Goal: Communication & Community: Answer question/provide support

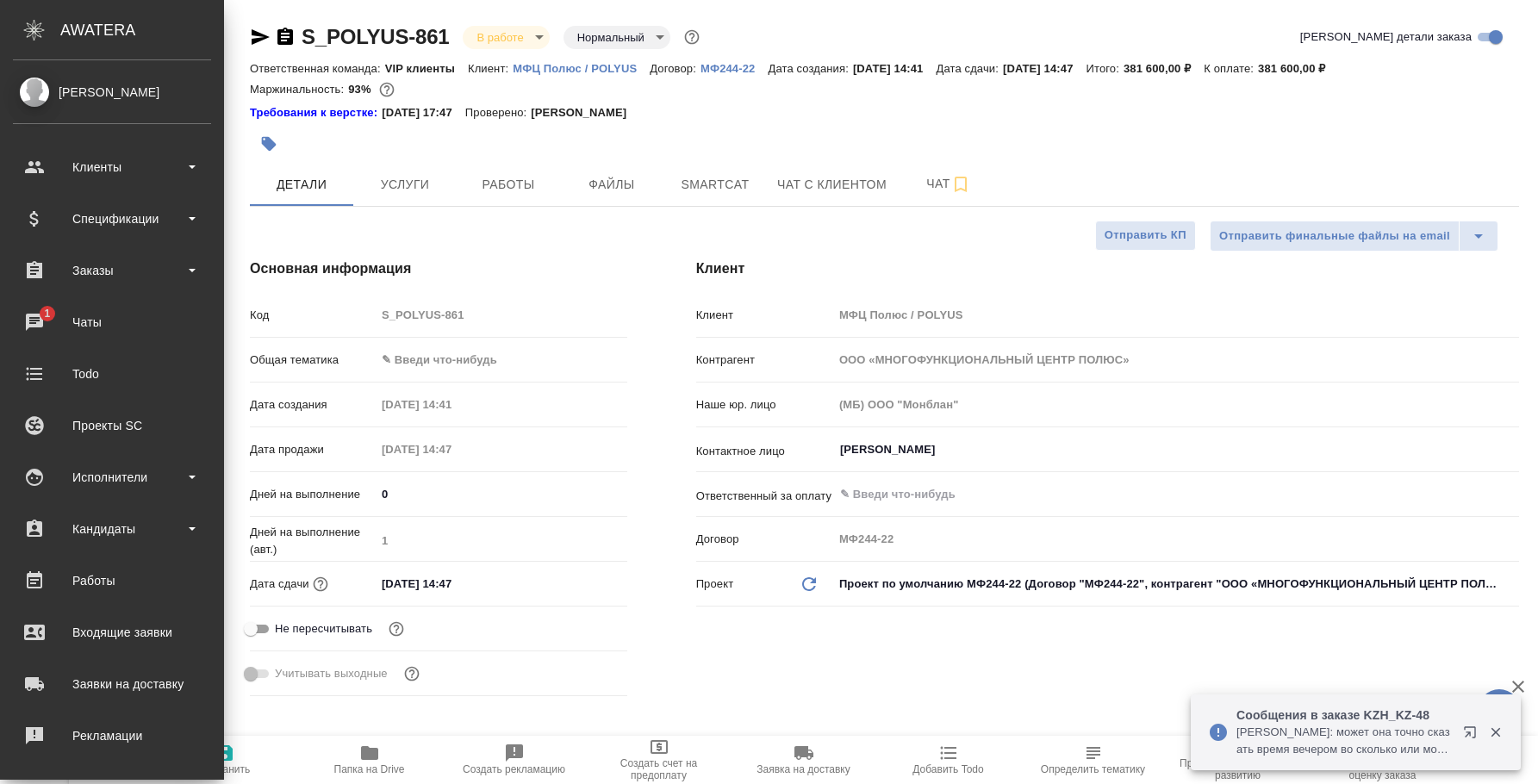
select select "RU"
click at [35, 338] on link "1 Чаты" at bounding box center [111, 322] width 215 height 43
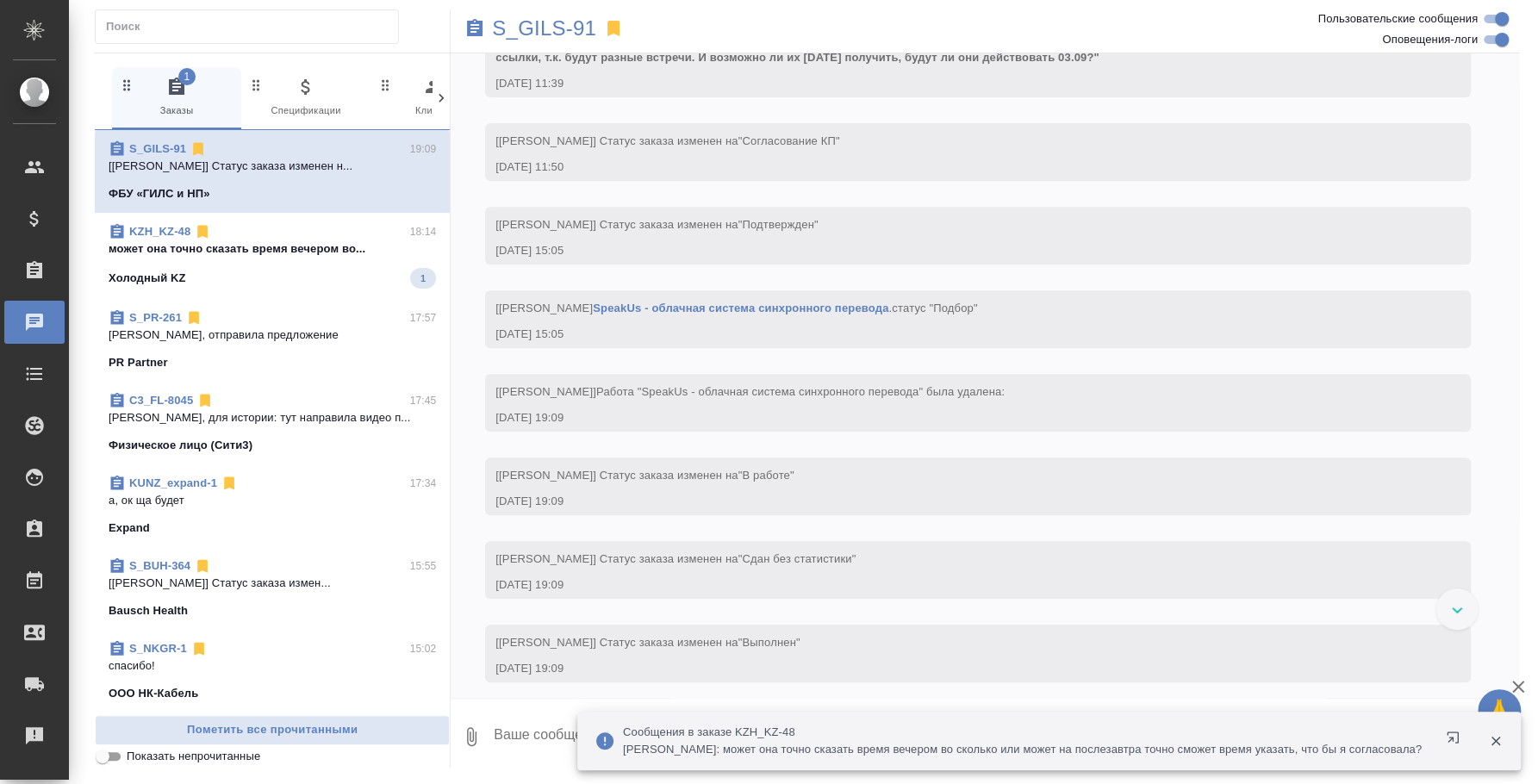
scroll to position [418, 0]
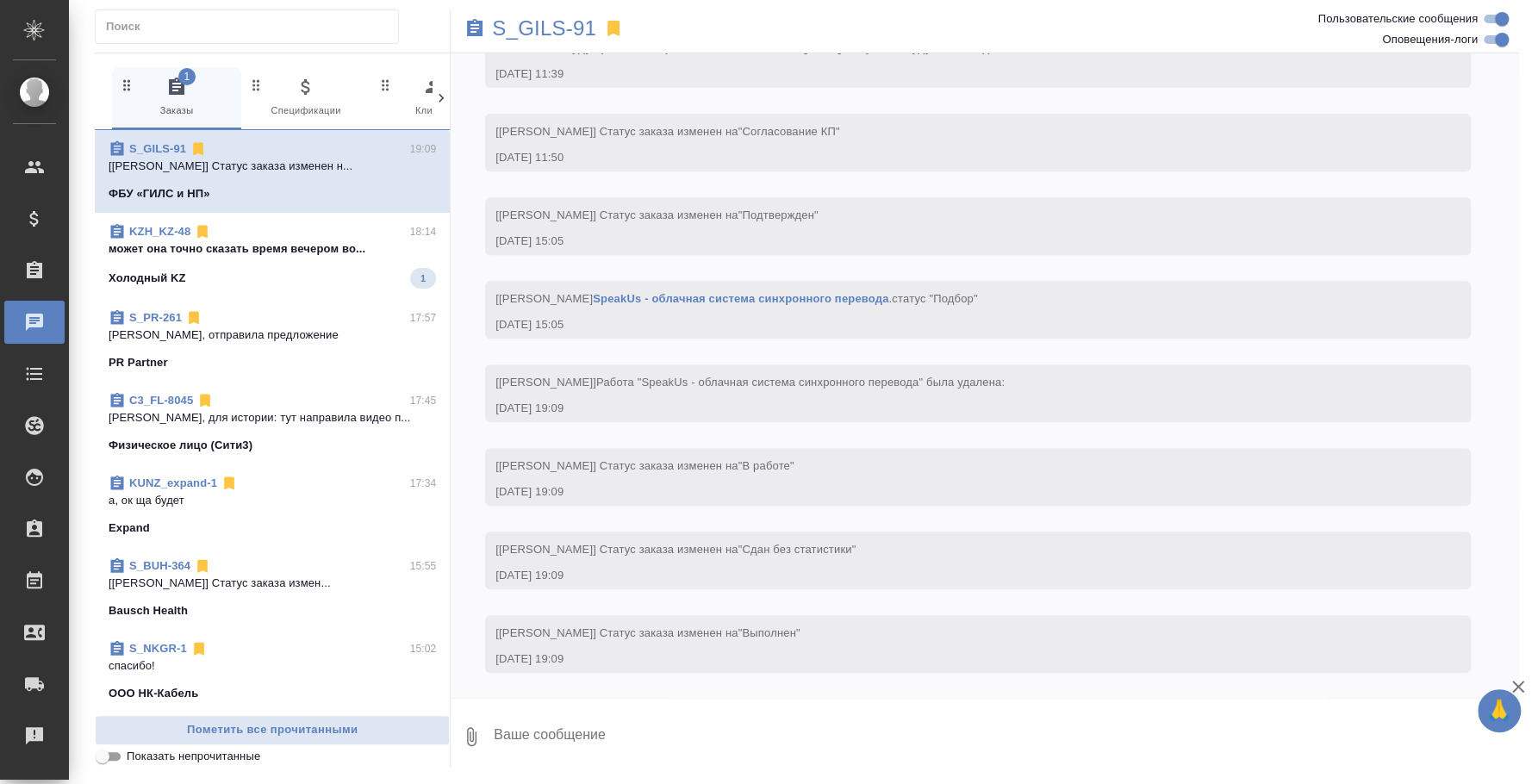
click at [290, 268] on div "Холодный KZ 1" at bounding box center [272, 278] width 328 height 20
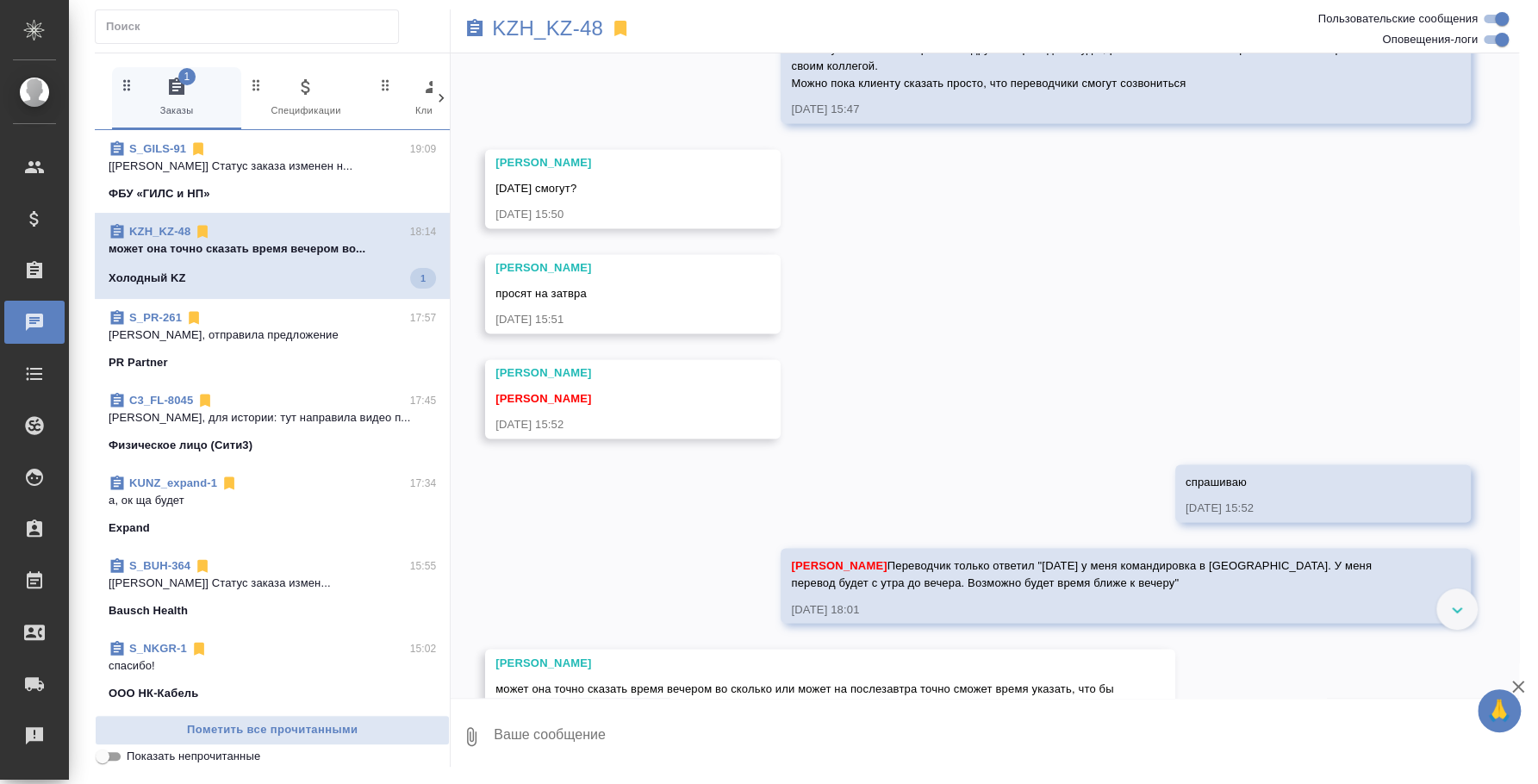
scroll to position [1653, 0]
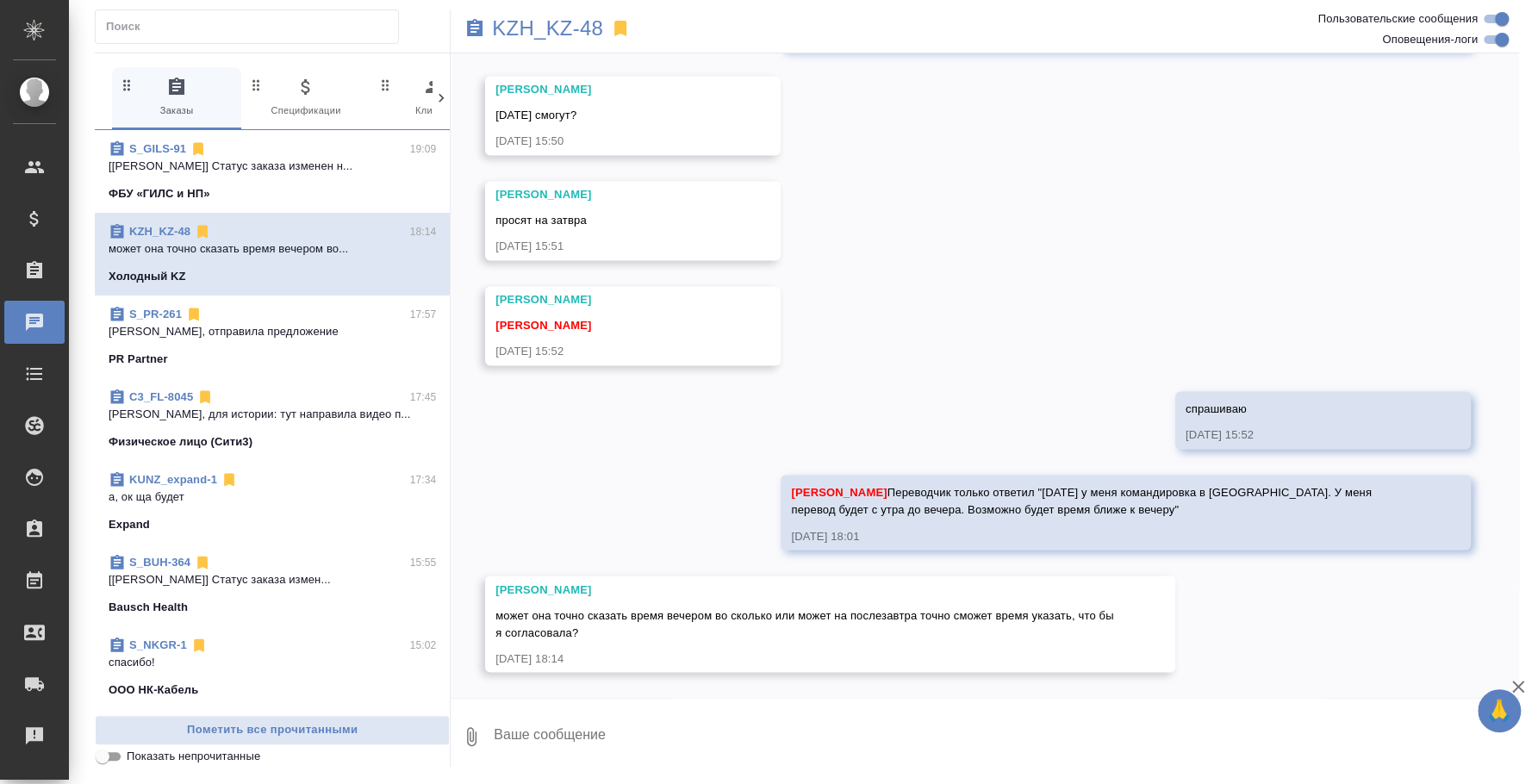
click at [667, 739] on textarea at bounding box center [1006, 737] width 1027 height 58
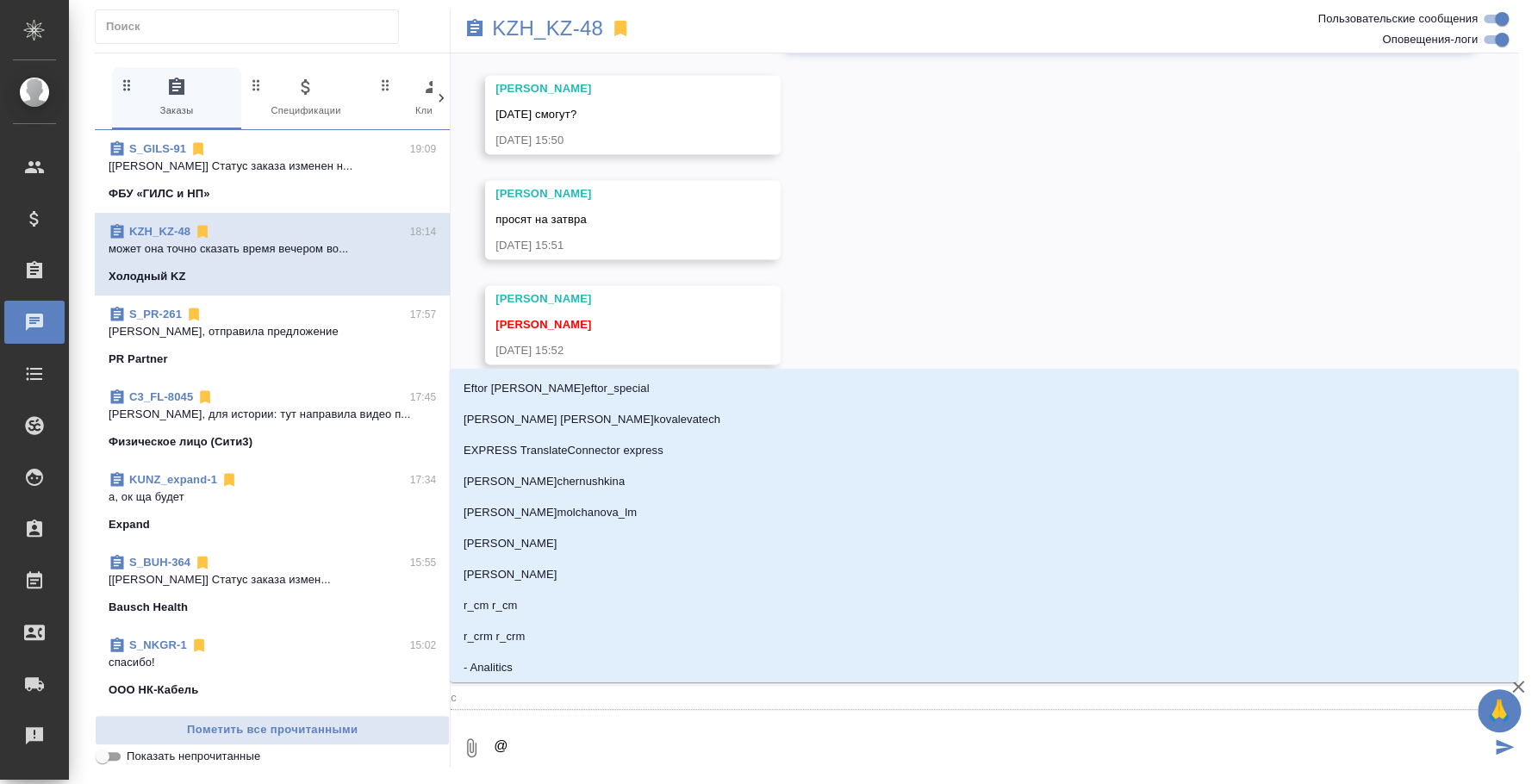
type textarea "@c"
type input "c"
type textarea "@c'f"
type input "c'f"
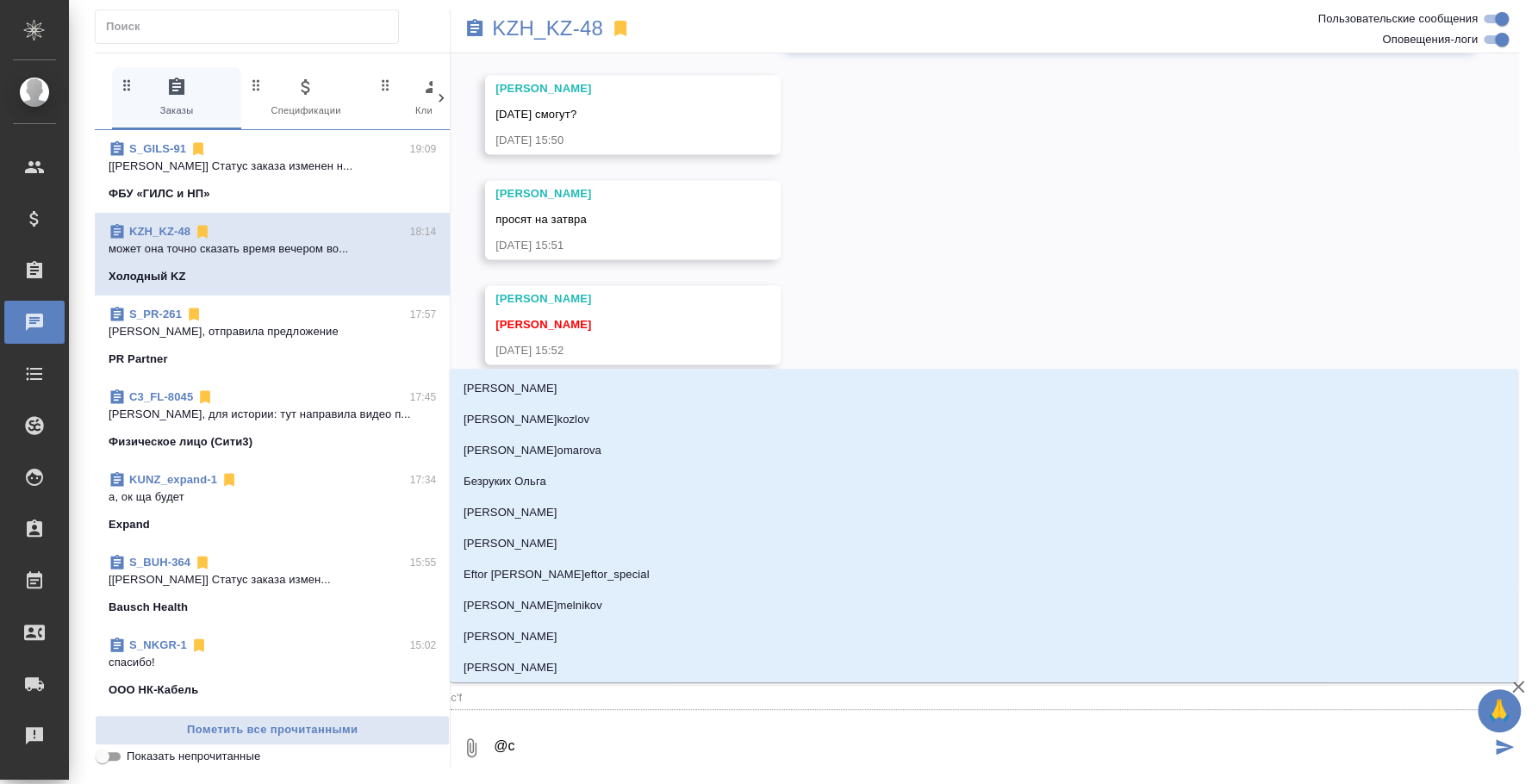
type textarea "@"
click at [666, 751] on textarea "@" at bounding box center [991, 748] width 999 height 58
type textarea "@а"
type input "а"
type textarea "@ас"
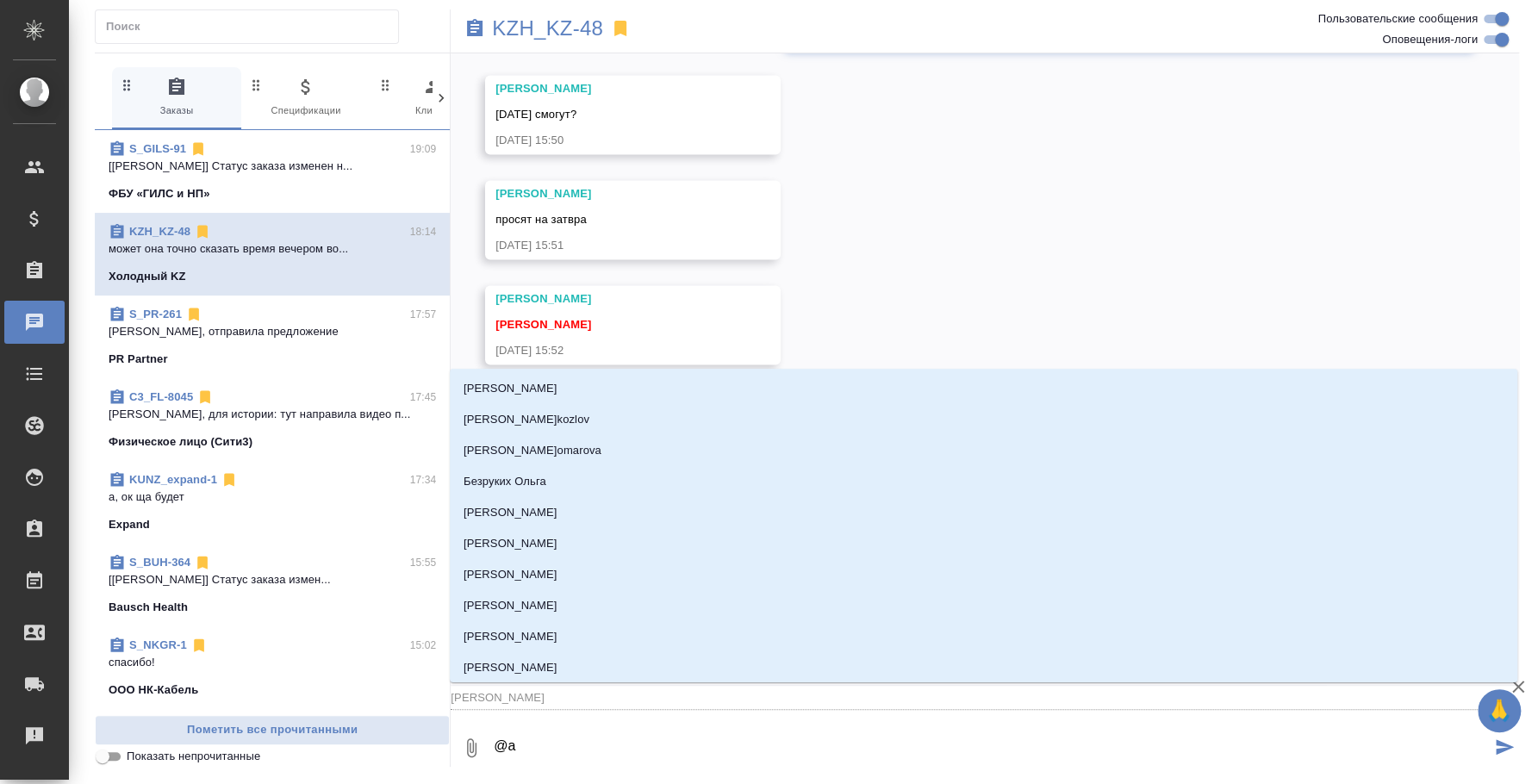
type input "ас"
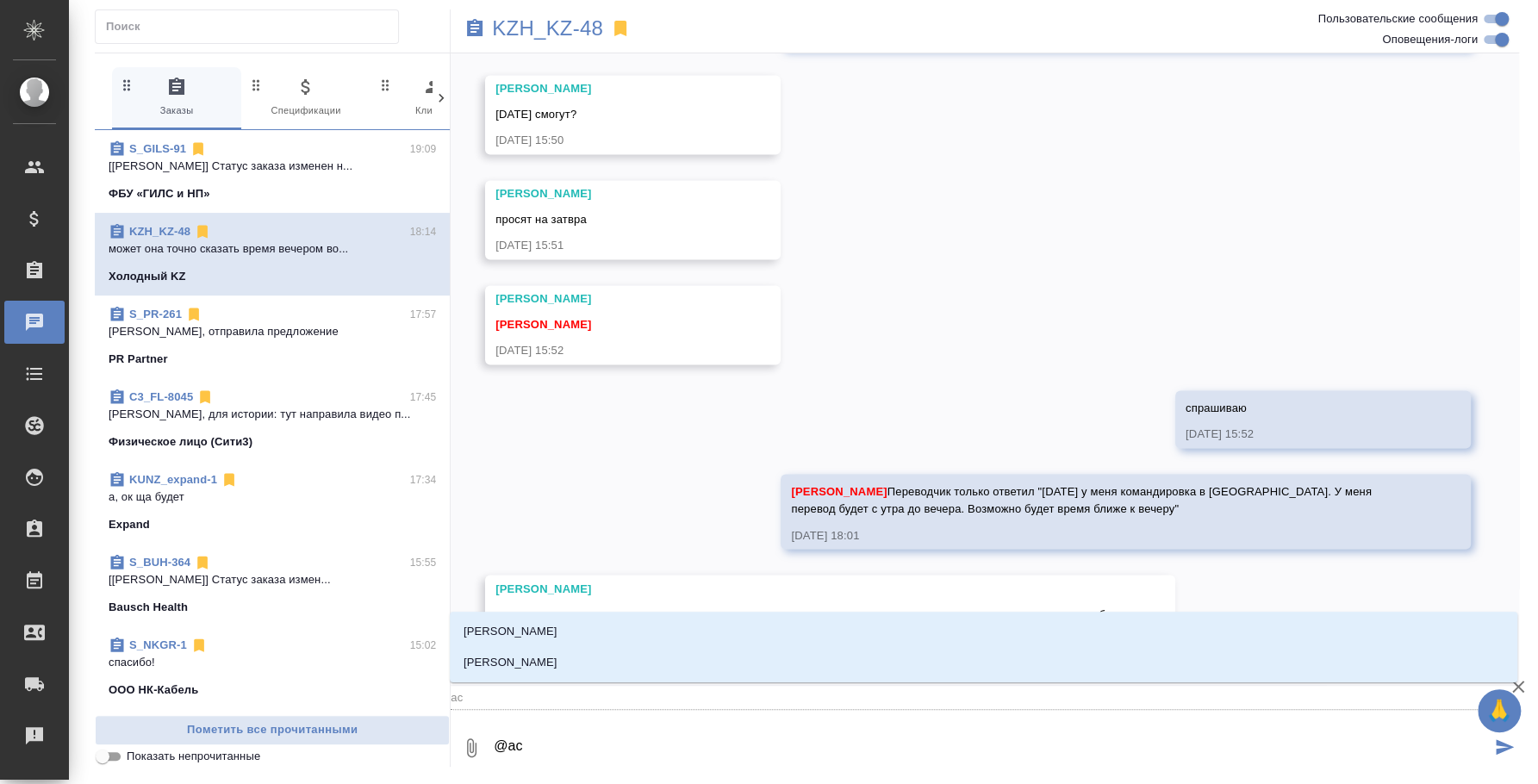
type textarea "@асл"
type input "асл"
type textarea "@асла"
type input "асла"
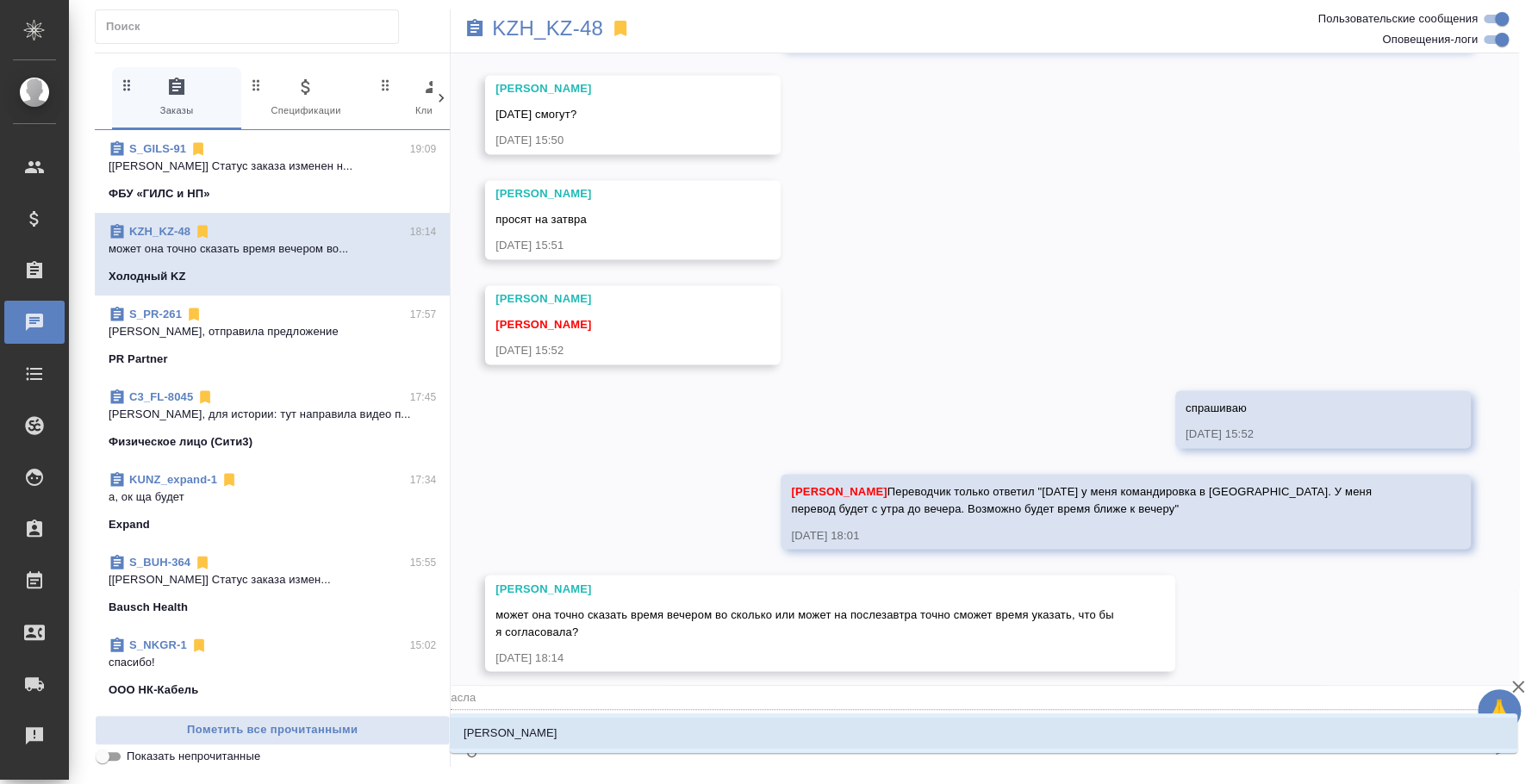
click at [667, 737] on li "Асланукова Сати" at bounding box center [984, 734] width 1068 height 31
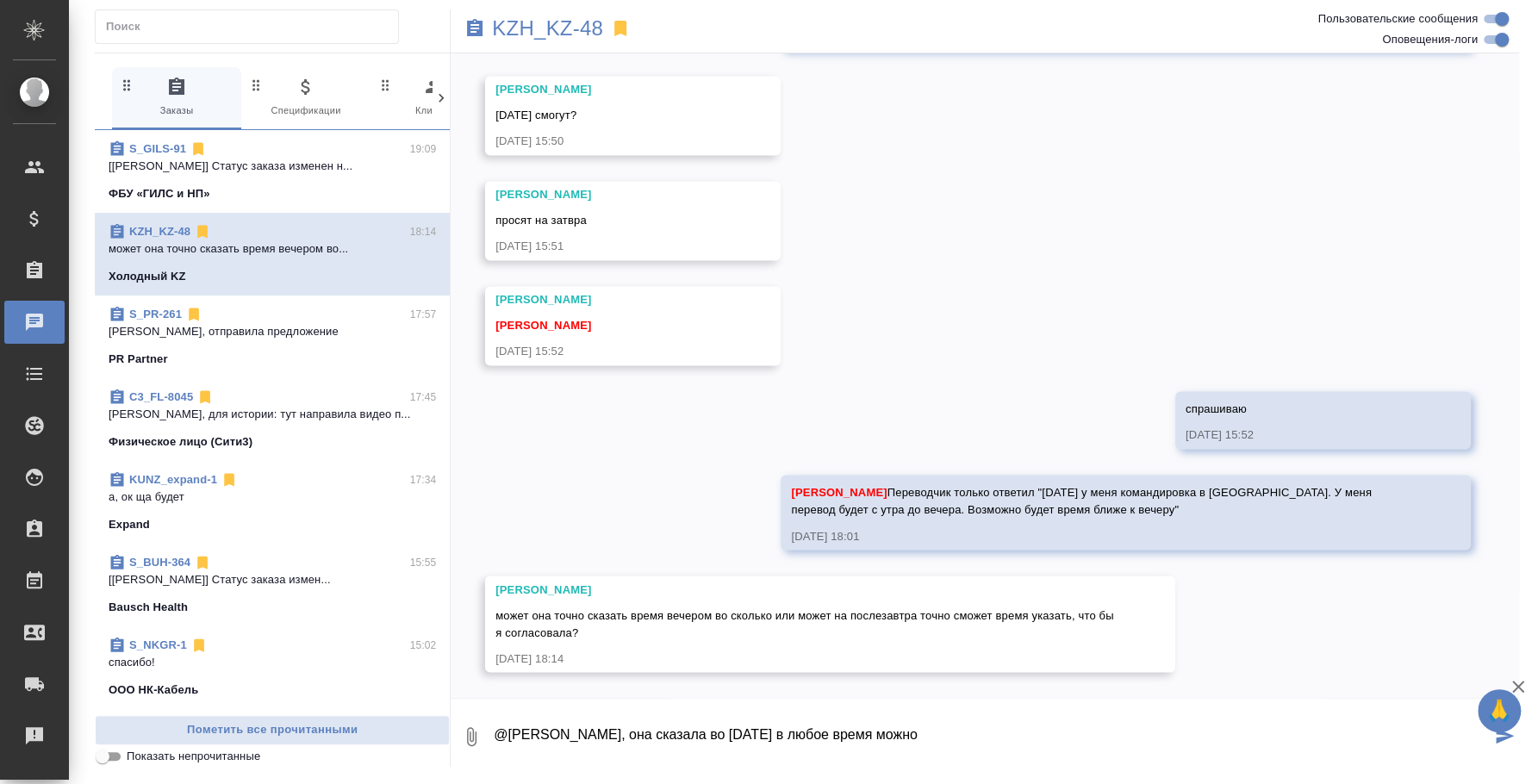
type textarea "@Асланукова Сати Сати, она сказала во вторник в любое время можно"
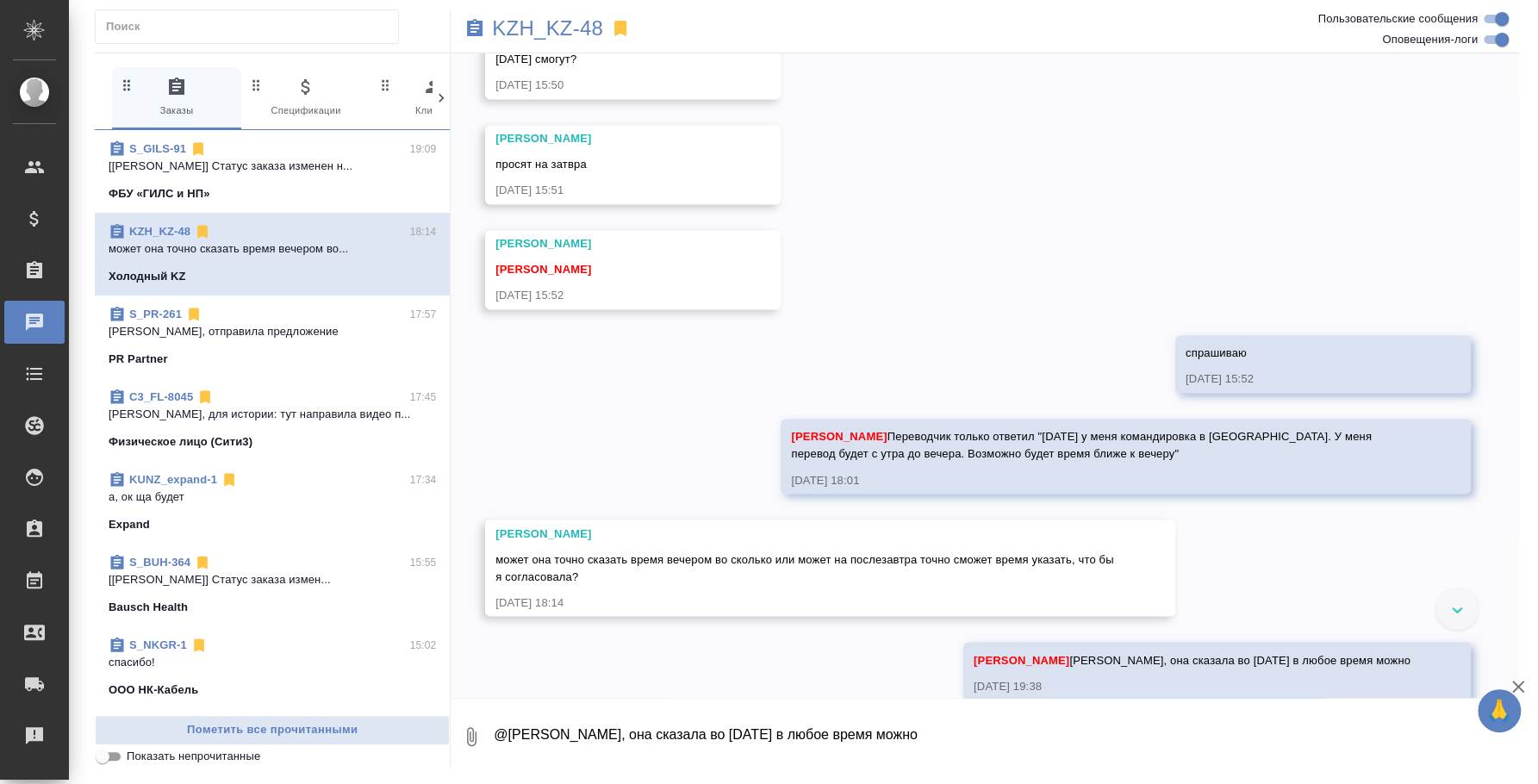
scroll to position [1737, 0]
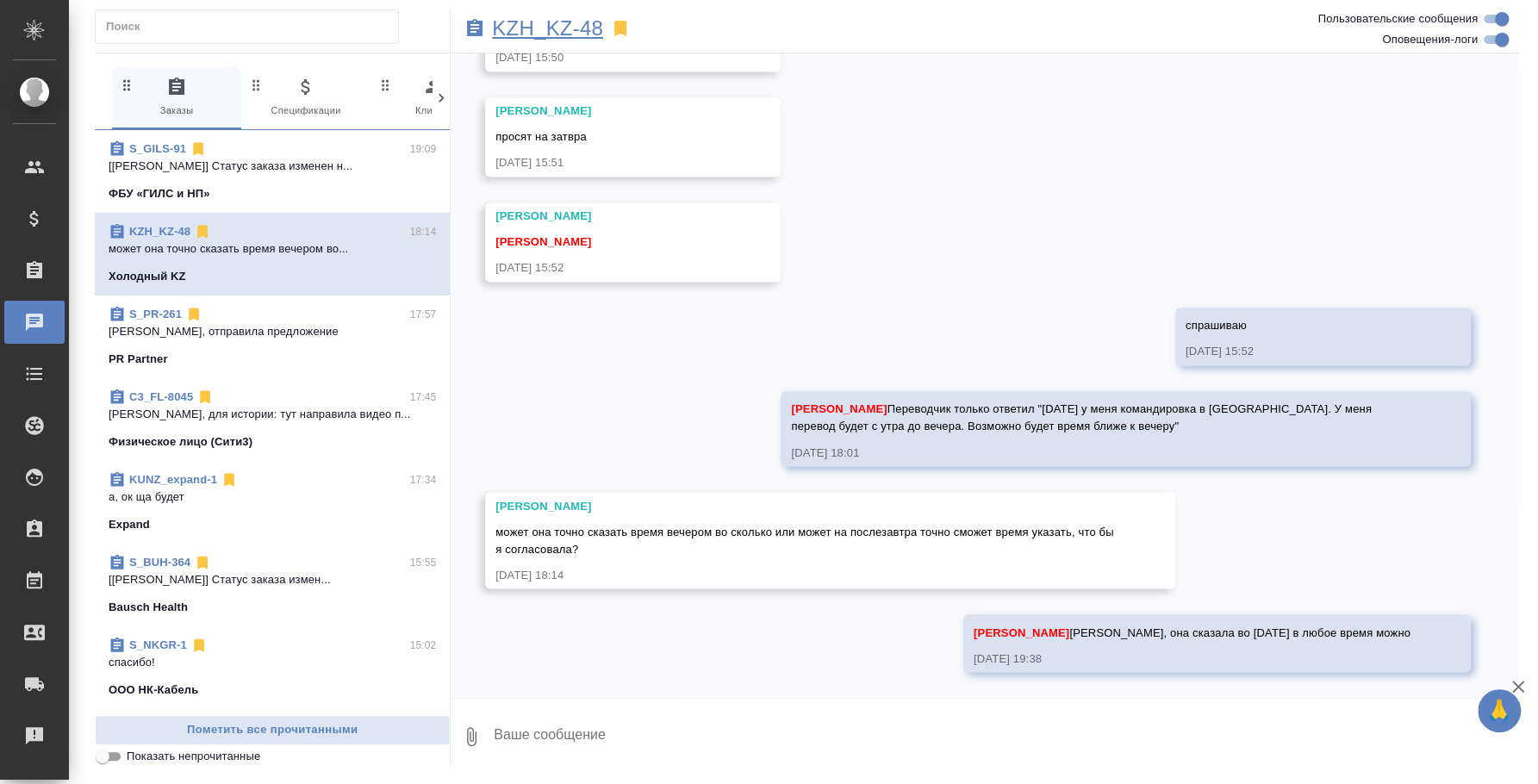
click at [539, 35] on p "KZH_KZ-48" at bounding box center [548, 28] width 111 height 17
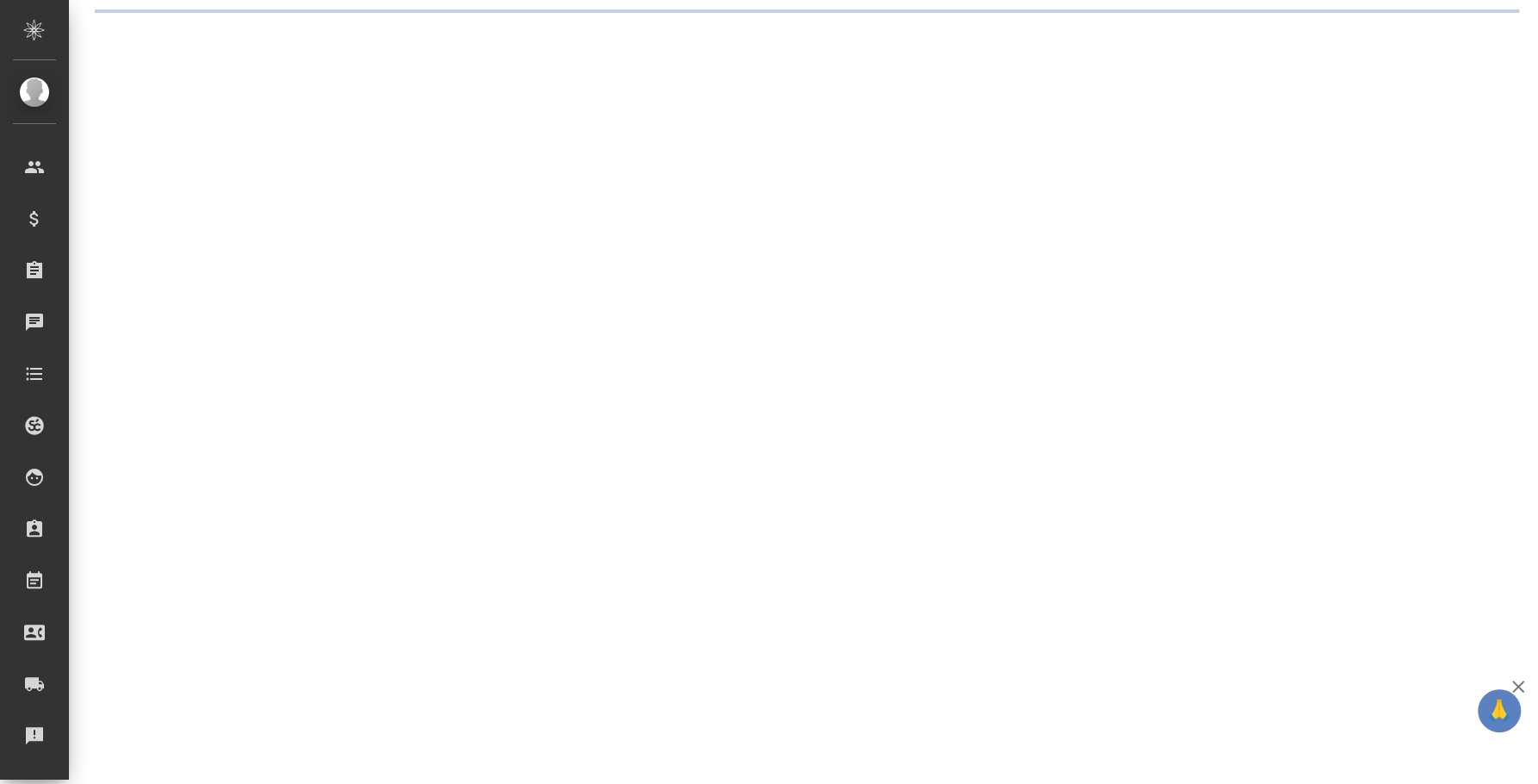
select select "RU"
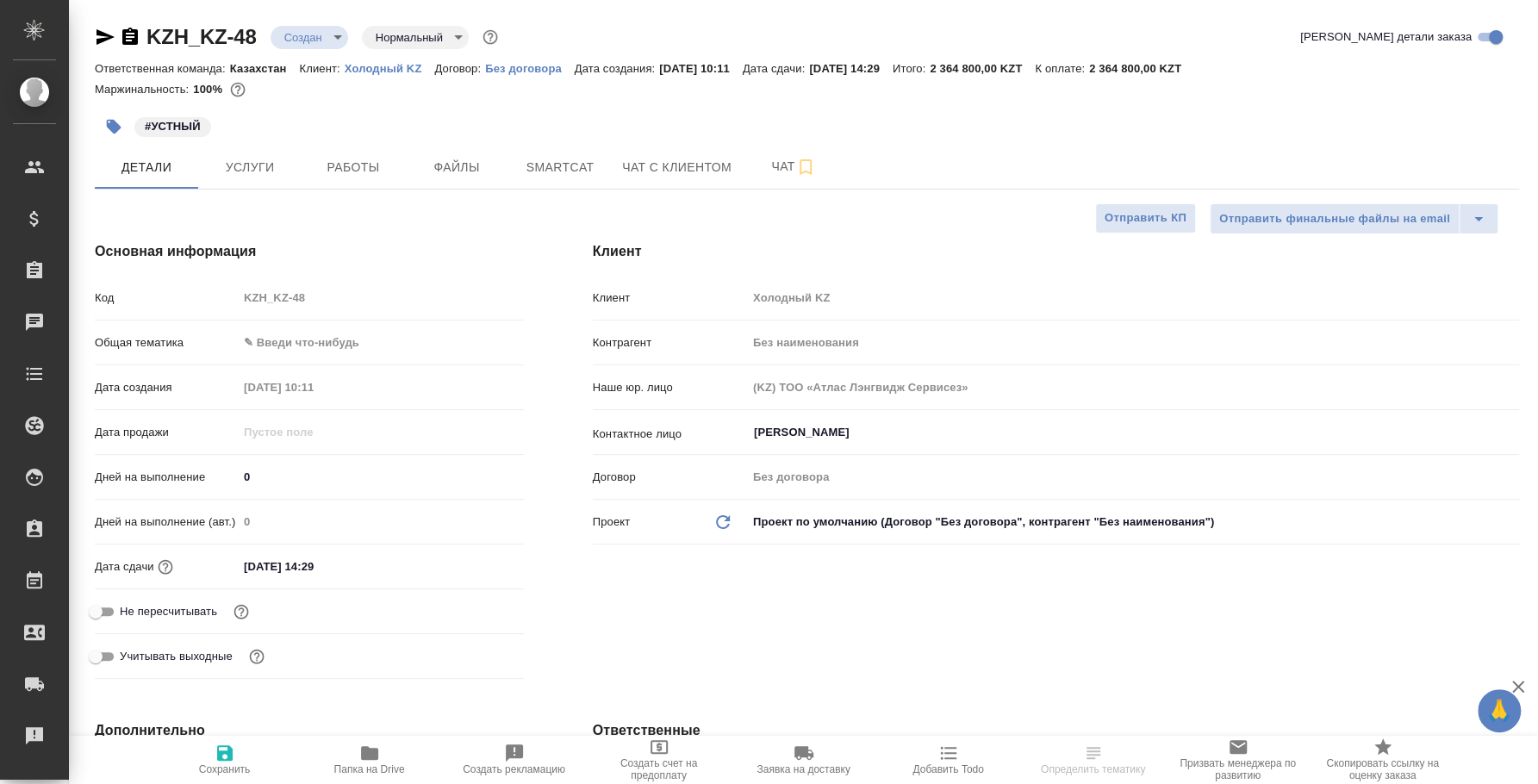
type textarea "x"
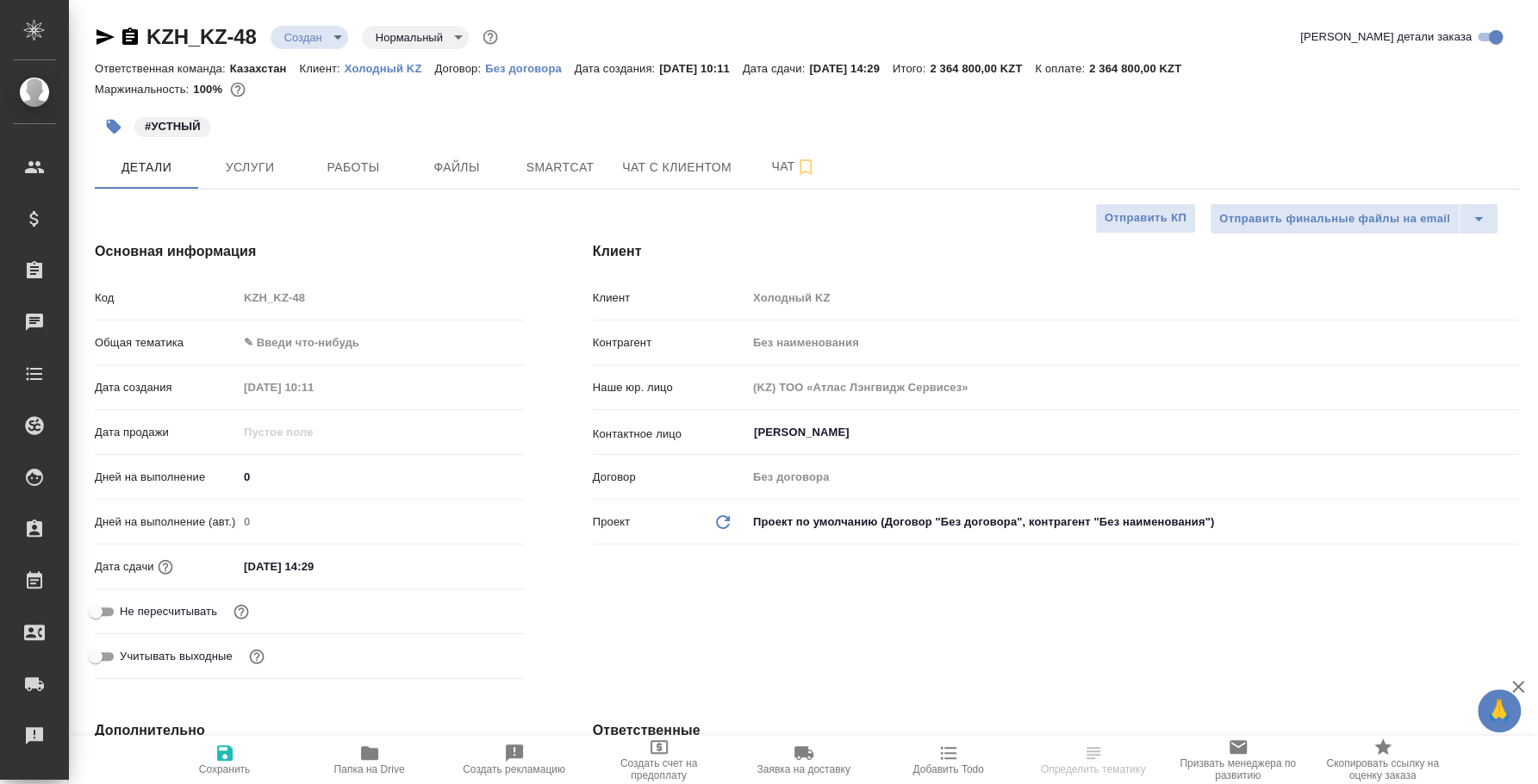
type textarea "x"
click at [110, 29] on icon "button" at bounding box center [105, 37] width 20 height 20
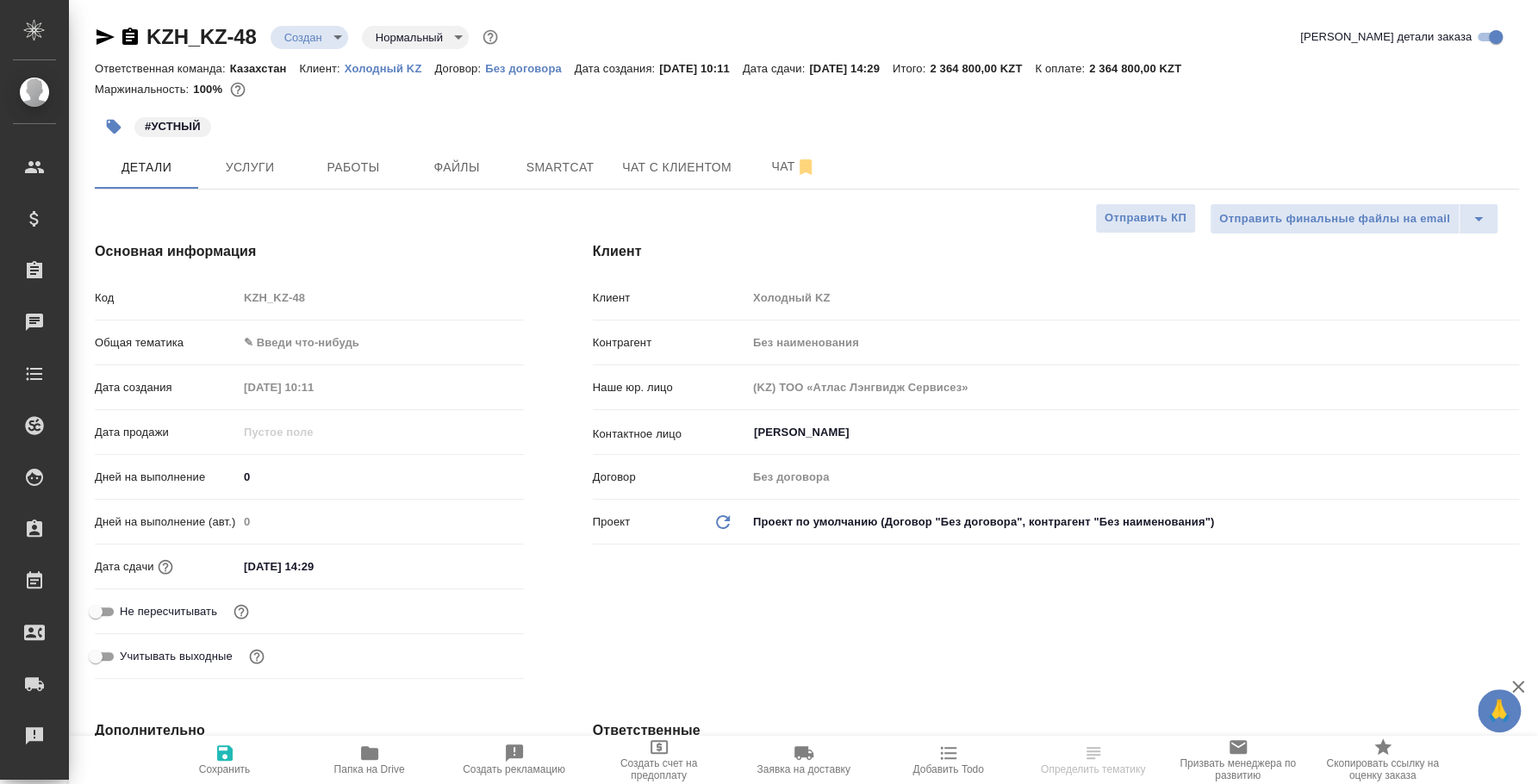
type textarea "x"
select select "RU"
type textarea "x"
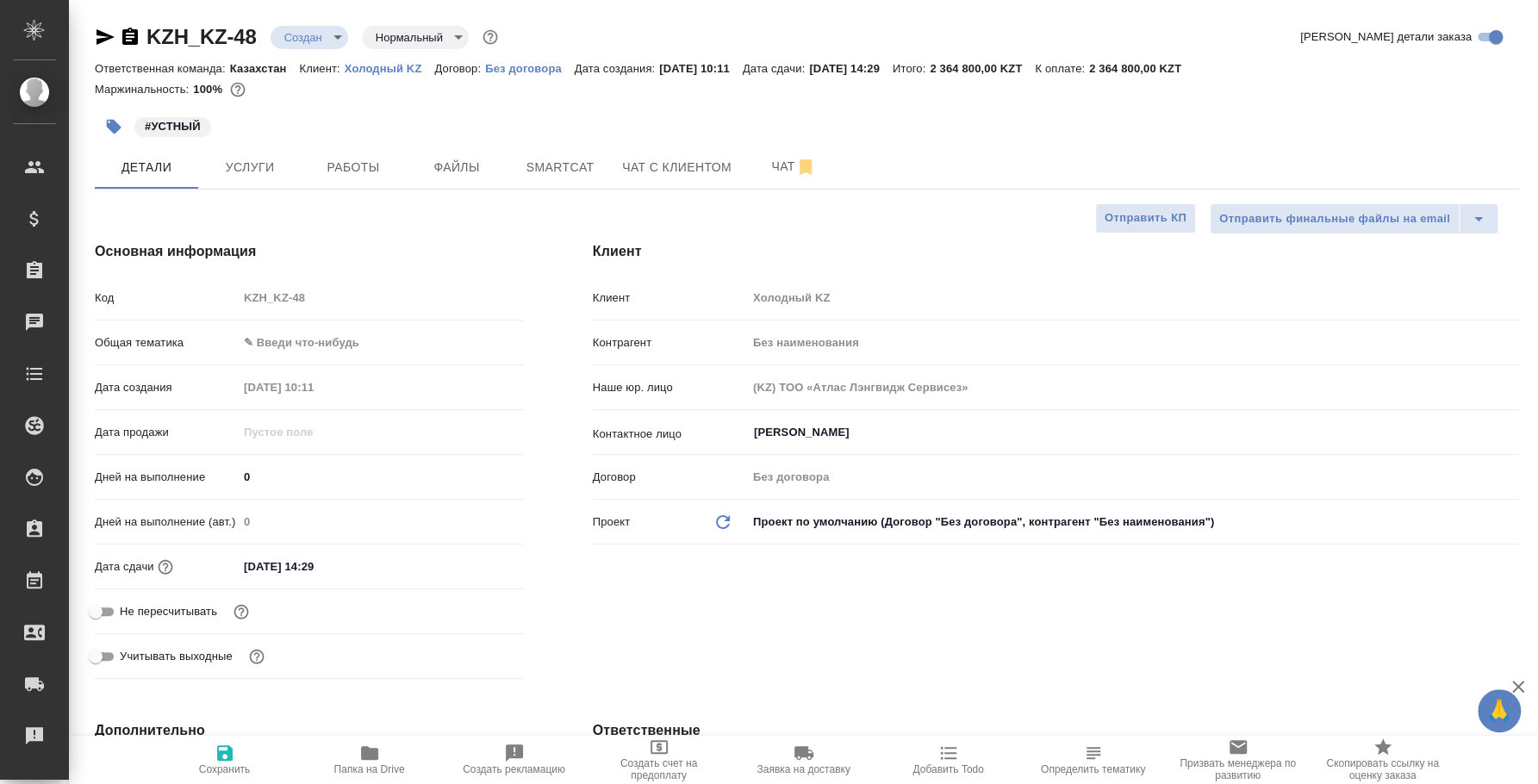
type textarea "x"
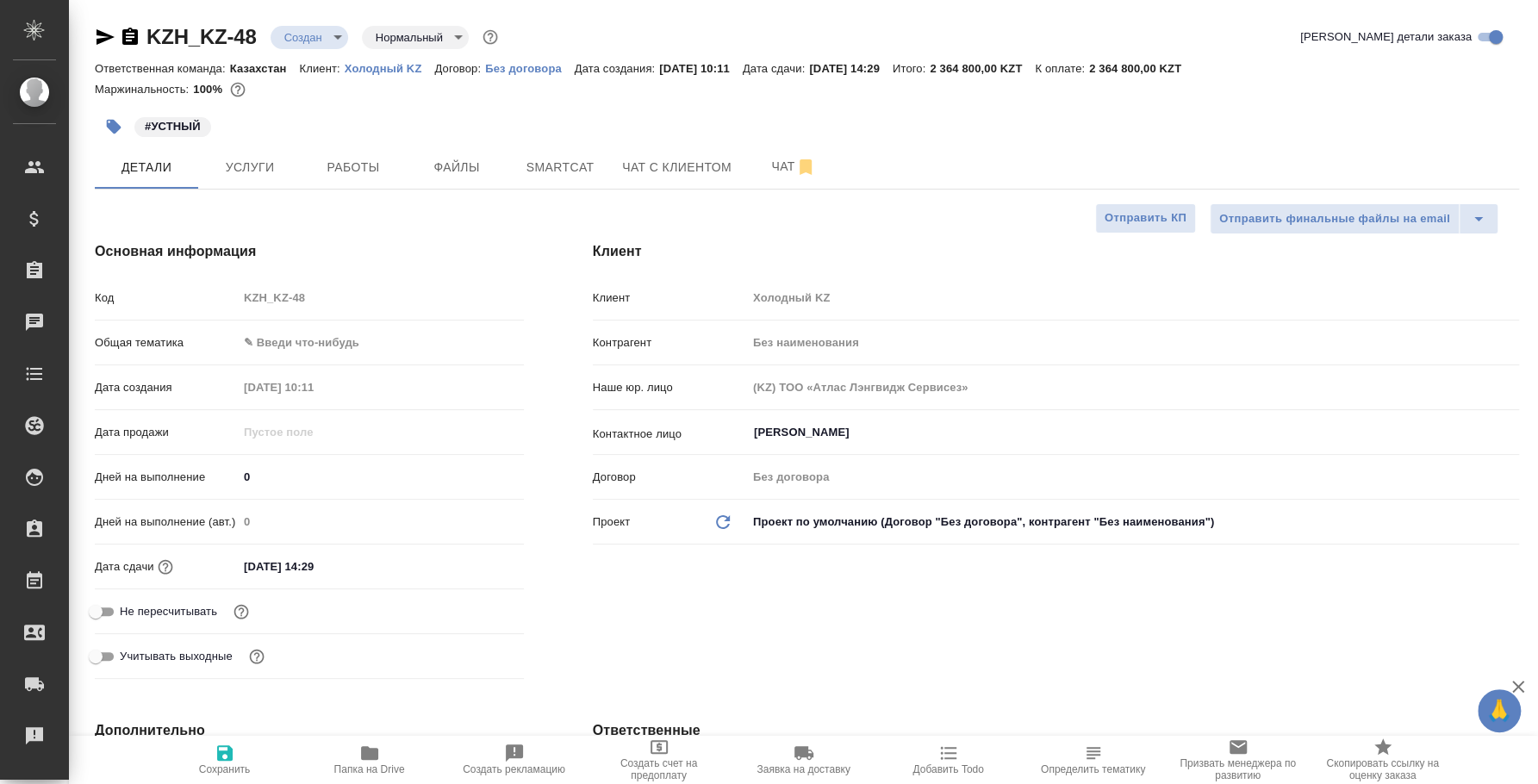
type textarea "x"
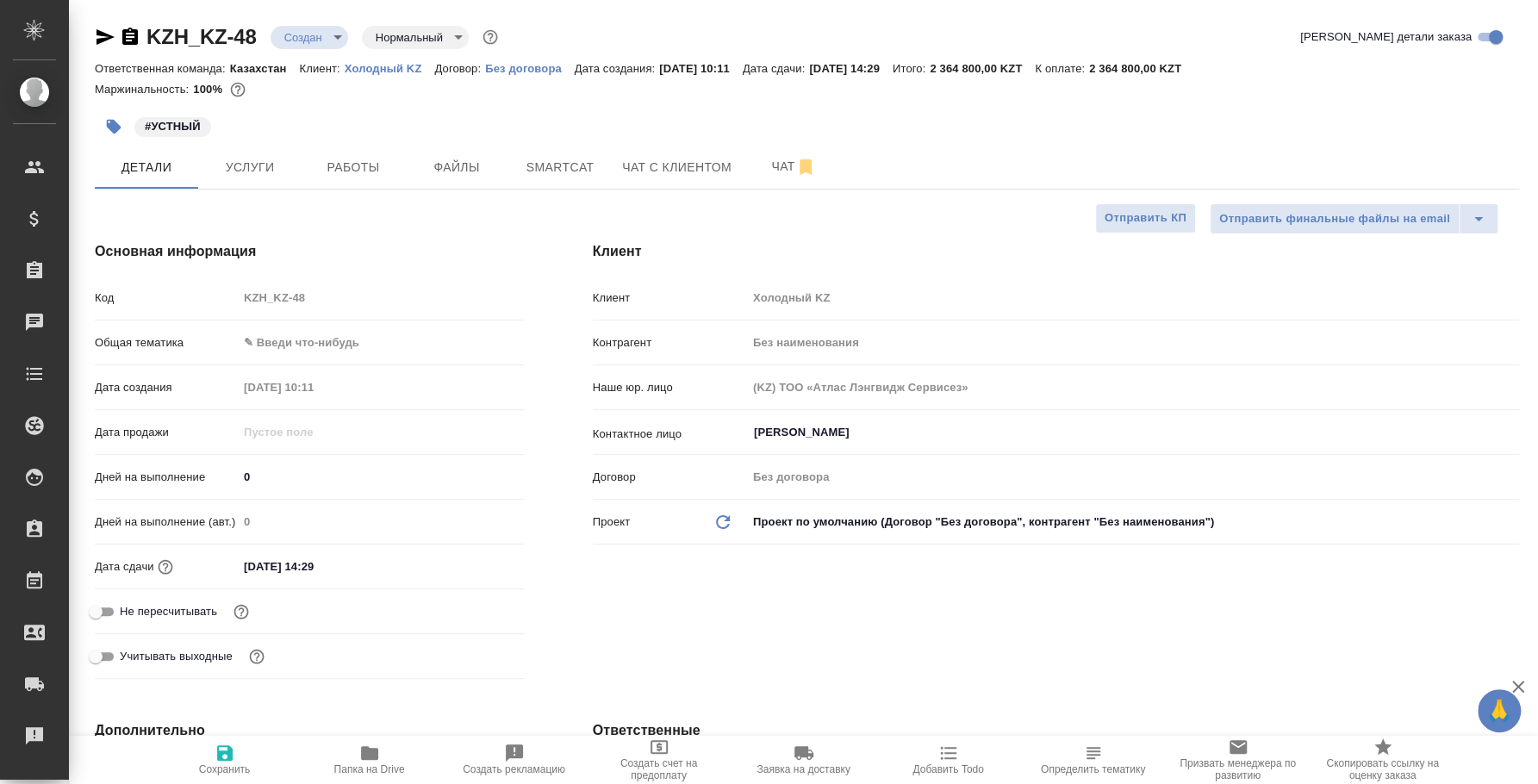
type textarea "x"
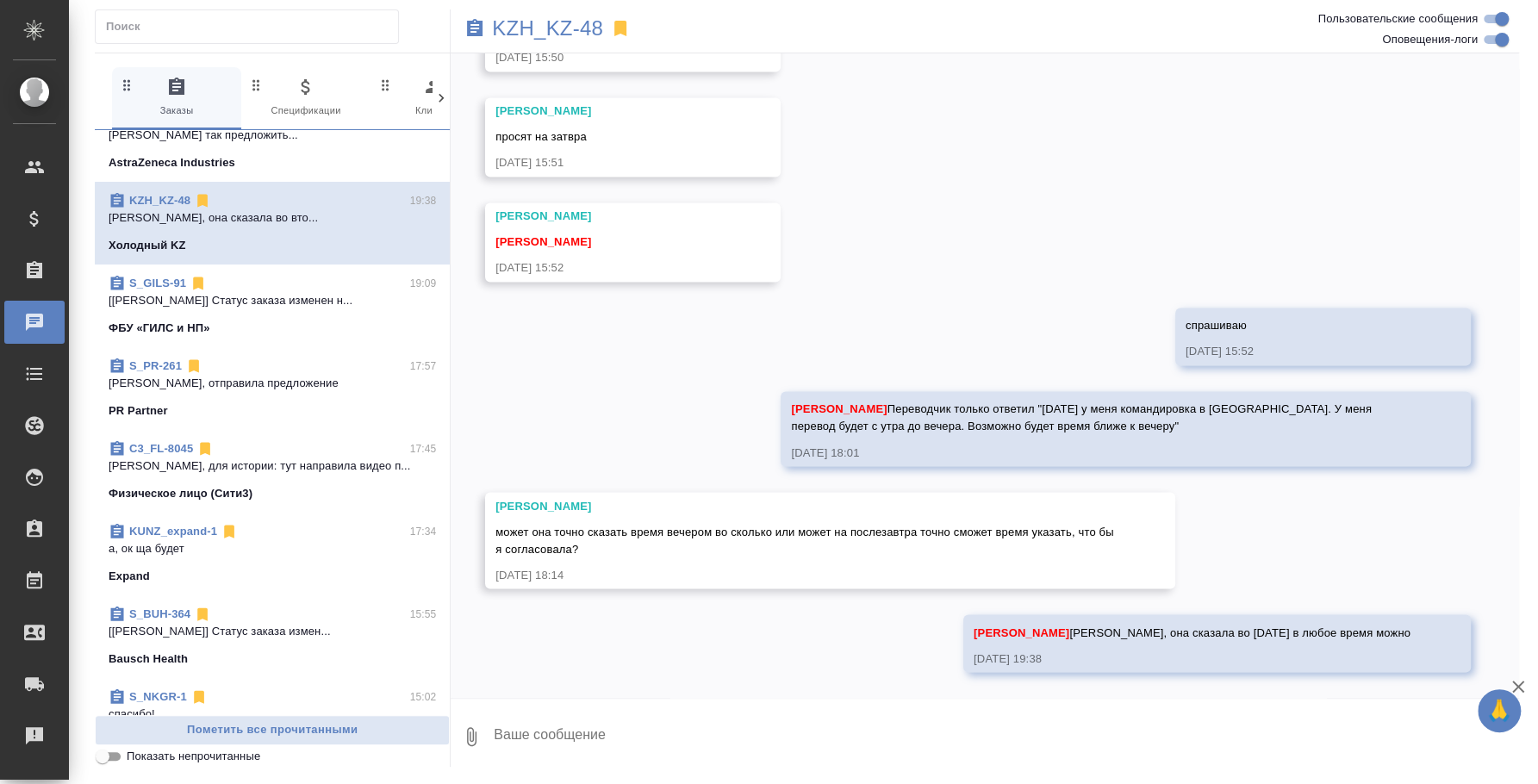
scroll to position [107, 0]
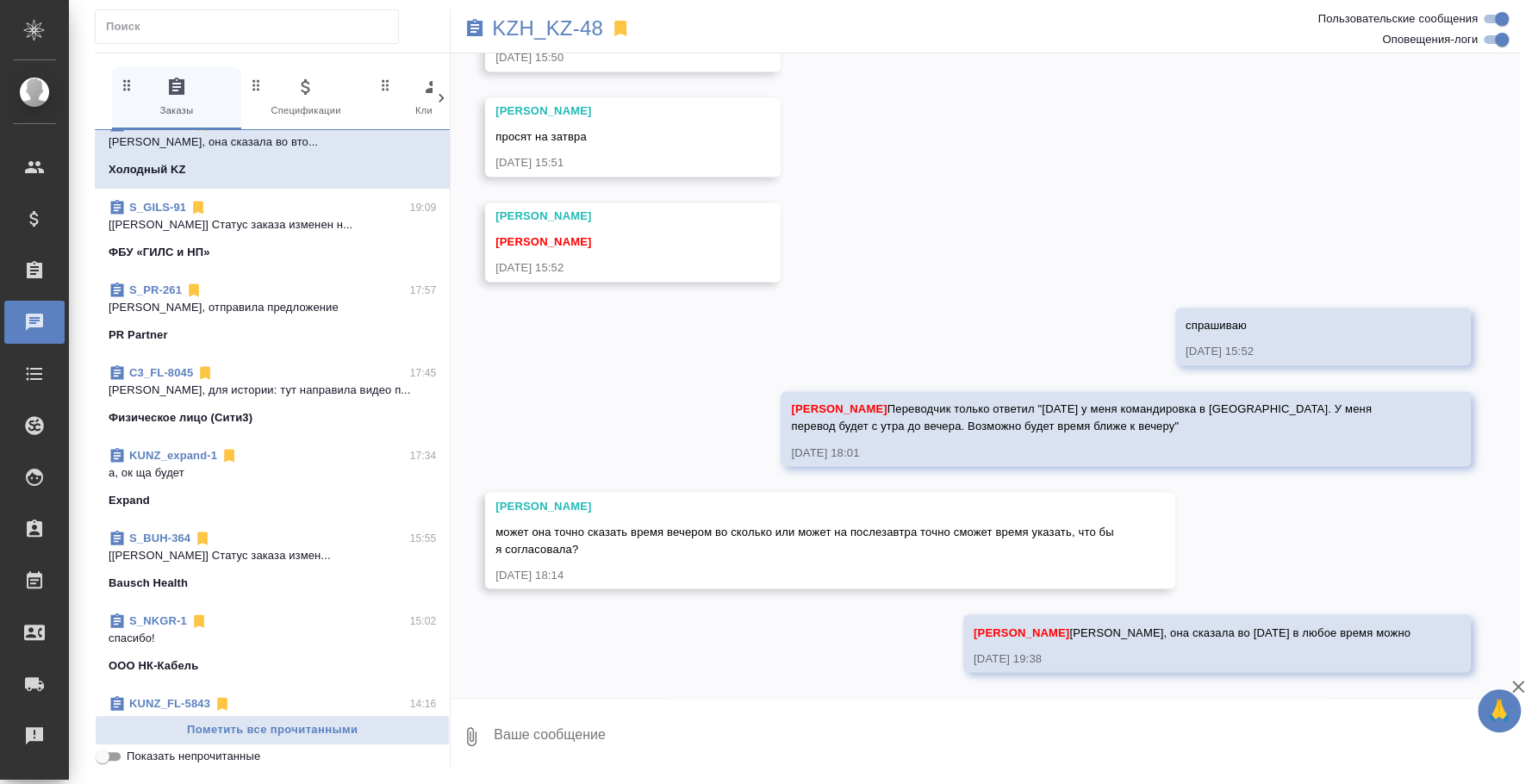
click at [279, 327] on div "PR Partner" at bounding box center [272, 335] width 328 height 17
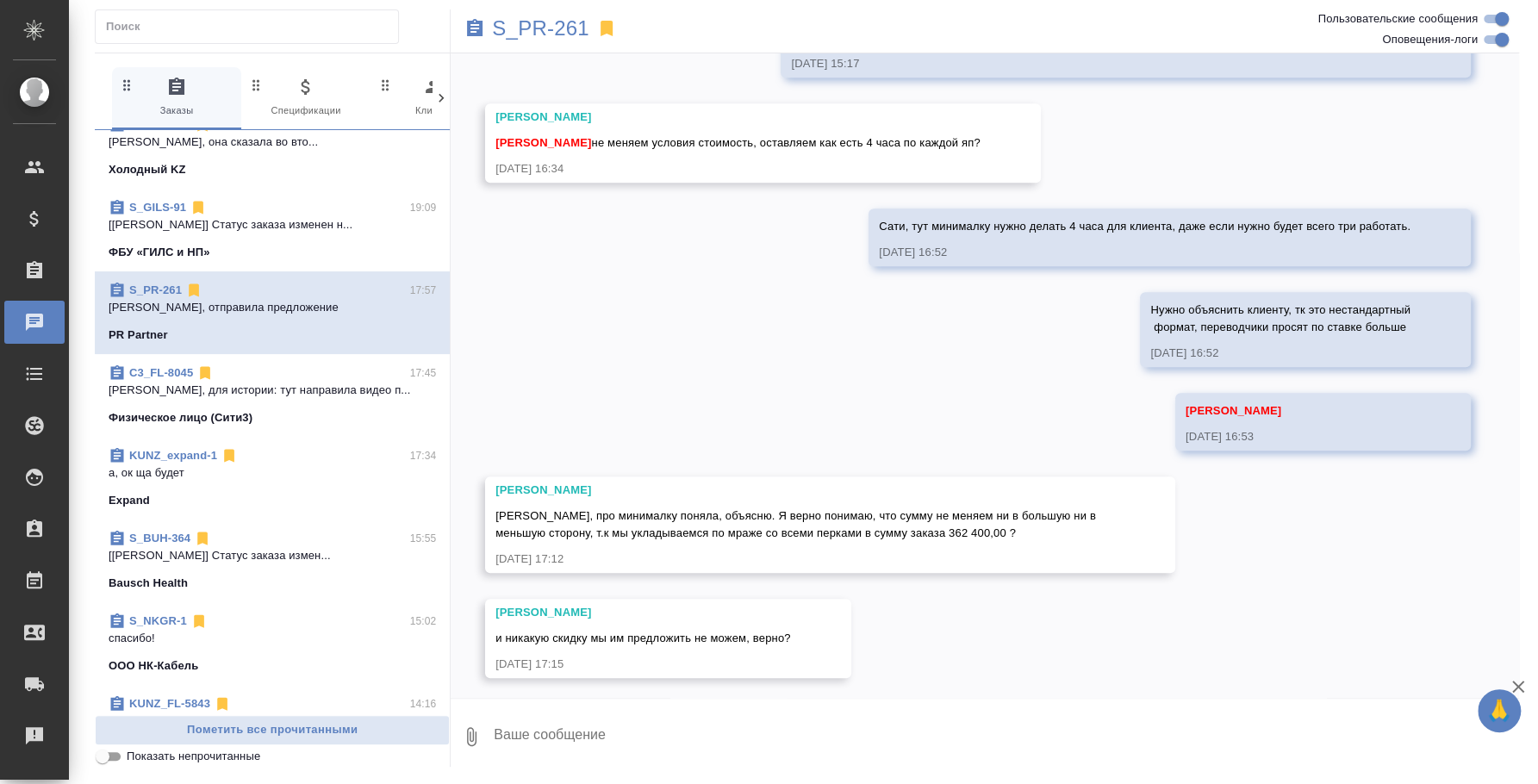
scroll to position [5414, 0]
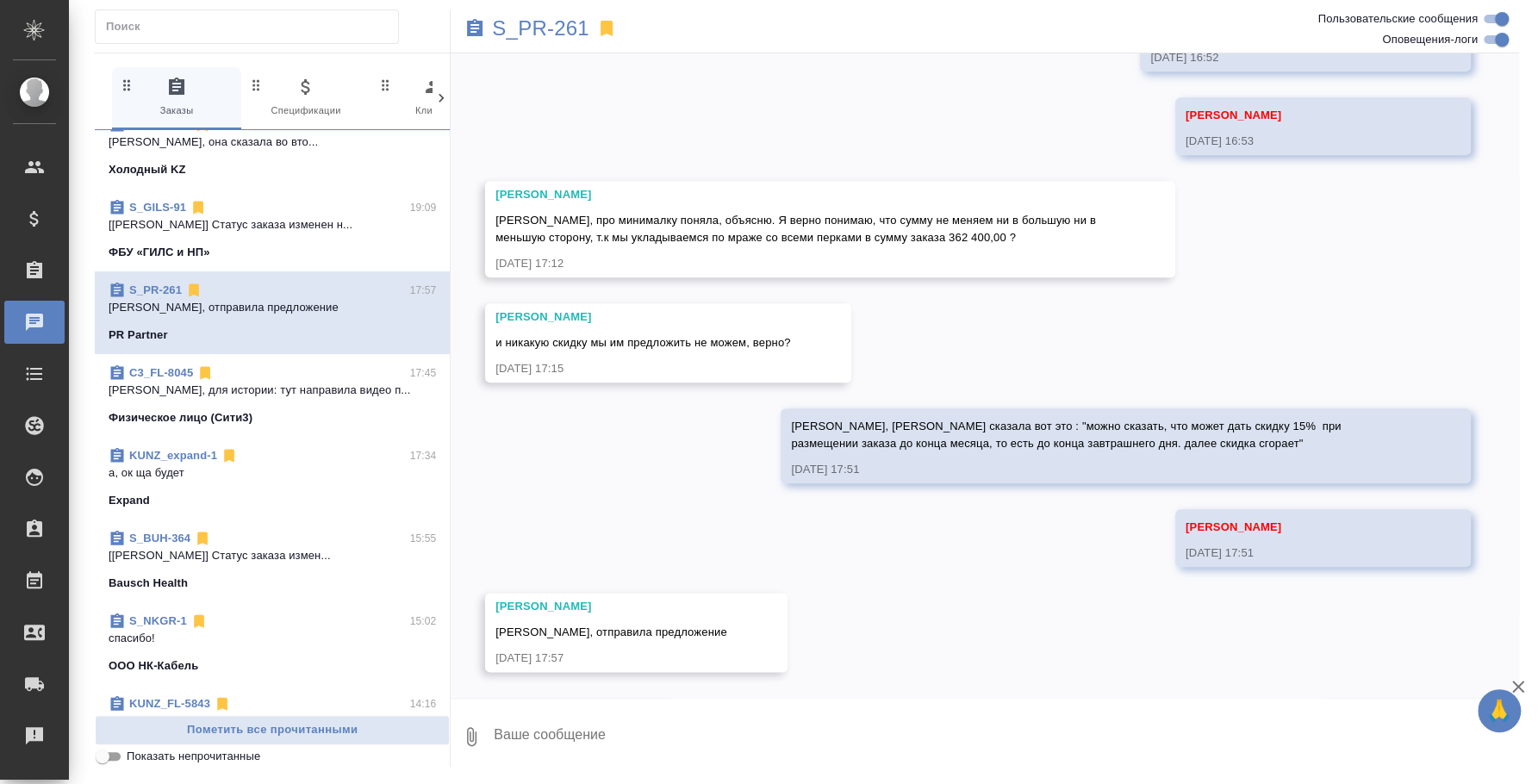
click at [284, 417] on div "Физическое лицо (Сити3)" at bounding box center [272, 418] width 328 height 17
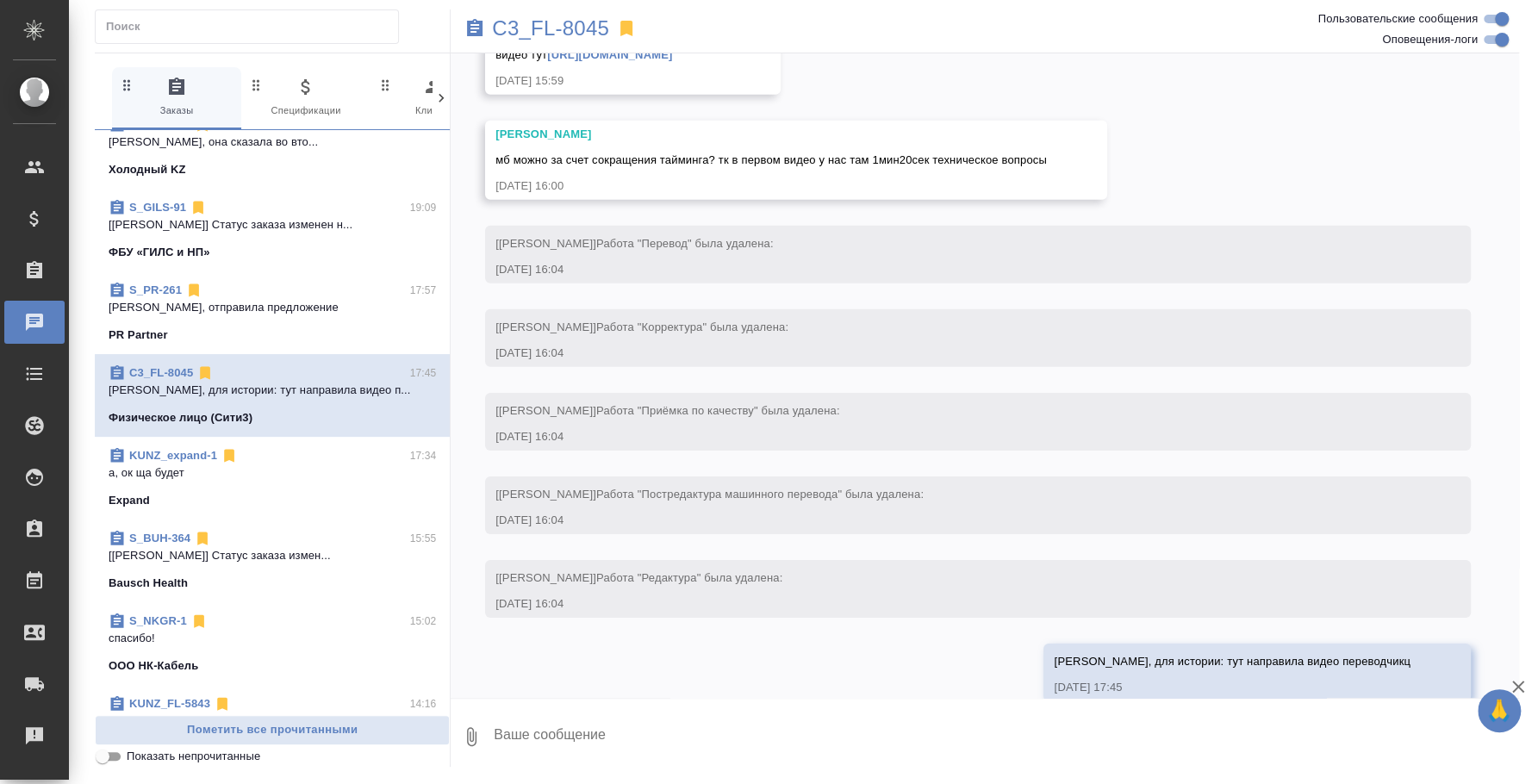
scroll to position [12025, 0]
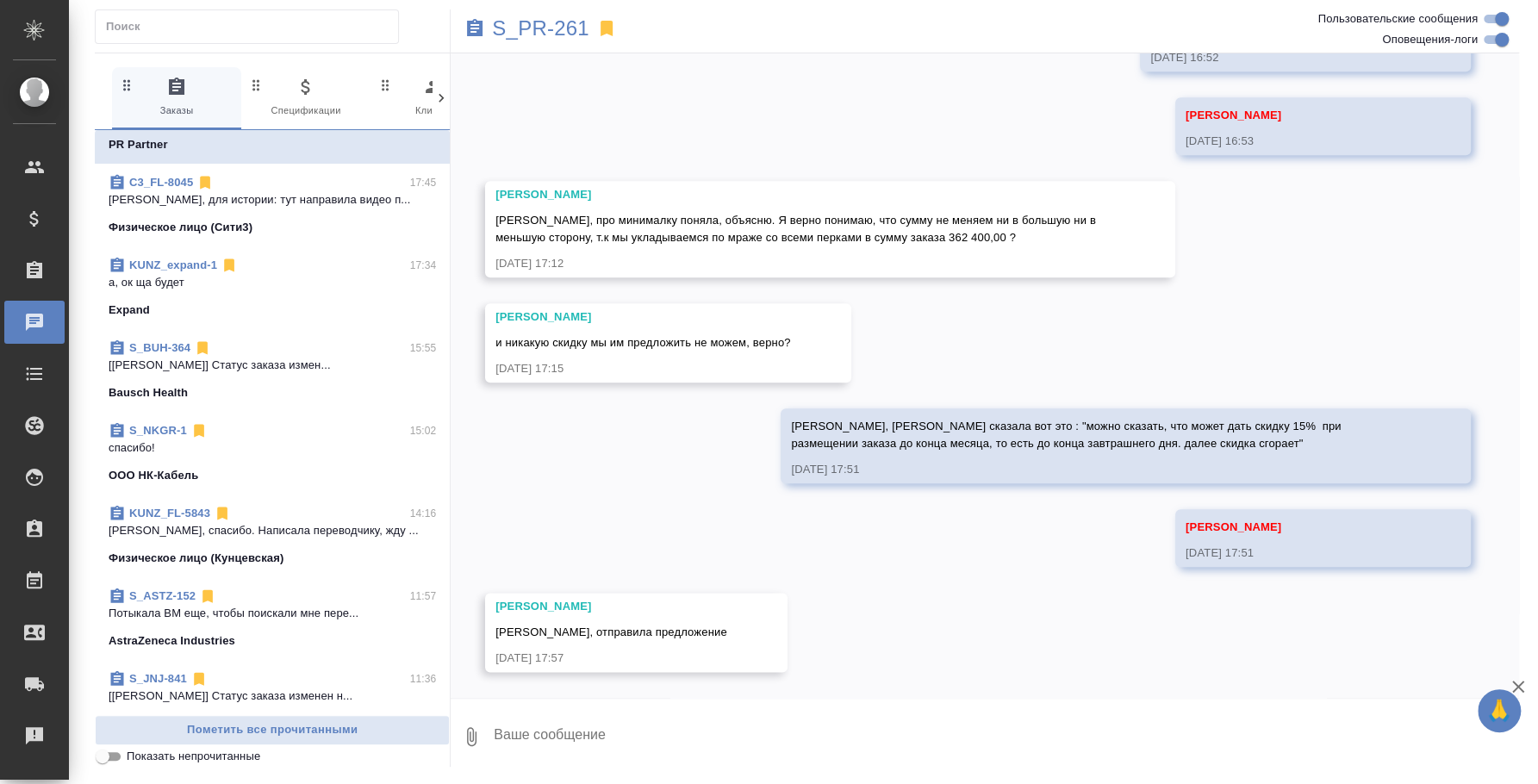
scroll to position [323, 0]
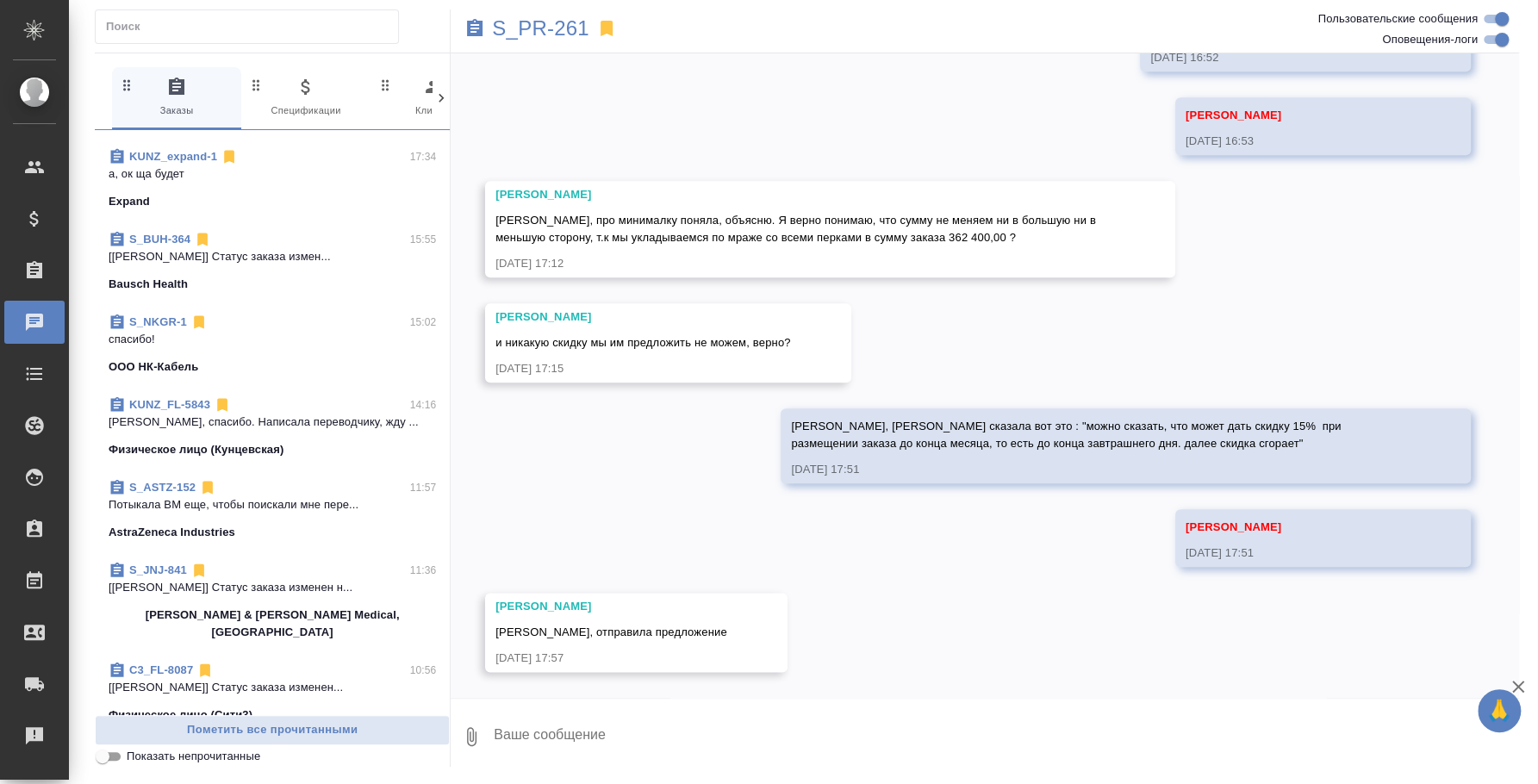
click at [277, 493] on div "S_ASTZ-152 11:57" at bounding box center [272, 487] width 328 height 17
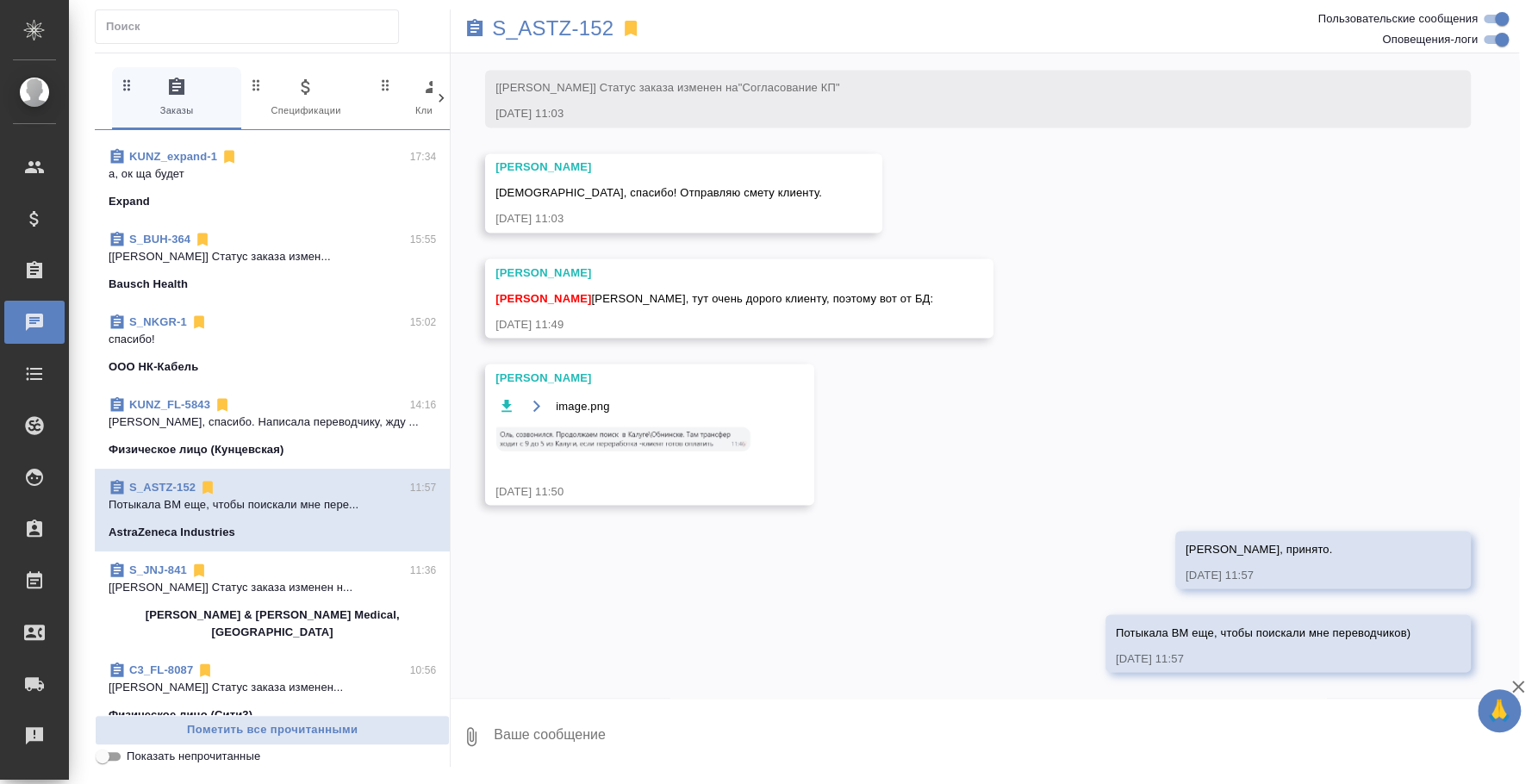
scroll to position [1970, 0]
click at [666, 740] on textarea at bounding box center [1006, 737] width 1027 height 58
click at [471, 739] on icon "button" at bounding box center [471, 737] width 20 height 20
click at [383, 642] on span "С локального диска" at bounding box center [330, 645] width 117 height 21
click at [0, 0] on input "С локального диска" at bounding box center [0, 0] width 0 height 0
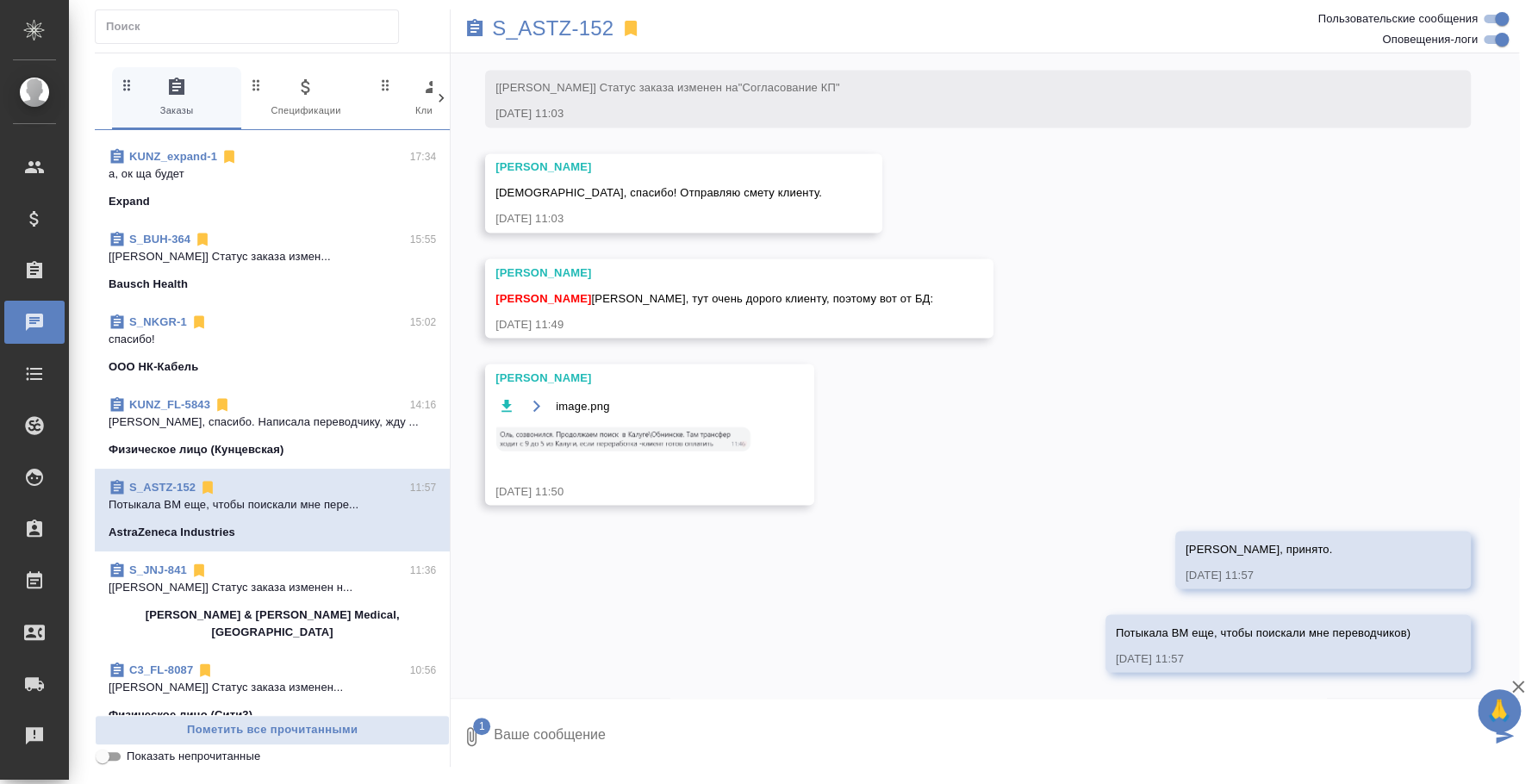
click at [641, 742] on textarea at bounding box center [991, 737] width 999 height 58
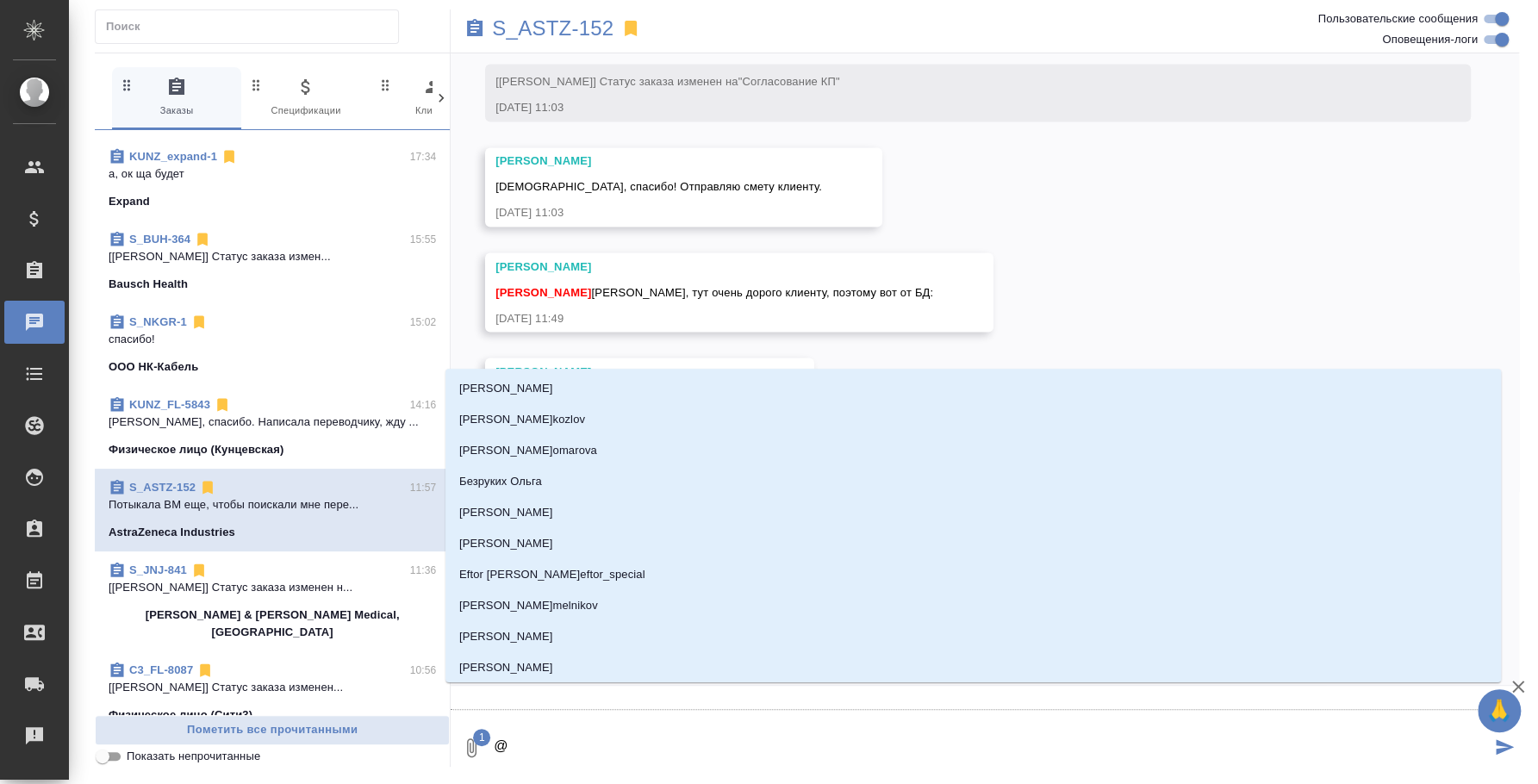
type textarea "@e"
type input "e"
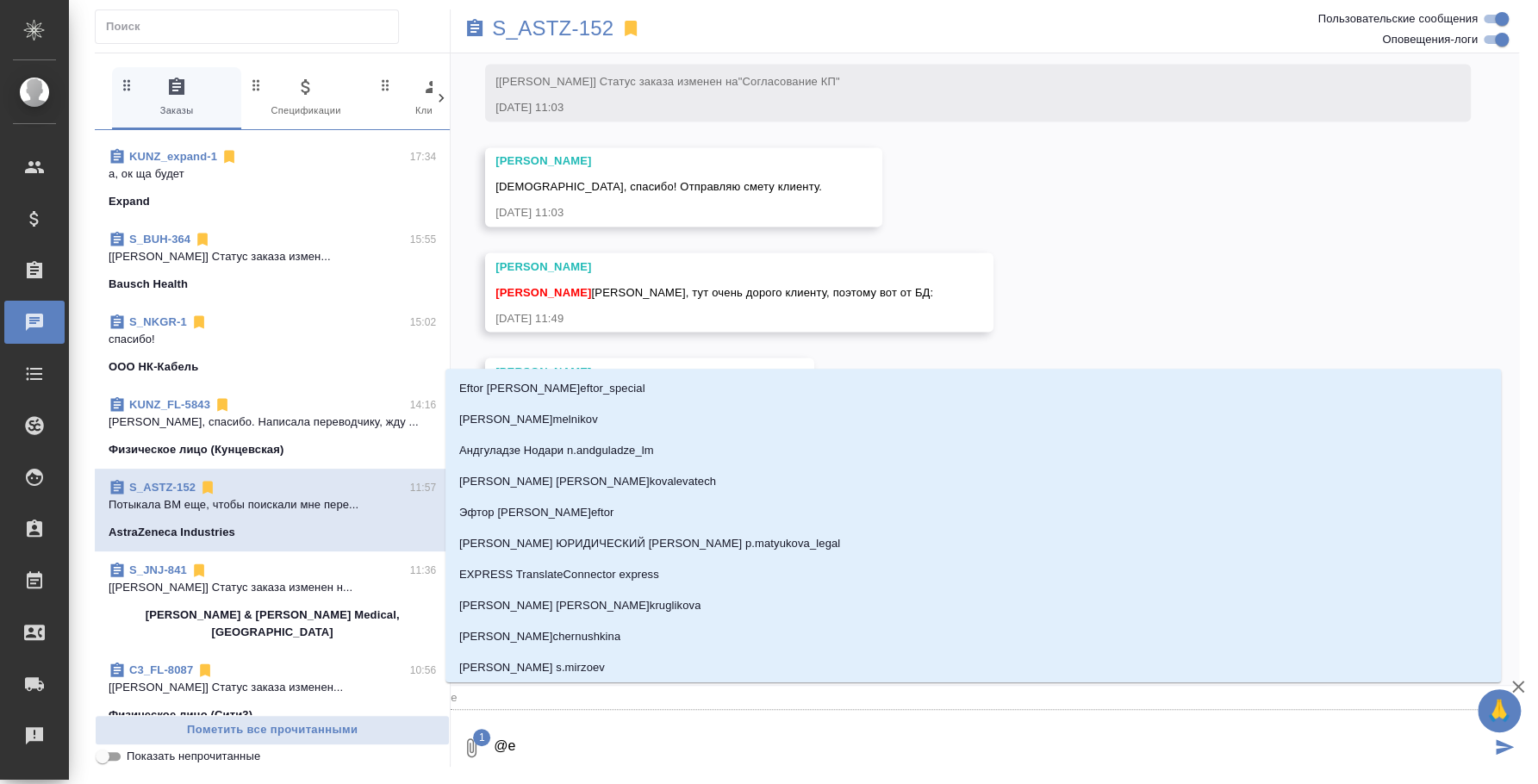
type textarea "@ec"
type input "ec"
type textarea "@ecv"
type input "ecv"
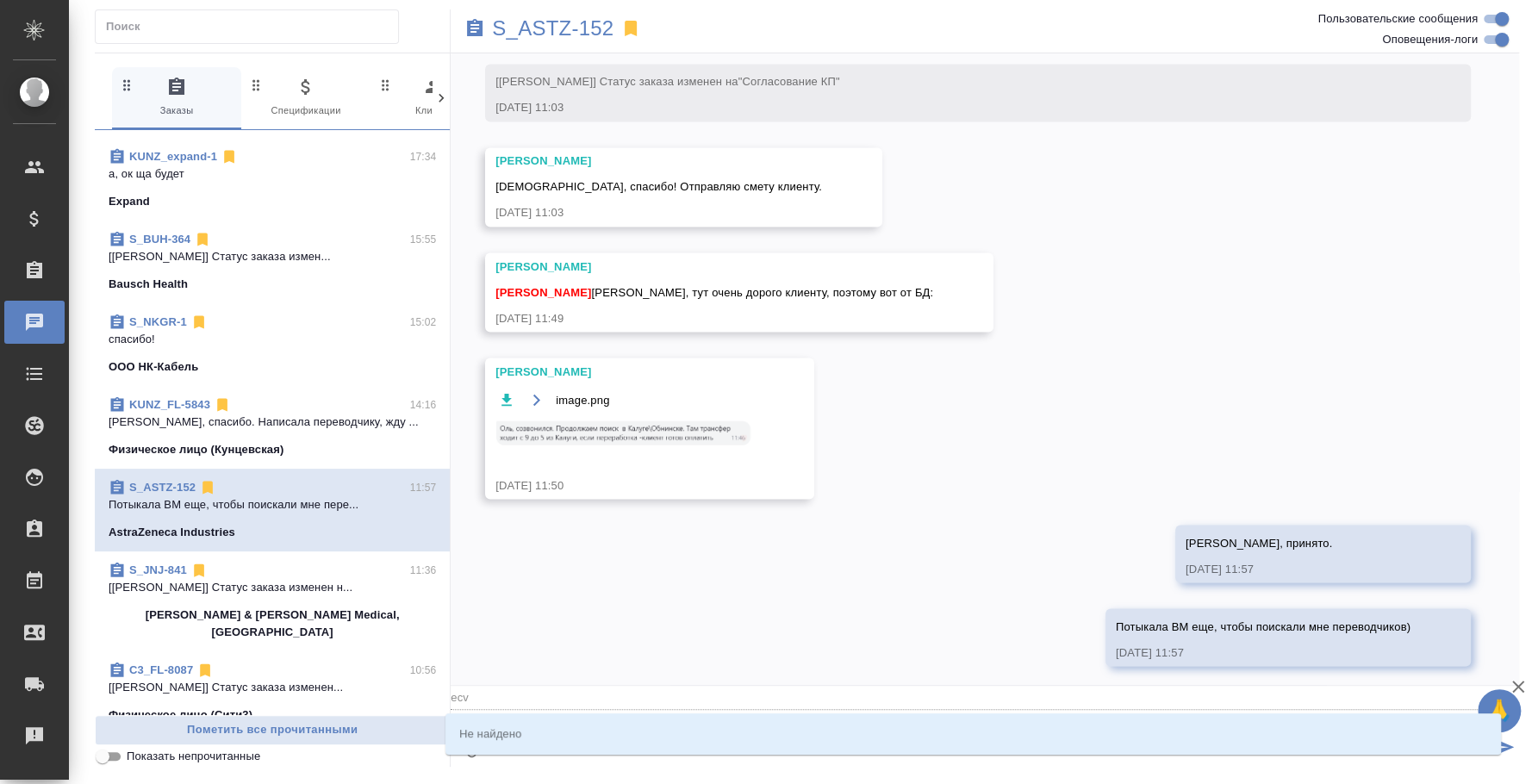
type textarea "@ec"
type input "ec"
type textarea "@e"
type input "e"
type textarea "@"
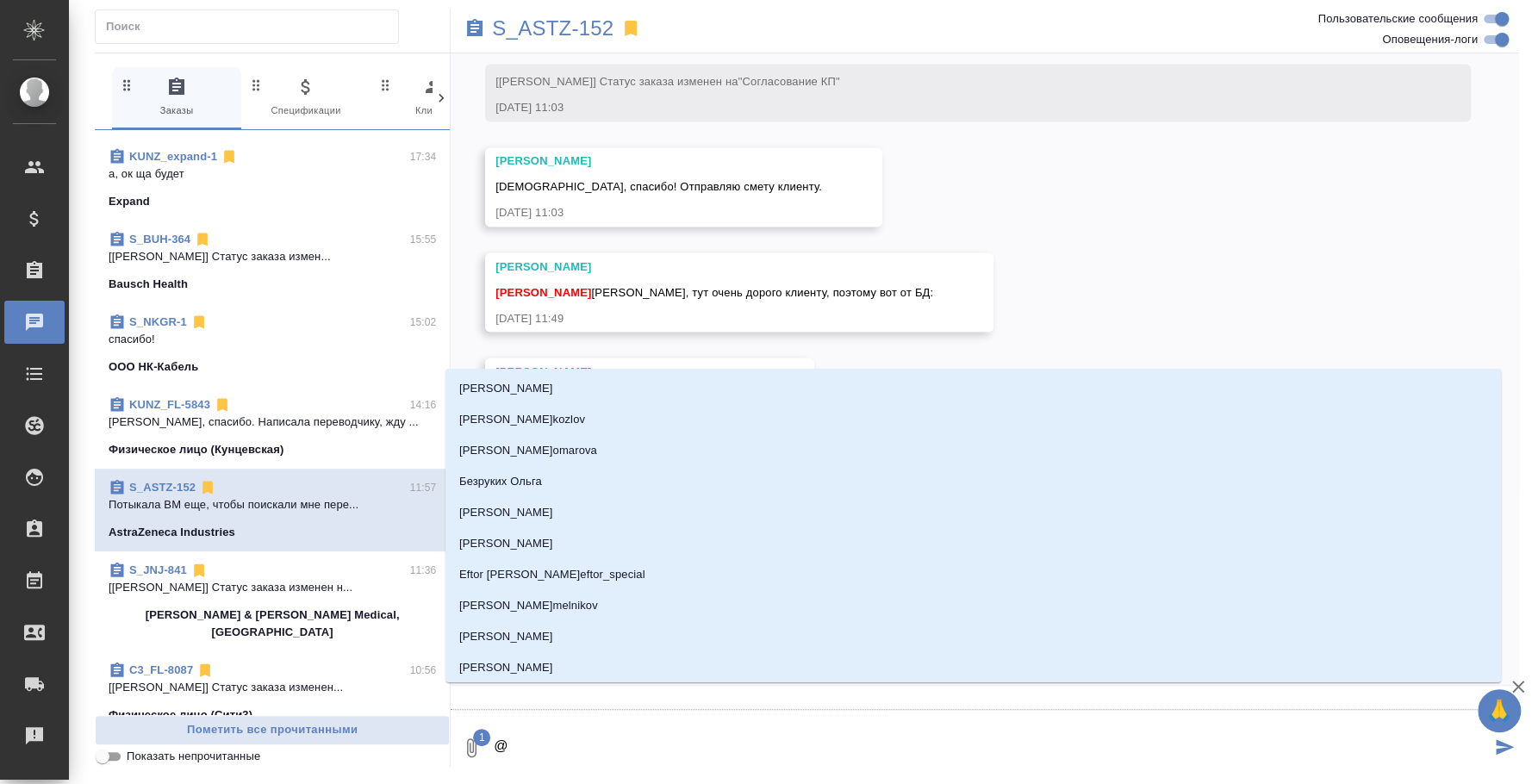
type textarea "@e"
type input "e"
type textarea "@e'c"
type input "e'c"
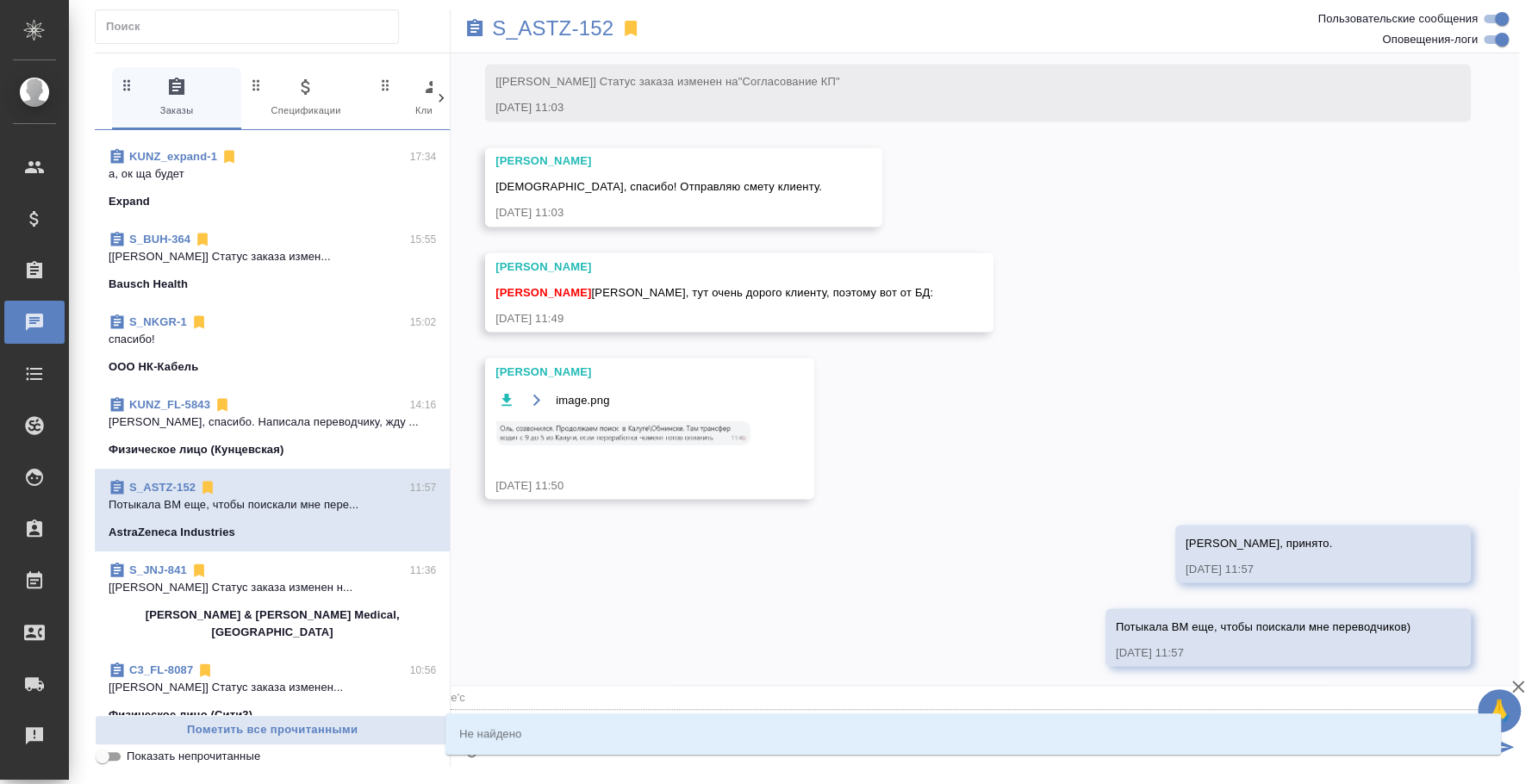
type textarea "@e'c'v"
type input "e'c'v"
type textarea "@e'c"
type input "e'c"
type textarea "@e"
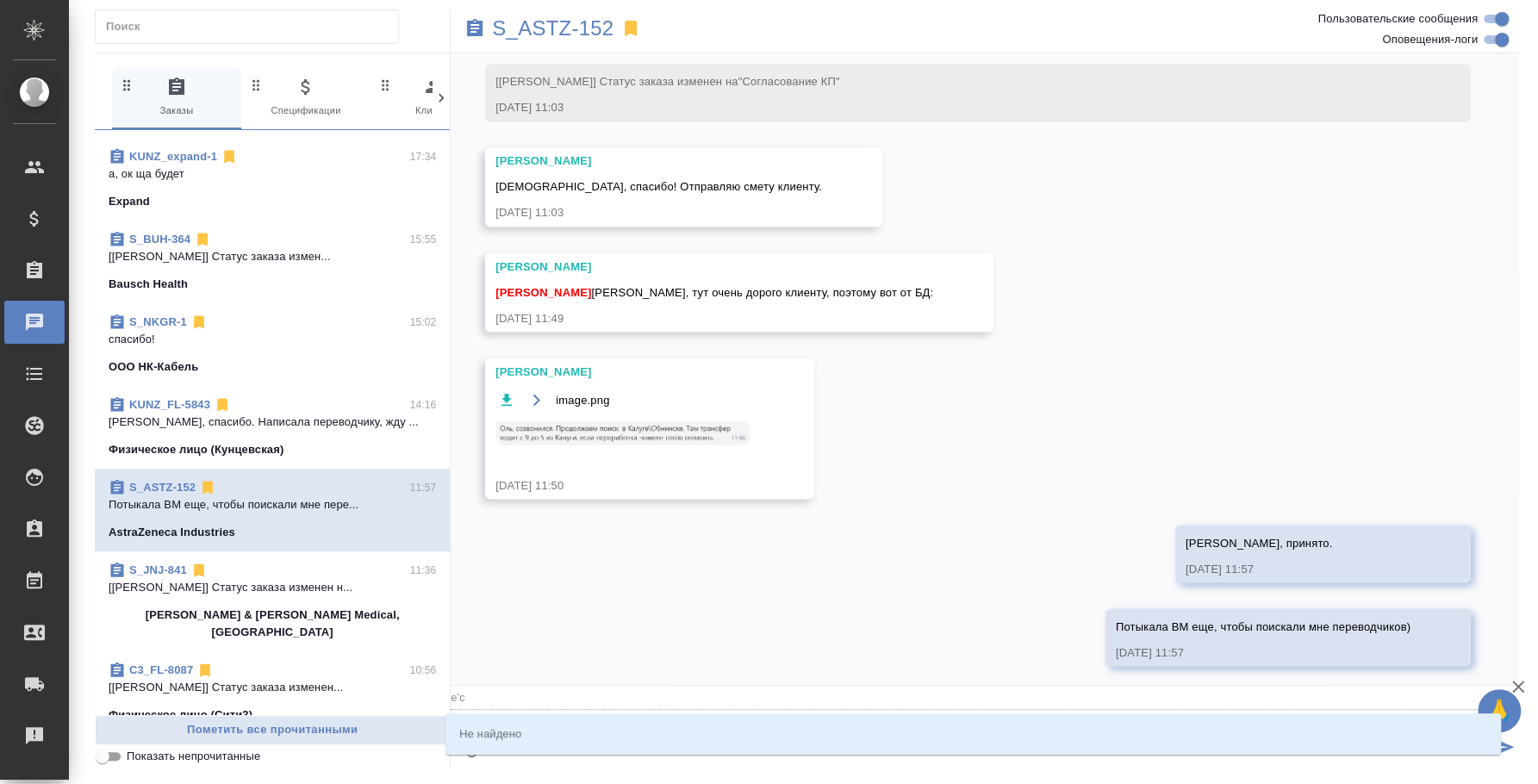
type input "e"
type textarea "@"
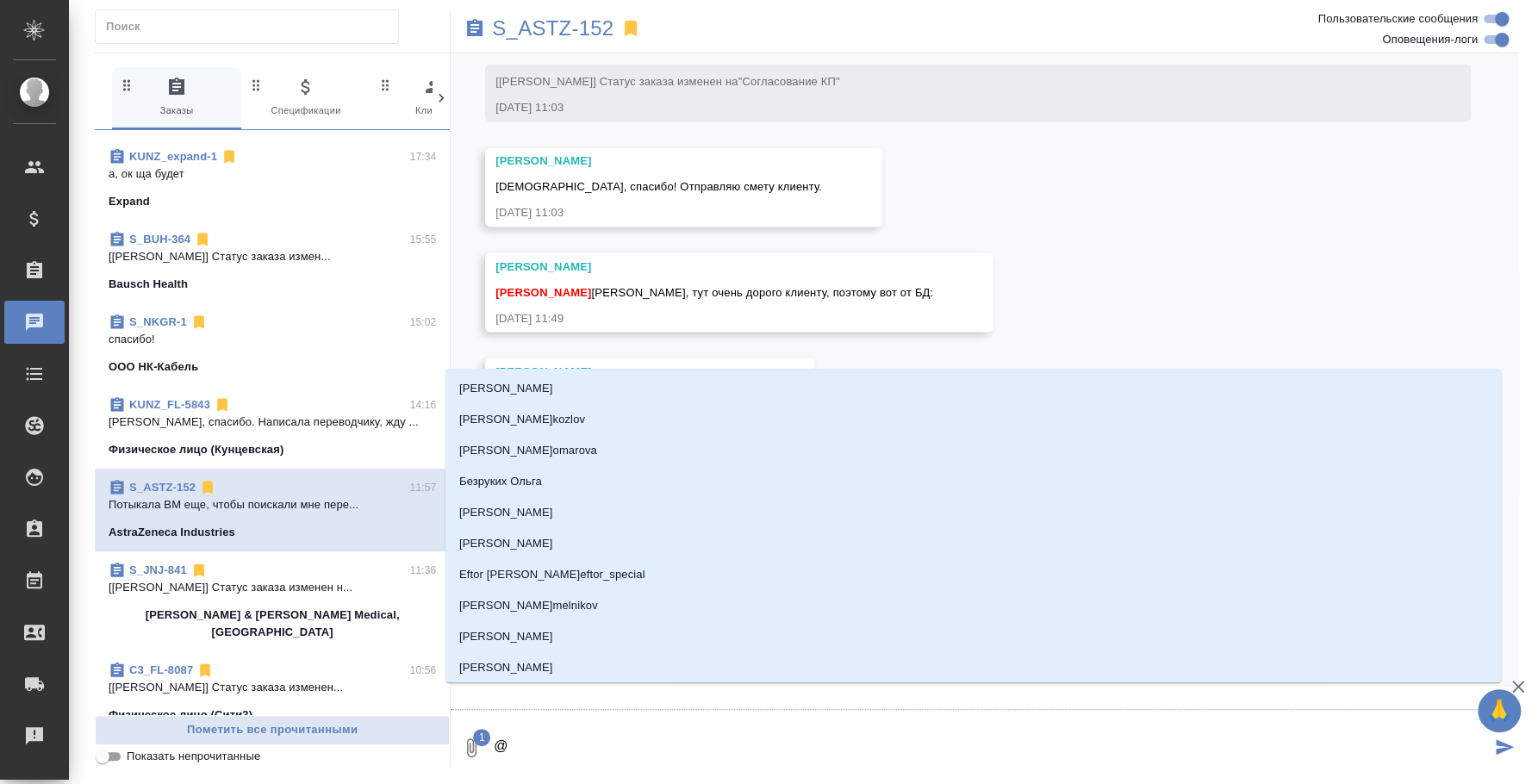
type textarea "@у"
type input "у"
type textarea "@ус"
type input "ус"
type textarea "@усм"
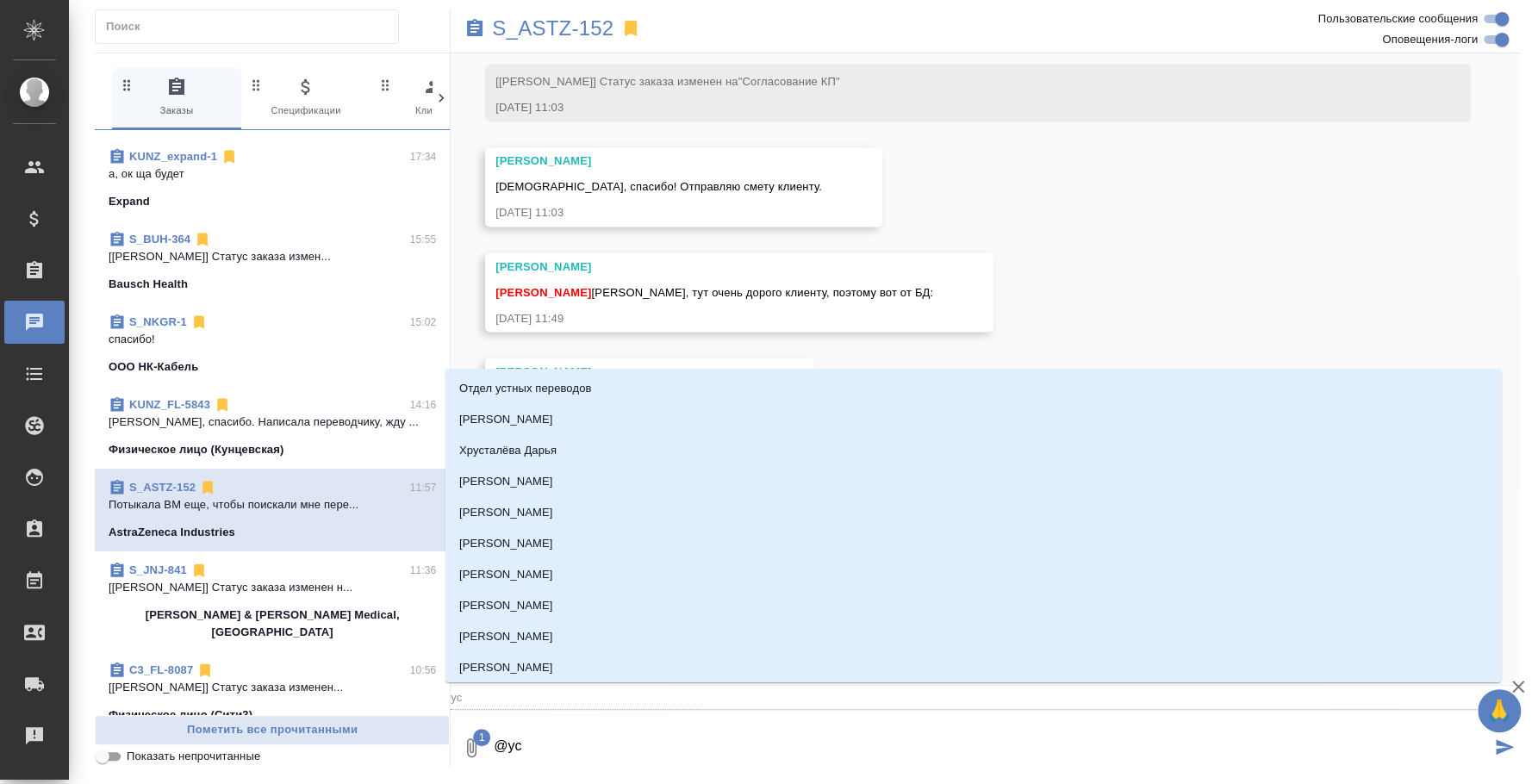
type input "усм"
type textarea "@усма"
type input "усма"
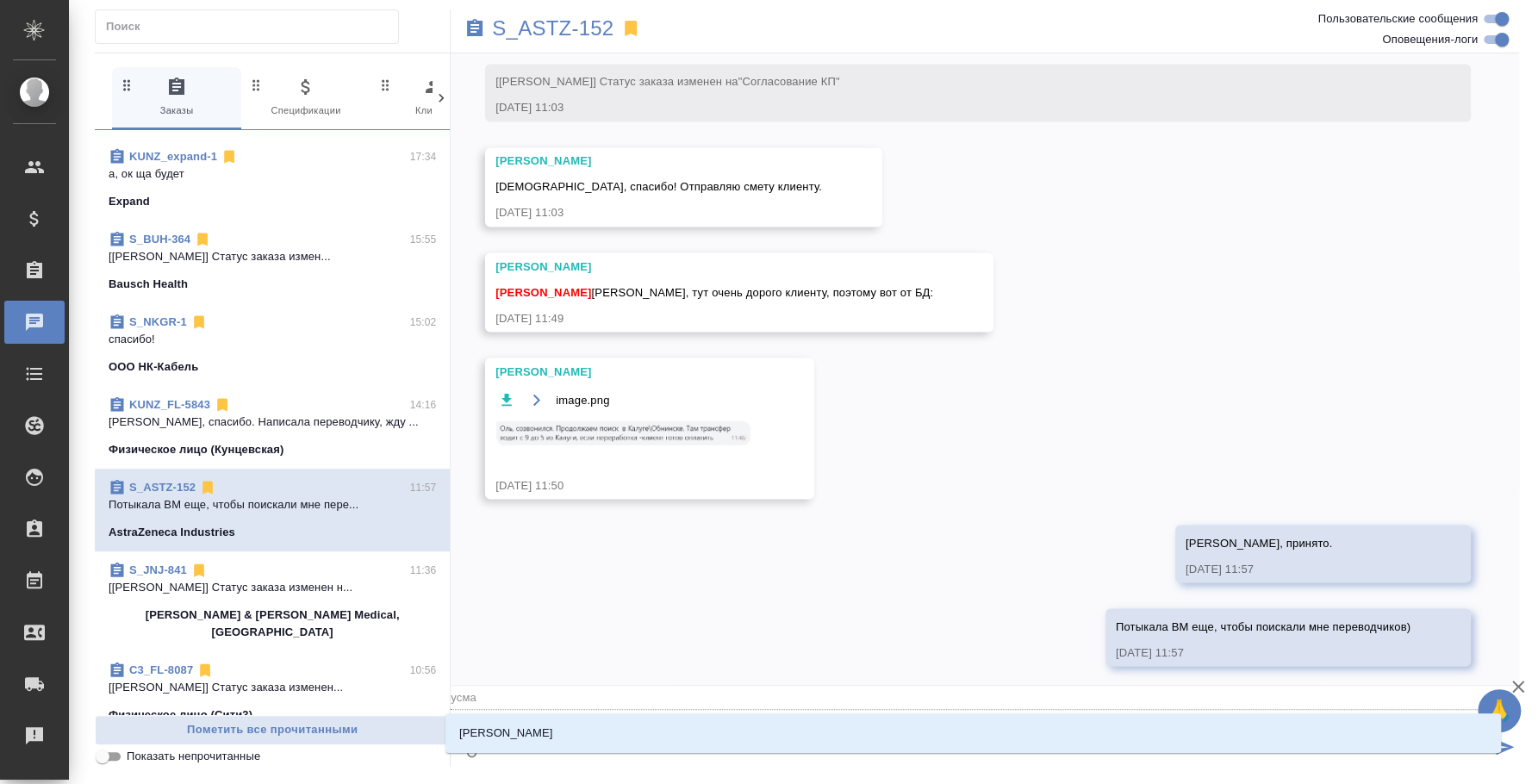
click at [641, 742] on li "Усманова Ольга" at bounding box center [973, 734] width 1055 height 31
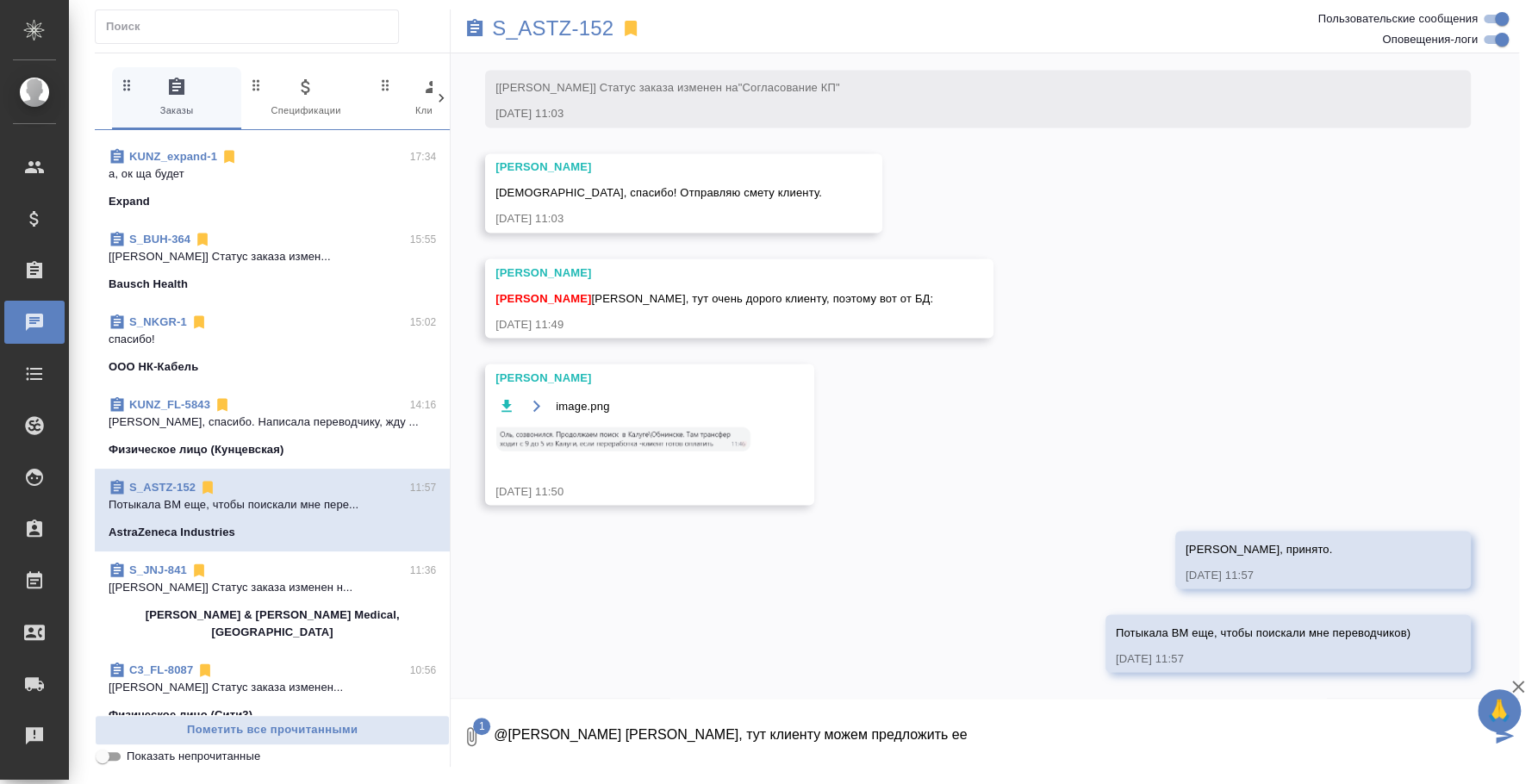
type textarea "@Усманова Ольга Оля, тут клиенту можем предложить ее"
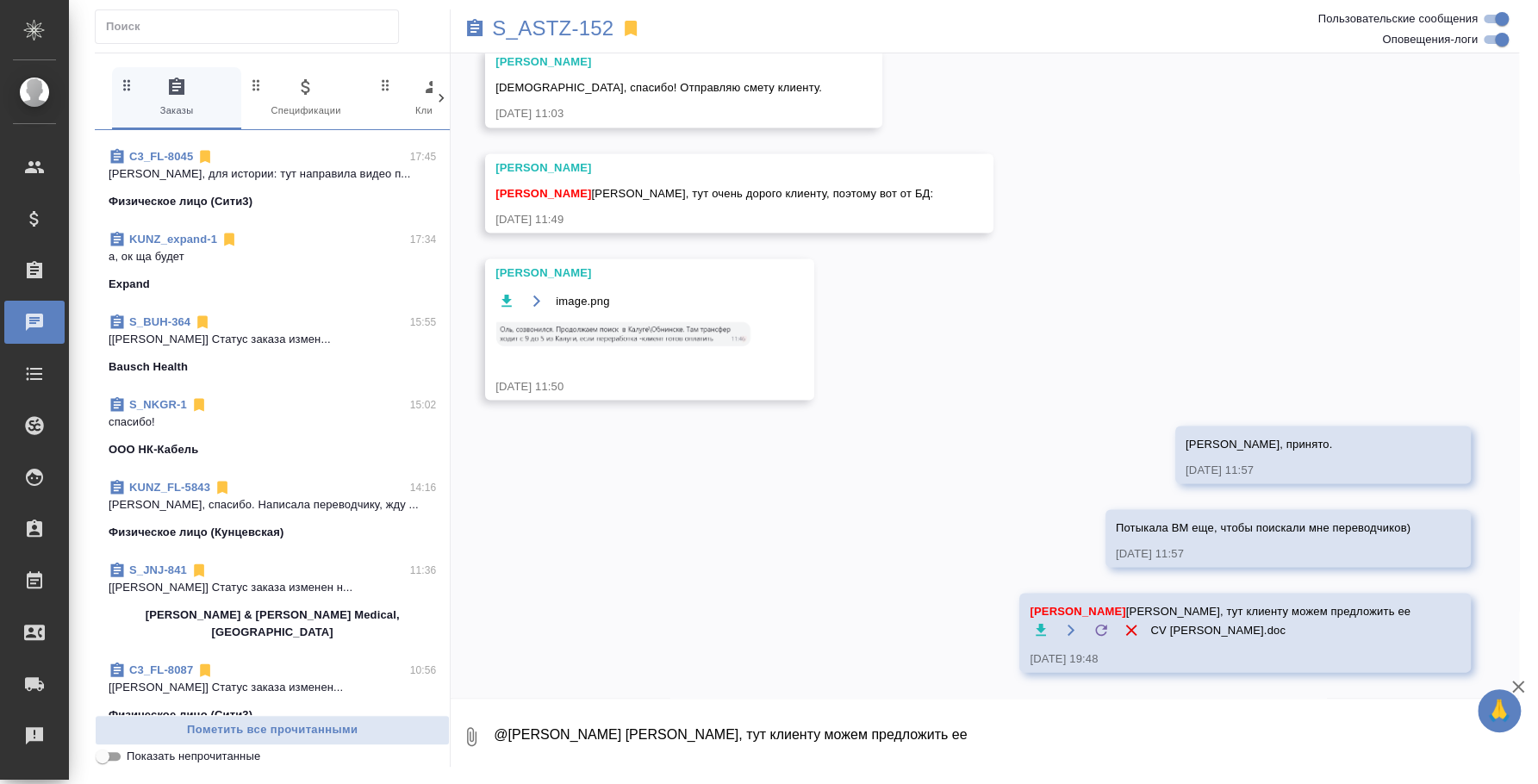
scroll to position [0, 0]
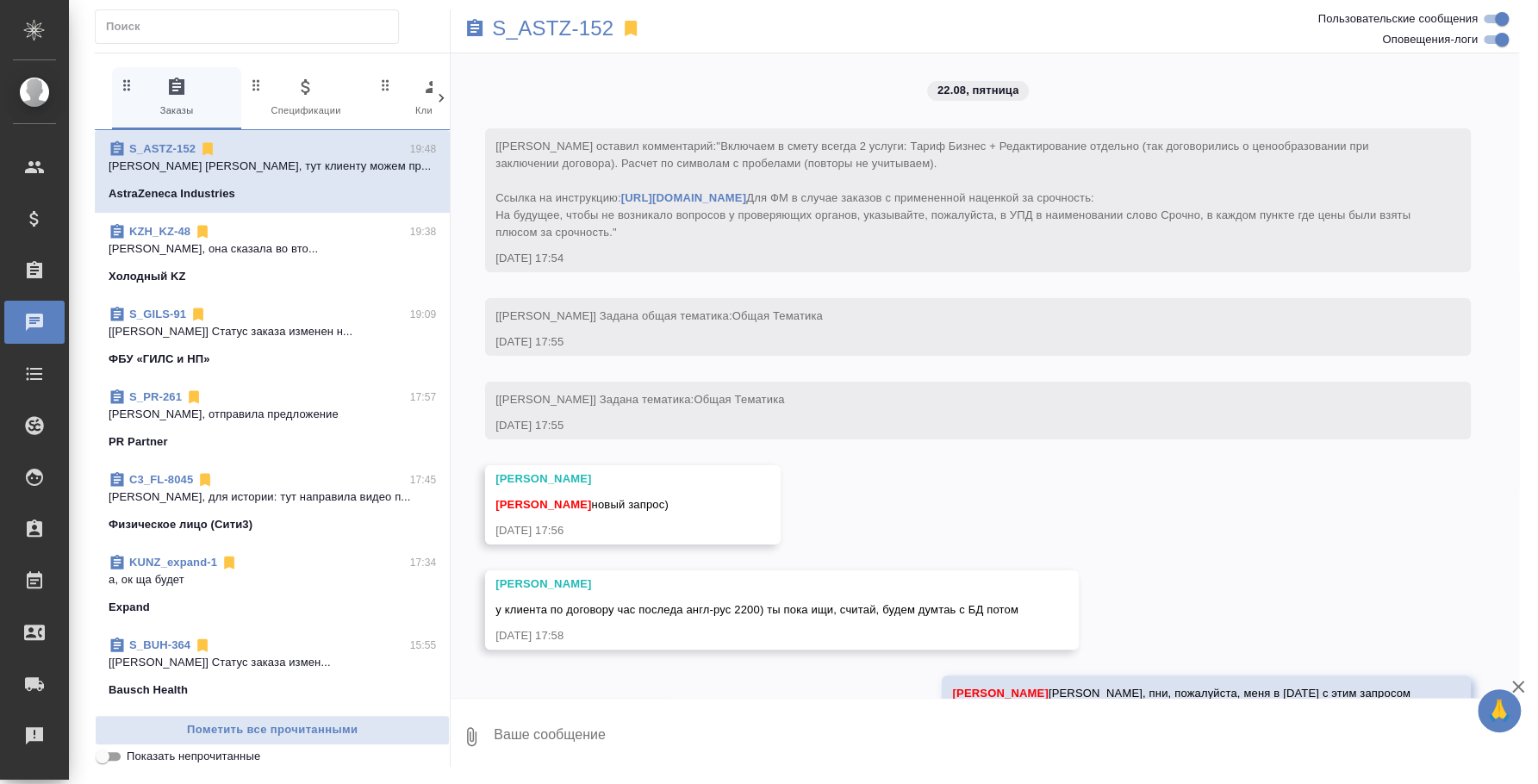
scroll to position [2102, 0]
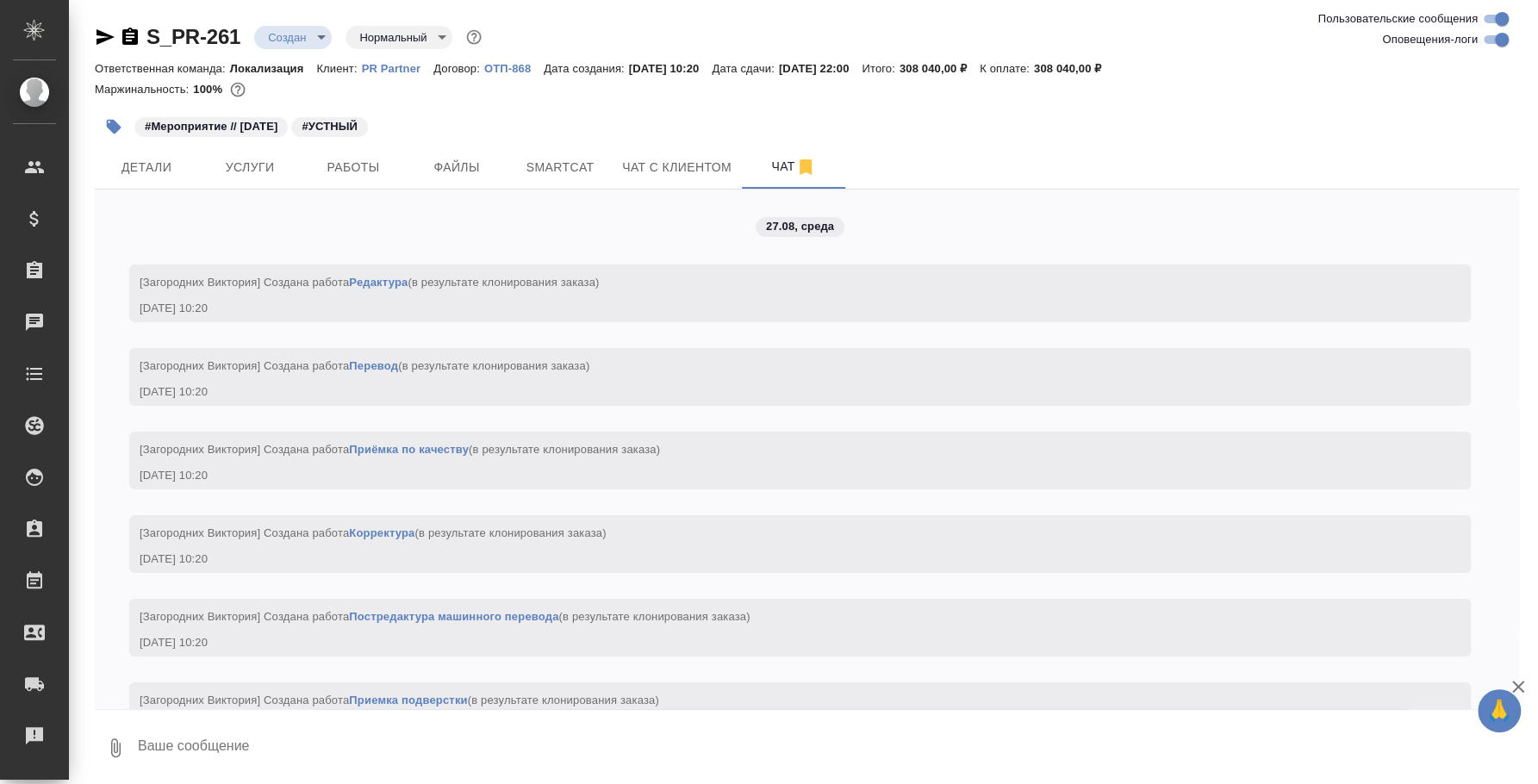
scroll to position [5384, 0]
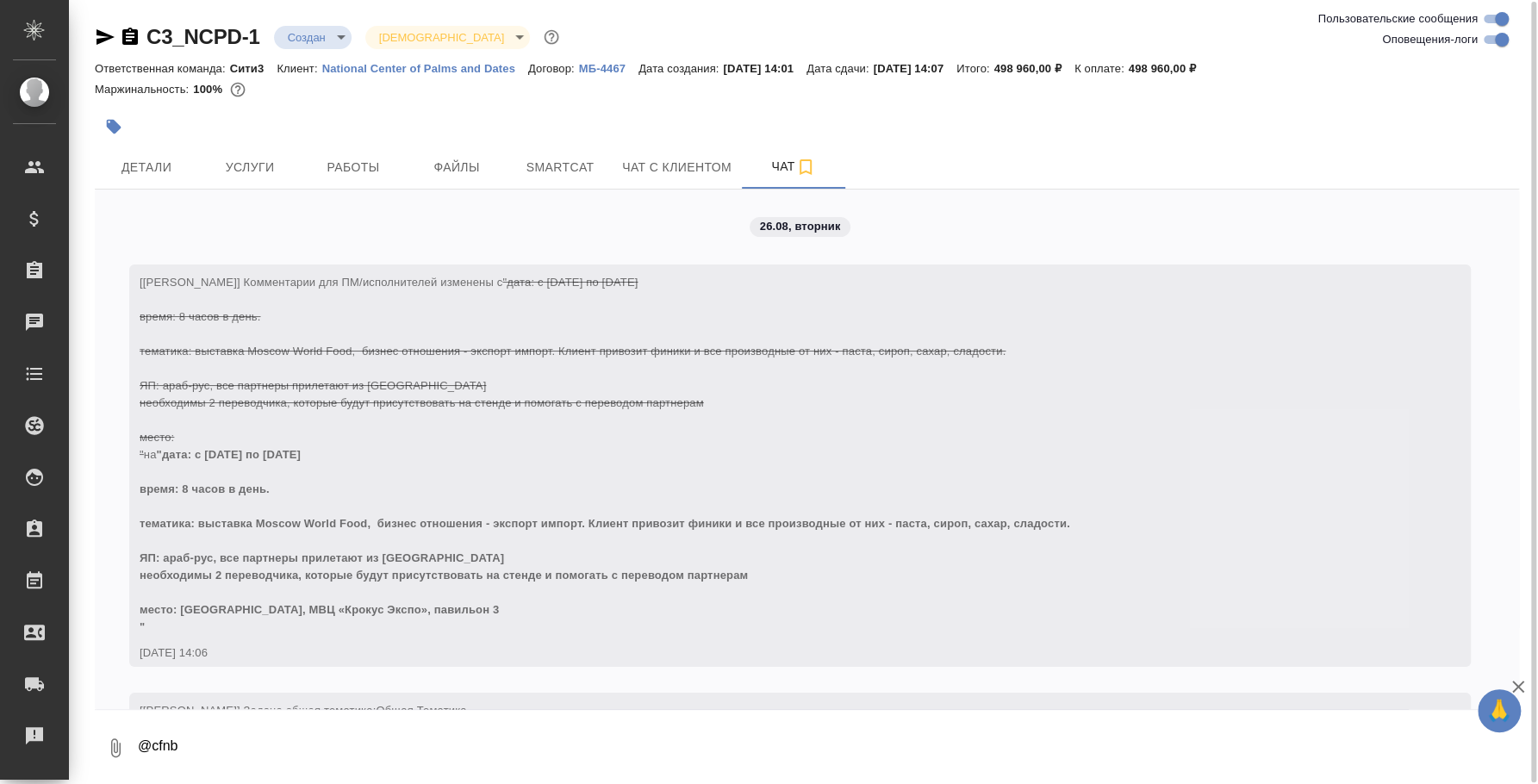
scroll to position [2944, 0]
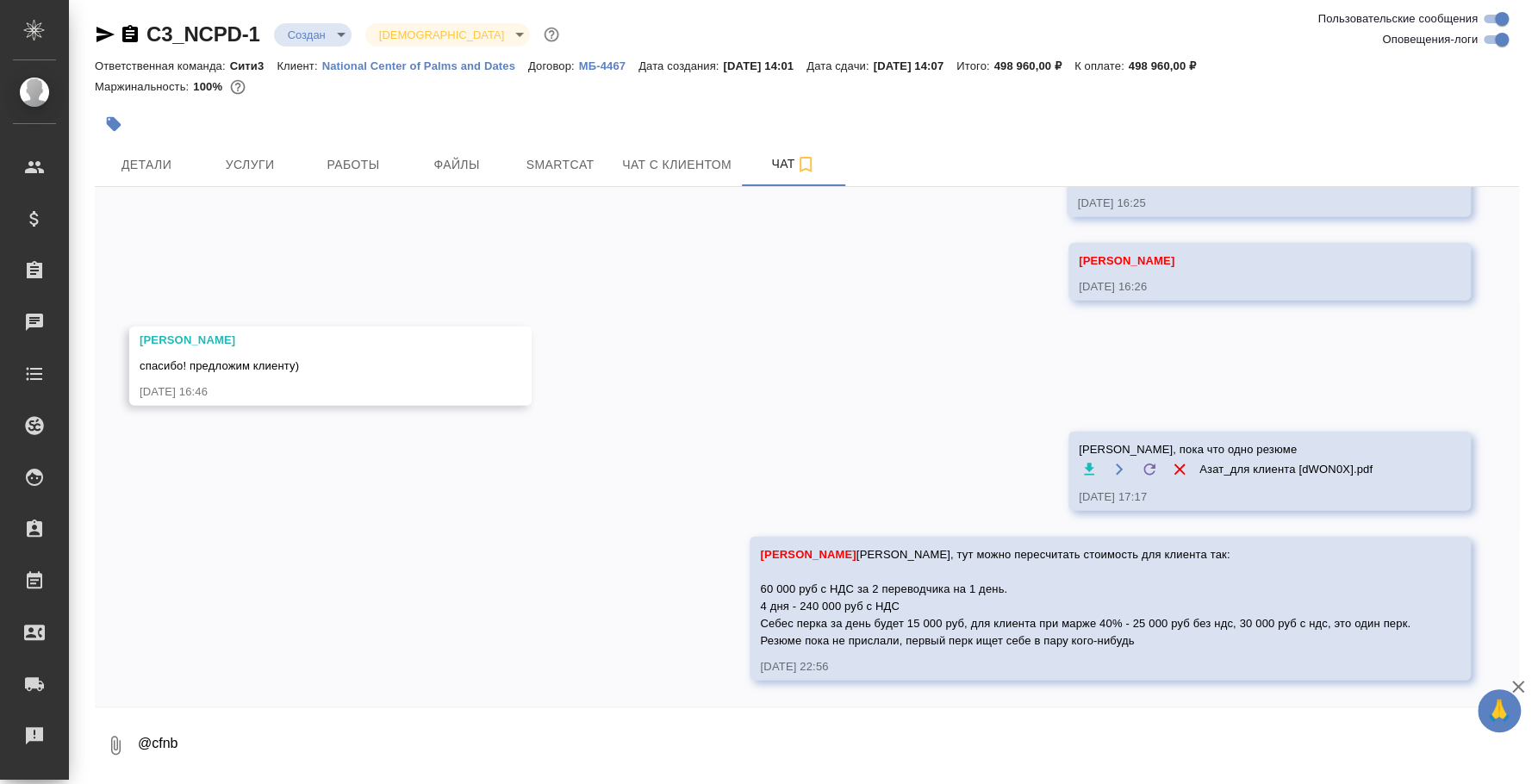
drag, startPoint x: 294, startPoint y: 744, endPoint x: 107, endPoint y: 707, distance: 190.6
click at [107, 707] on form "0 @cfnb" at bounding box center [807, 740] width 1425 height 67
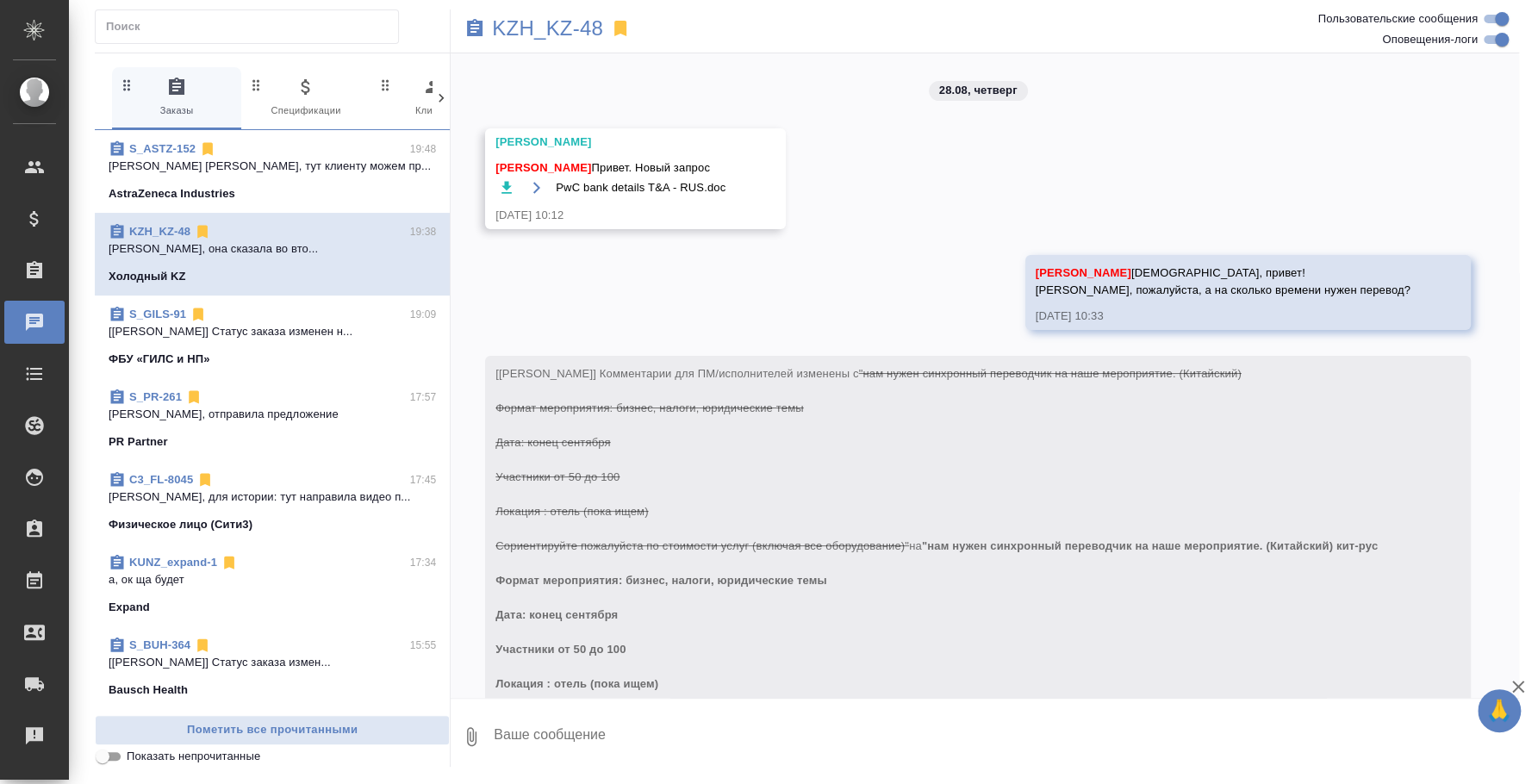
scroll to position [1737, 0]
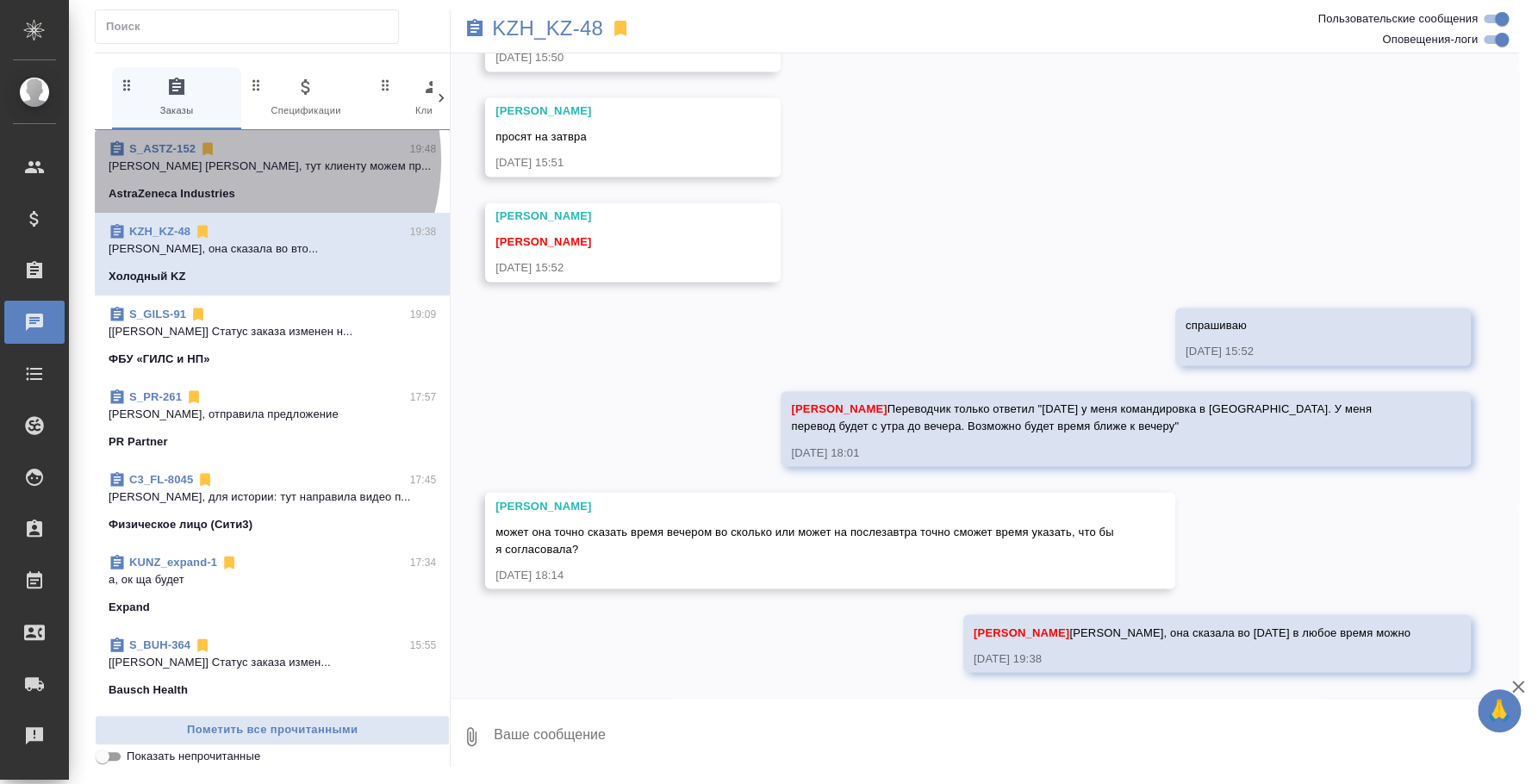
click at [224, 159] on p "[PERSON_NAME] [PERSON_NAME], тут клиенту можем пр..." at bounding box center [272, 167] width 328 height 17
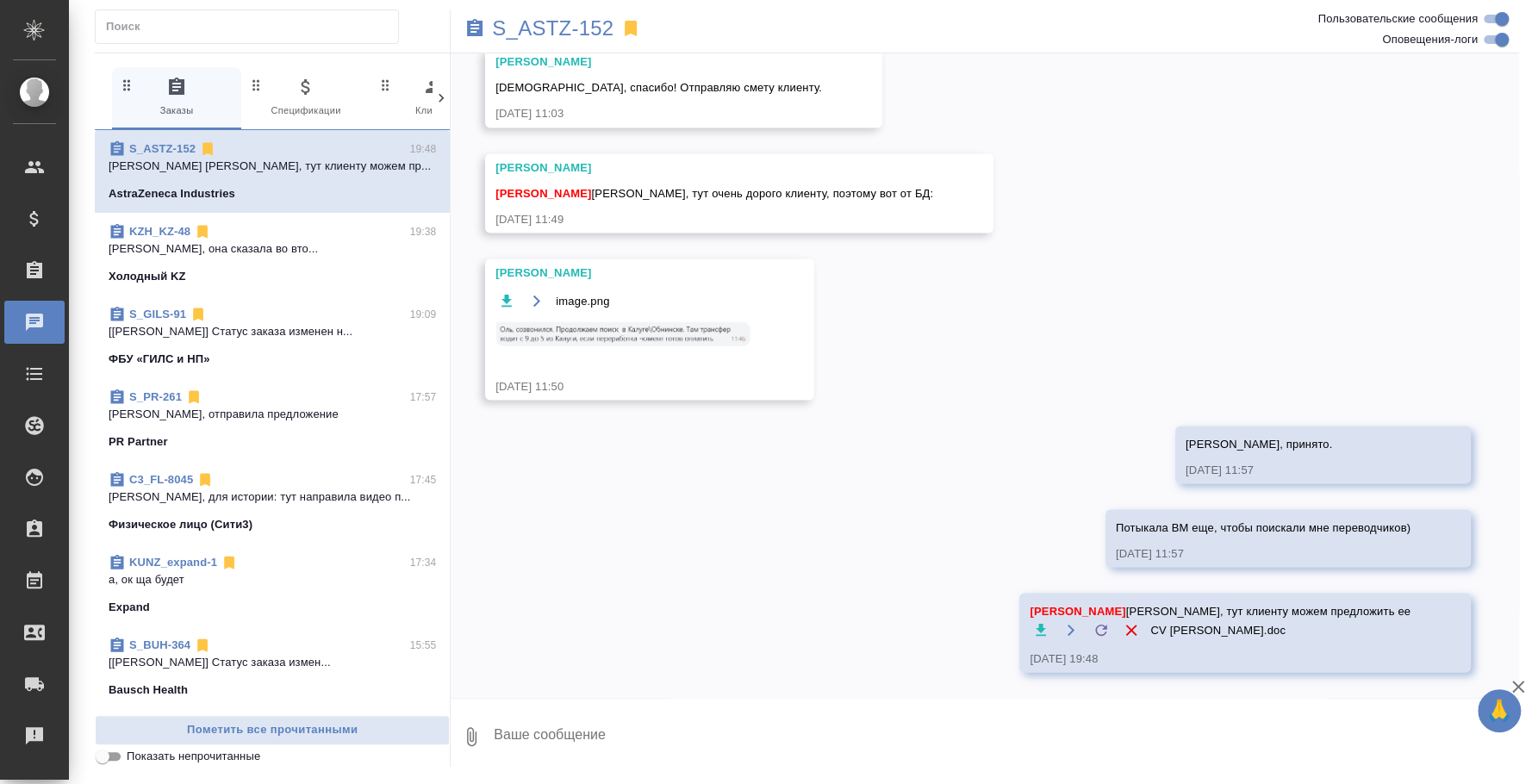
scroll to position [2102, 0]
click at [627, 728] on textarea at bounding box center [1006, 737] width 1027 height 58
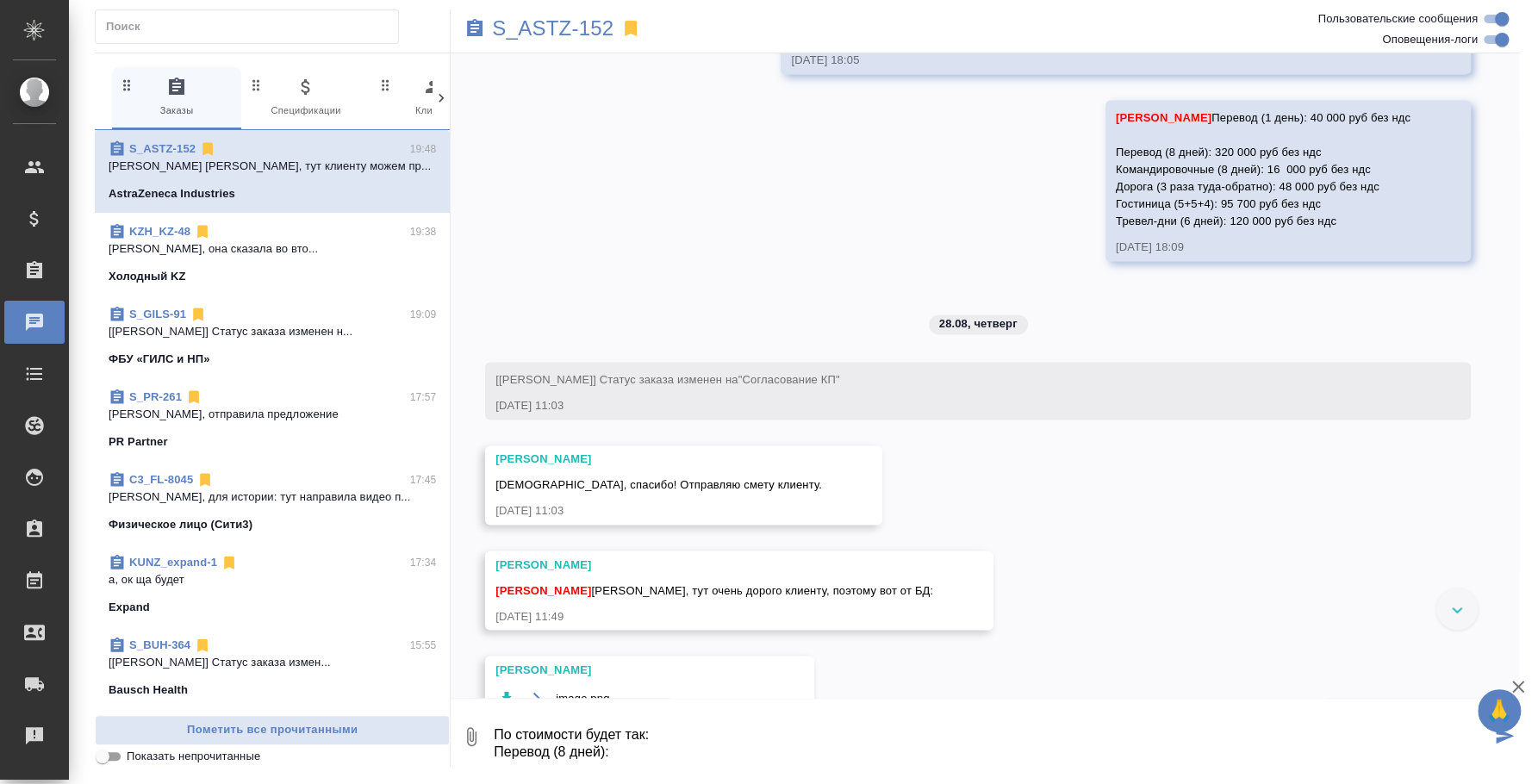
scroll to position [11, 0]
click at [675, 727] on textarea "По стоимости будет так: Перевод (8 дней): 160 000 руб без ндс Такси (8 дней туд…" at bounding box center [991, 737] width 999 height 58
click at [634, 737] on textarea "По стоимости будет так: 1 час /переработка: Перевод (8 дней): 160 000 руб без н…" at bounding box center [991, 737] width 999 height 58
click at [837, 760] on textarea "По стоимости будет так: 1 час /переработка: 2500 руб без ндс Перевод (8 дней): …" at bounding box center [991, 737] width 999 height 58
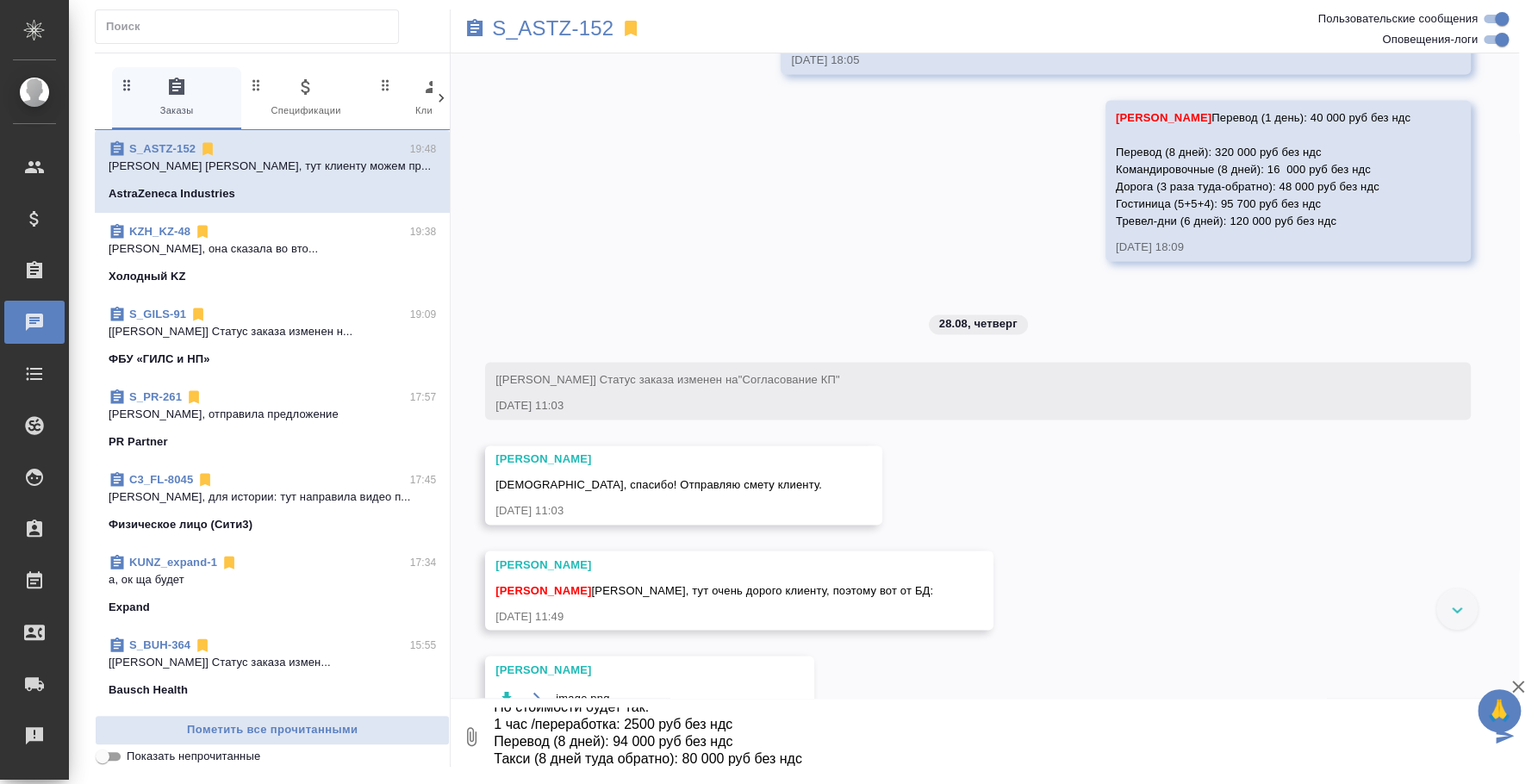
type textarea "По стоимости будет так: 1 час /переработка: 2500 руб без ндс Перевод (8 дней): …"
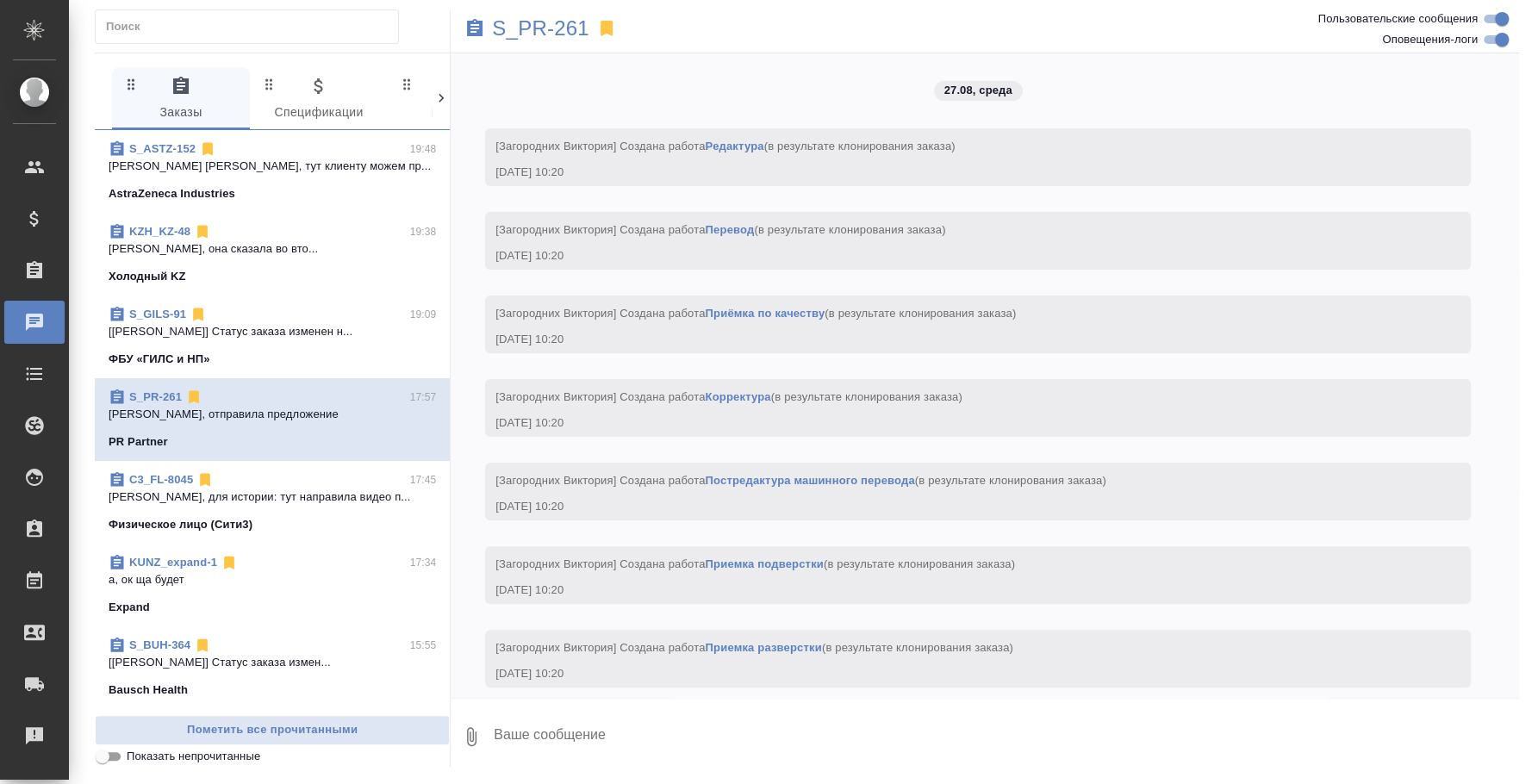
scroll to position [5414, 0]
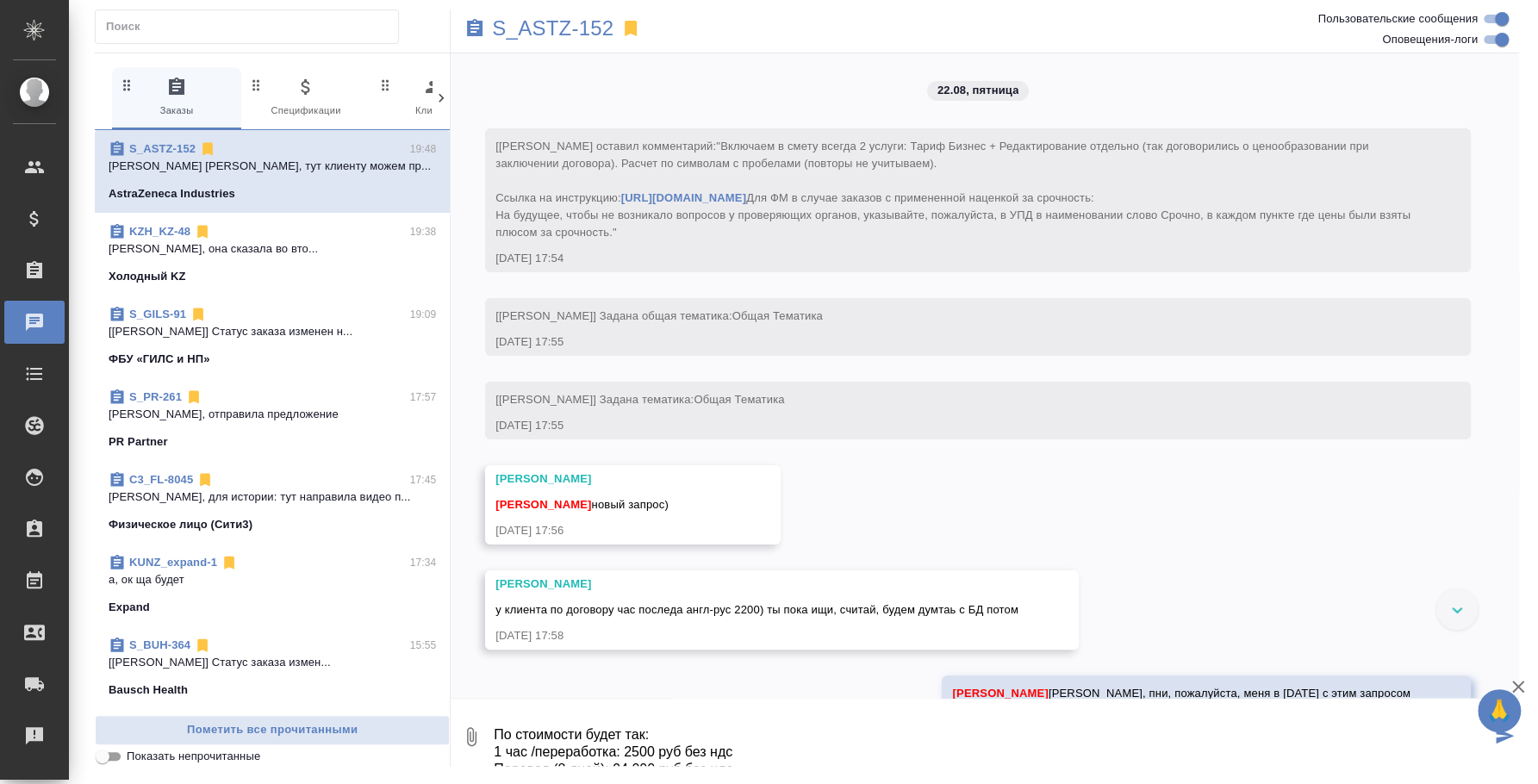
scroll to position [27, 0]
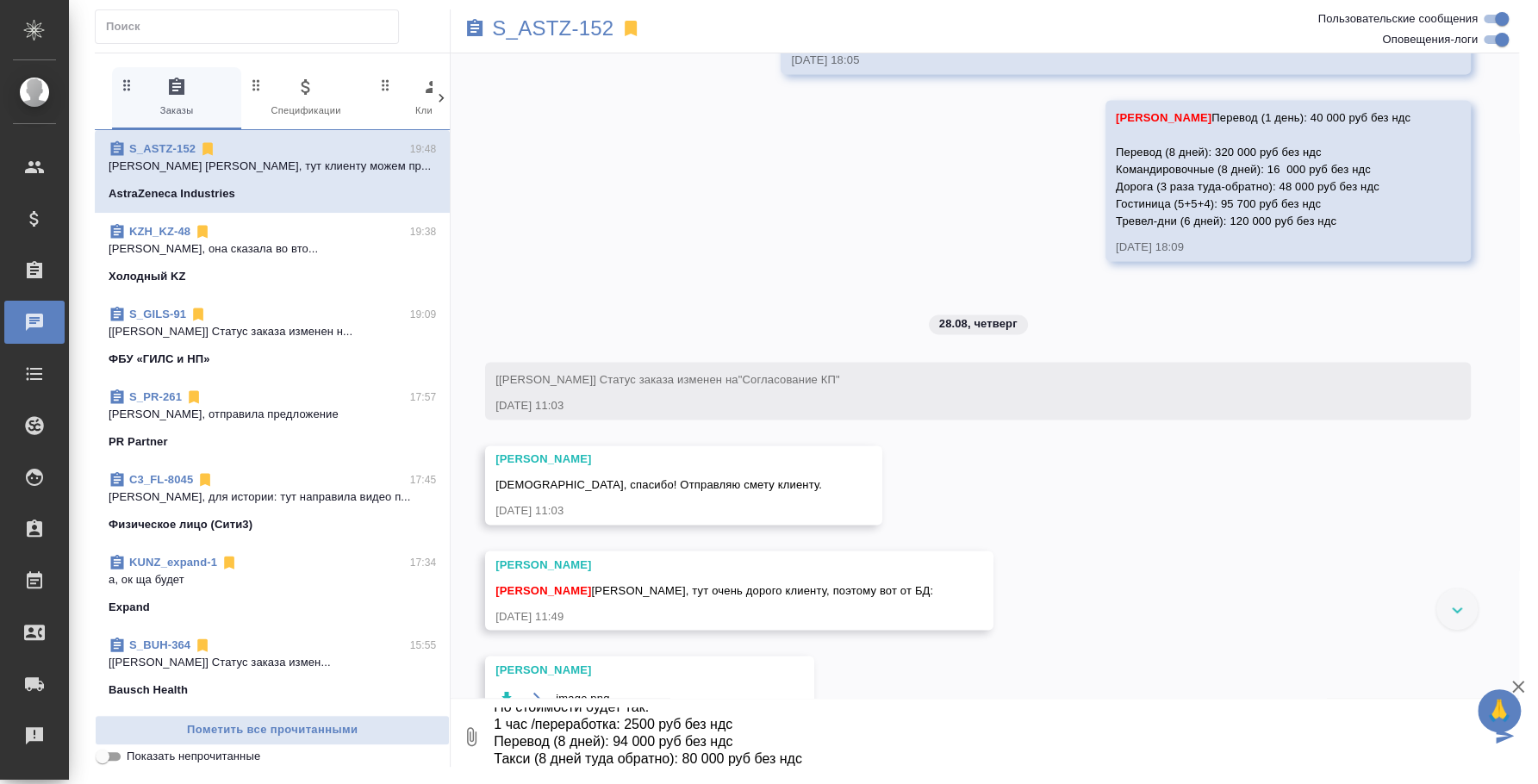
drag, startPoint x: 626, startPoint y: 738, endPoint x: 613, endPoint y: 738, distance: 13.0
click at [613, 738] on textarea "По стоимости будет так: 1 час /переработка: 2500 руб без ндс Перевод (8 дней): …" at bounding box center [991, 737] width 999 height 58
click at [808, 752] on textarea "По стоимости будет так: 1 час /переработка: 2500 руб без ндс Перевод (8 дней): …" at bounding box center [991, 737] width 999 height 58
click at [835, 754] on textarea "По стоимости будет так: 1 час /переработка: 2500 руб без ндс Перевод (8 дней): …" at bounding box center [991, 737] width 999 height 58
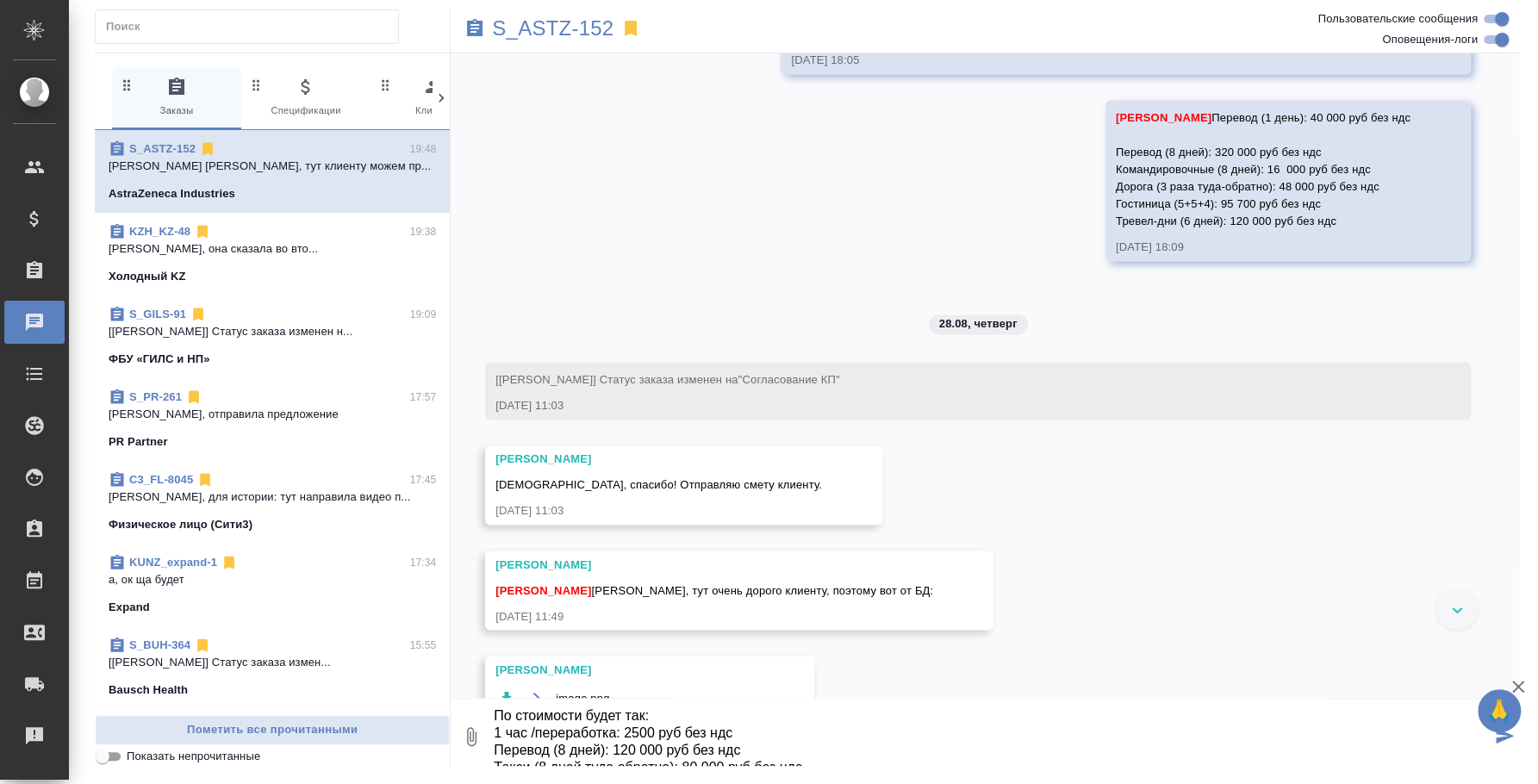
click at [536, 726] on textarea "По стоимости будет так: 1 час /переработка: 2500 руб без ндс Перевод (8 дней): …" at bounding box center [991, 737] width 999 height 58
type textarea "По стоимости будет так: 1 час /1 час переработки: 2500 руб без ндс Перевод (8 д…"
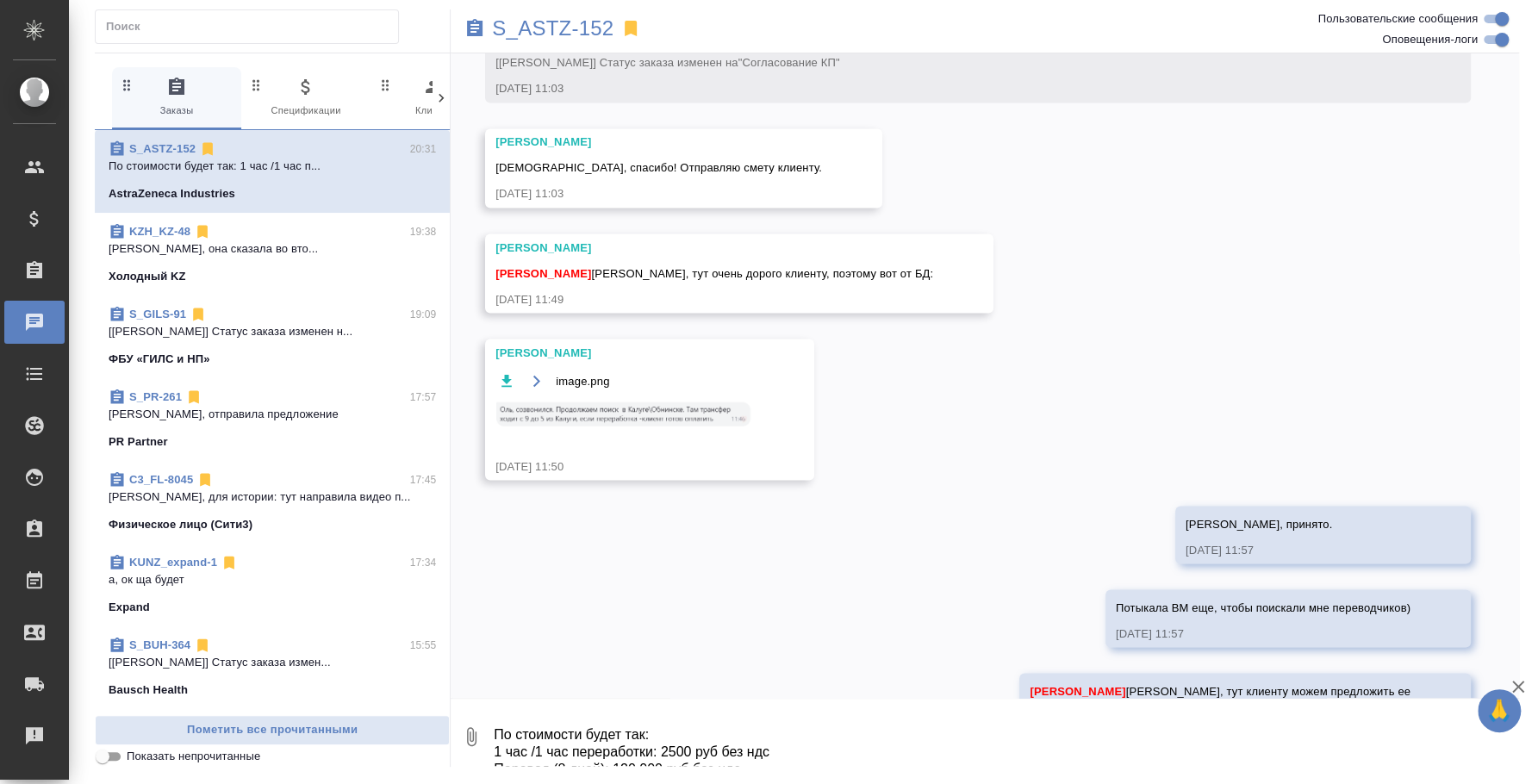
scroll to position [2238, 0]
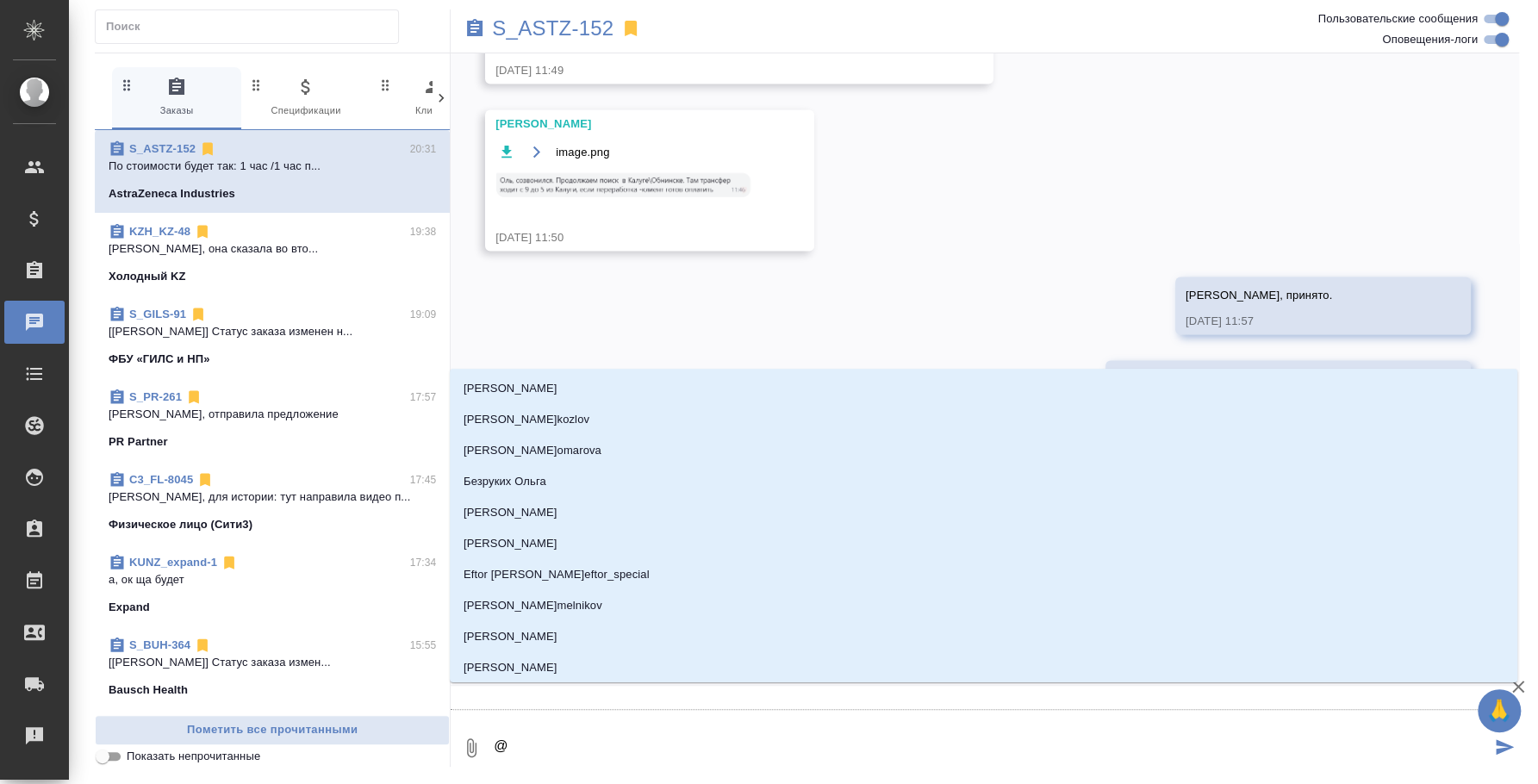
type textarea "@e"
type input "e"
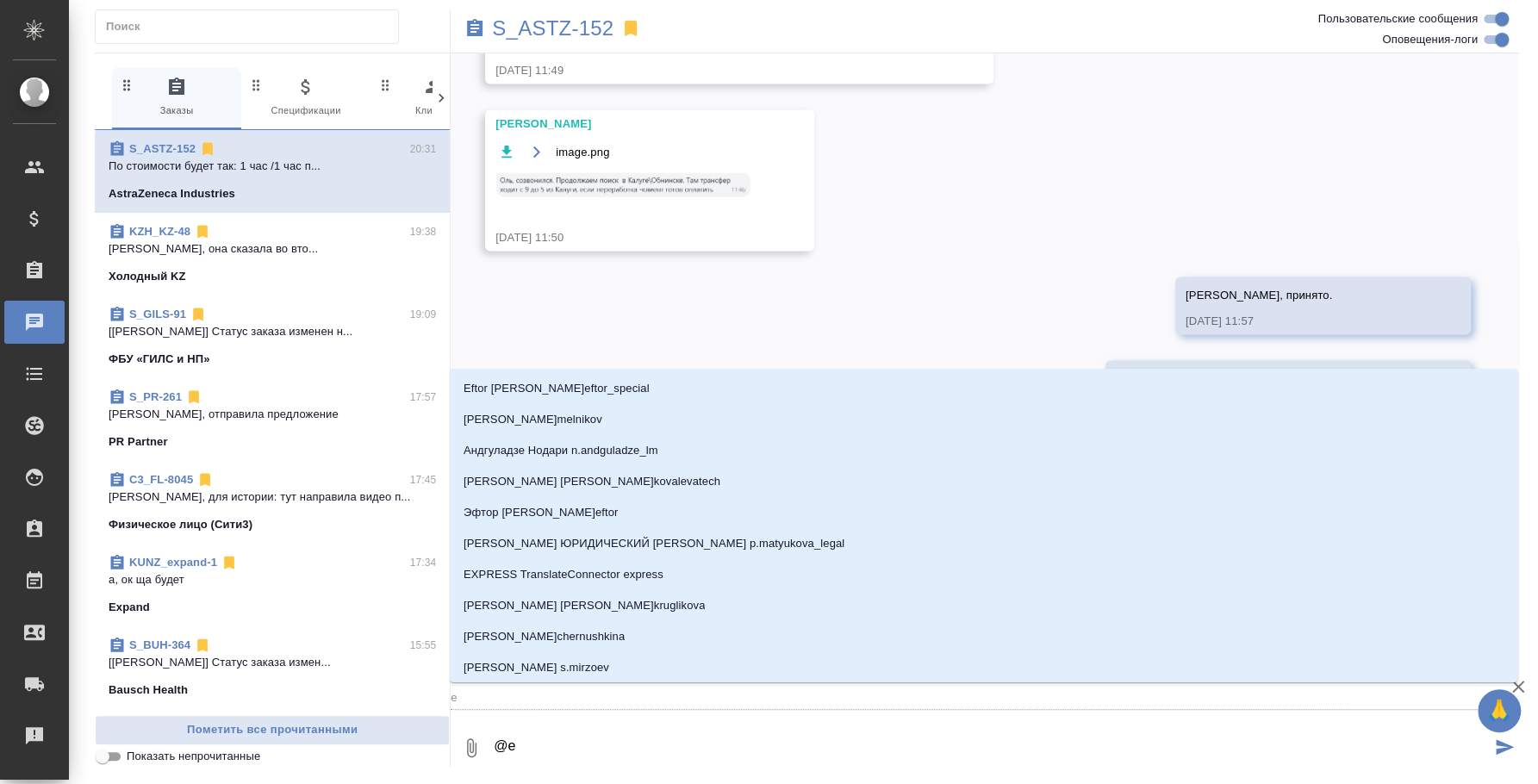
type textarea "@e'c"
type input "e'c"
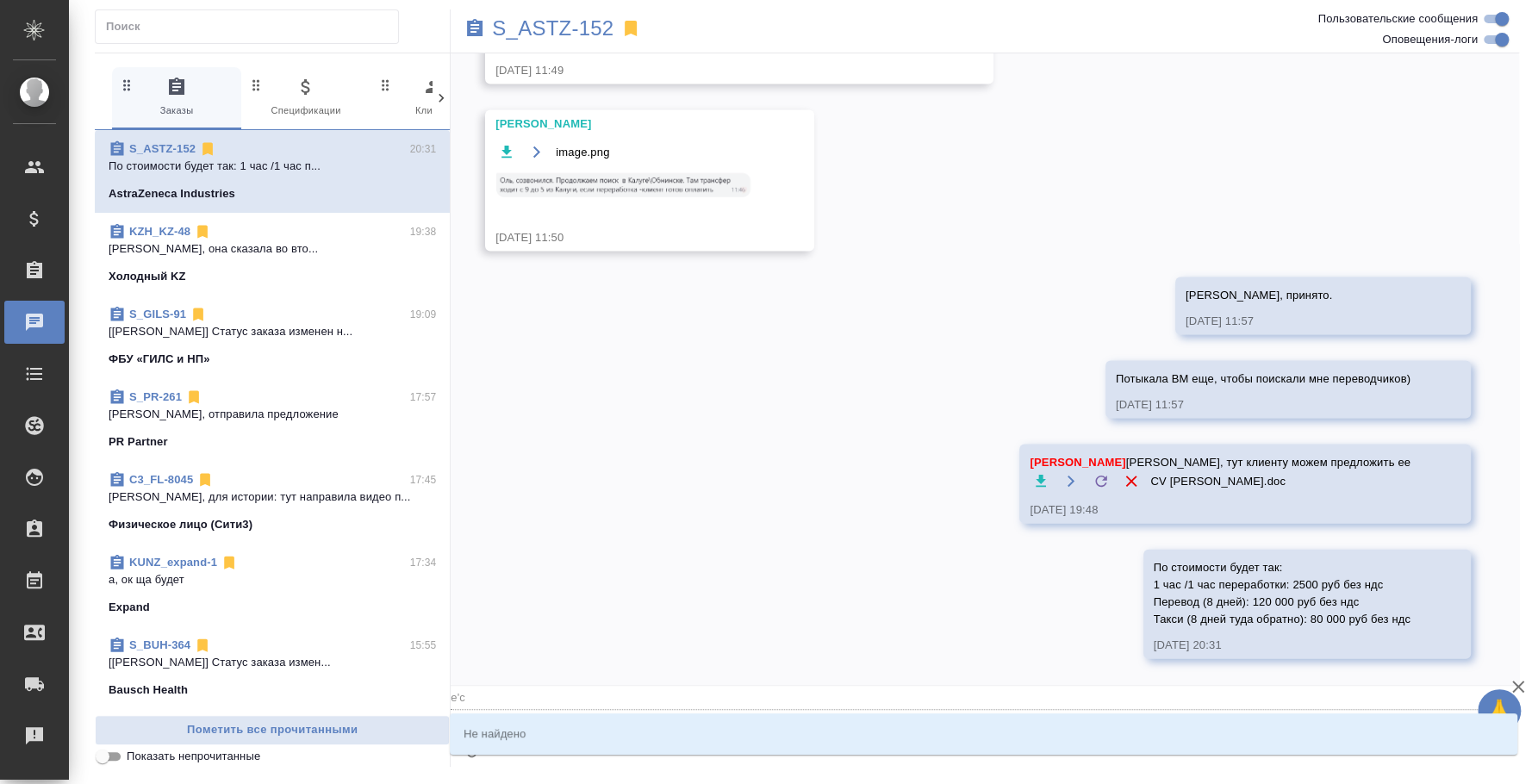
type textarea "@e'c'v"
type input "e'c'v"
type textarea "@e'c"
type input "e'c"
type textarea "@e"
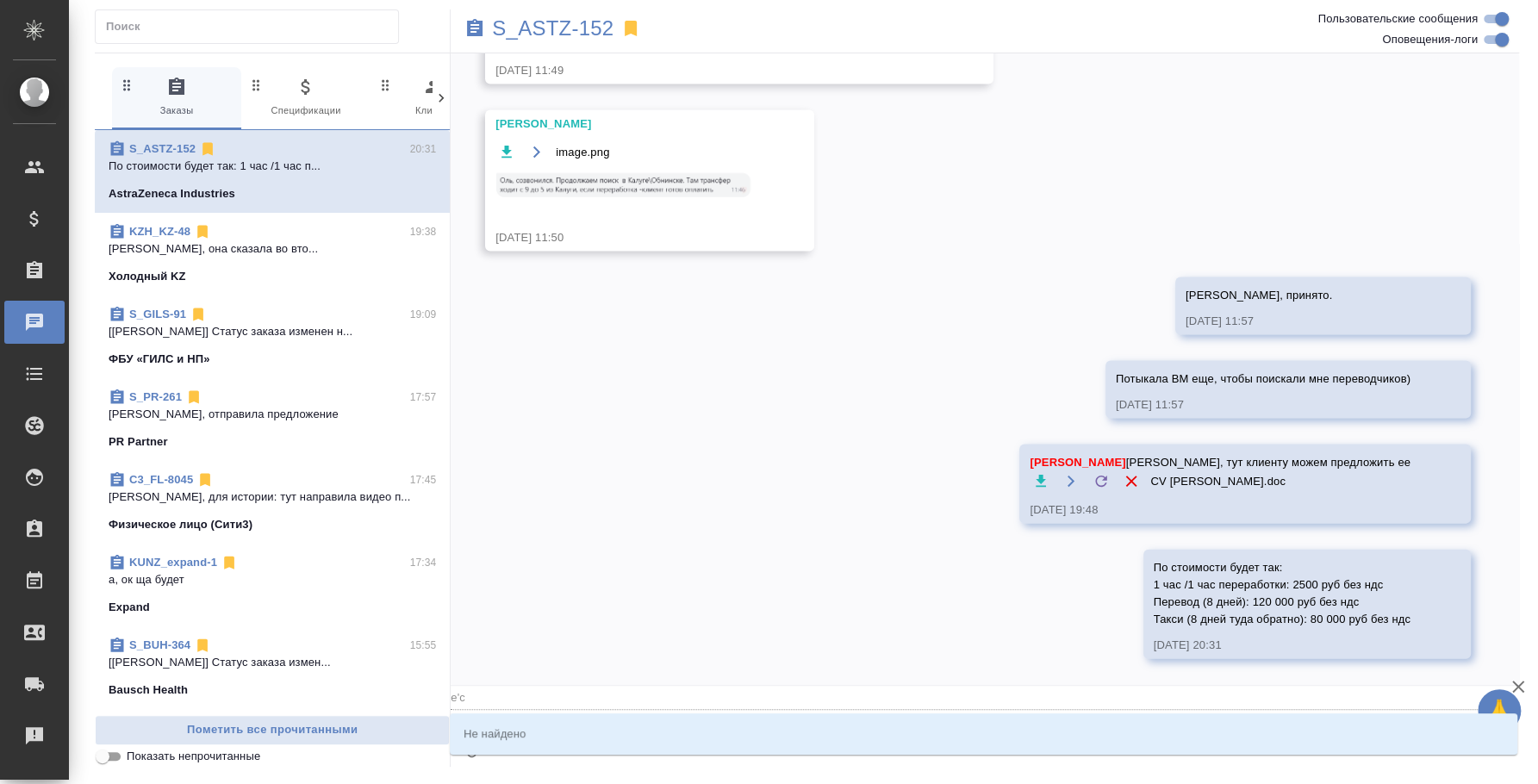
type input "e"
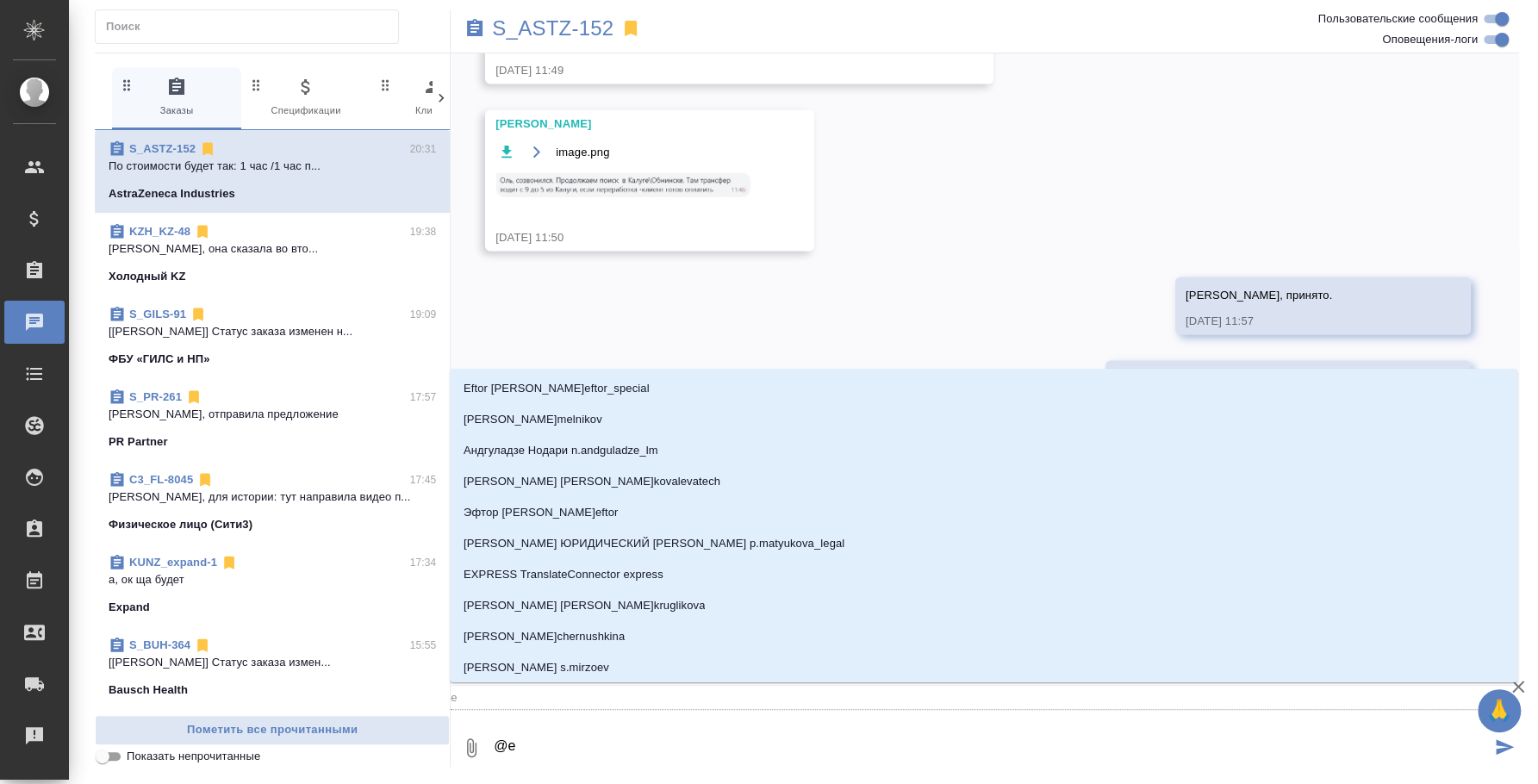
type textarea "@"
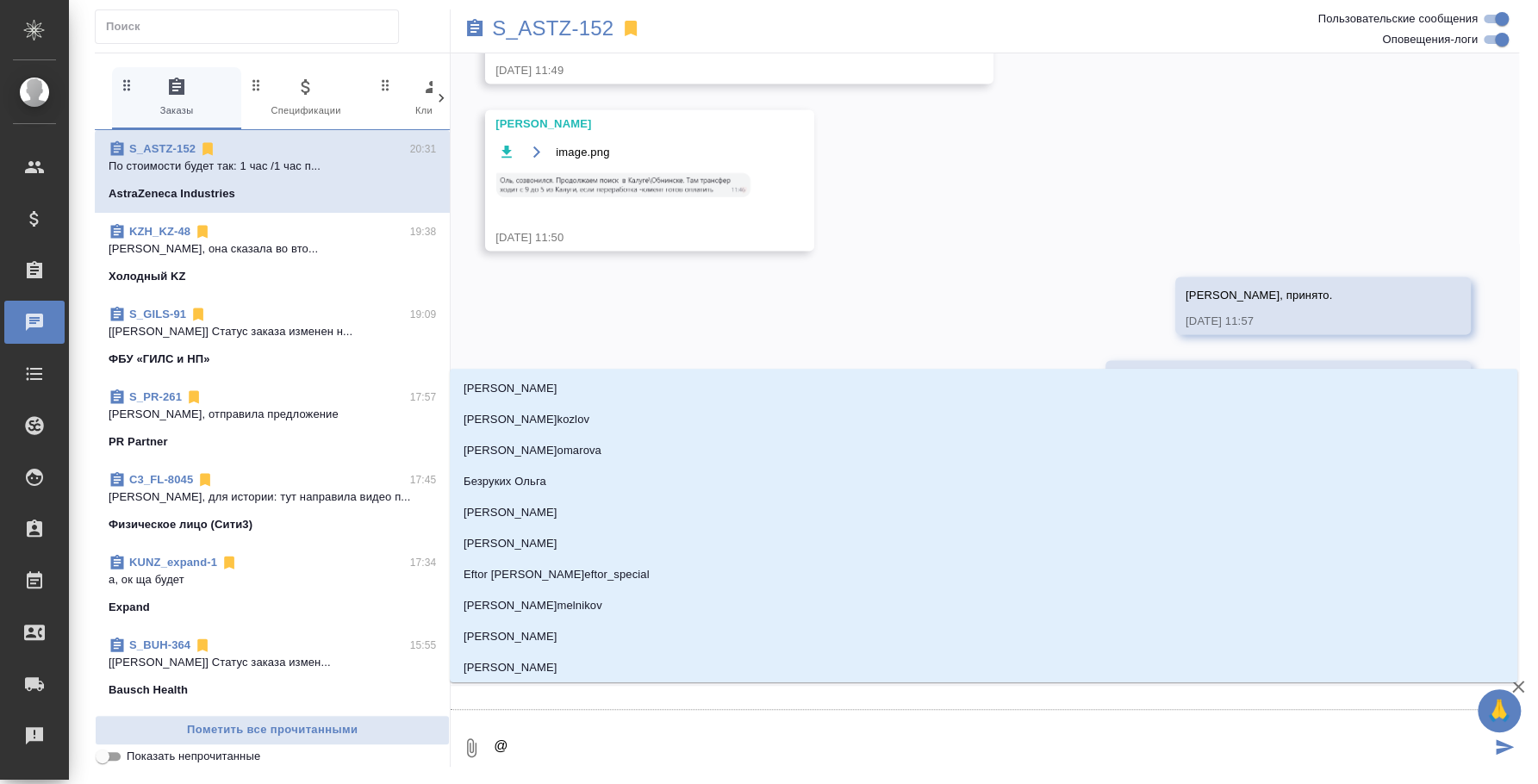
type textarea "@у"
type input "у"
type textarea "@ус"
type input "ус"
type textarea "@усм"
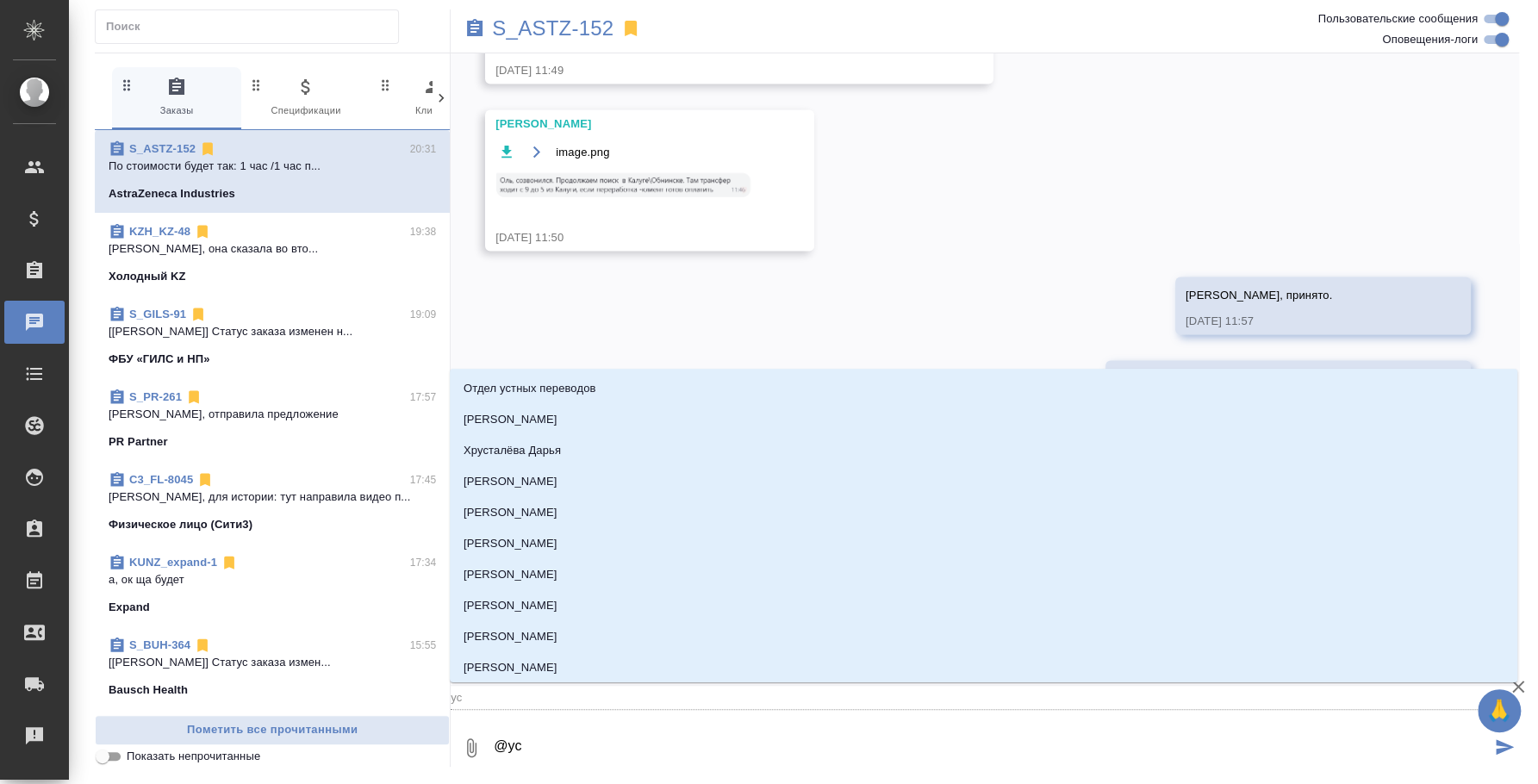
type input "усм"
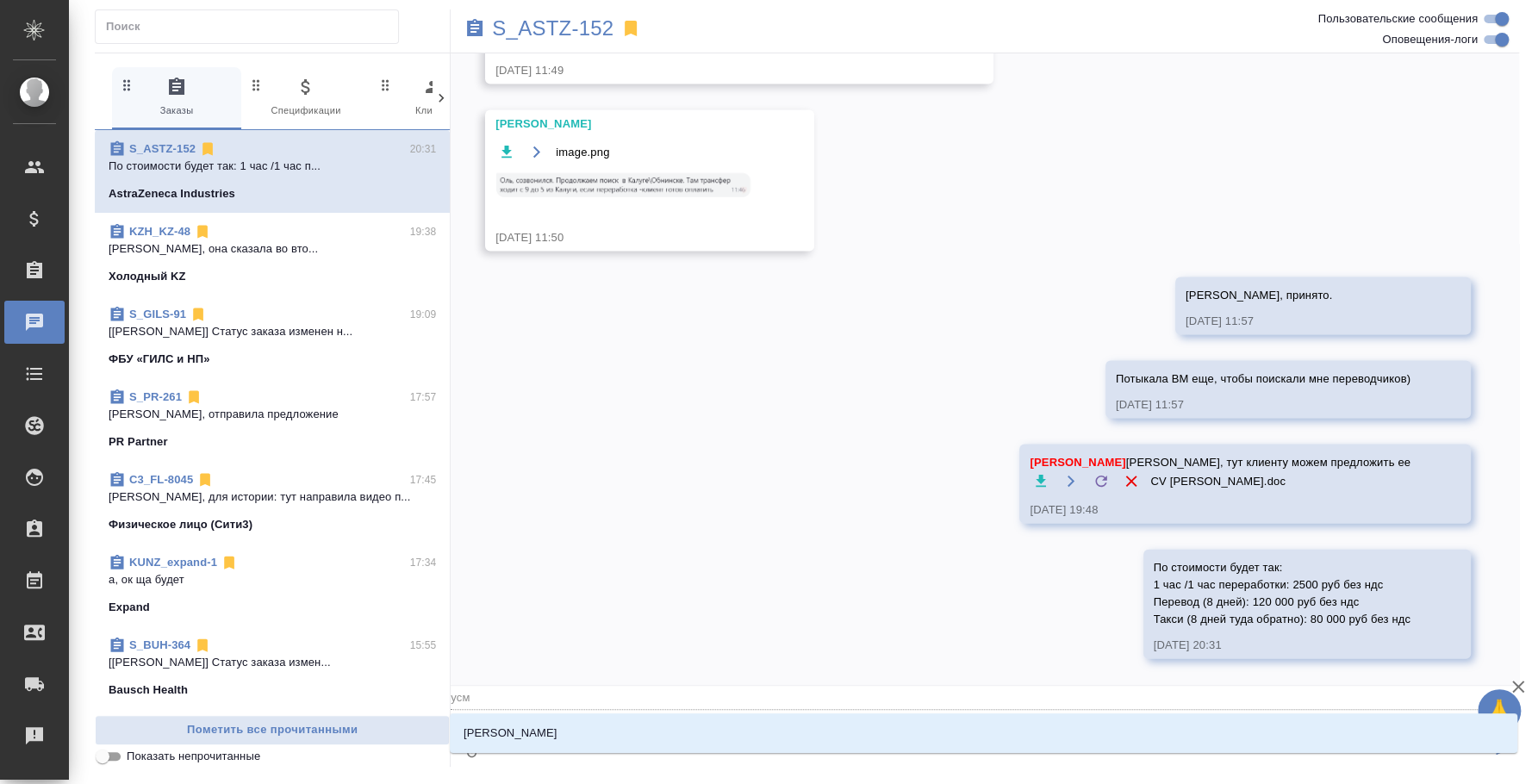
type textarea "@усма"
type input "усма"
click at [941, 720] on li "Усманова Ольга" at bounding box center [984, 734] width 1068 height 31
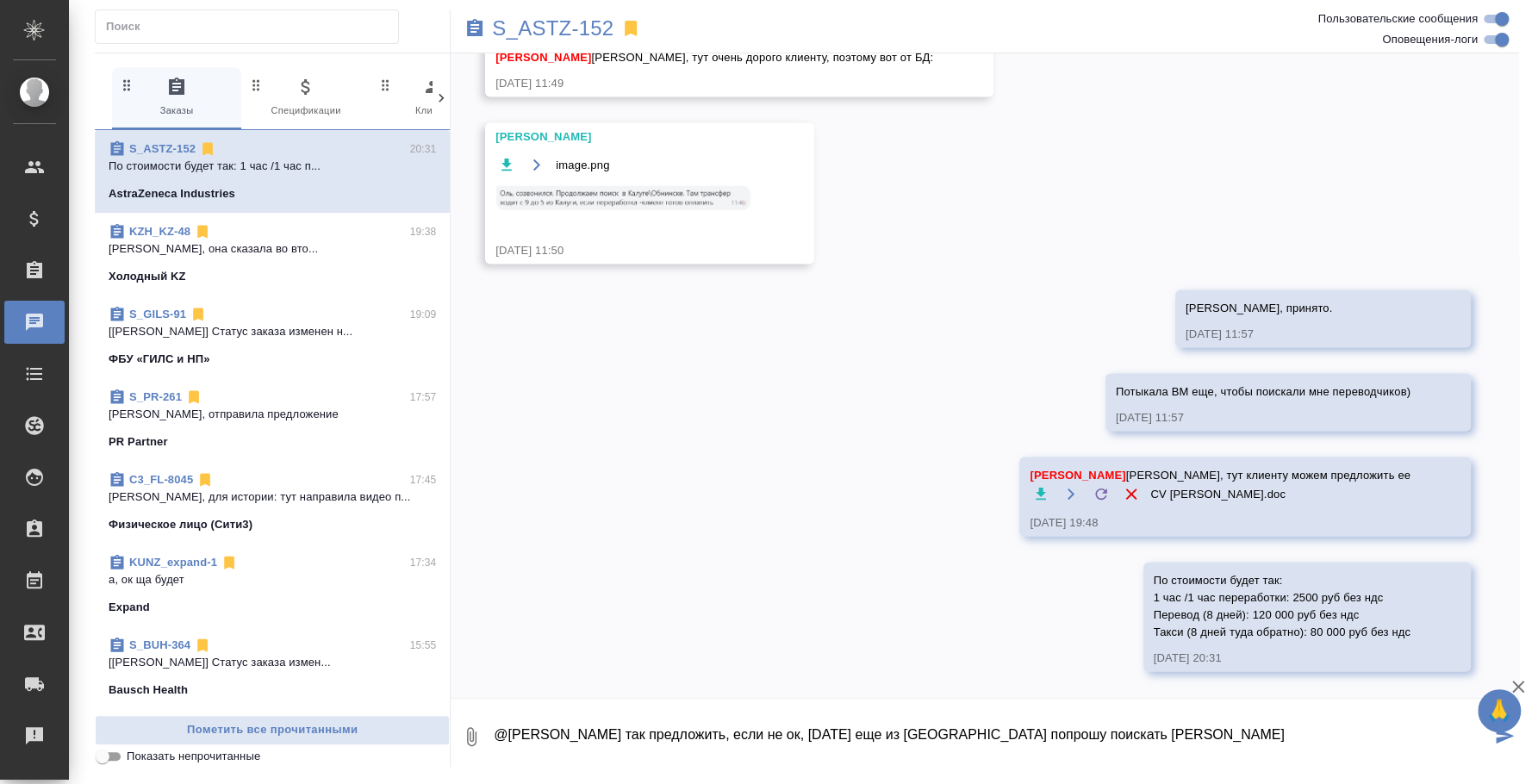
type textarea "@Усманова Ольга Попробуйте так предложить, если не ок, завтра еще из Обнинска п…"
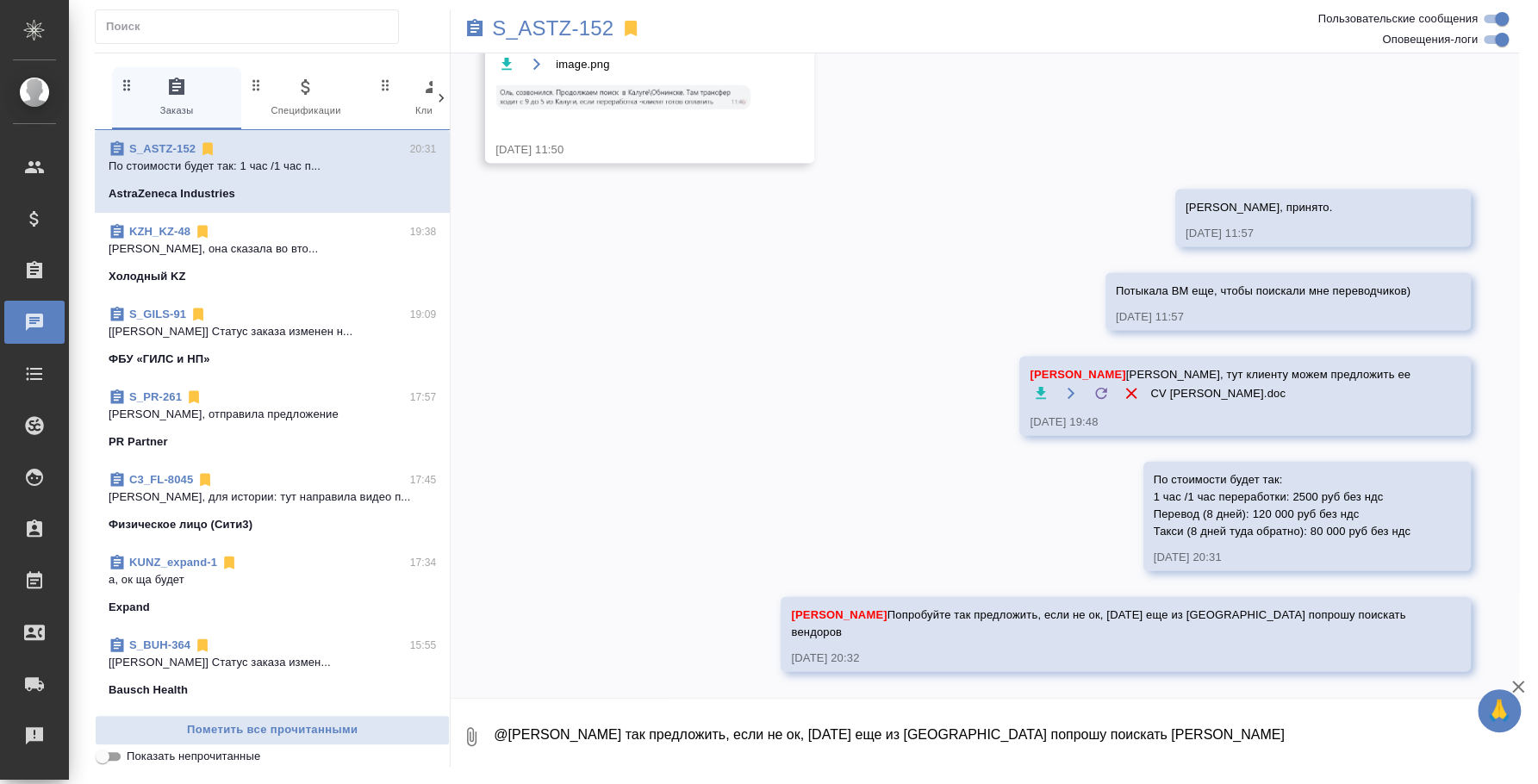
scroll to position [2321, 0]
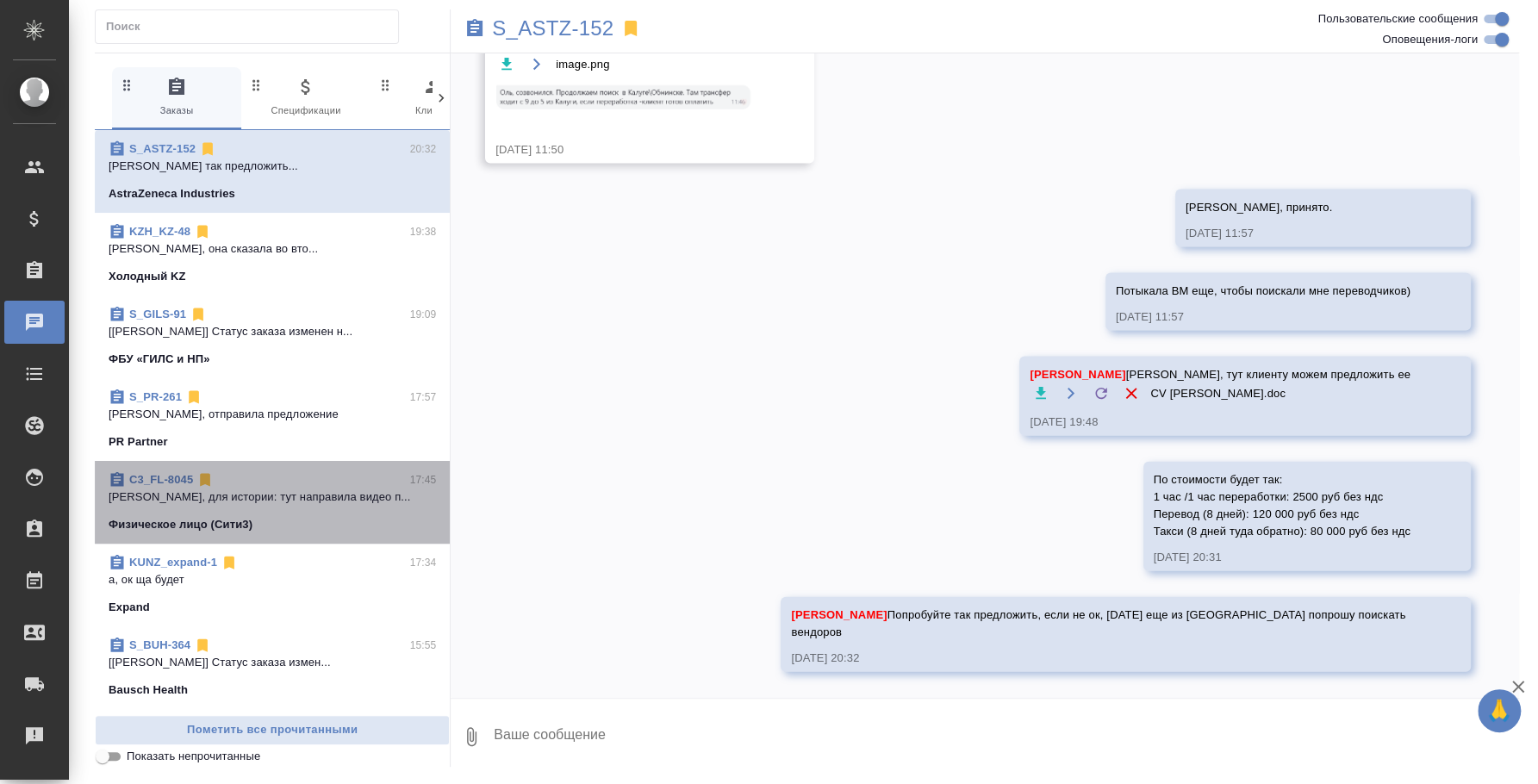
click at [299, 486] on div "C3_FL-8045 17:45" at bounding box center [272, 480] width 328 height 17
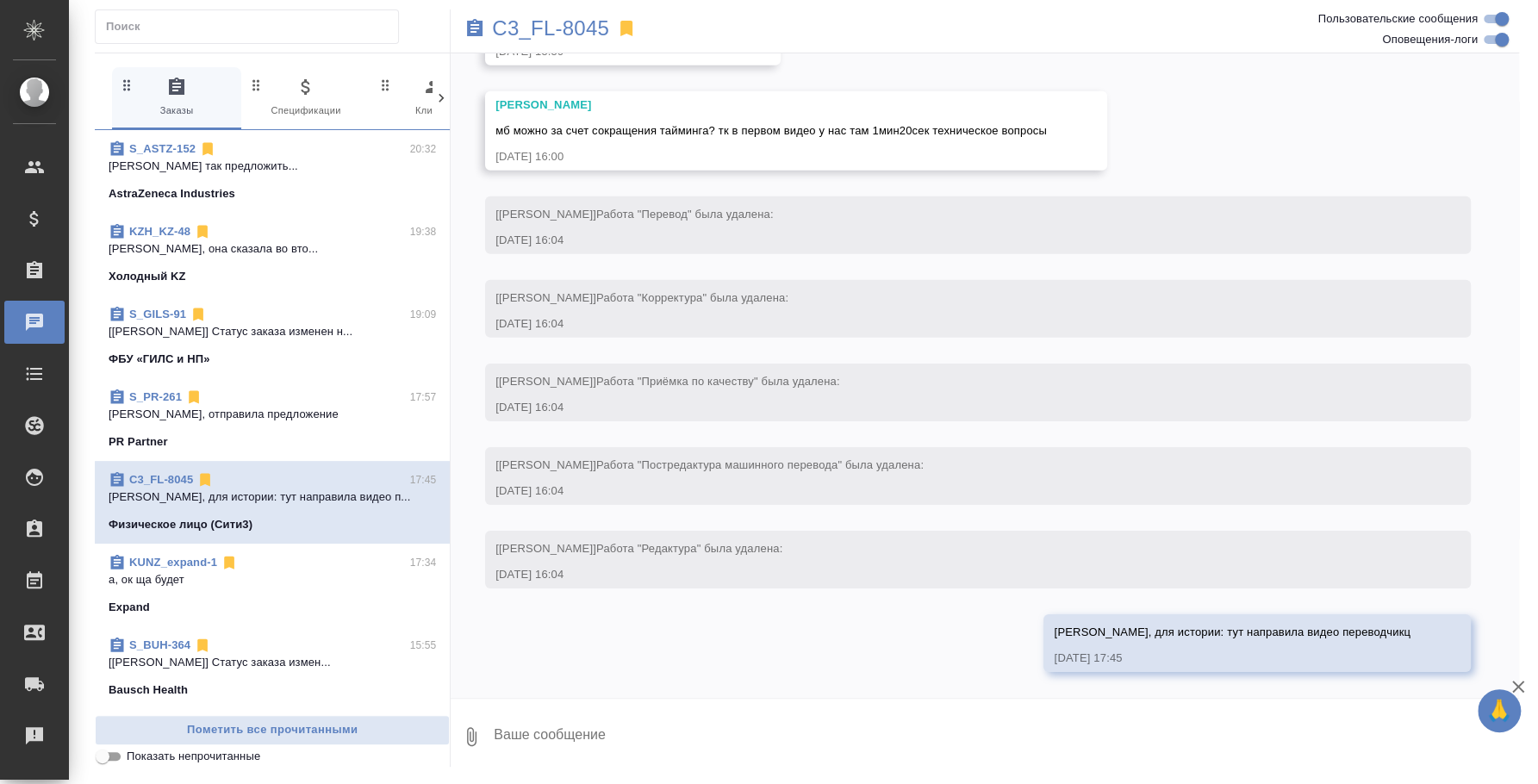
scroll to position [12025, 0]
click at [330, 596] on span "KUNZ_expand-1 17:34 а, ок ща будет Expand" at bounding box center [272, 585] width 328 height 62
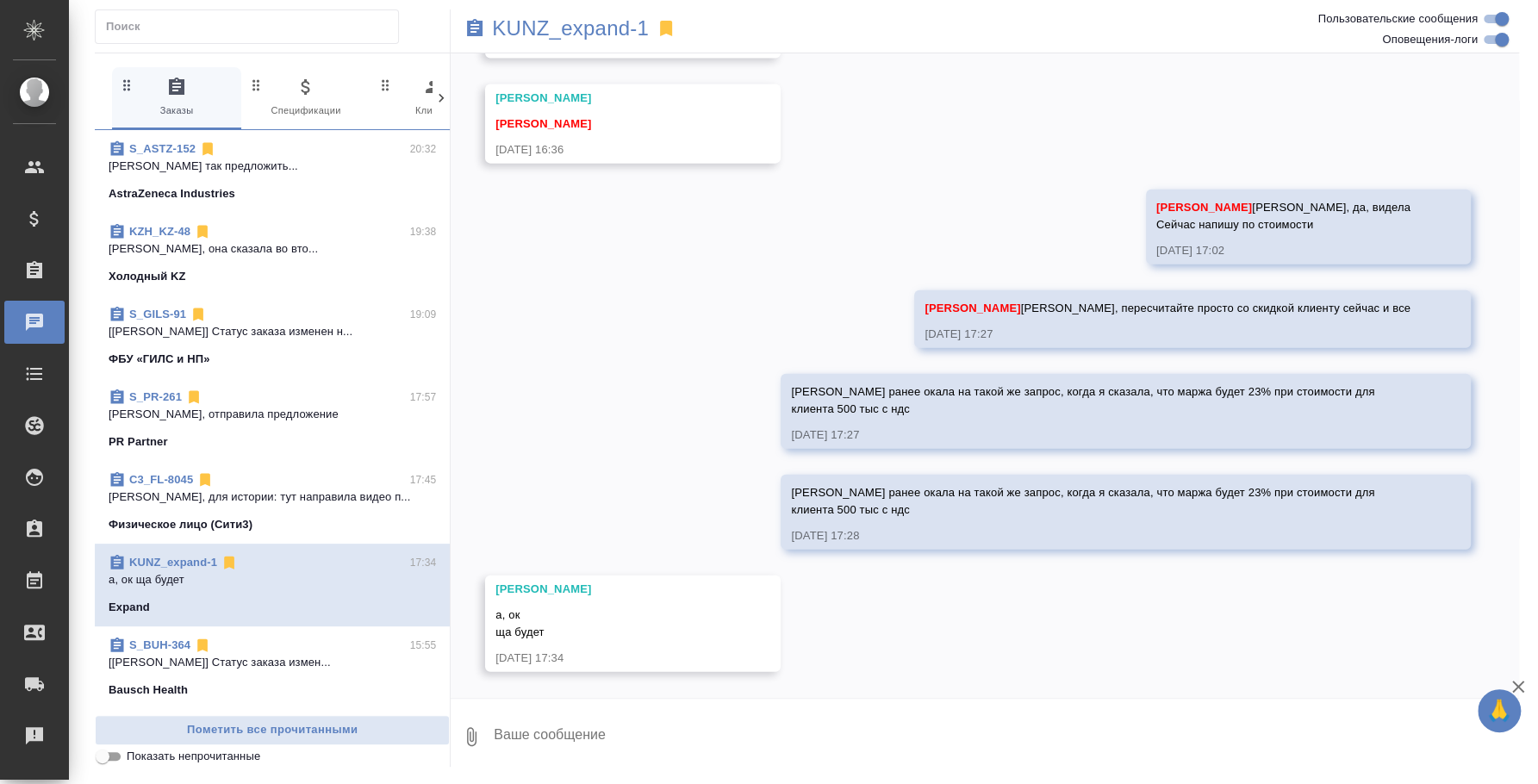
scroll to position [214, 0]
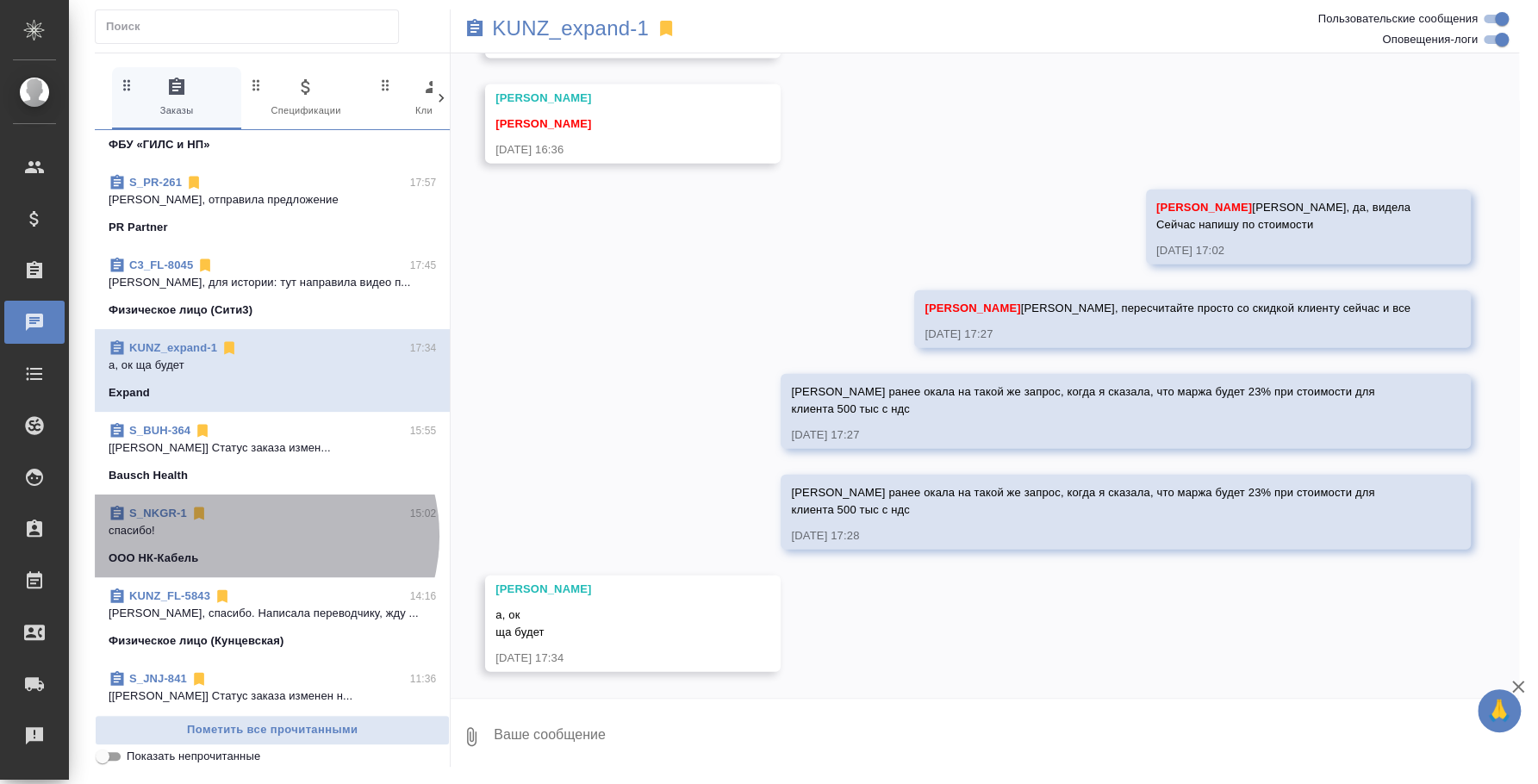
click at [259, 535] on p "спасибо!" at bounding box center [272, 531] width 328 height 17
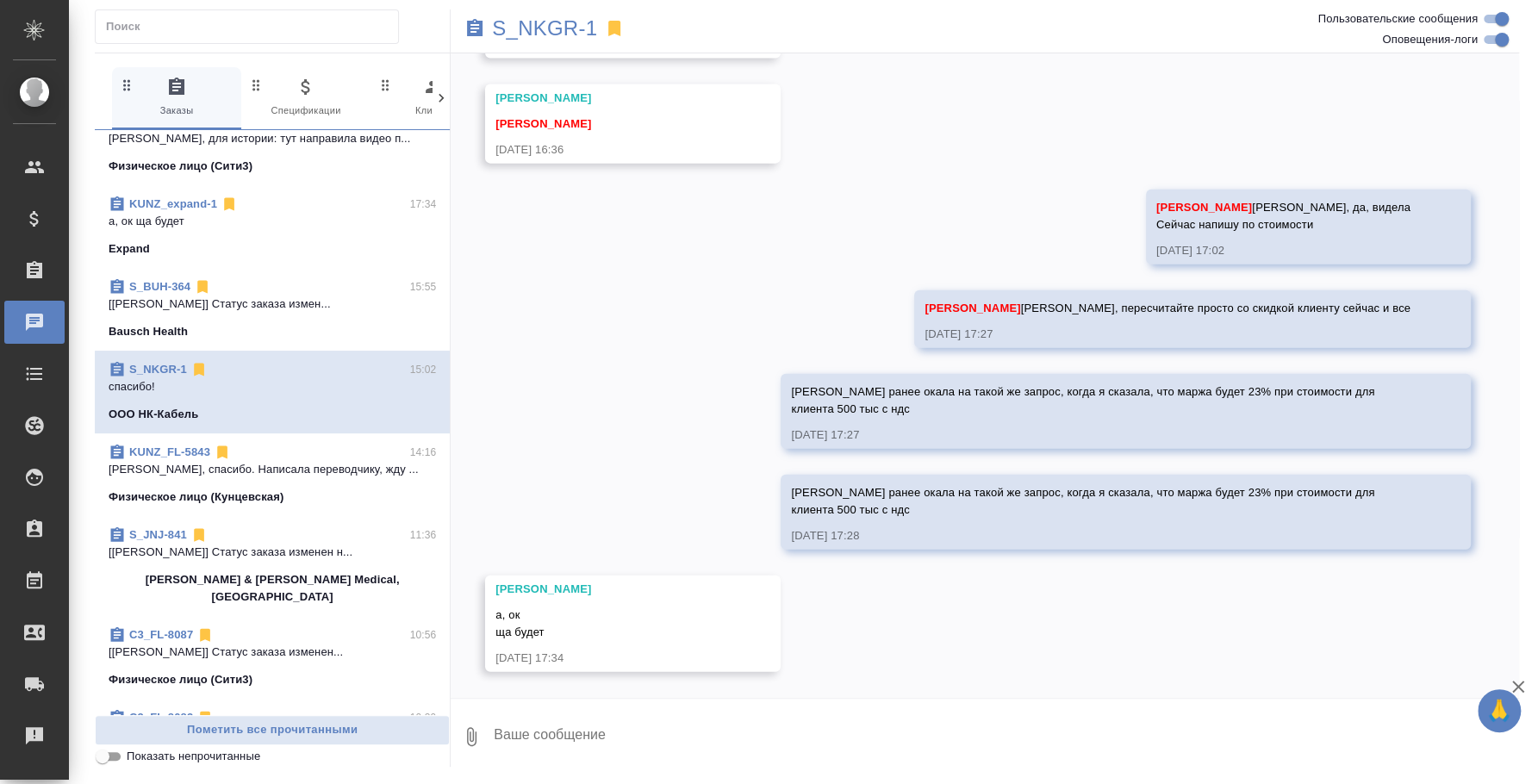
scroll to position [431, 0]
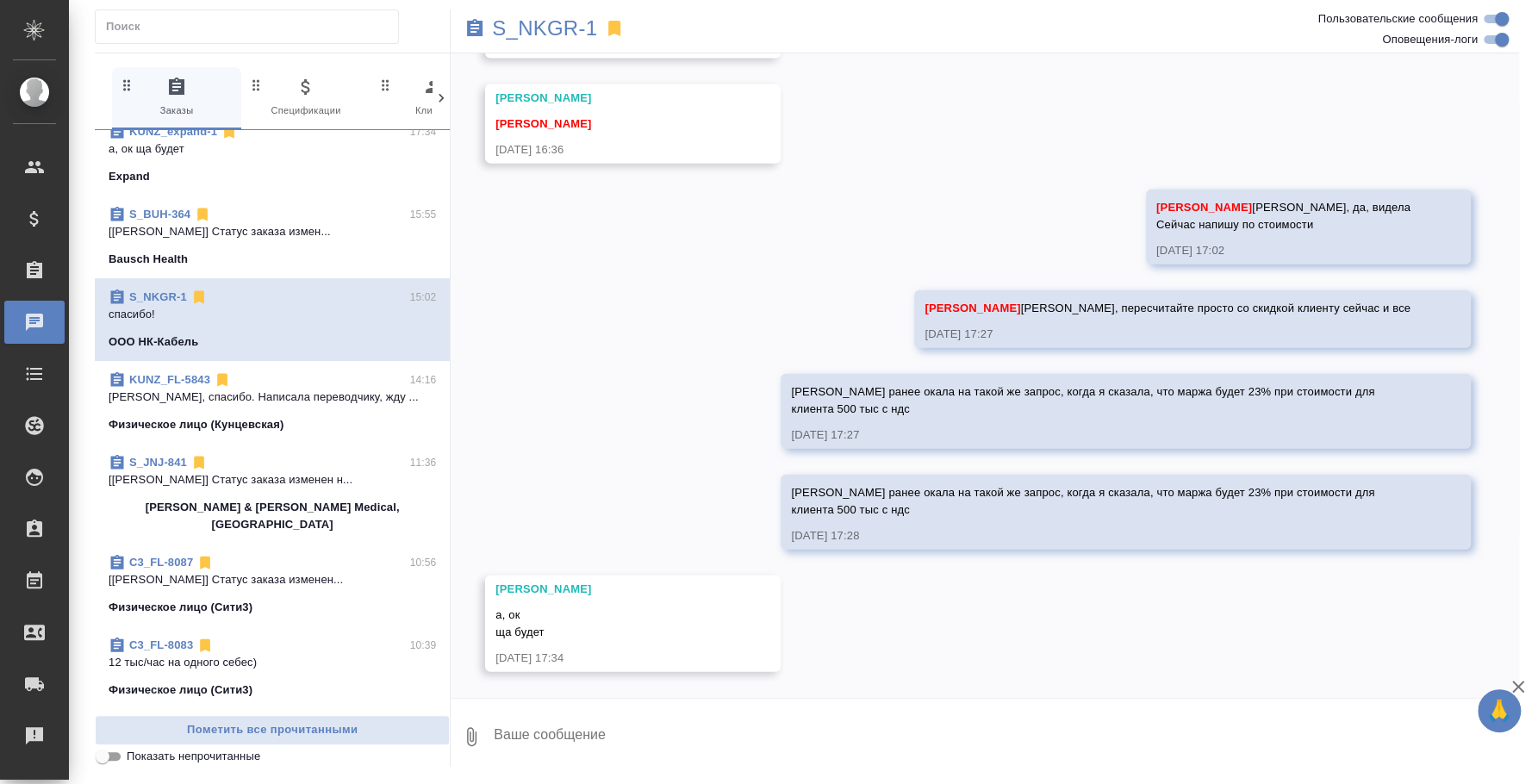
click at [252, 403] on p "[PERSON_NAME], спасибо. Написала переводчику, жду ..." at bounding box center [272, 397] width 328 height 17
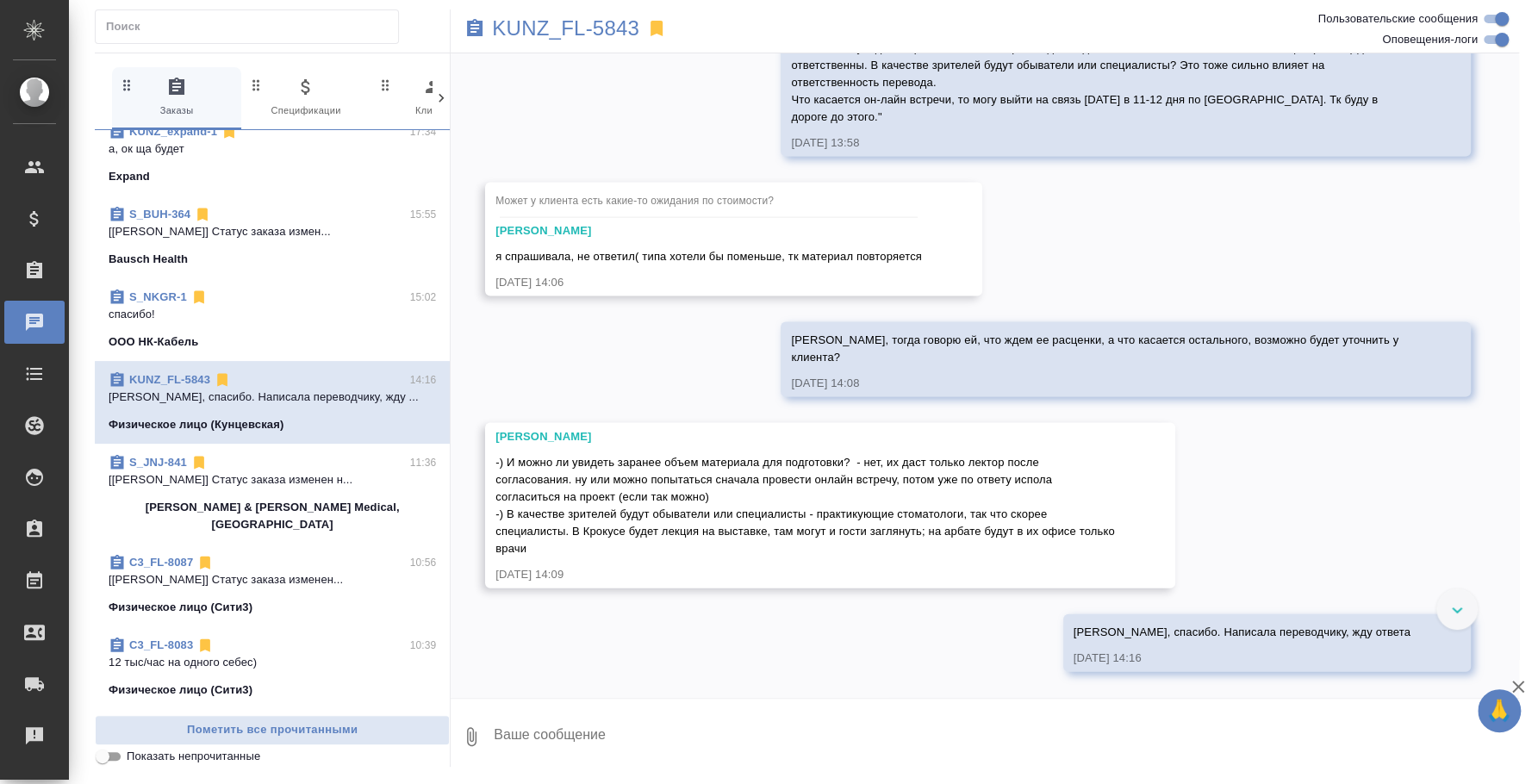
scroll to position [2204, 0]
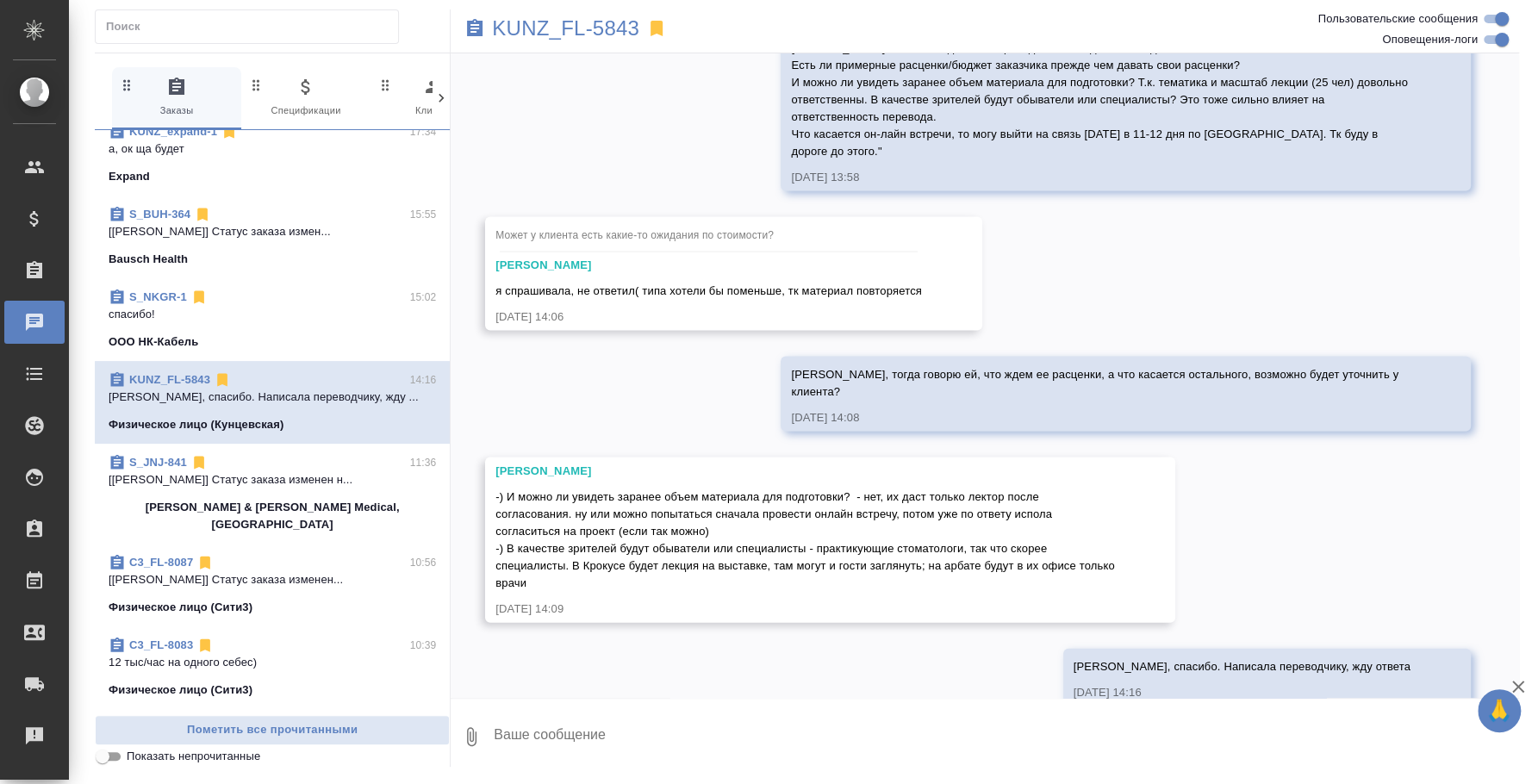
click at [706, 728] on textarea at bounding box center [1006, 737] width 1027 height 58
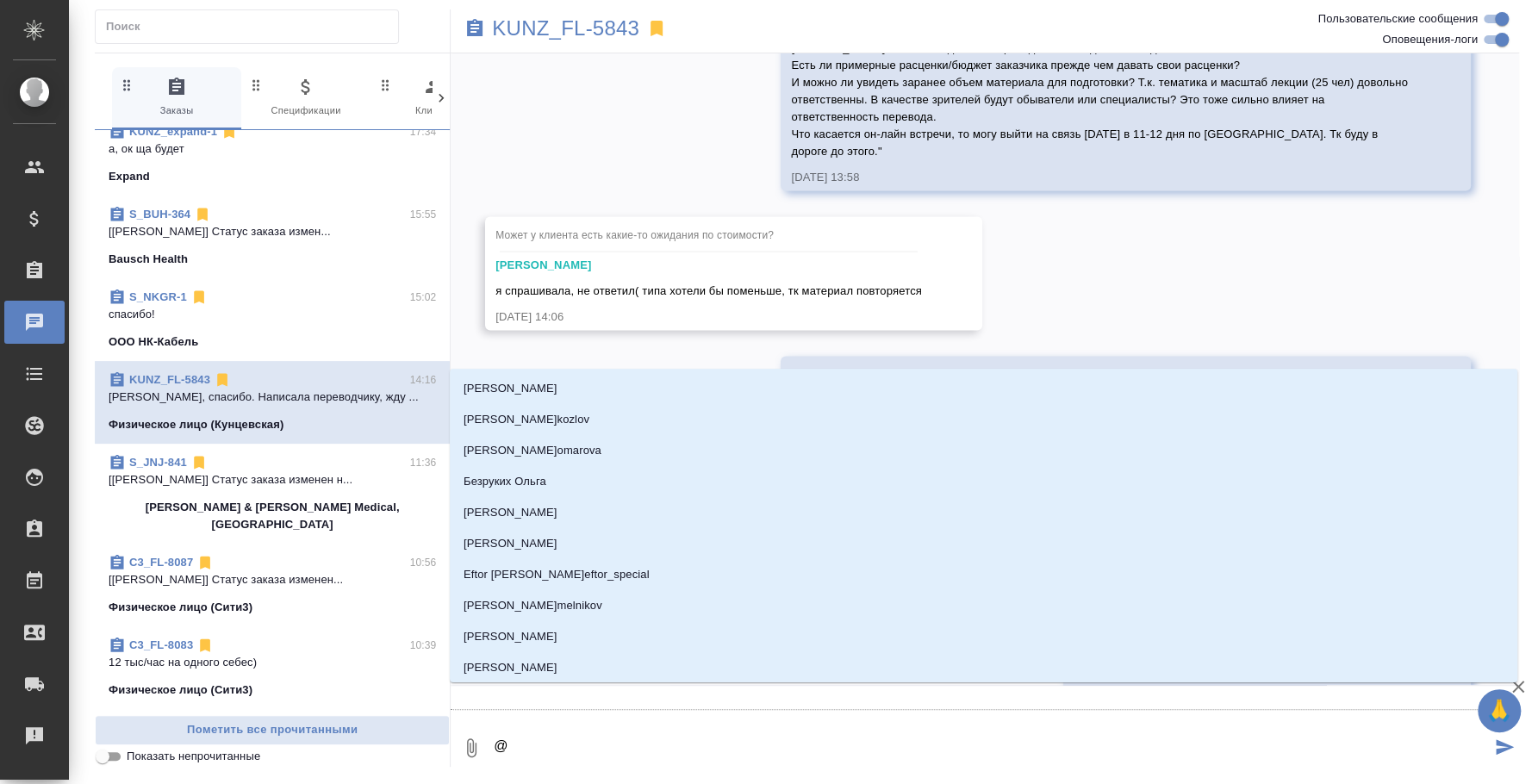
type textarea "@d"
type input "d"
type textarea "@dt"
type input "dt"
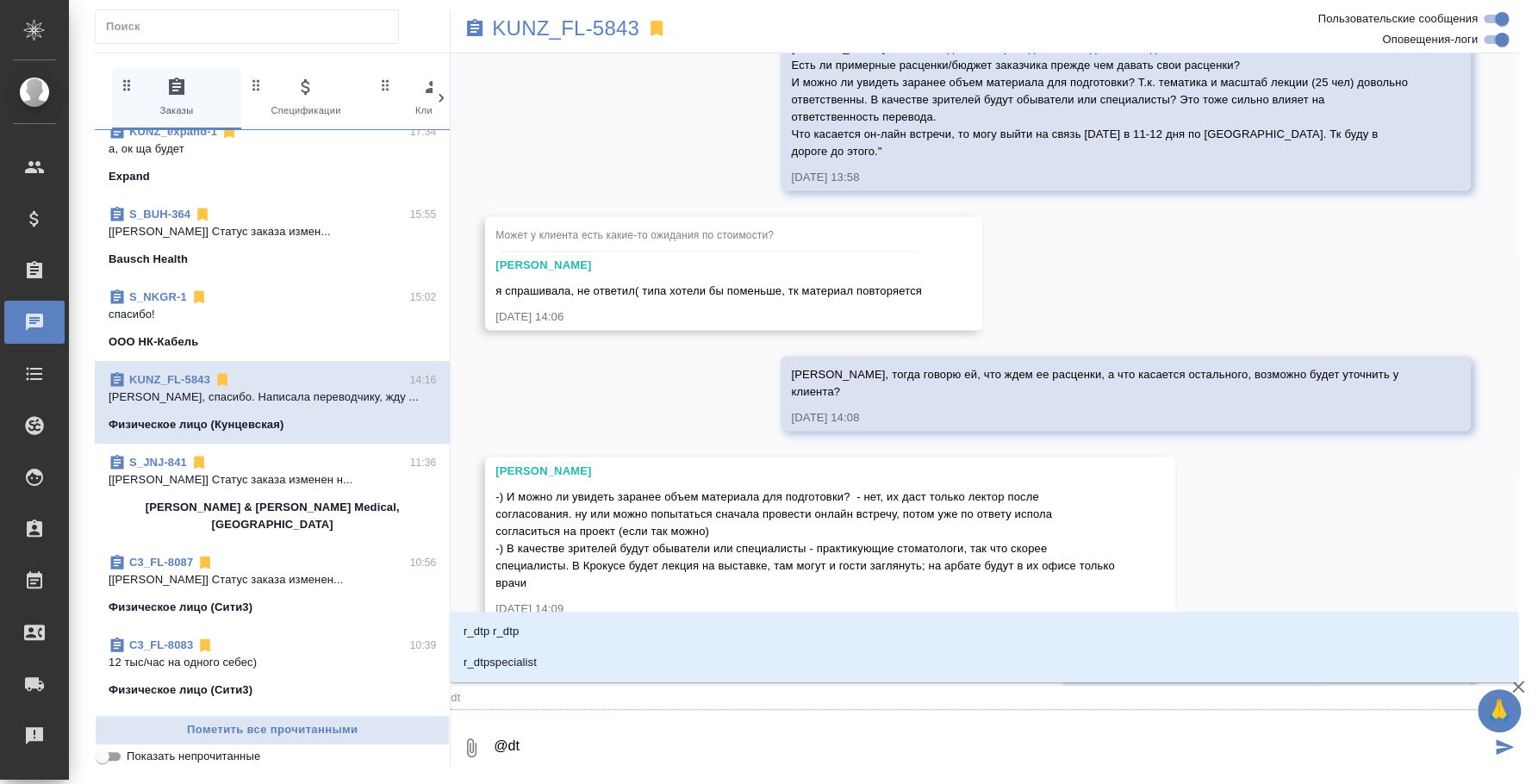
type textarea "@dtc"
type input "dtc"
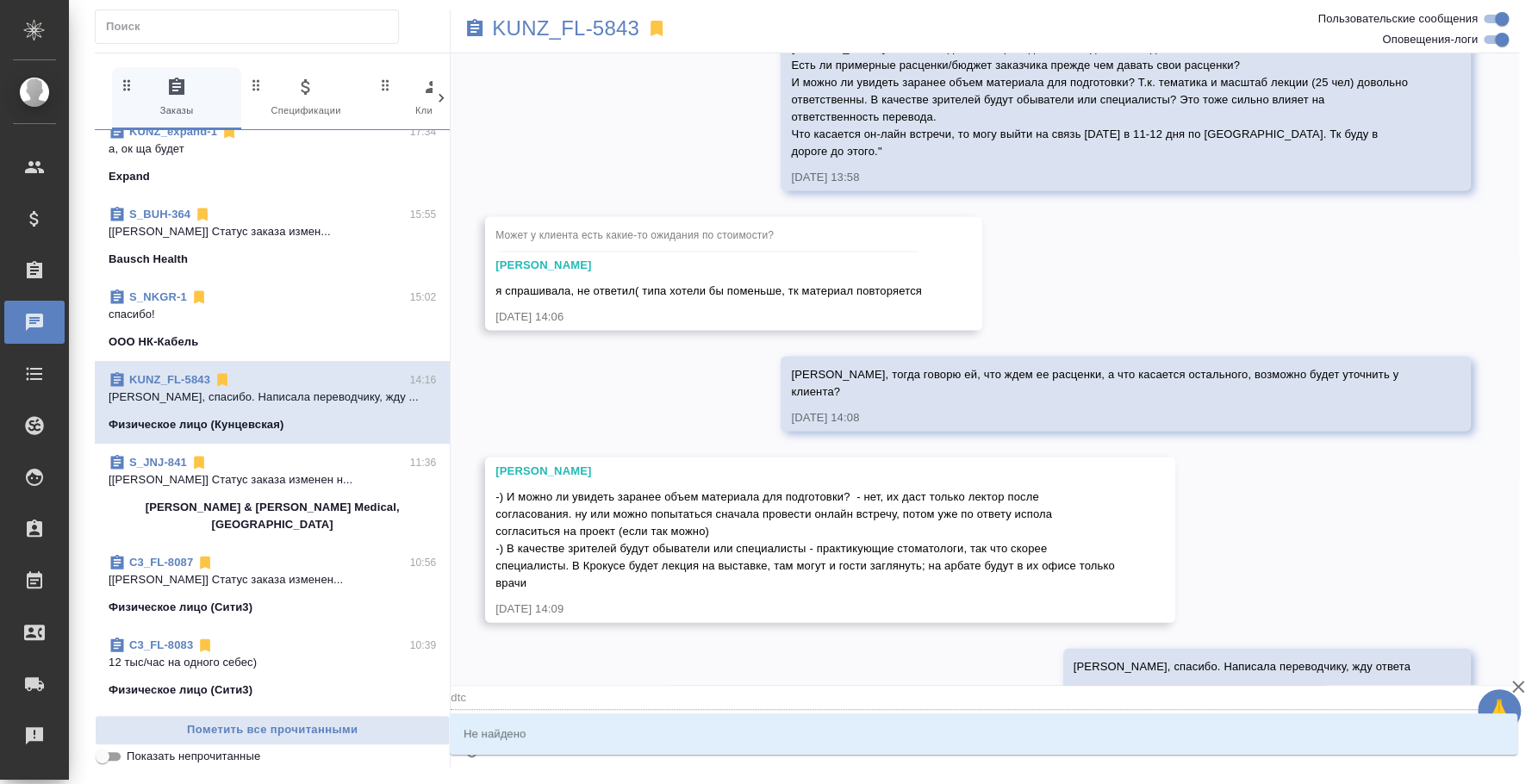
type textarea "@dt"
type input "dt"
type textarea "@d"
type input "d"
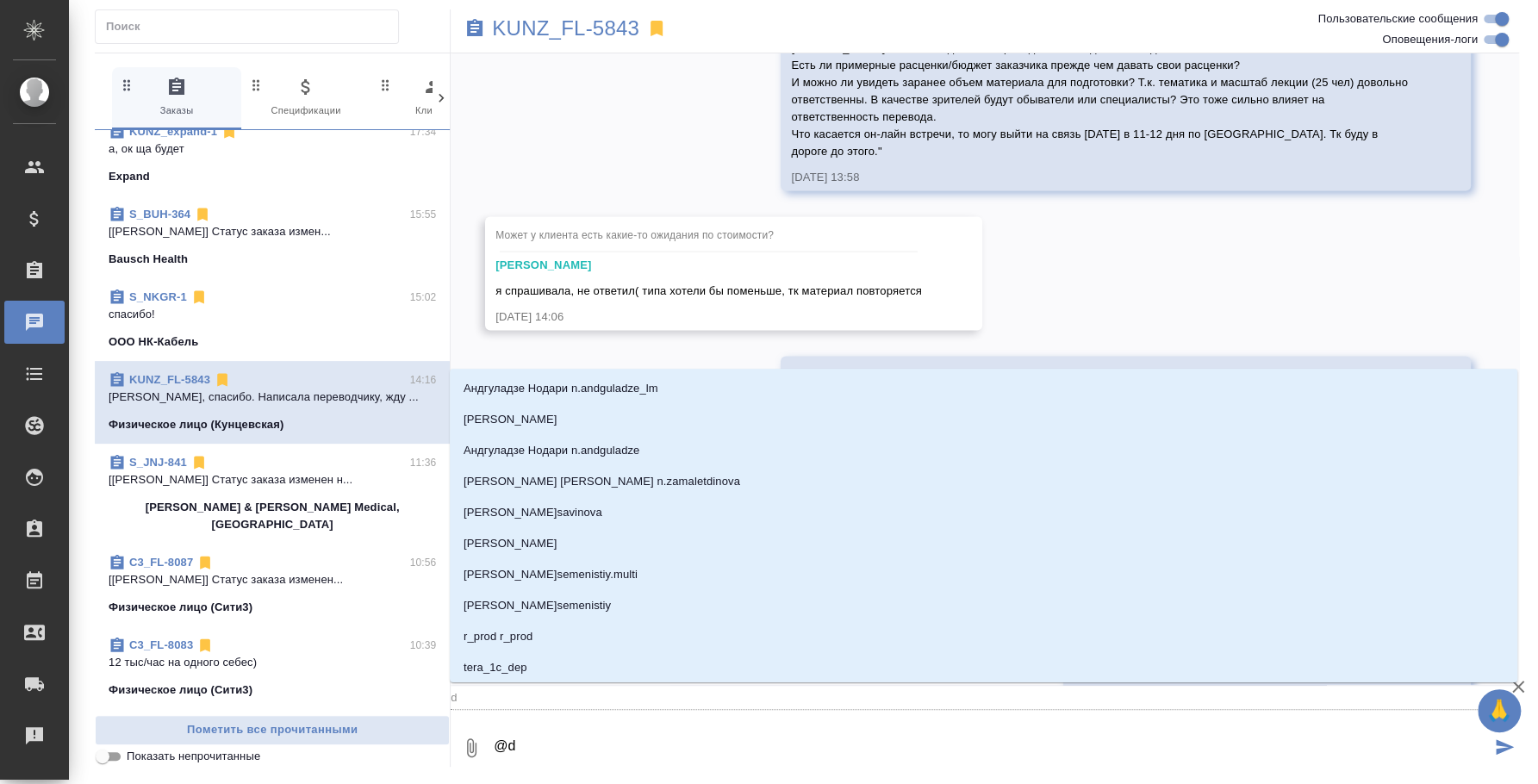
type textarea "@"
type textarea "@d"
type input "d"
type textarea "@d't"
type input "d't"
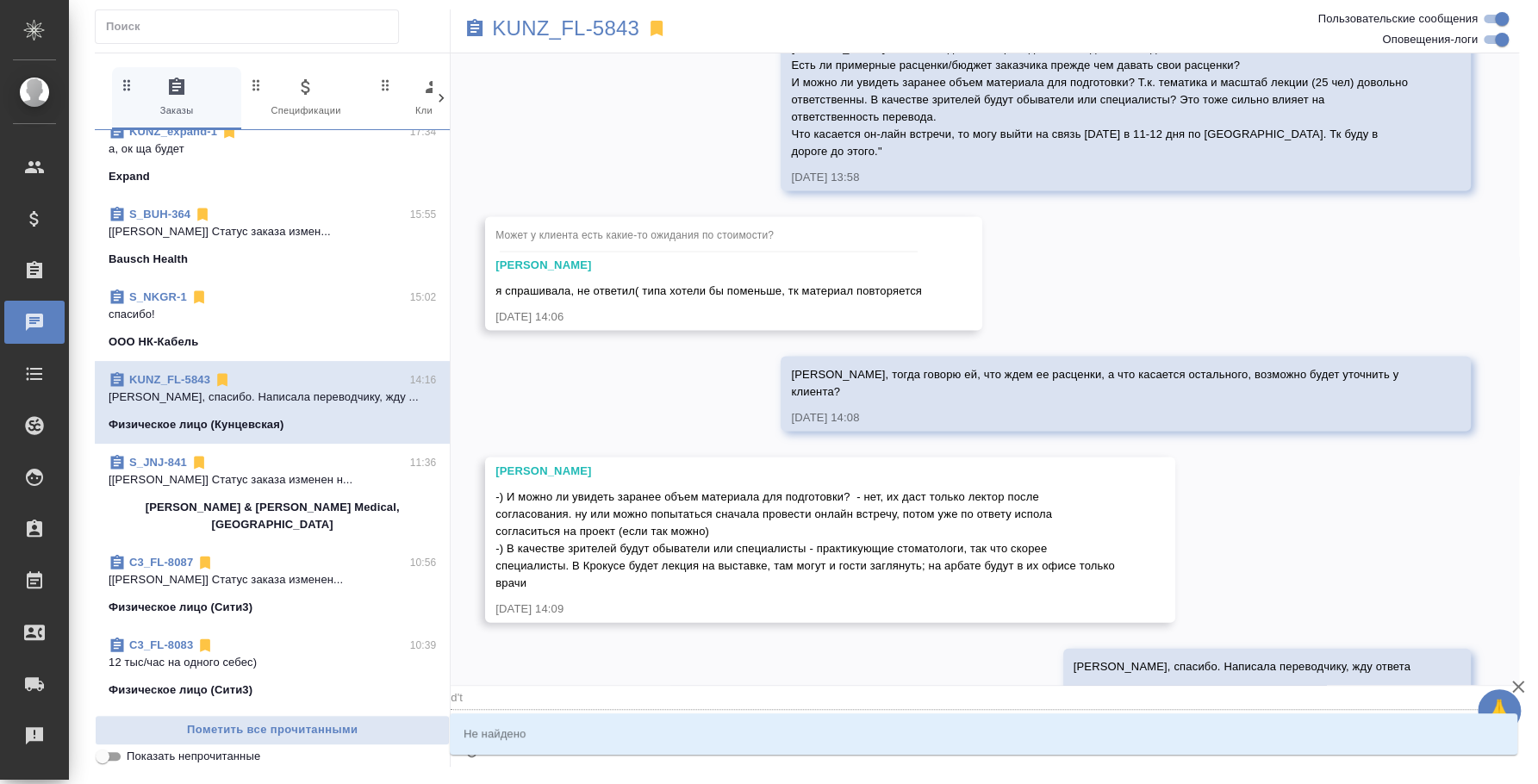
type textarea "@d't'c"
type input "d't'c"
type textarea "@d't'c't"
type input "d't'c't"
type textarea "@d't'c"
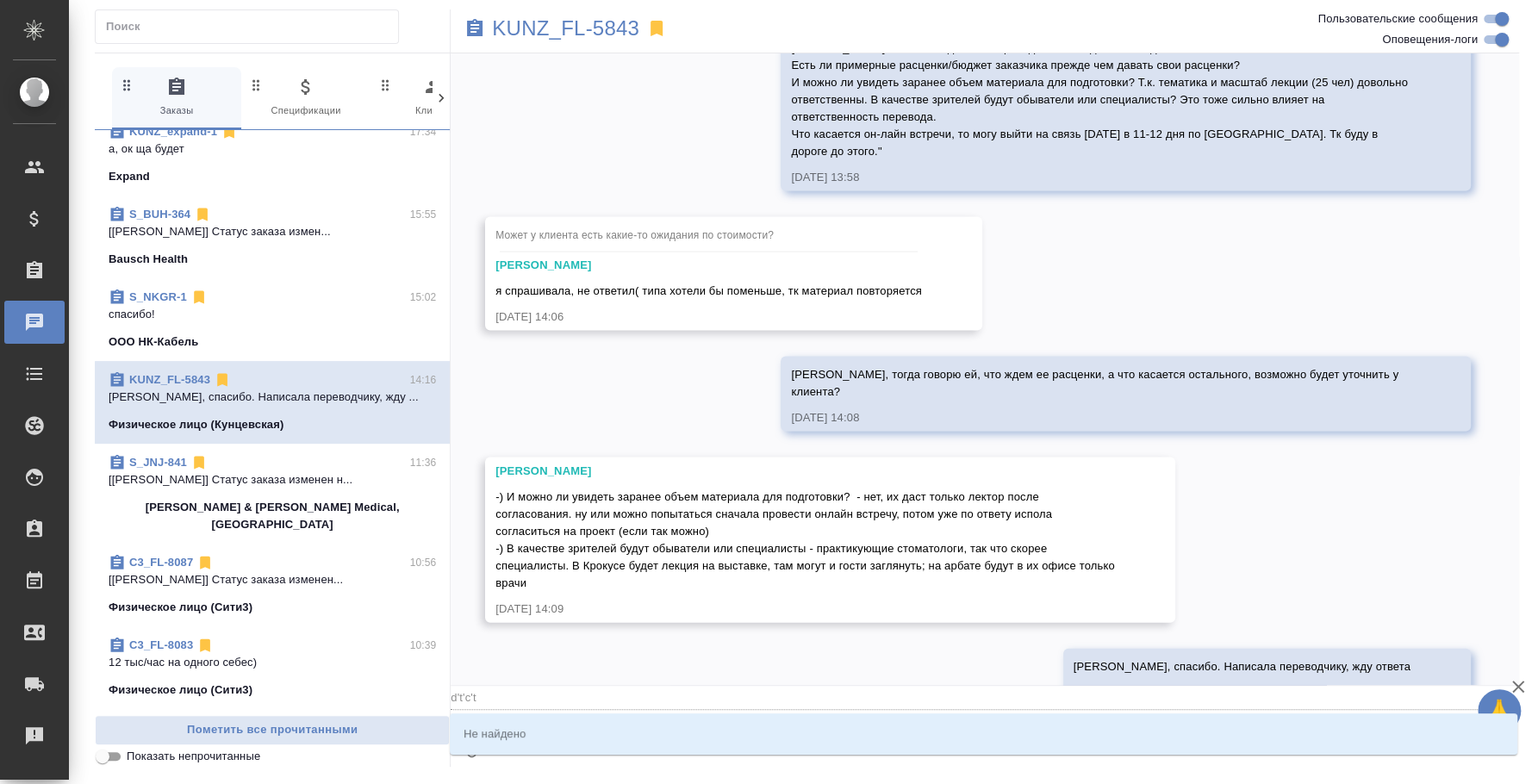
type input "d't'c"
type textarea "@d't"
type input "d't"
type textarea "@d"
type input "d"
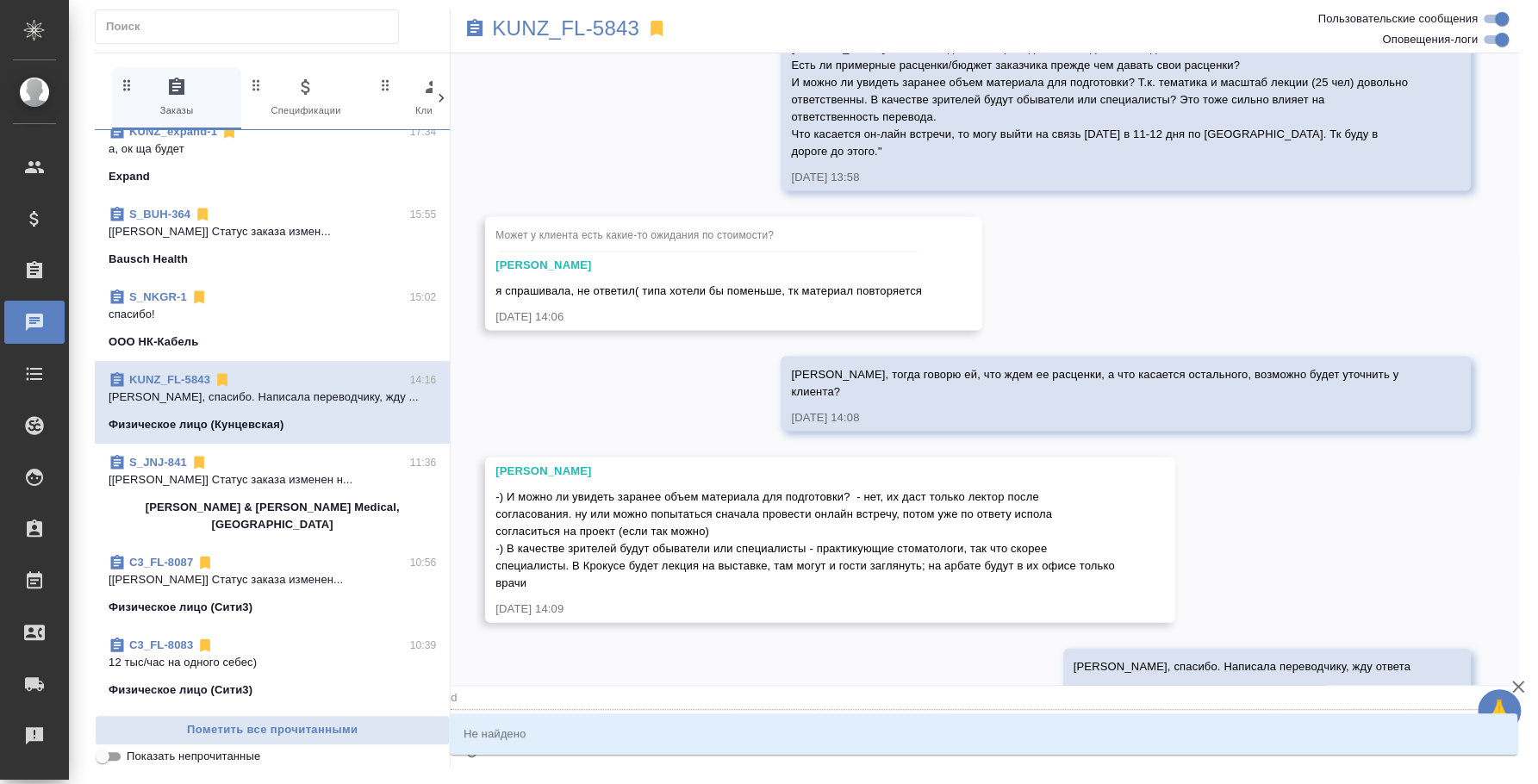
type textarea "@"
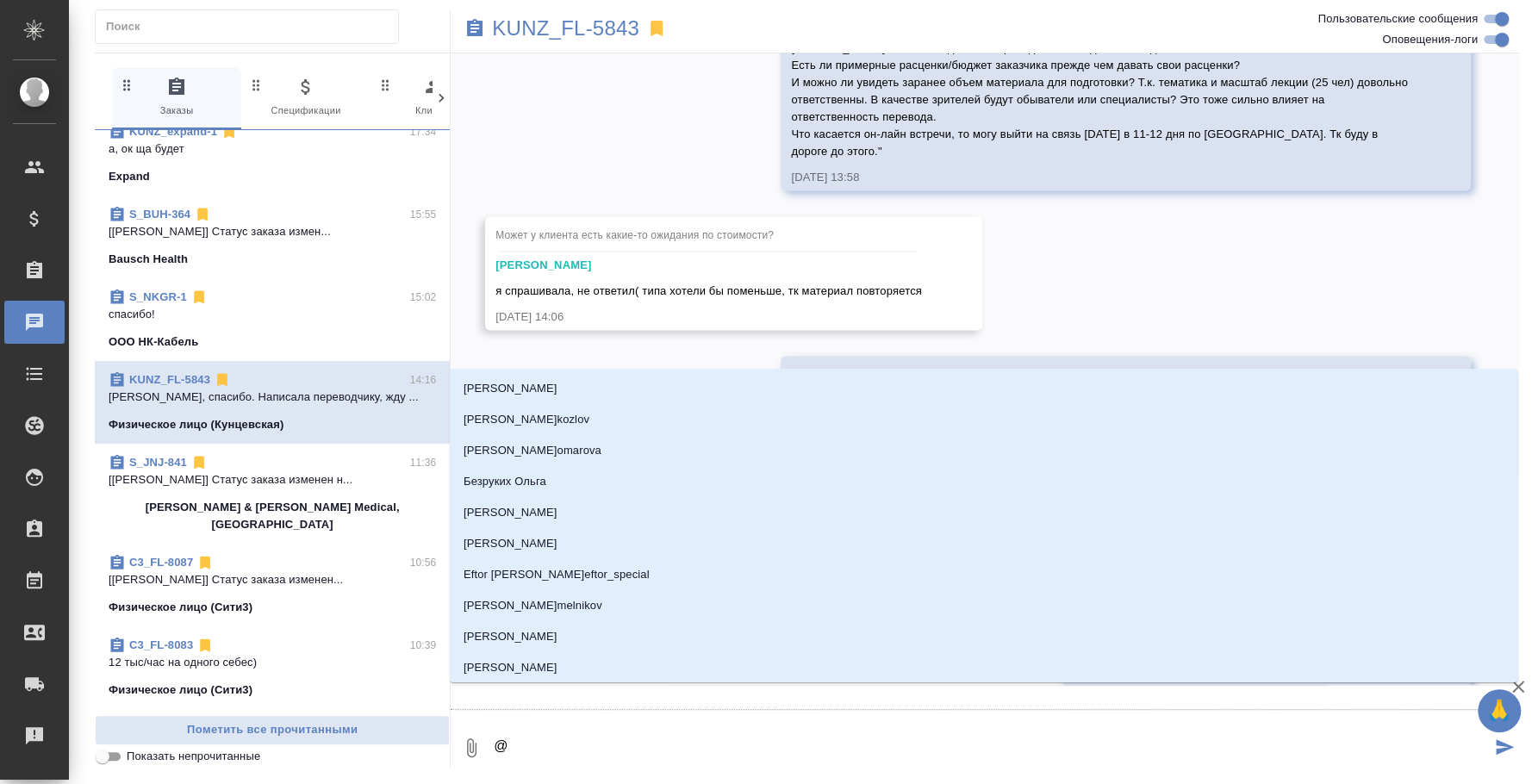
type textarea "@в"
type input "в"
type textarea "@ве"
type input "ве"
type textarea "@вес"
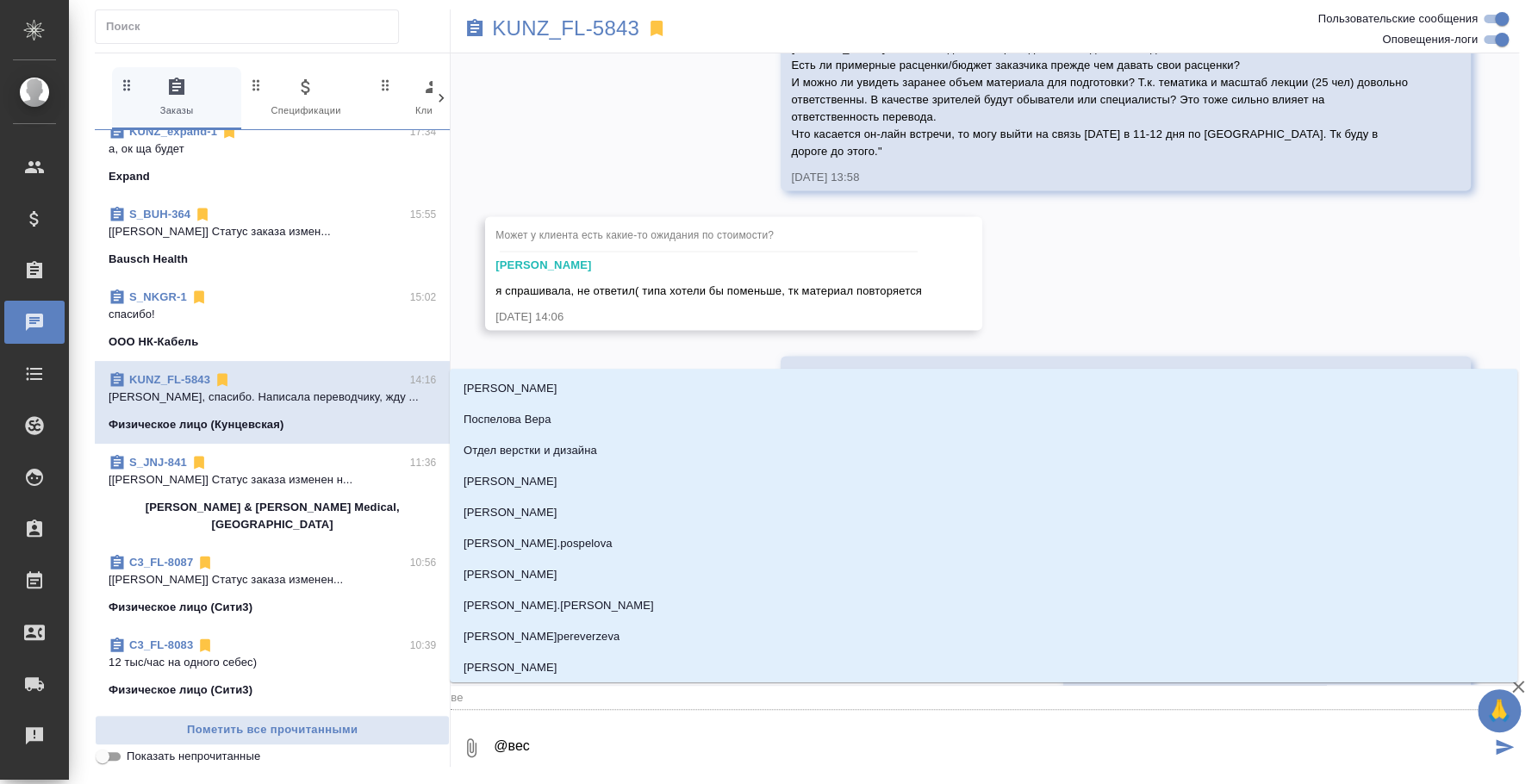
type input "вес"
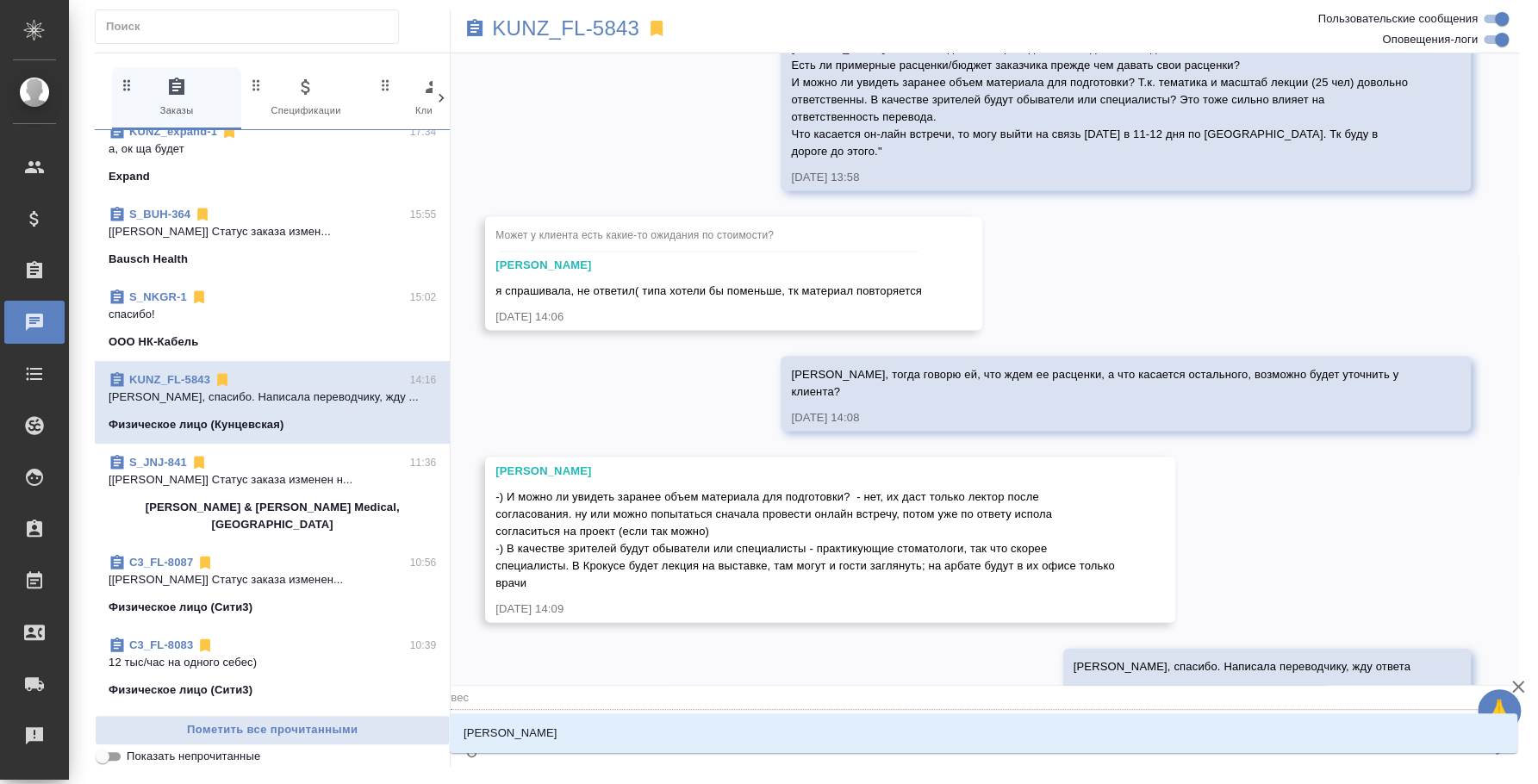
type textarea "@весе"
type input "весе"
click at [706, 728] on li "[PERSON_NAME]" at bounding box center [984, 734] width 1068 height 31
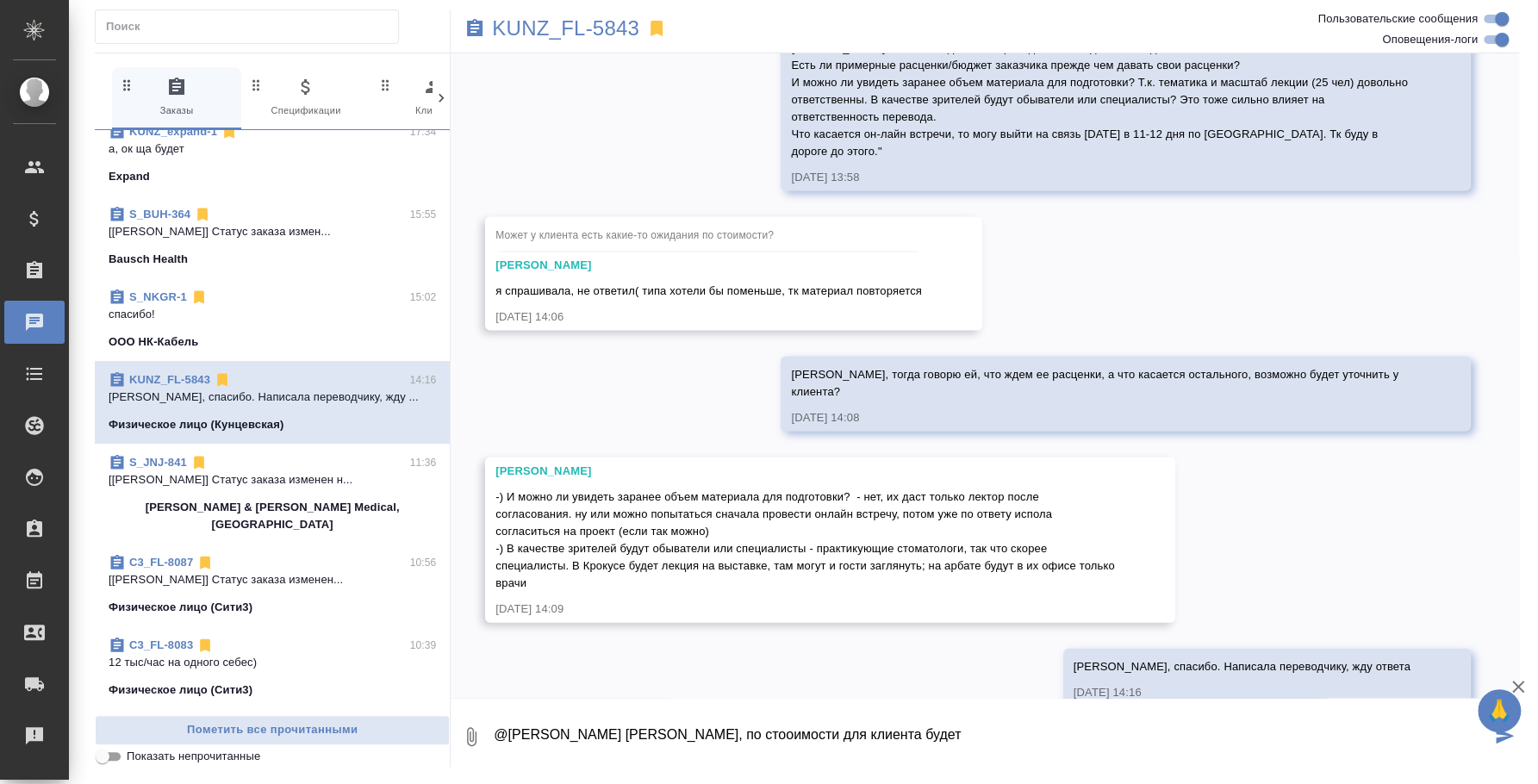
click at [696, 733] on textarea "@Веселова Юлия Юля, по стооимости для клиента будет" at bounding box center [991, 737] width 999 height 58
type textarea "@[PERSON_NAME] [PERSON_NAME], по стоимости для клиента будет:"
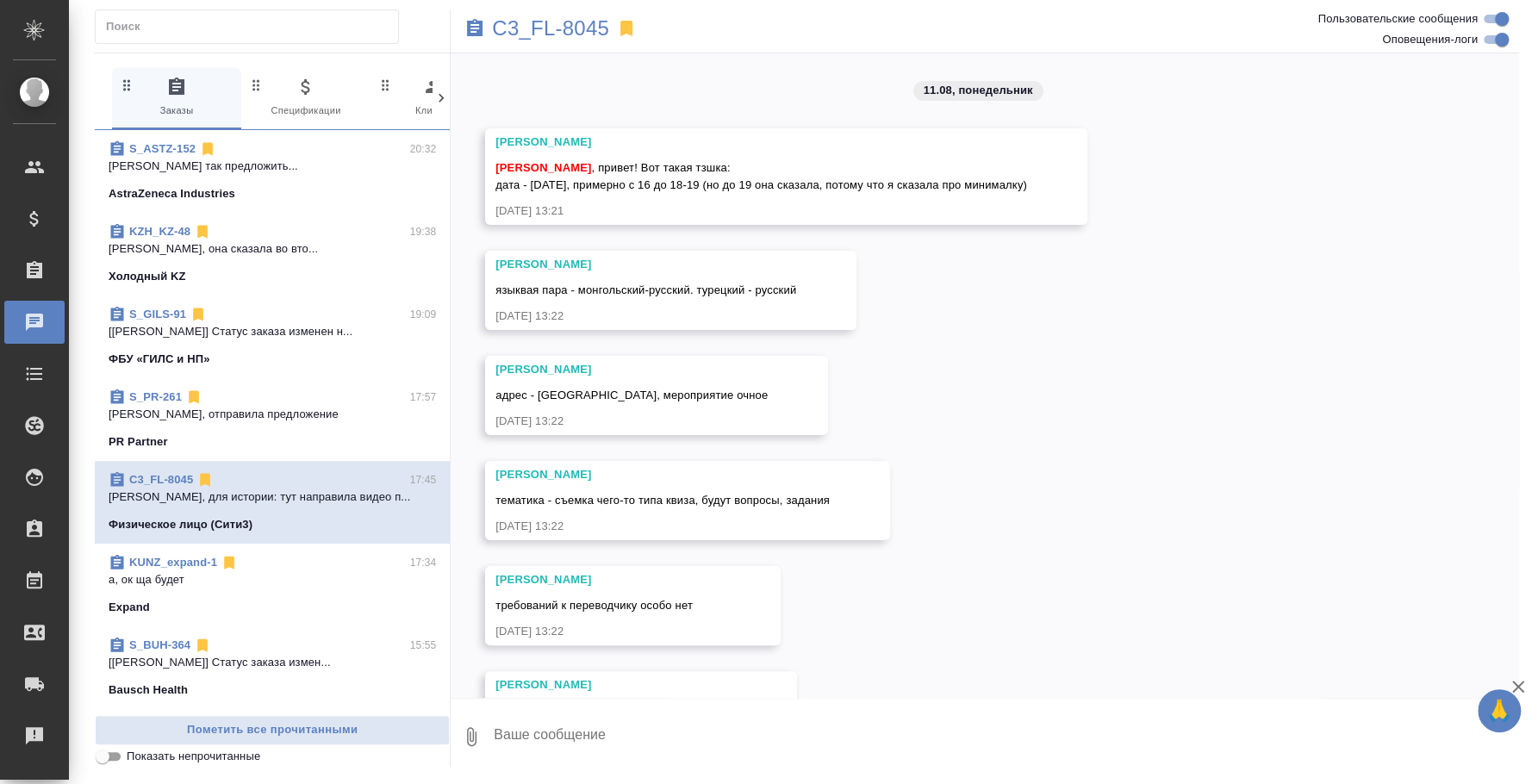
scroll to position [12025, 0]
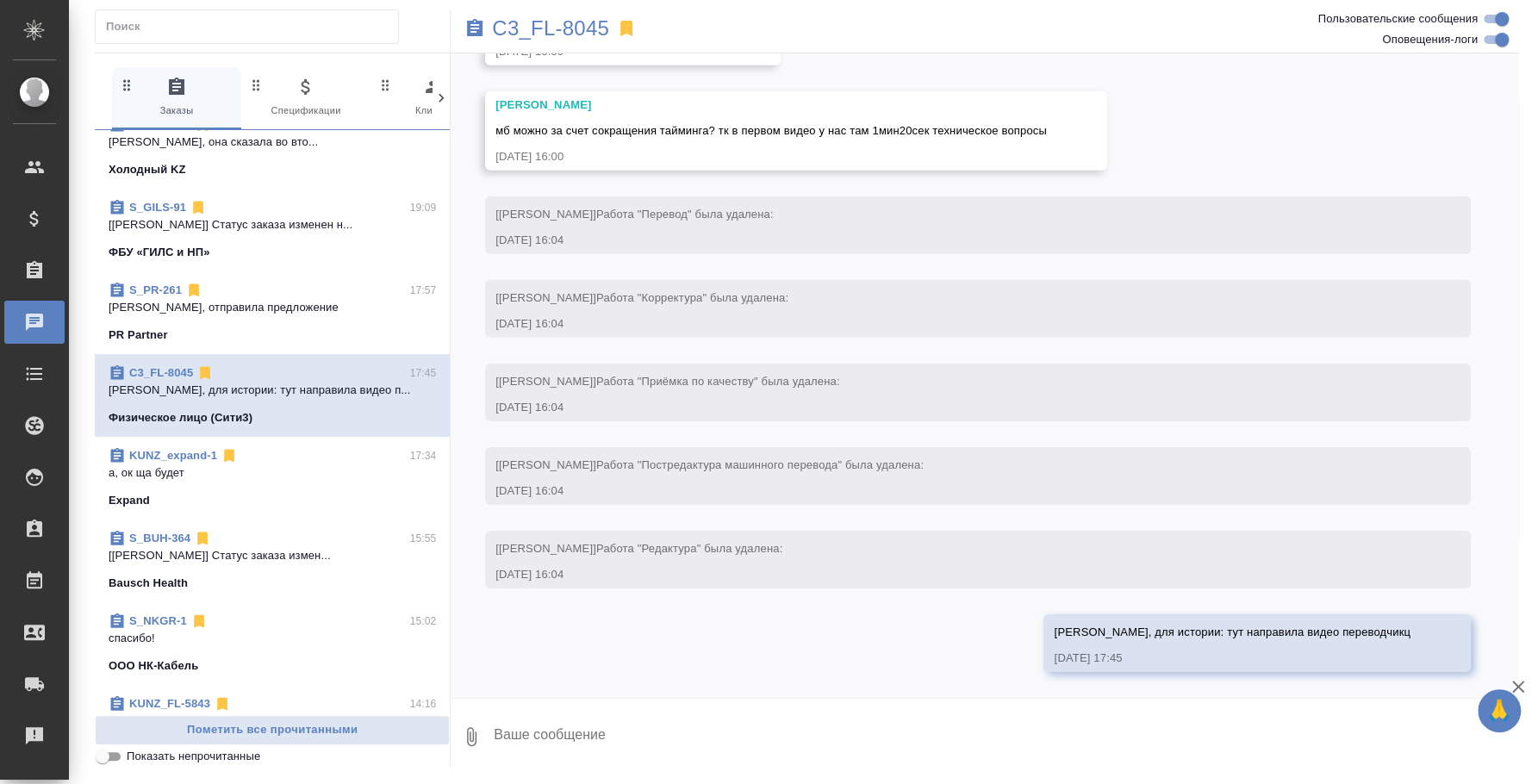
drag, startPoint x: 239, startPoint y: 456, endPoint x: 249, endPoint y: 462, distance: 11.7
click at [249, 462] on div "KUNZ_expand-1 17:34" at bounding box center [272, 455] width 328 height 17
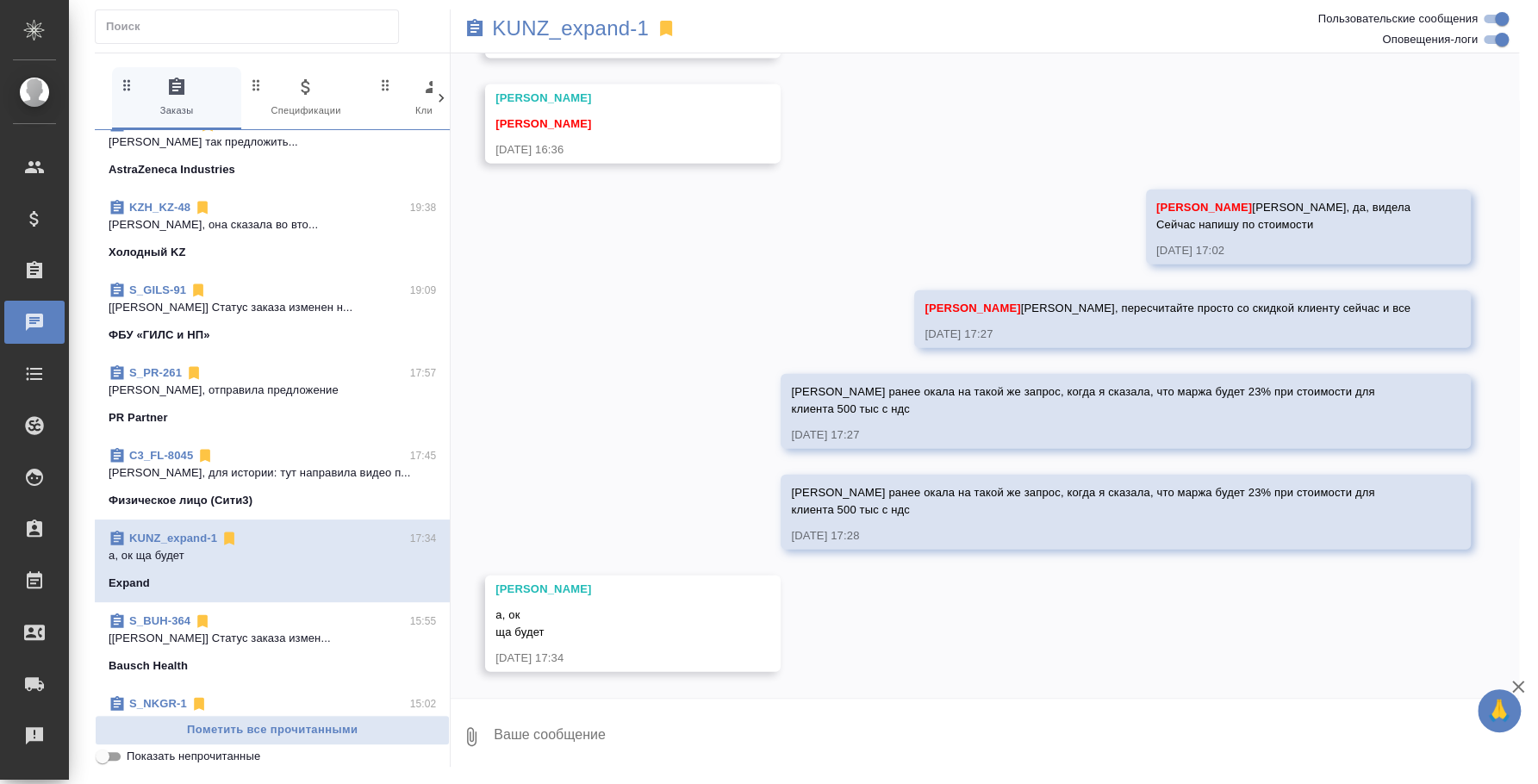
scroll to position [0, 0]
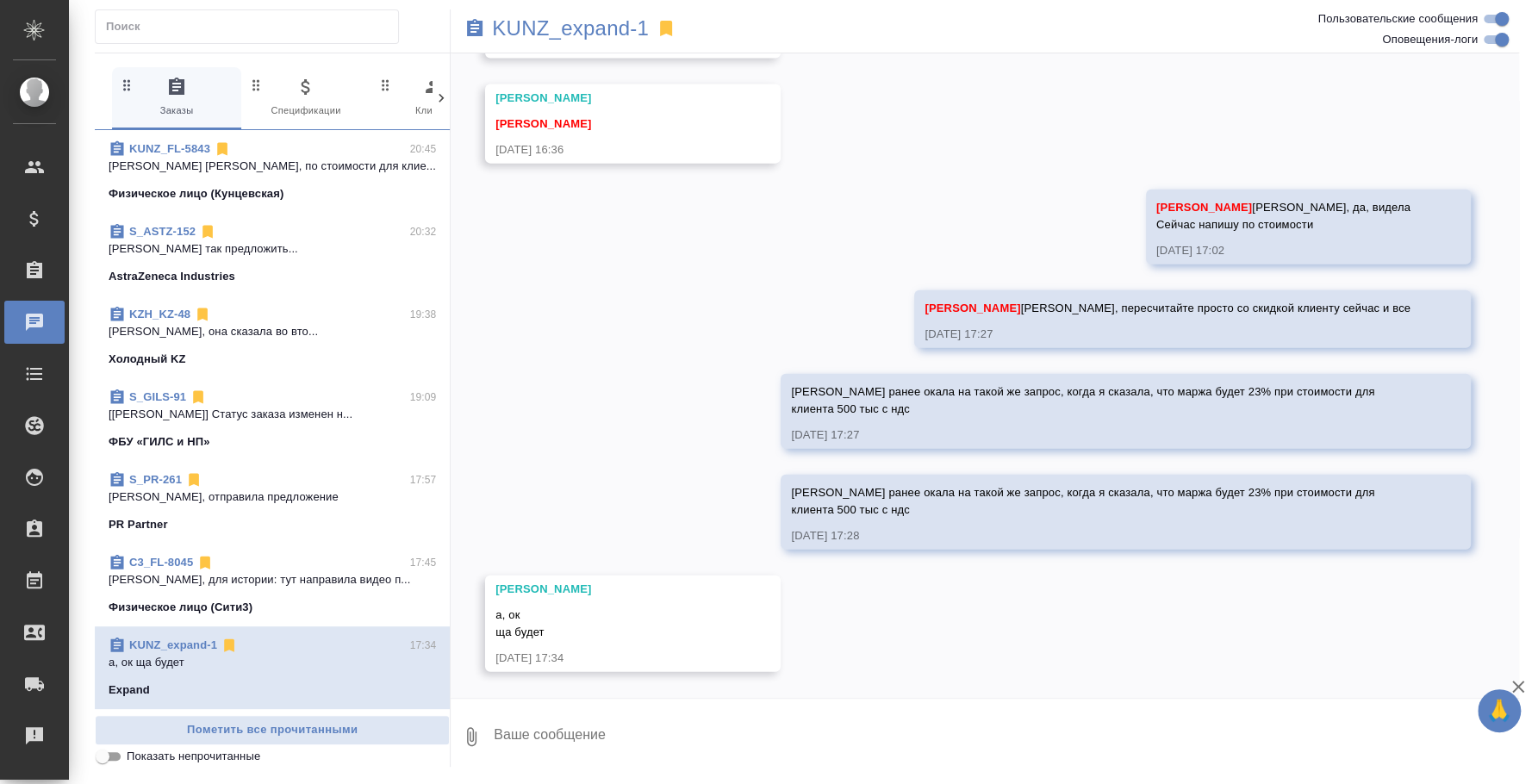
click at [208, 167] on p "[PERSON_NAME] [PERSON_NAME], по стоимости для клие..." at bounding box center [272, 167] width 328 height 17
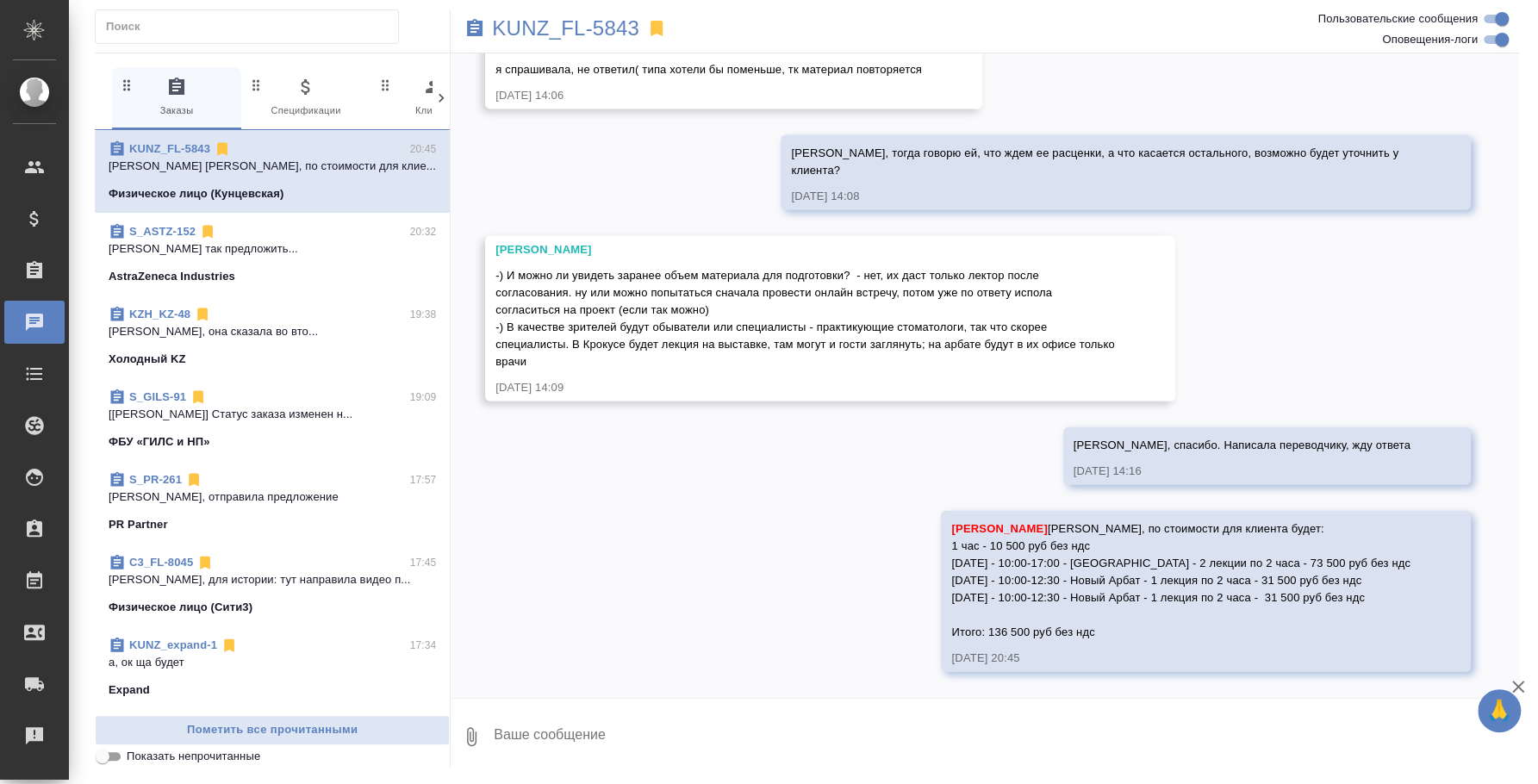
scroll to position [2391, 0]
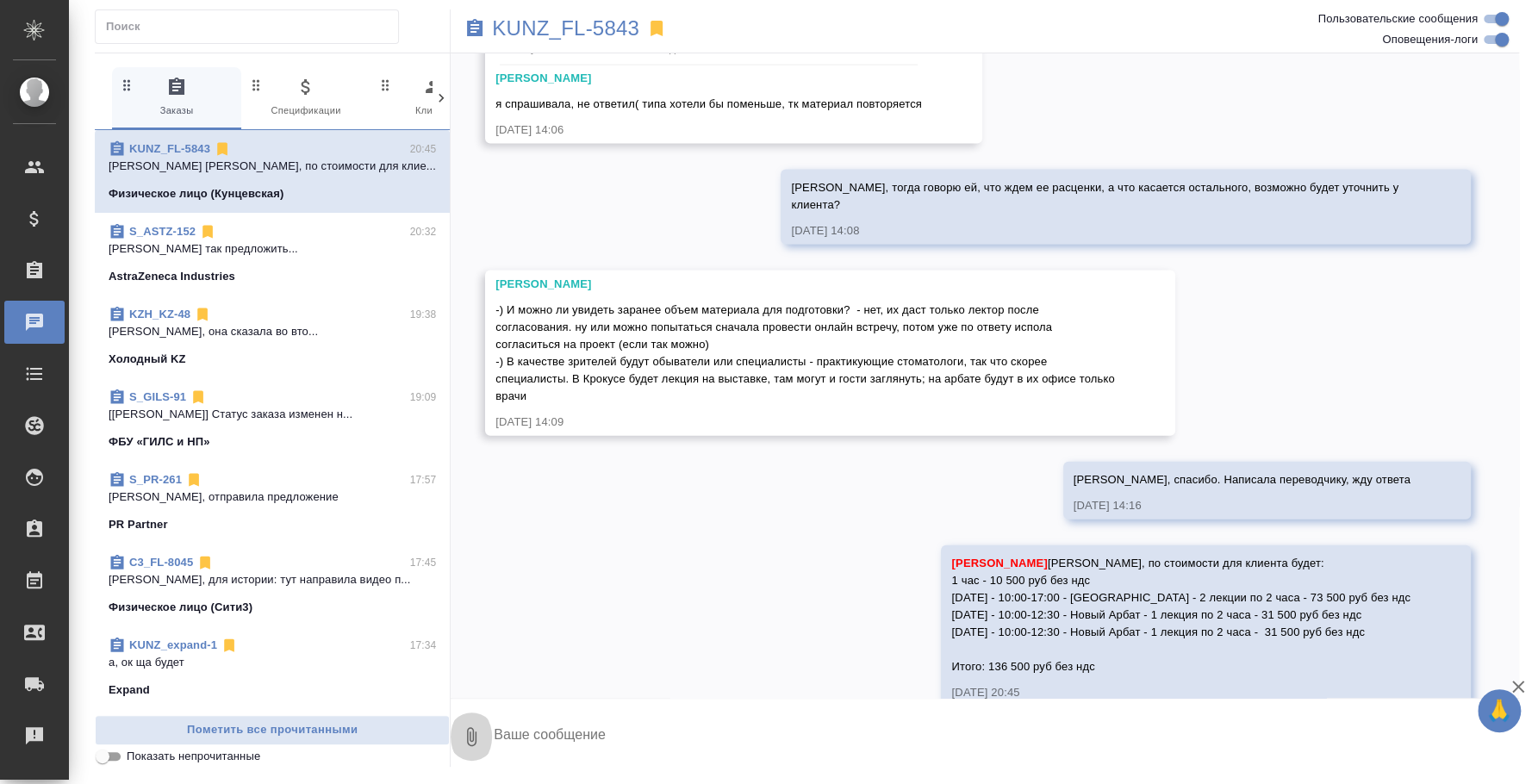
click at [470, 731] on icon "button" at bounding box center [471, 737] width 20 height 20
click at [408, 642] on span "С локального диска" at bounding box center [343, 644] width 202 height 22
click at [0, 0] on input "С локального диска" at bounding box center [0, 0] width 0 height 0
drag, startPoint x: 666, startPoint y: 619, endPoint x: 642, endPoint y: 663, distance: 50.1
click at [666, 618] on div "27.08, среда [Веселова Юлия] Задана общая тематика: Медицина 27.08.25, 14:12 [В…" at bounding box center [985, 375] width 1069 height 644
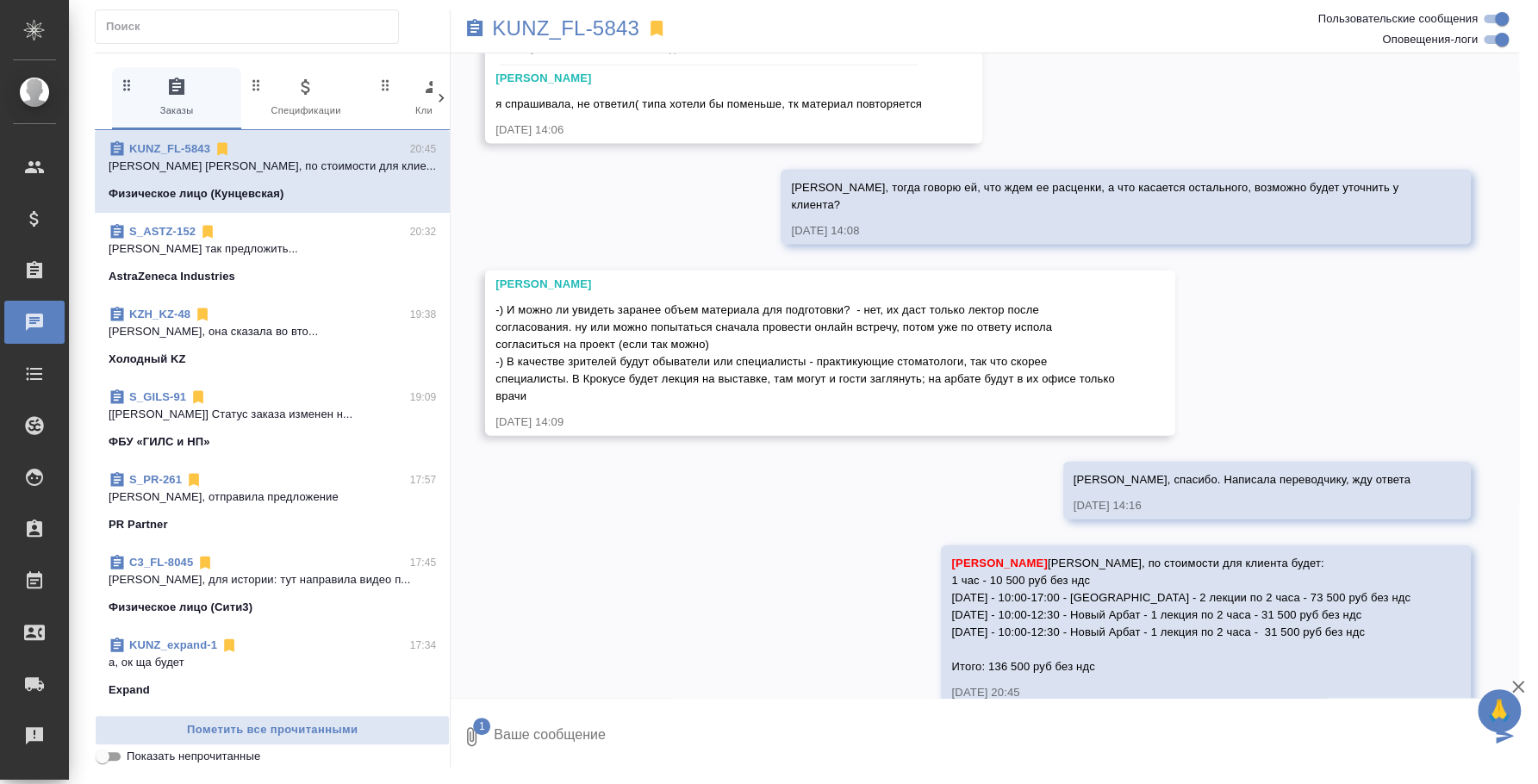
click at [608, 719] on textarea at bounding box center [991, 737] width 999 height 58
type textarea "Резюме переводчика корейского Натальи"
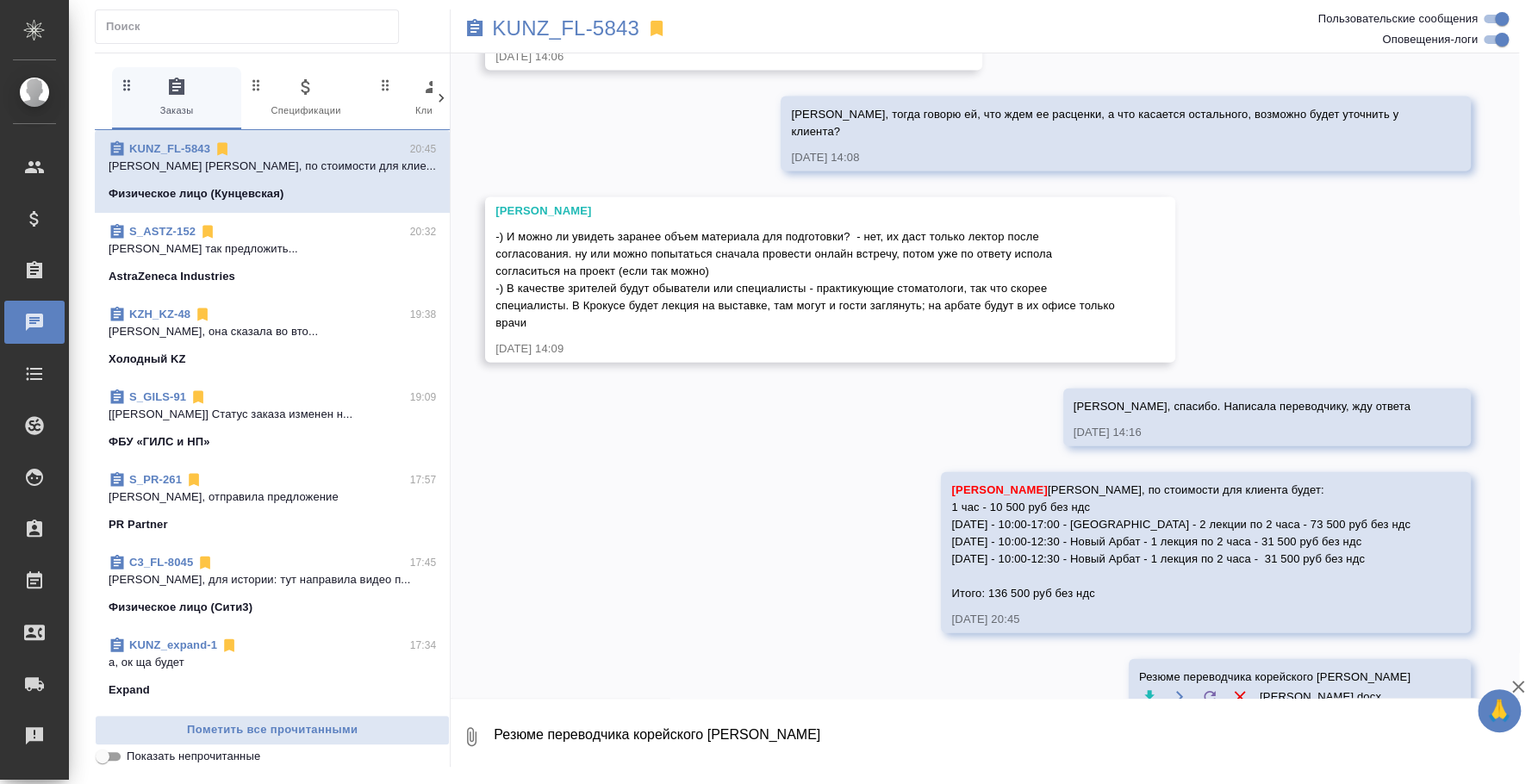
scroll to position [2495, 0]
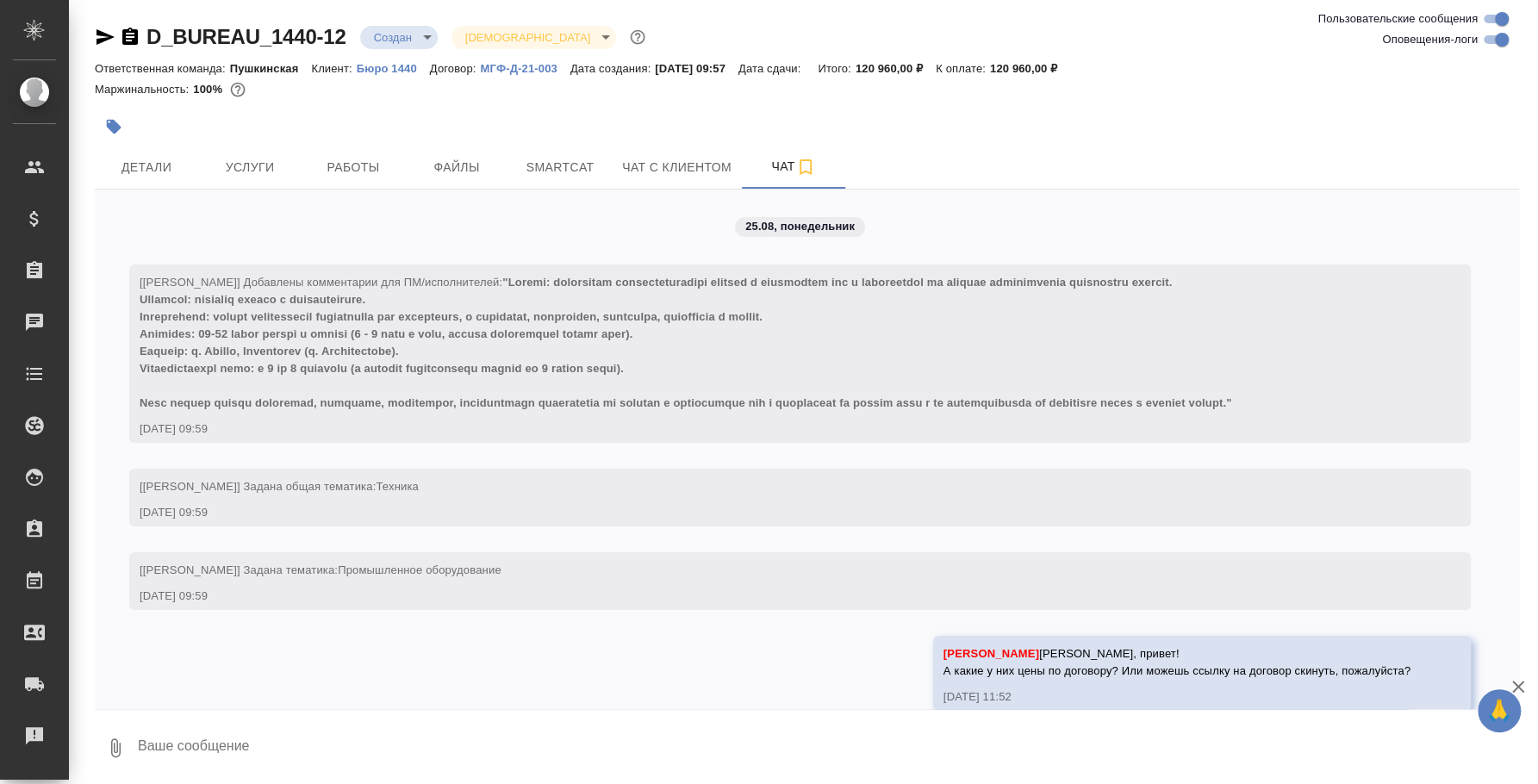
scroll to position [4140, 0]
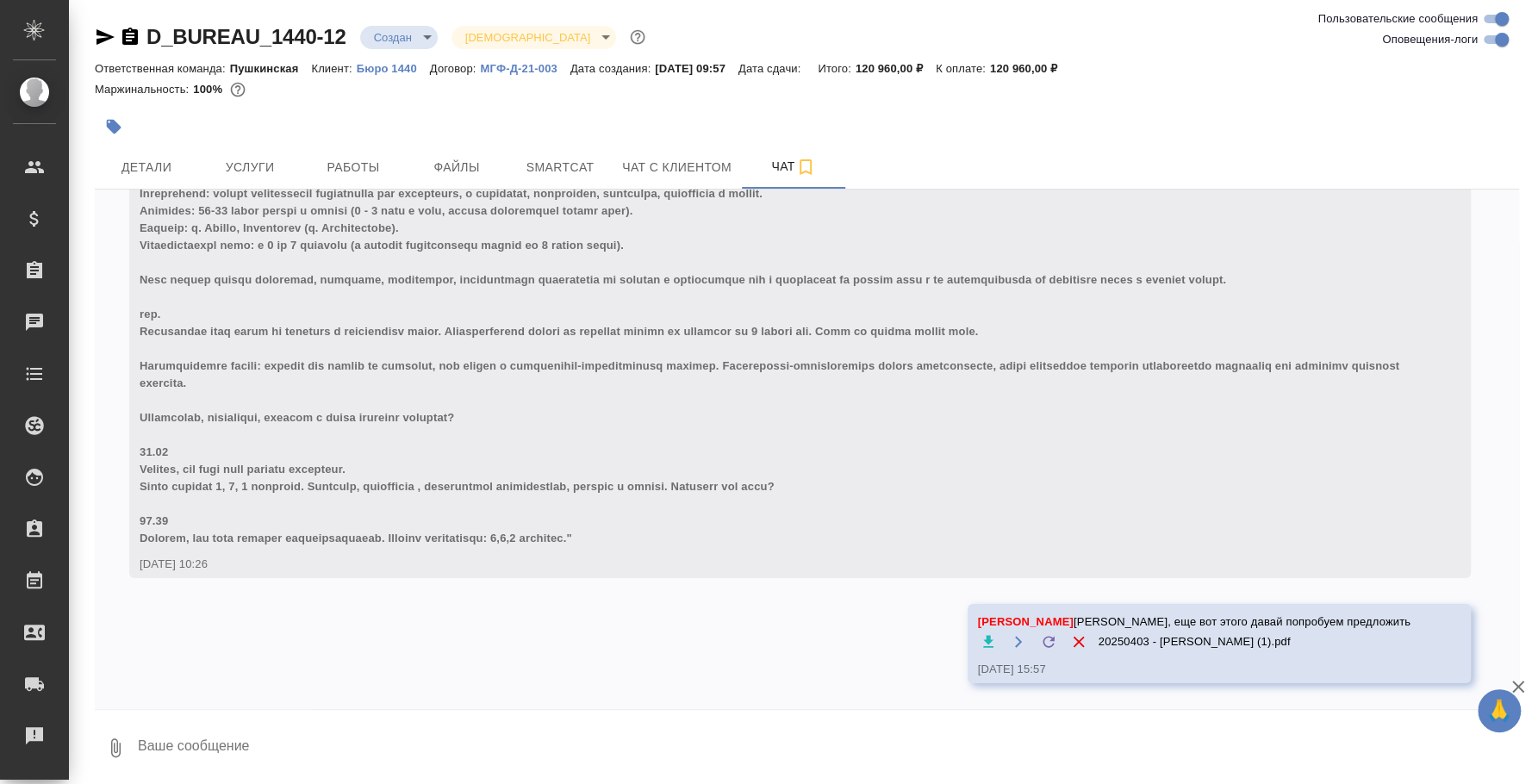
click at [1184, 136] on div at bounding box center [807, 126] width 1425 height 38
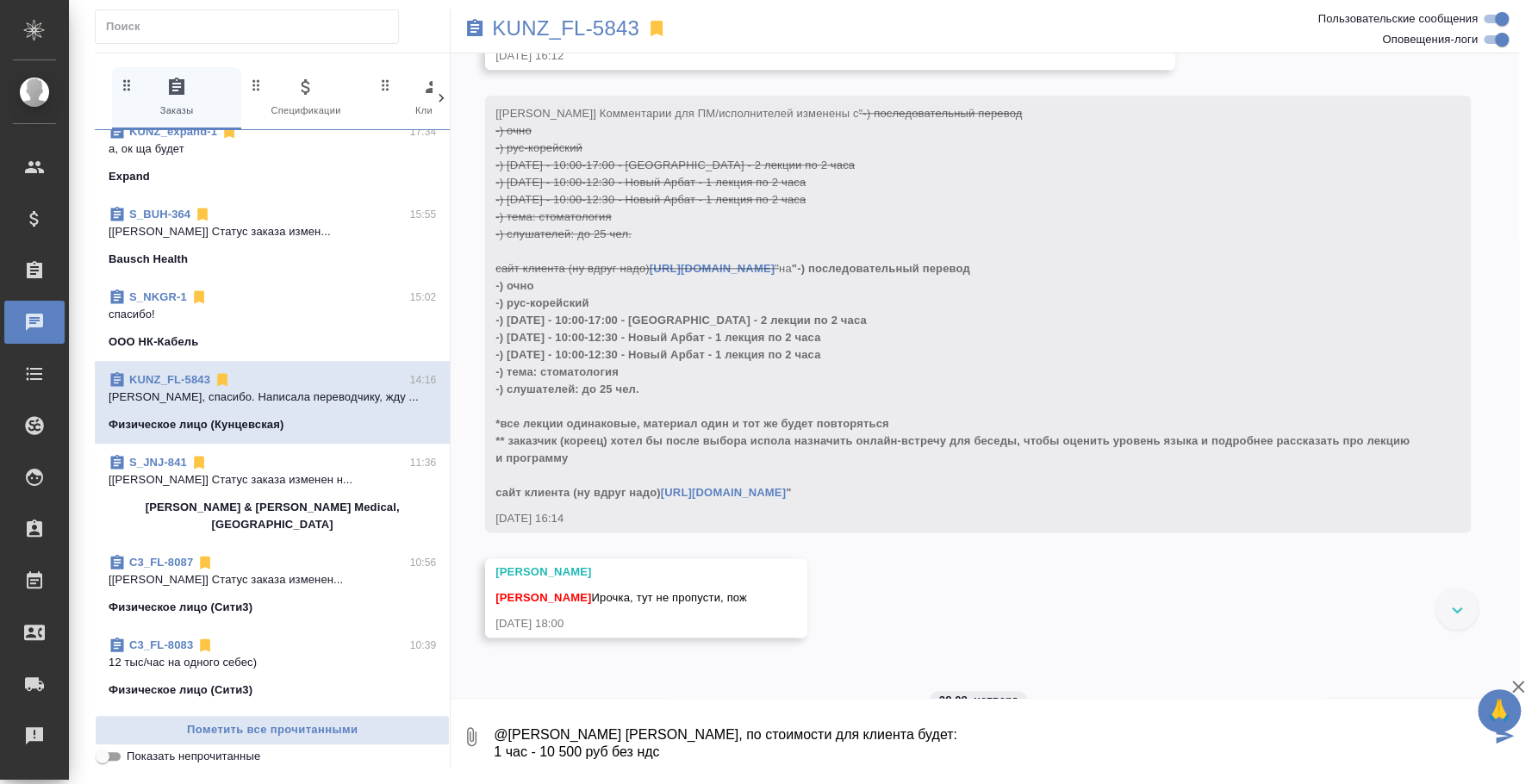
scroll to position [27, 0]
drag, startPoint x: 830, startPoint y: 297, endPoint x: 507, endPoint y: 304, distance: 323.1
click at [507, 304] on div "[[PERSON_NAME]] Комментарии для ПМ/исполнителей изменены с "-) последовательный…" at bounding box center [953, 300] width 915 height 400
copy span "[DATE] - 10:00-17:00 - [GEOGRAPHIC_DATA] - 2 лекции по 2 часа"
click at [545, 734] on textarea "@[PERSON_NAME] [PERSON_NAME], по стоимости для клиента будет: 1 час - 10 500 ру…" at bounding box center [991, 737] width 999 height 58
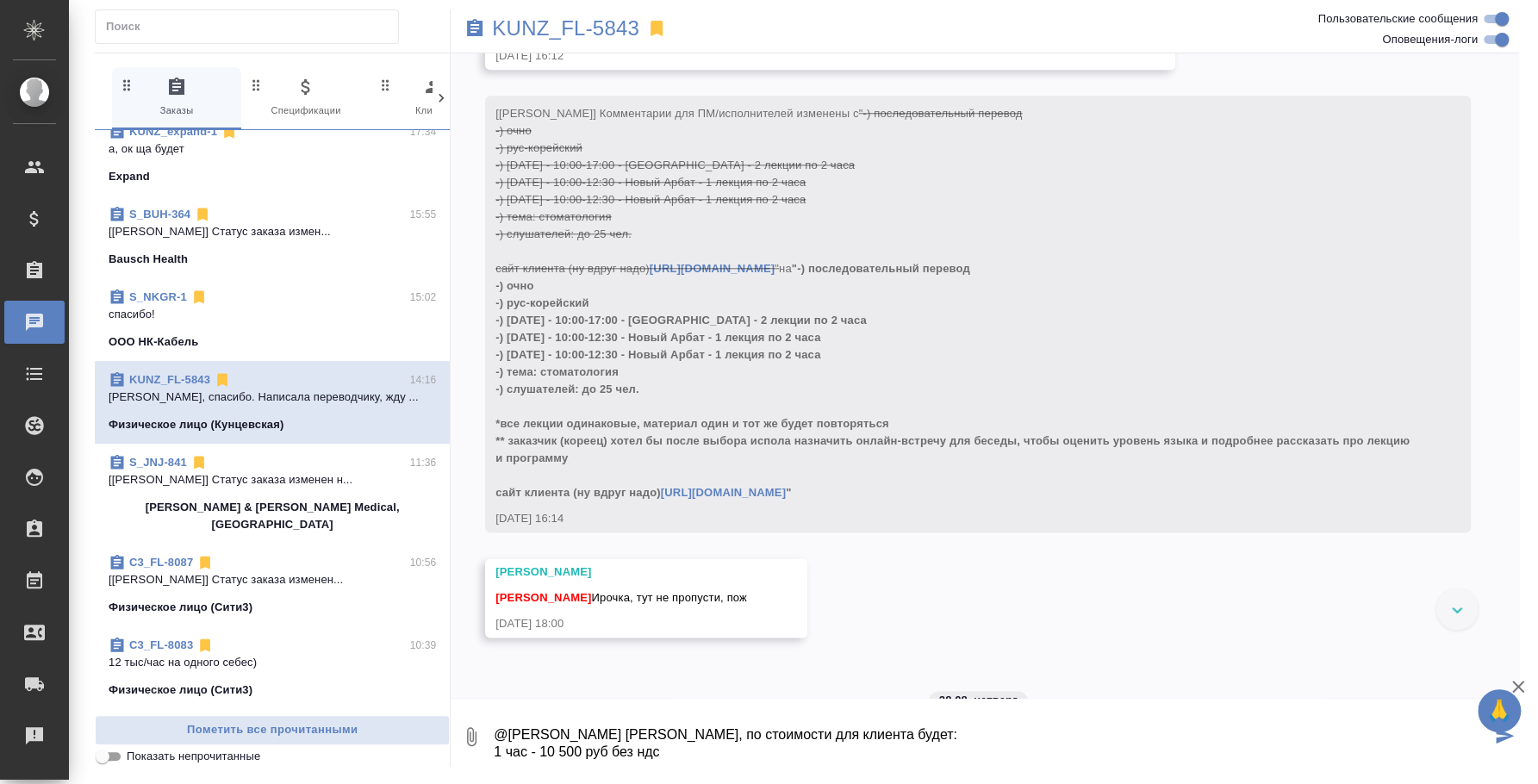
paste textarea "[DATE] - 10:00-17:00 - [GEOGRAPHIC_DATA] - 2 лекции по 2 часа"
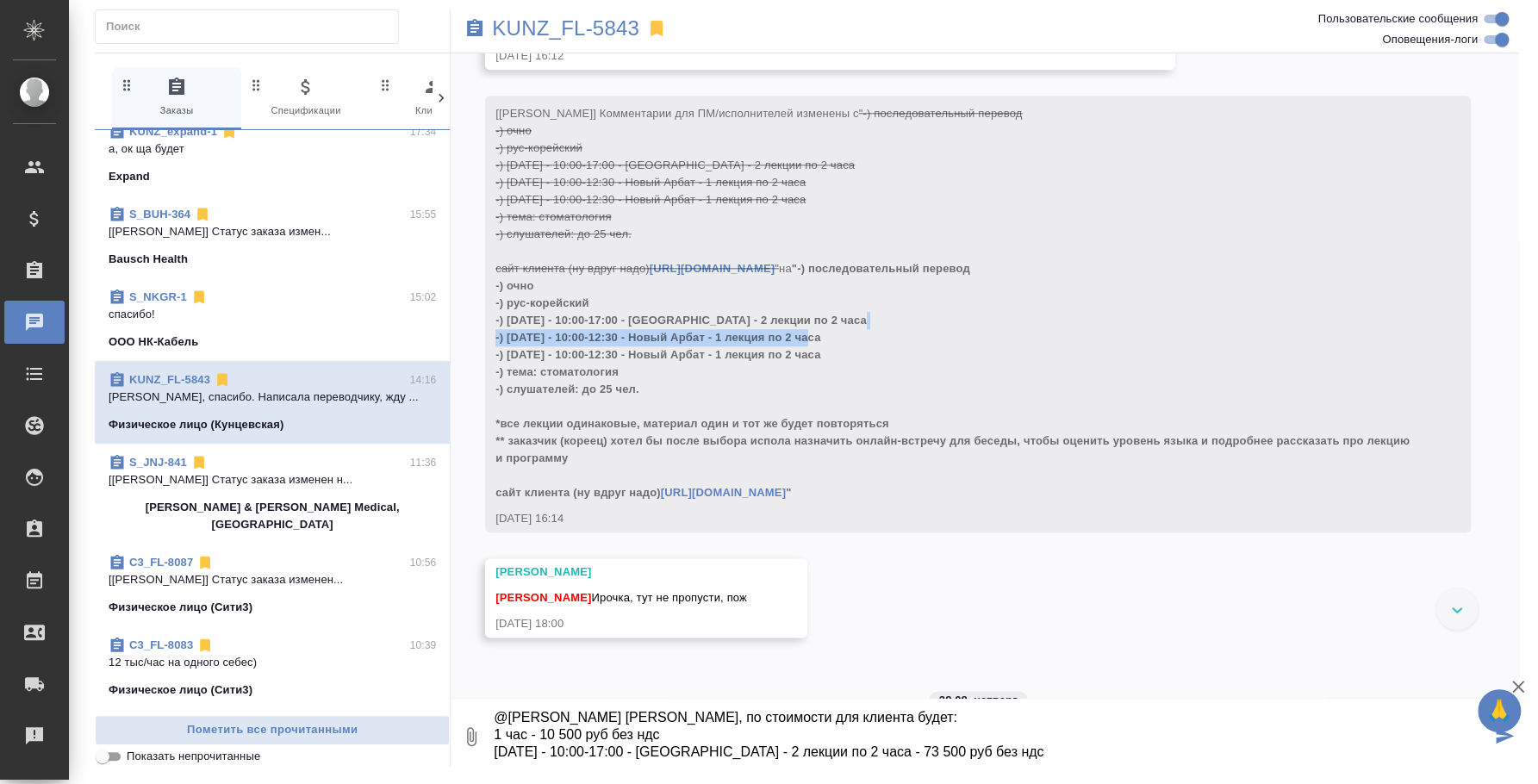
drag, startPoint x: 829, startPoint y: 322, endPoint x: 506, endPoint y: 318, distance: 323.0
click at [506, 318] on div "[[PERSON_NAME]] Комментарии для ПМ/исполнителей изменены с "-) последовательный…" at bounding box center [953, 300] width 915 height 400
copy span "25 сент. - 10:00-12:30 - Новый Арбат - 1 лекция по 2 часа"
click at [539, 764] on textarea "@Веселова Юлия Юля, по стоимости для клиента будет: 1 час - 10 500 руб без ндс …" at bounding box center [991, 737] width 999 height 58
paste textarea "25 сент. - 10:00-12:30 - Новый Арбат - 1 лекция по 2 часа"
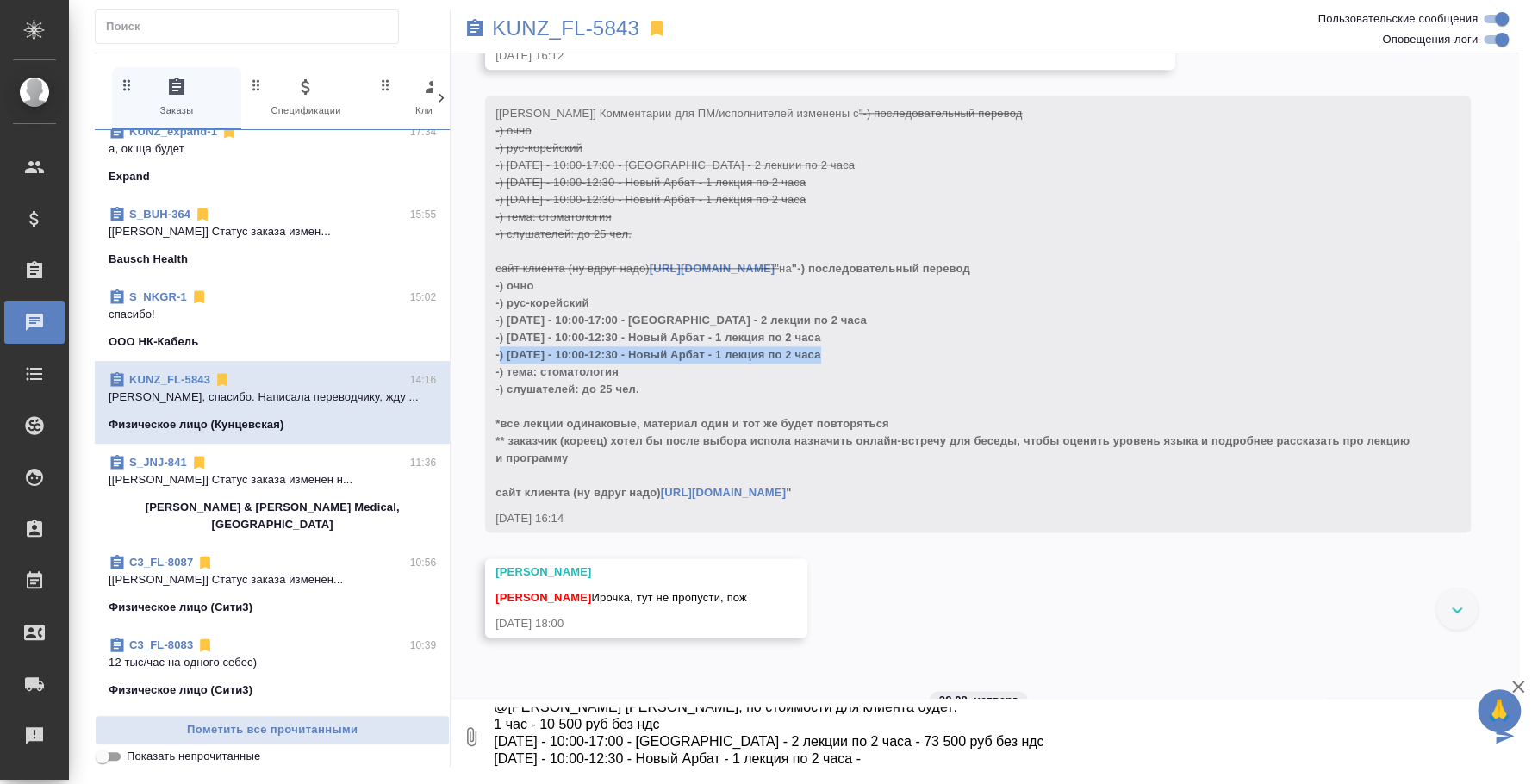
drag, startPoint x: 508, startPoint y: 338, endPoint x: 829, endPoint y: 339, distance: 321.0
click at [829, 339] on div "[Веселова Юлия] Комментарии для ПМ/исполнителей изменены с "-) последовательный…" at bounding box center [953, 300] width 915 height 400
copy span "26 сент. - 10:00-12:30 - Новый Арбат - 1 лекция по 2 часа"
click at [879, 756] on textarea "@Веселова Юлия Юля, по стоимости для клиента будет: 1 час - 10 500 руб без ндс …" at bounding box center [991, 737] width 999 height 58
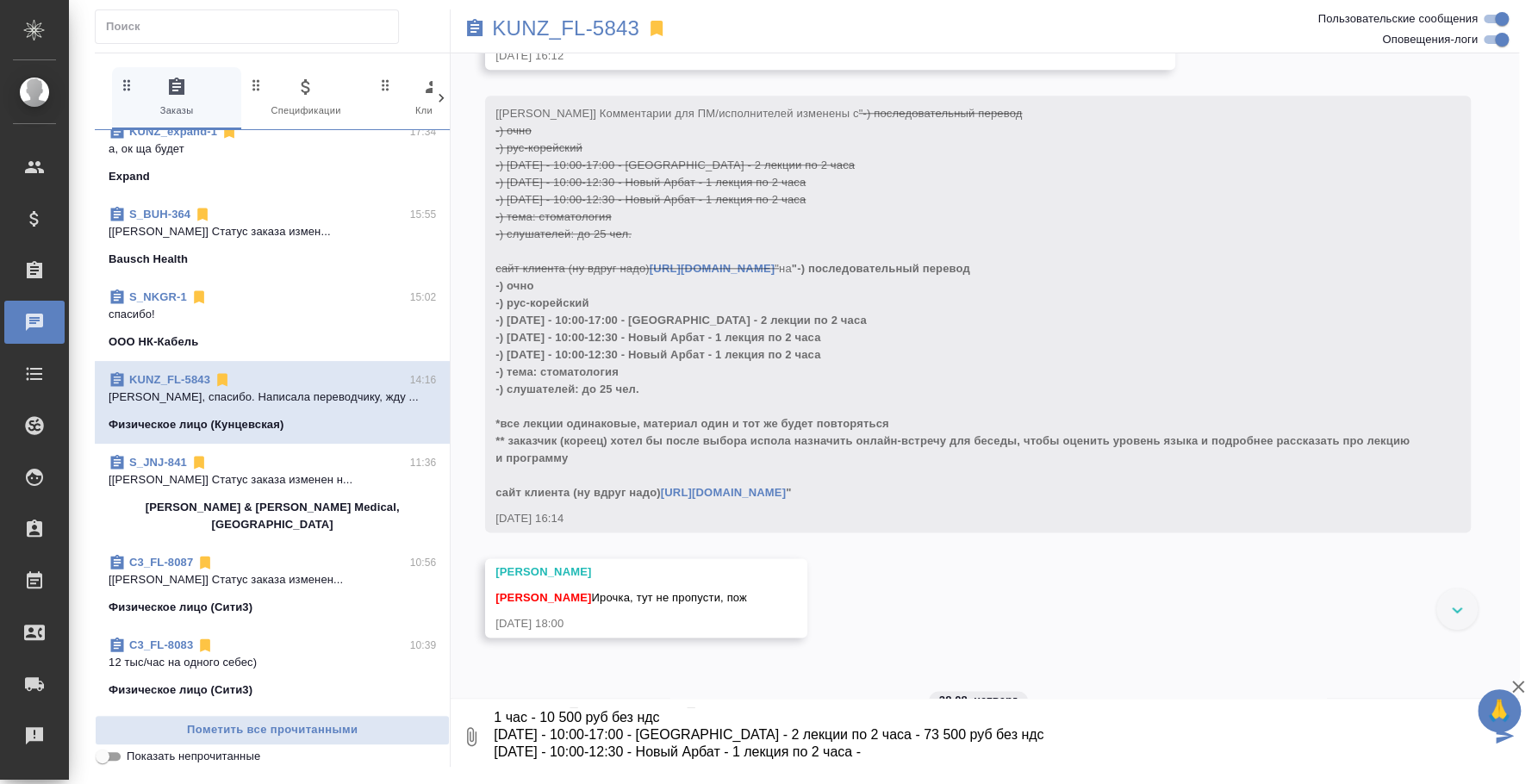
paste textarea "26 сент. - 10:00-12:30 - Новый Арбат - 1 лекция по 2 часа"
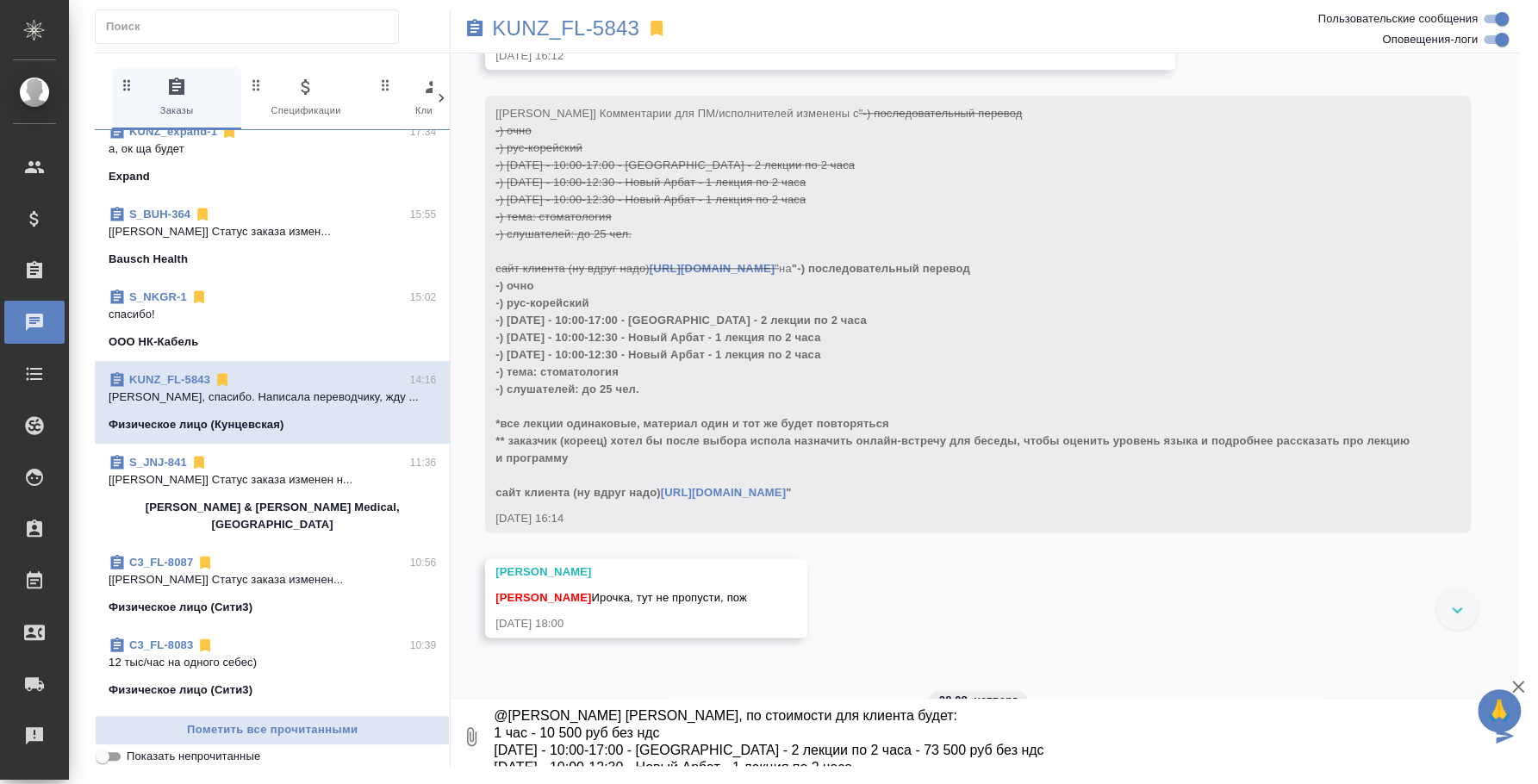
click at [904, 760] on textarea "@Веселова Юлия Юля, по стоимости для клиента будет: 1 час - 10 500 руб без ндс …" at bounding box center [991, 737] width 999 height 58
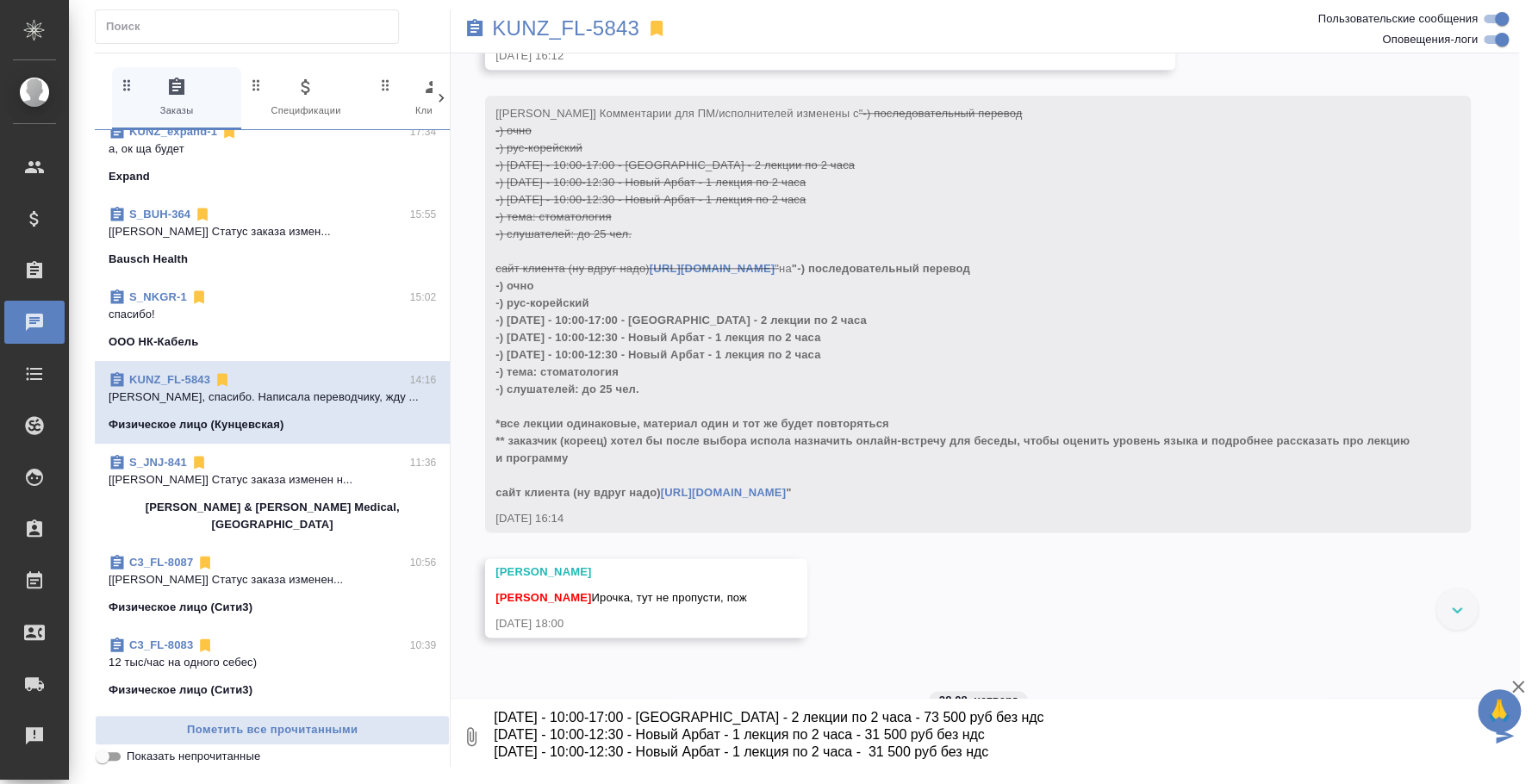
scroll to position [80, 0]
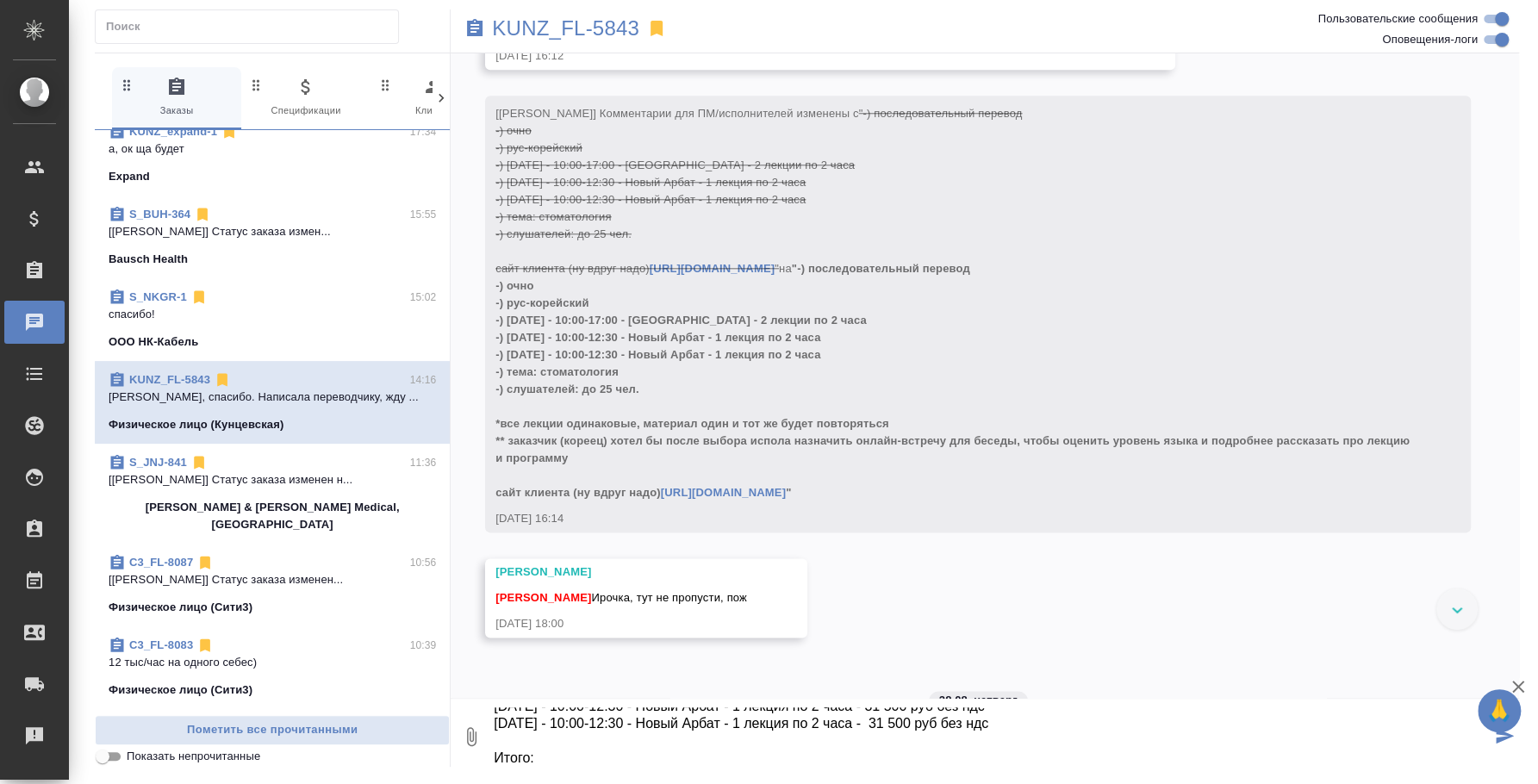
click at [866, 723] on textarea "@Веселова Юлия Юля, по стоимости для клиента будет: 1 час - 10 500 руб без ндс …" at bounding box center [991, 737] width 999 height 58
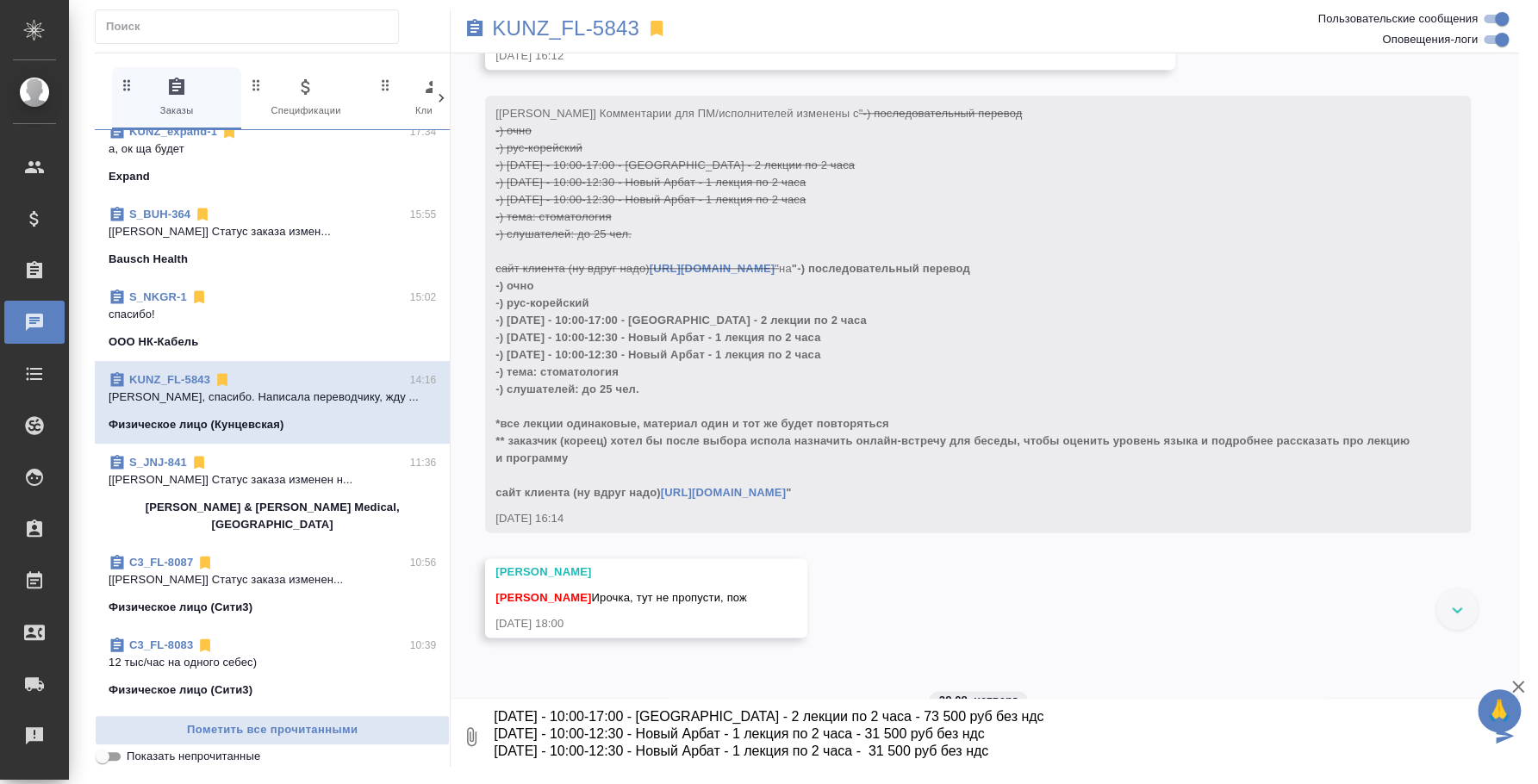
click at [890, 733] on textarea "@Веселова Юлия Юля, по стоимости для клиента будет: 1 час - 10 500 руб без ндс …" at bounding box center [991, 737] width 999 height 58
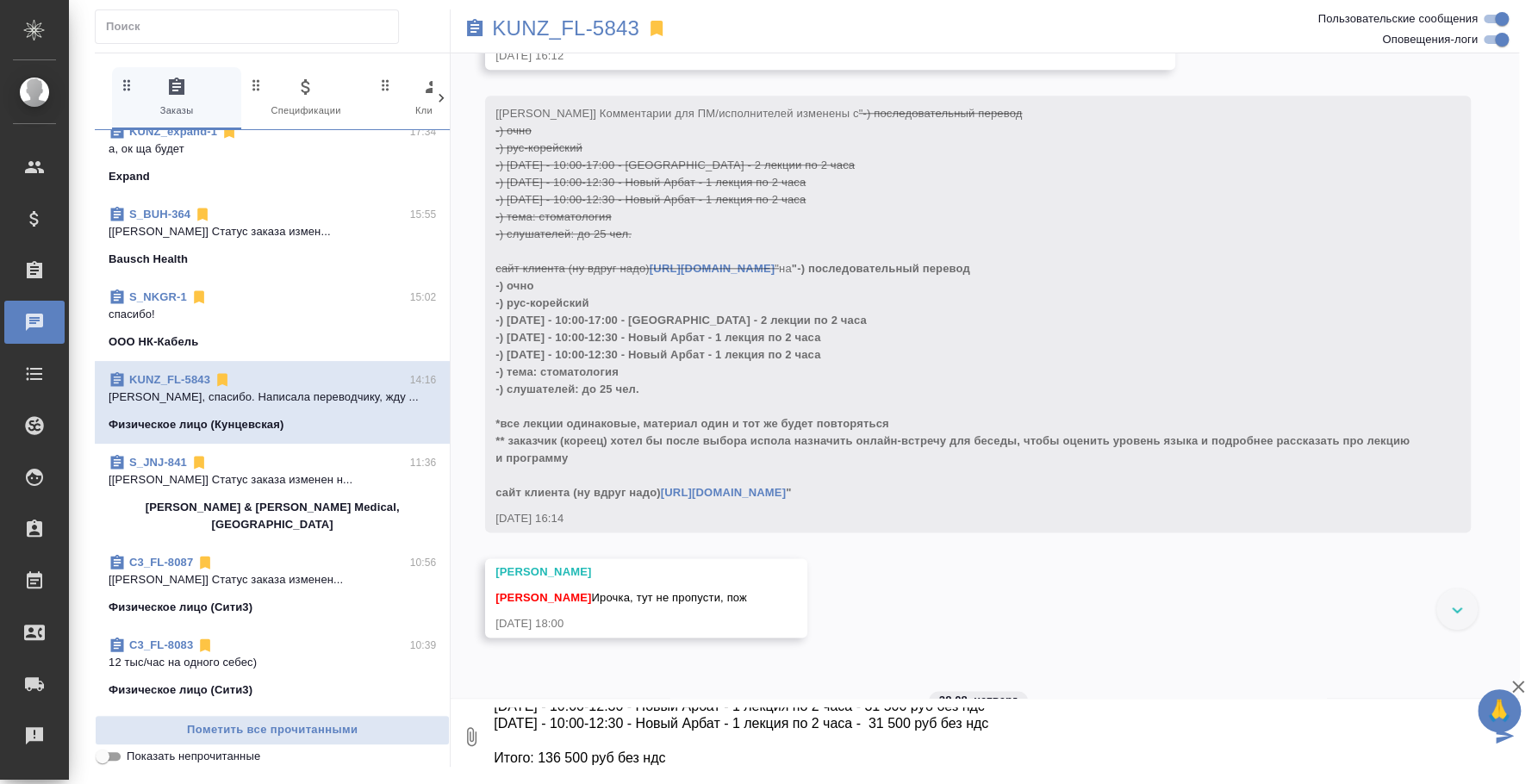
type textarea "@Веселова Юлия Юля, по стоимости для клиента будет: 1 час - 10 500 руб без ндс …"
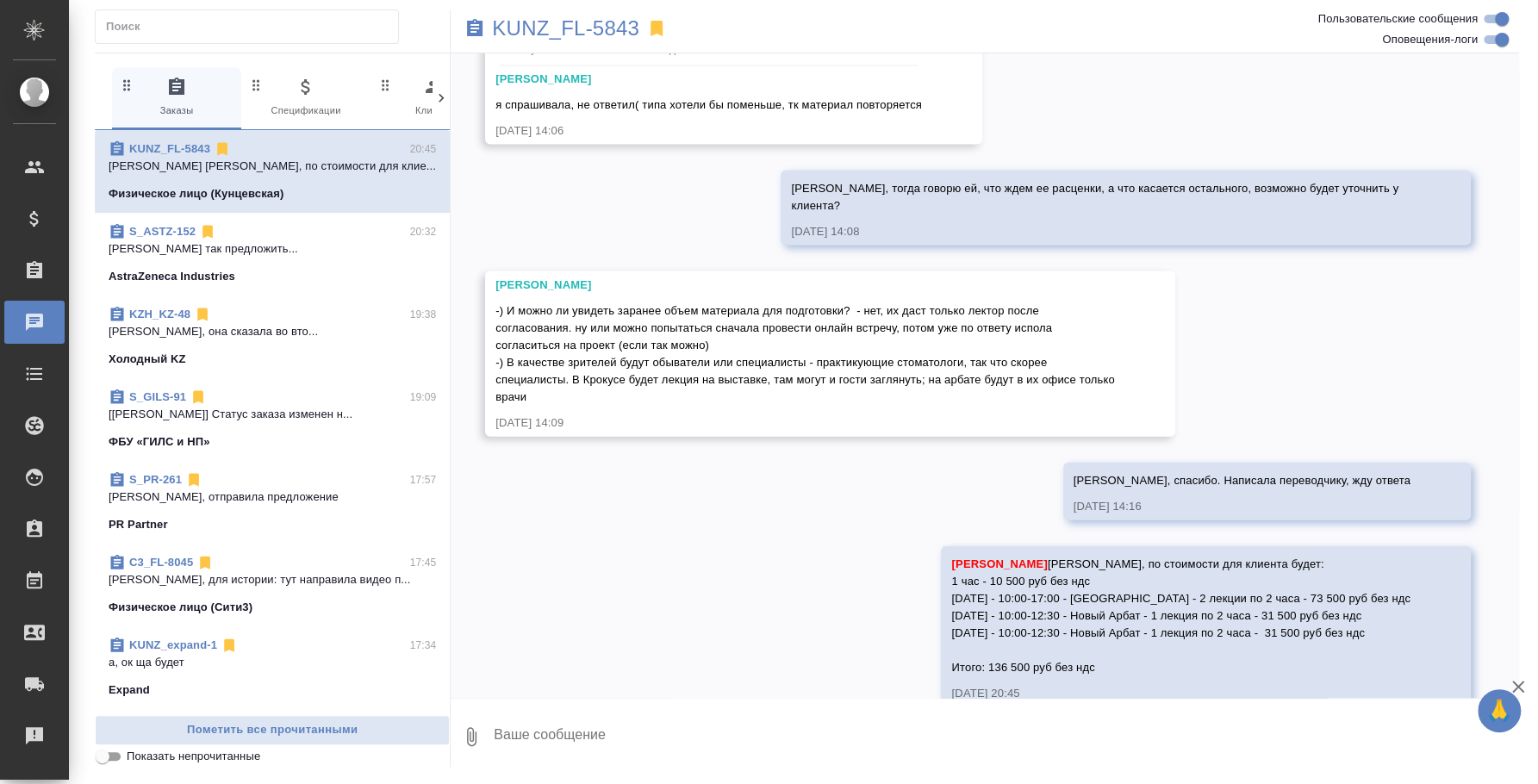
scroll to position [107, 0]
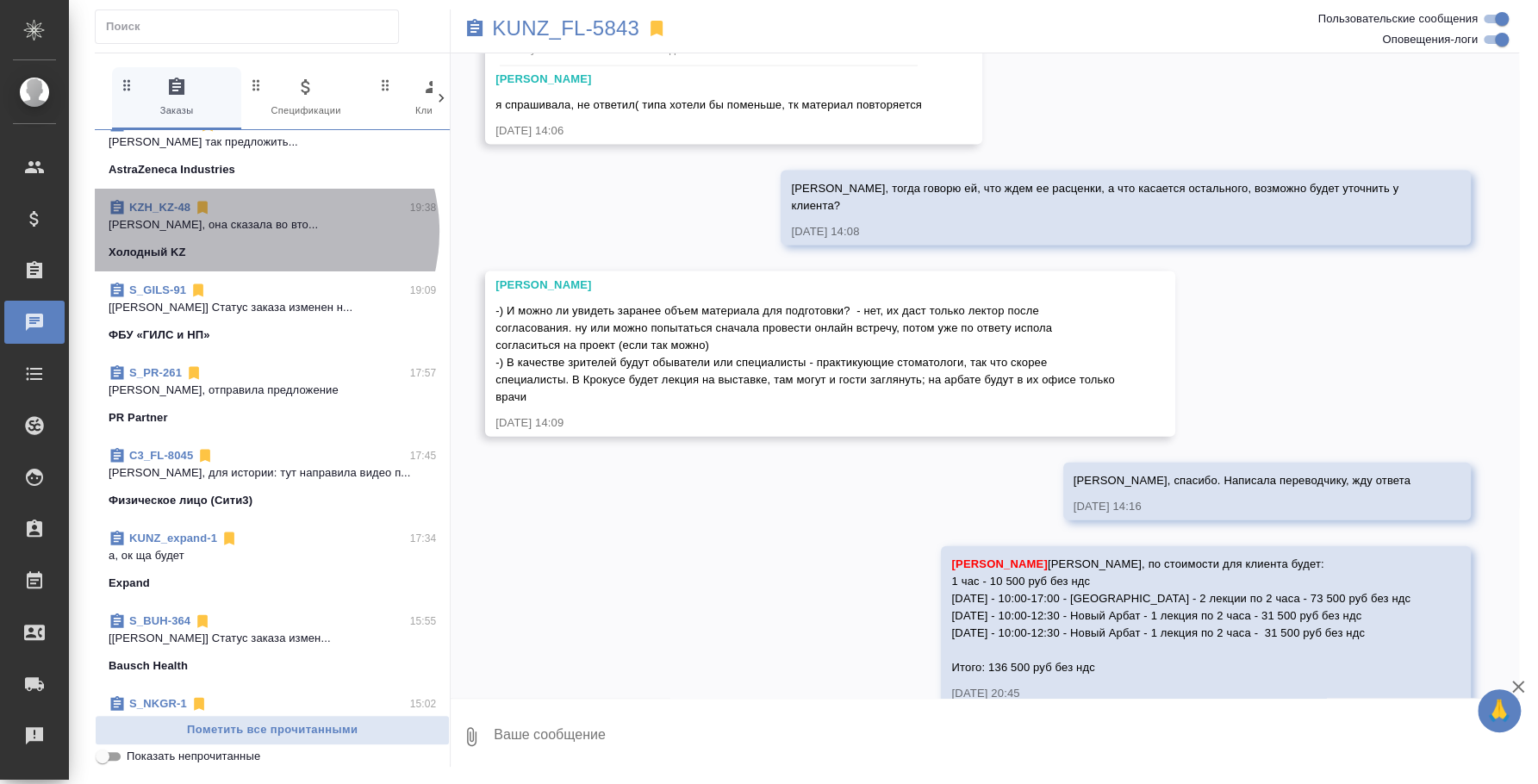
click at [258, 231] on p "[PERSON_NAME], она сказала во вто..." at bounding box center [272, 225] width 328 height 17
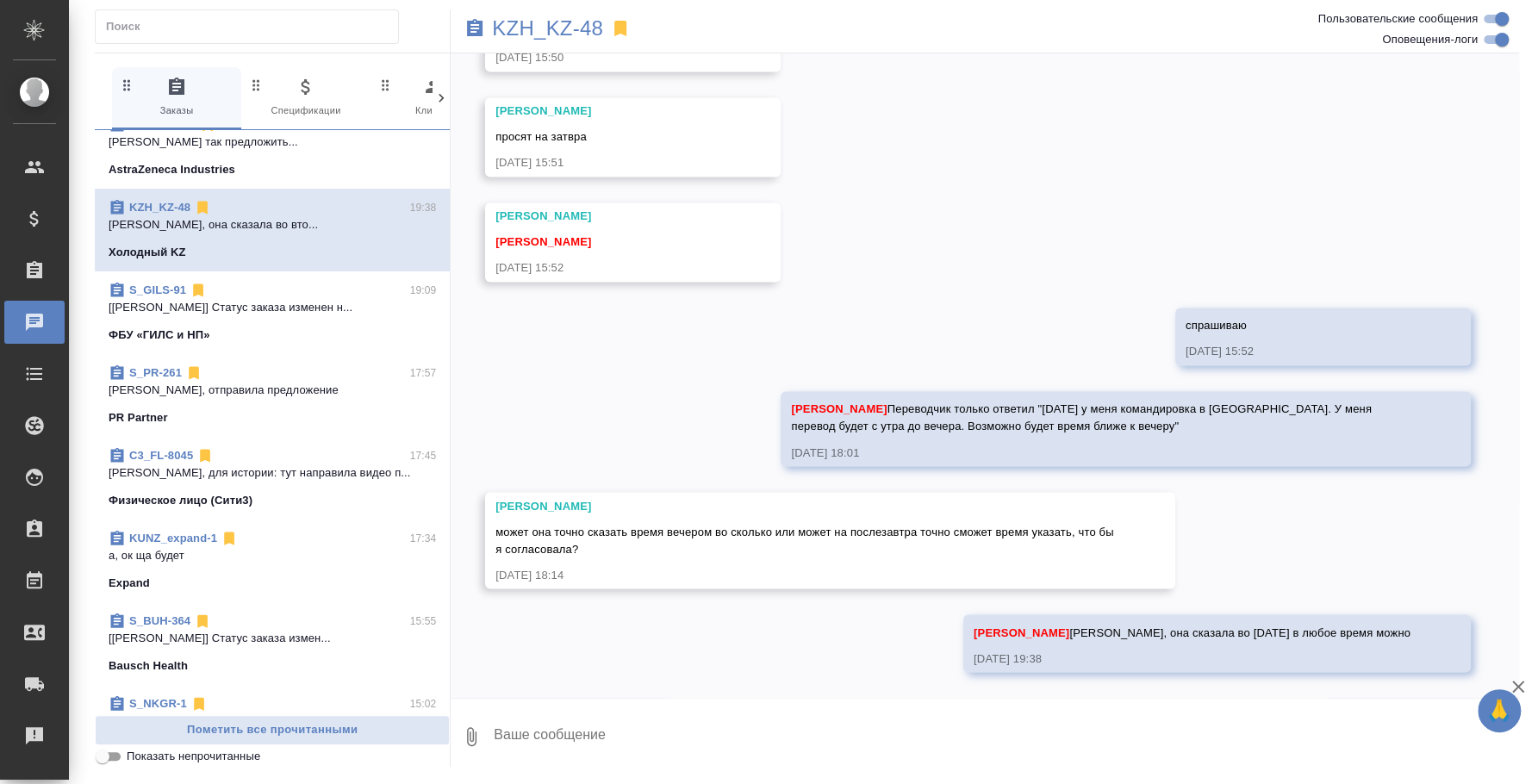
scroll to position [1737, 0]
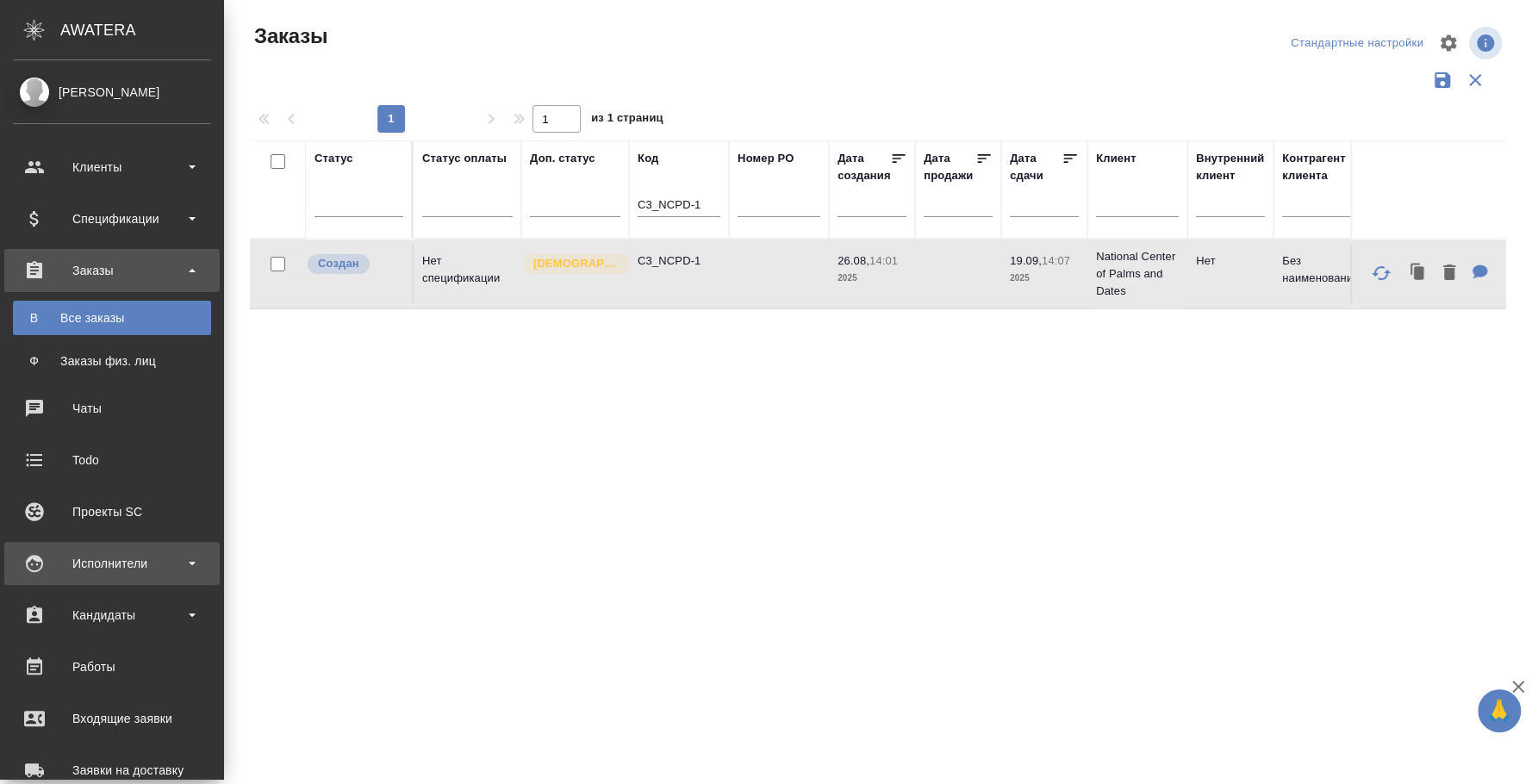
click at [107, 560] on div "Исполнители" at bounding box center [111, 563] width 198 height 26
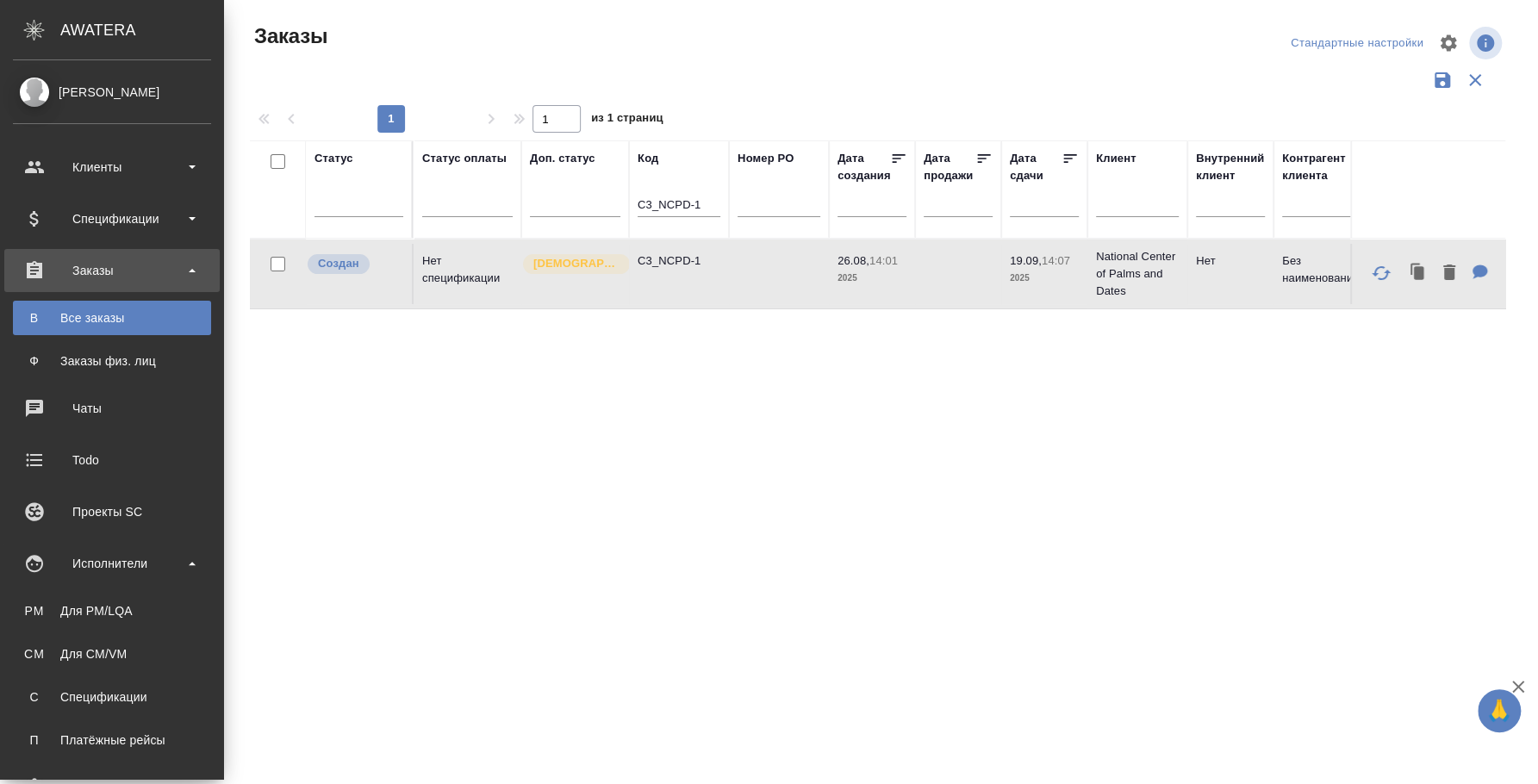
click at [110, 592] on ul "PM Для PM/LQA CM Для CM/VM С Спецификации П Платёжные рейсы" at bounding box center [111, 672] width 224 height 172
click at [105, 609] on div "Для PM/LQA" at bounding box center [111, 612] width 181 height 17
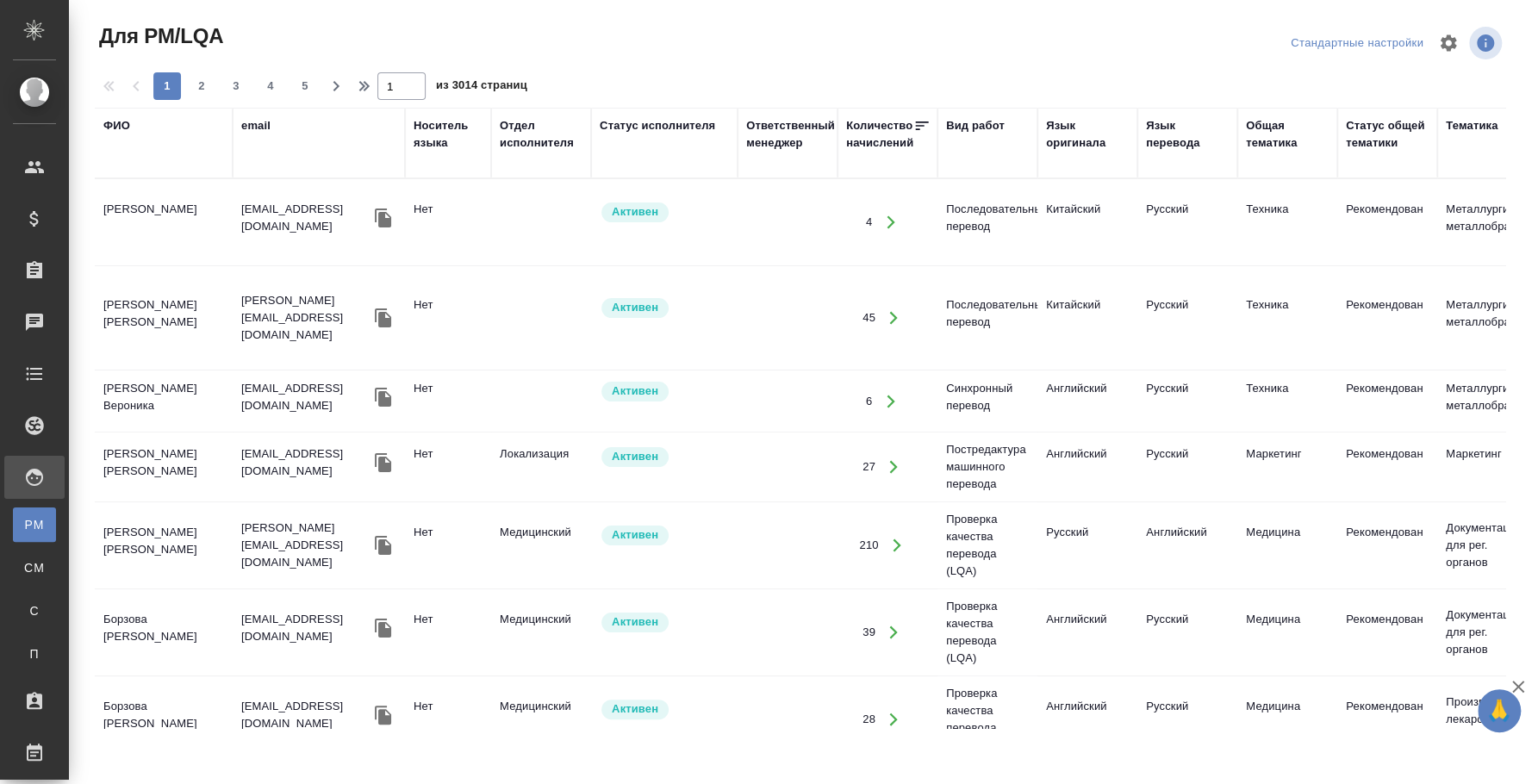
click at [1068, 141] on div "Язык оригинала" at bounding box center [1086, 135] width 82 height 35
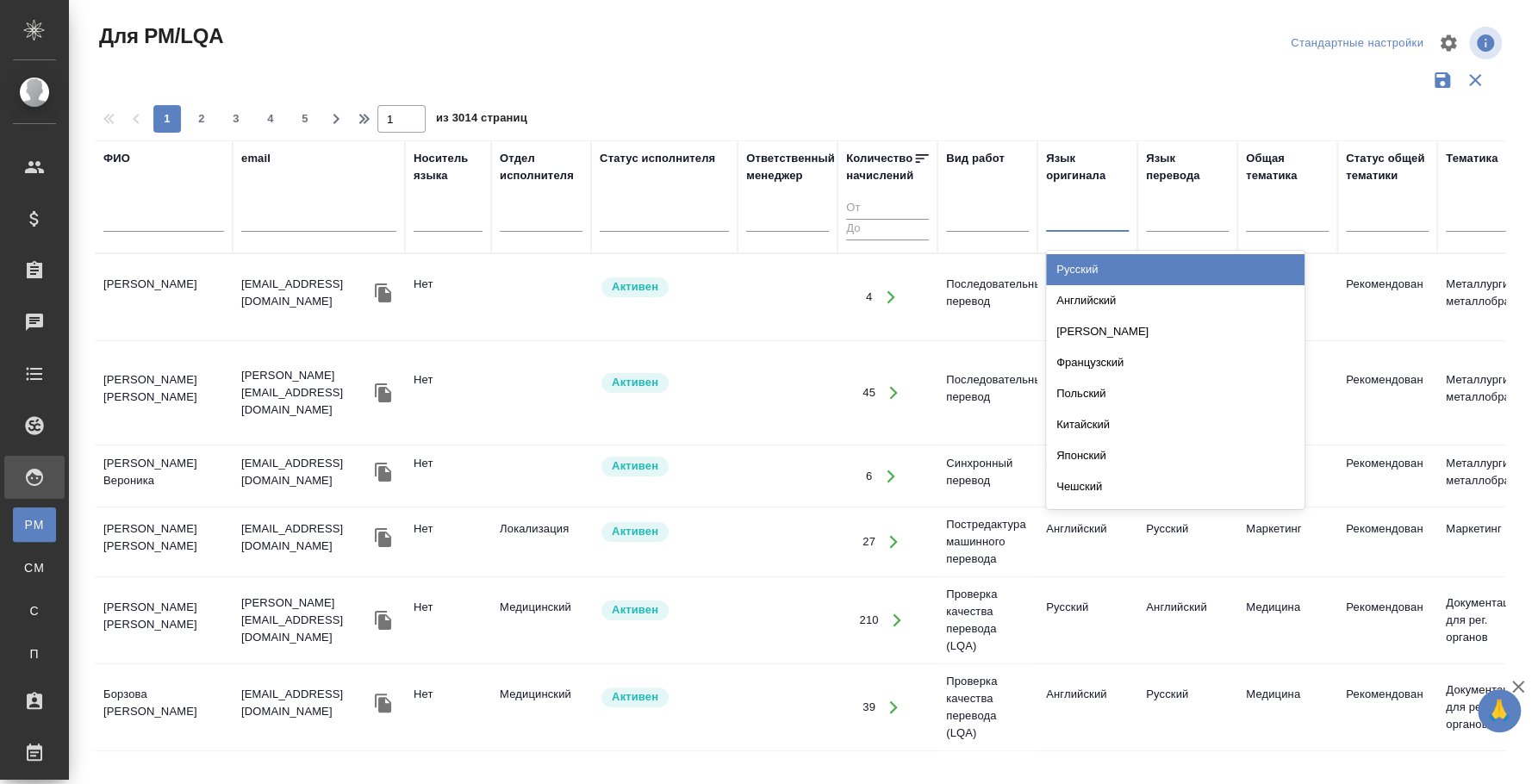
click at [1063, 209] on div at bounding box center [1086, 215] width 82 height 25
type input "коре"
click at [1111, 269] on div "Корейский" at bounding box center [1175, 269] width 259 height 31
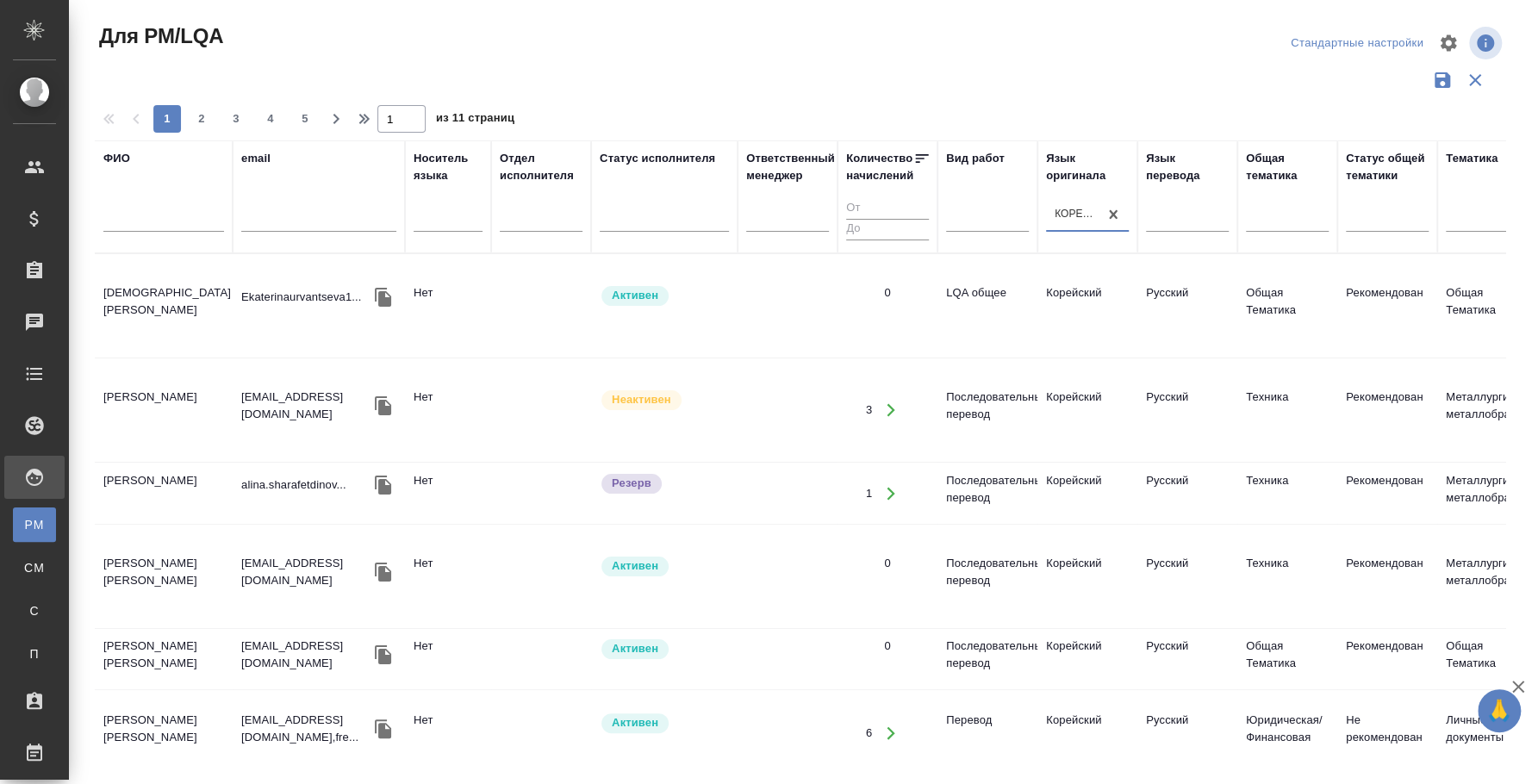
click at [143, 219] on input "text" at bounding box center [164, 221] width 120 height 21
type input "наталья"
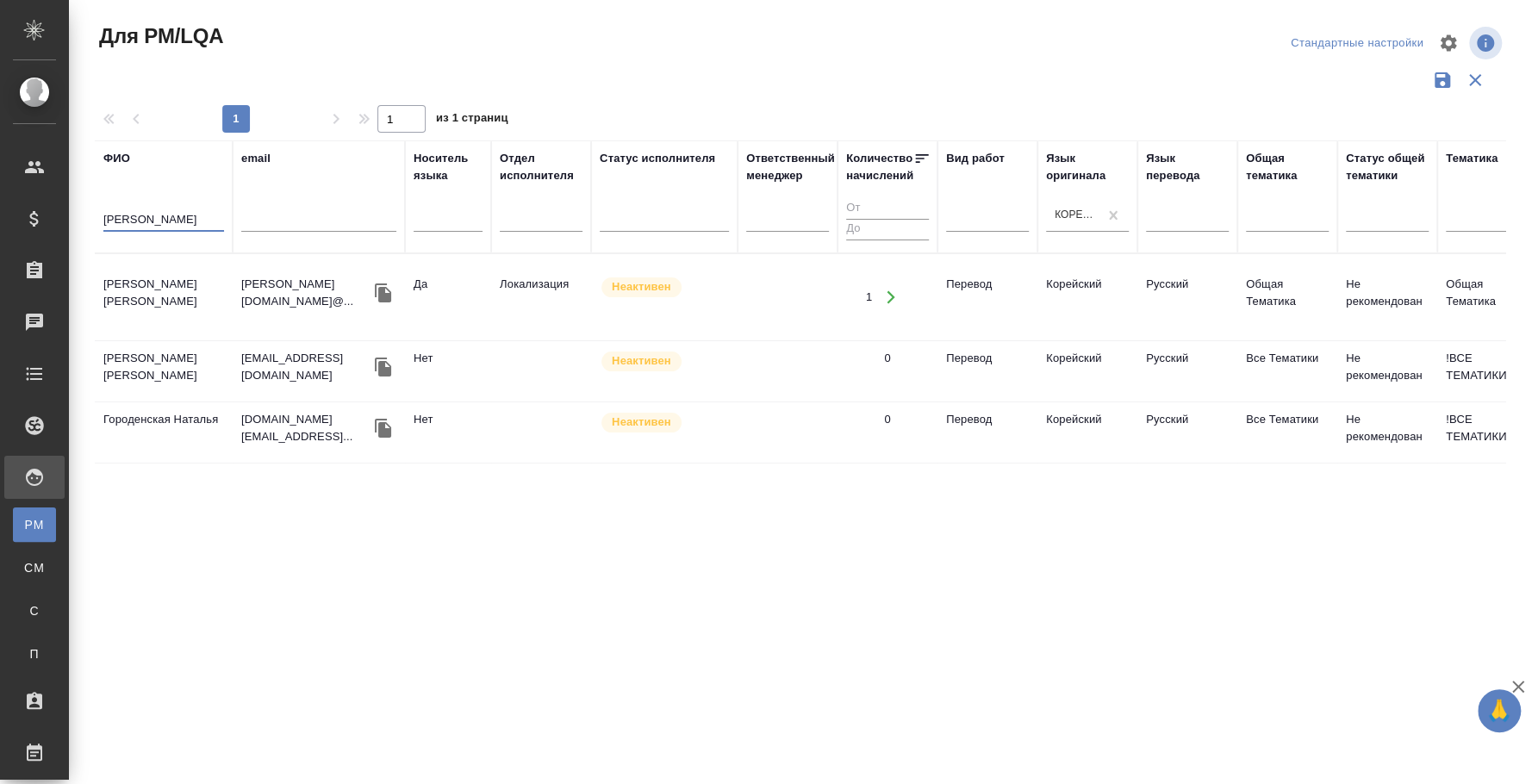
drag, startPoint x: 191, startPoint y: 222, endPoint x: -50, endPoint y: 206, distance: 241.5
click at [0, 206] on html "🙏 .cls-1 fill:#fff; AWATERA Fedotova Irina Клиенты Спецификации Заказы 0 Чаты T…" at bounding box center [769, 392] width 1538 height 784
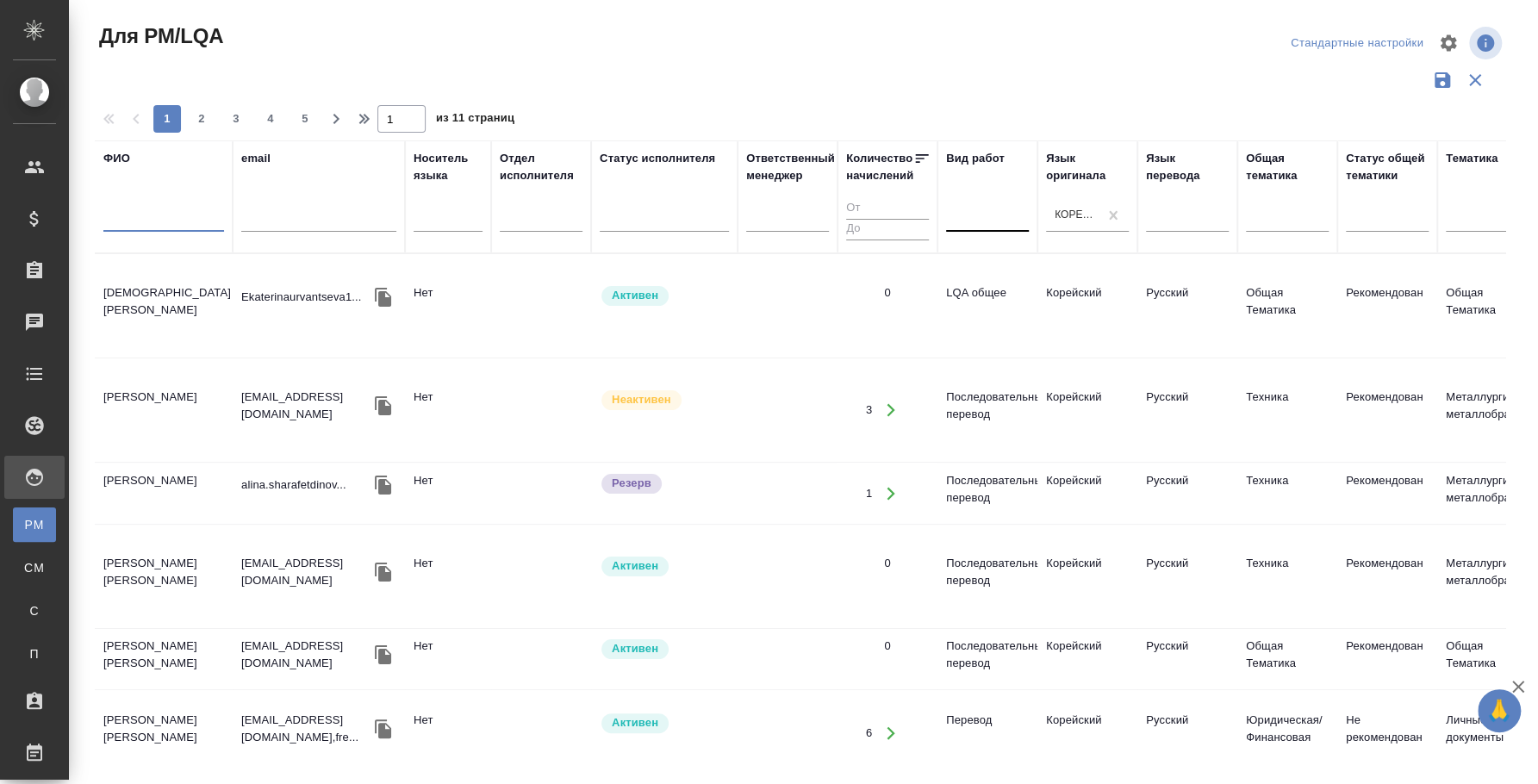
click at [983, 203] on div at bounding box center [987, 215] width 82 height 25
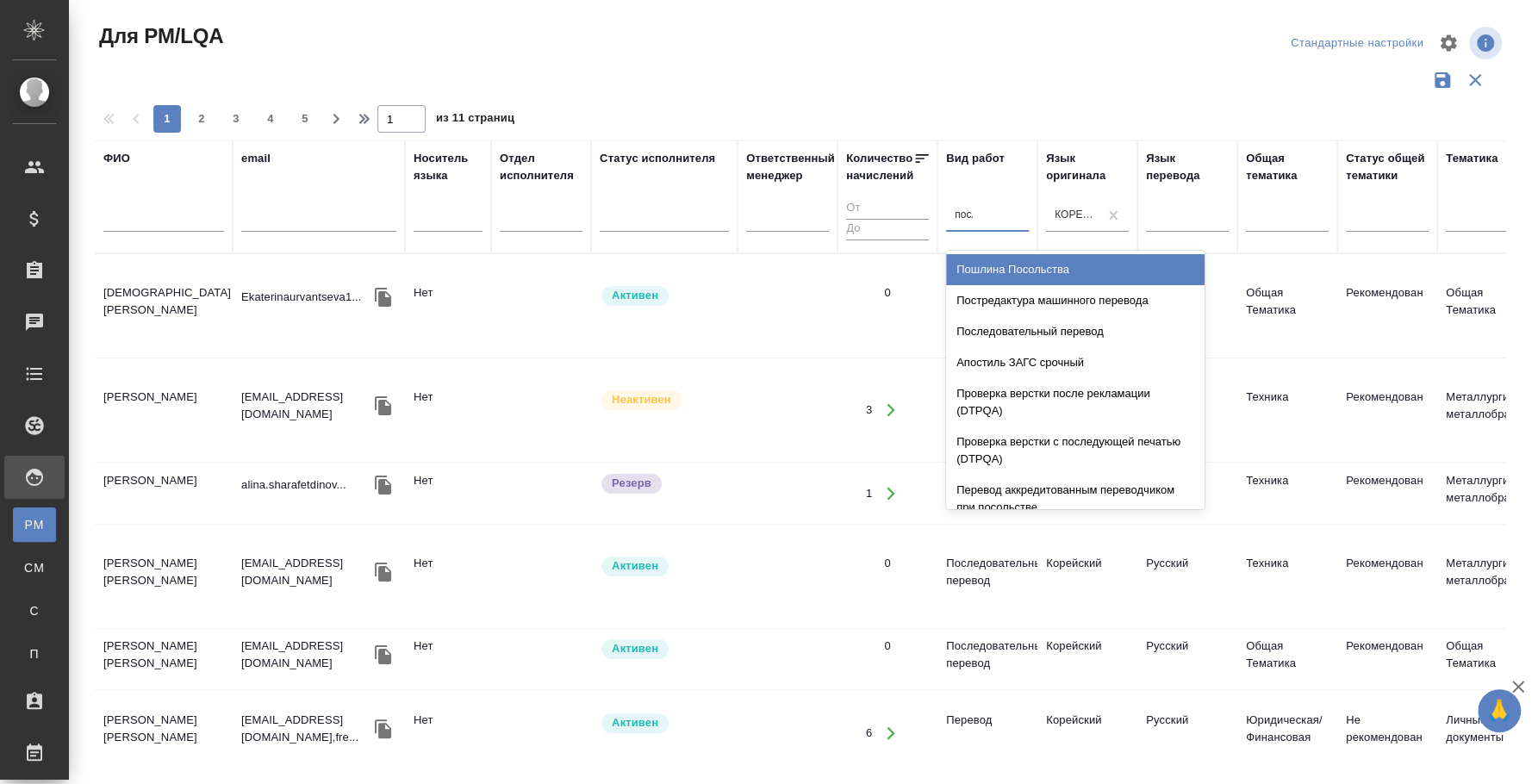
type input "после"
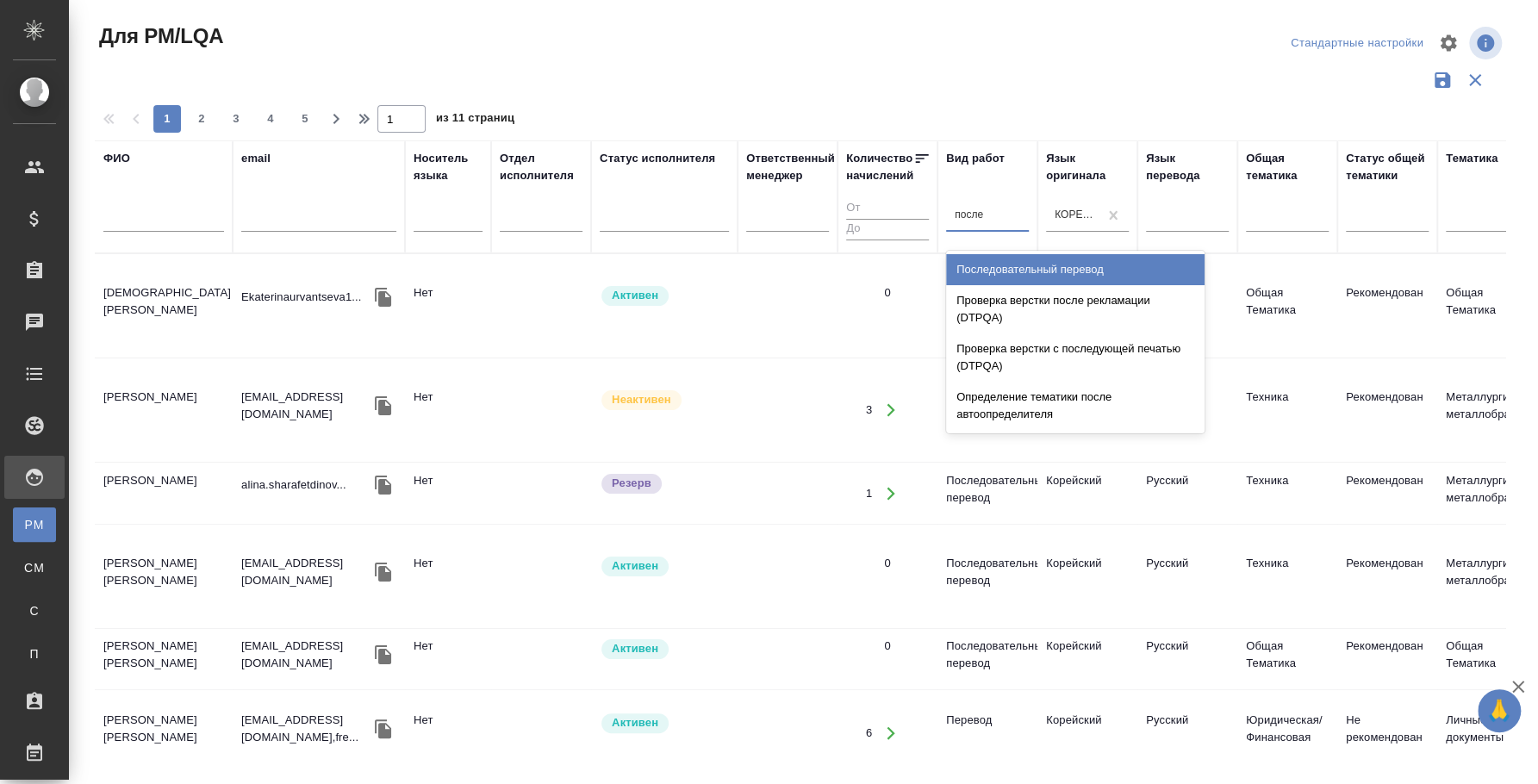
click at [1051, 276] on div "Последовательный перевод" at bounding box center [1075, 269] width 259 height 31
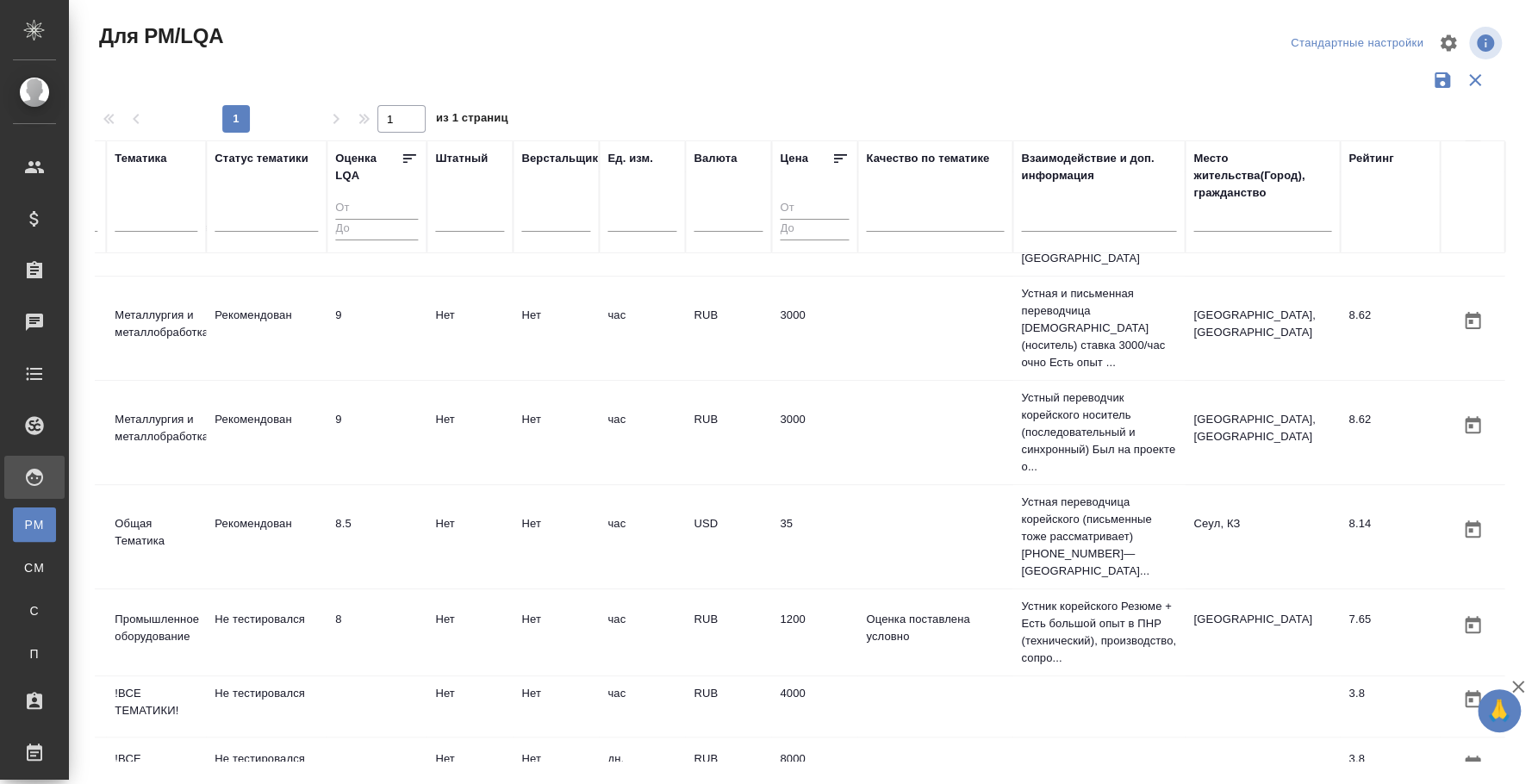
scroll to position [0, 1347]
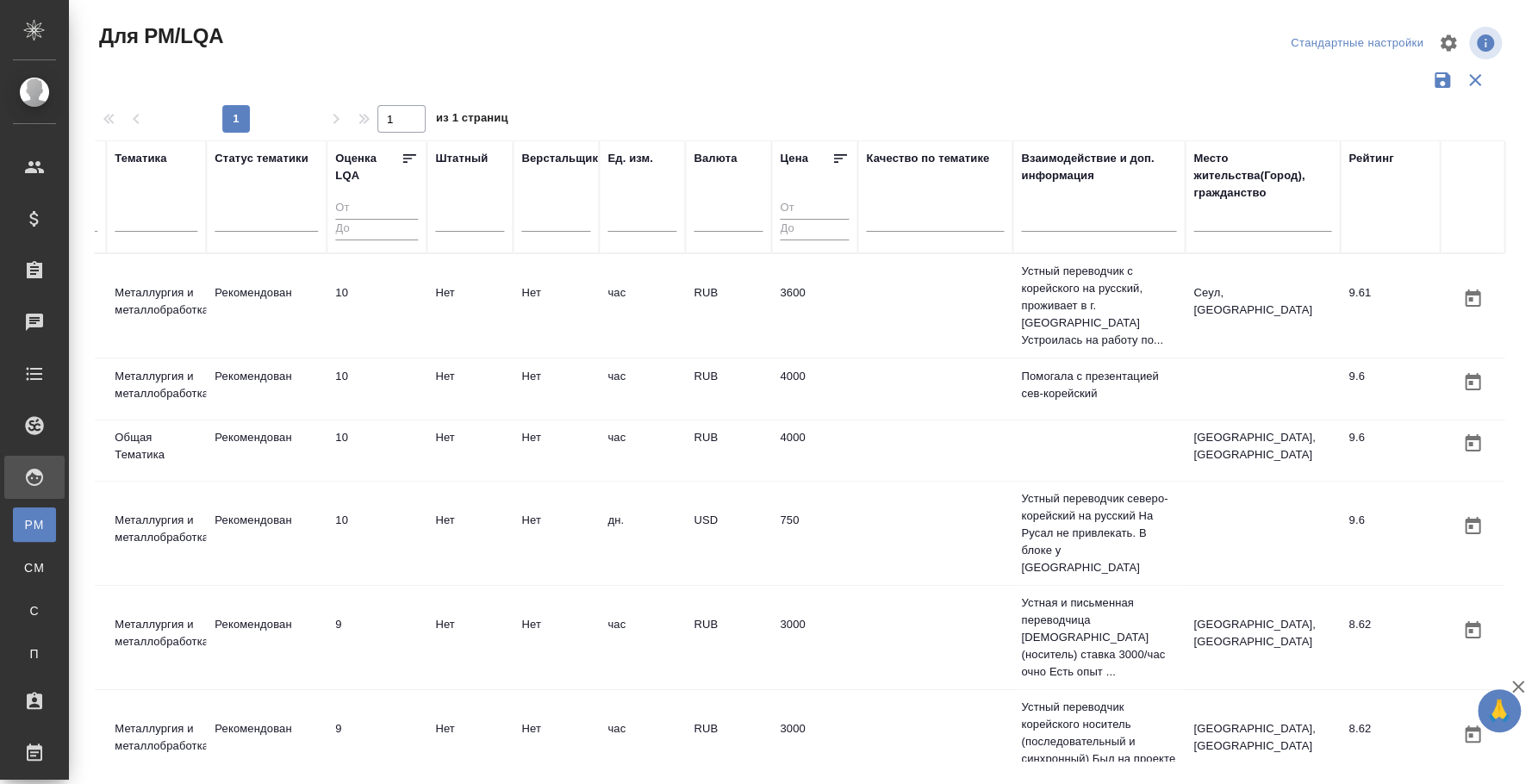
click at [1232, 234] on div at bounding box center [1262, 223] width 138 height 43
click at [1239, 210] on input "text" at bounding box center [1262, 221] width 138 height 21
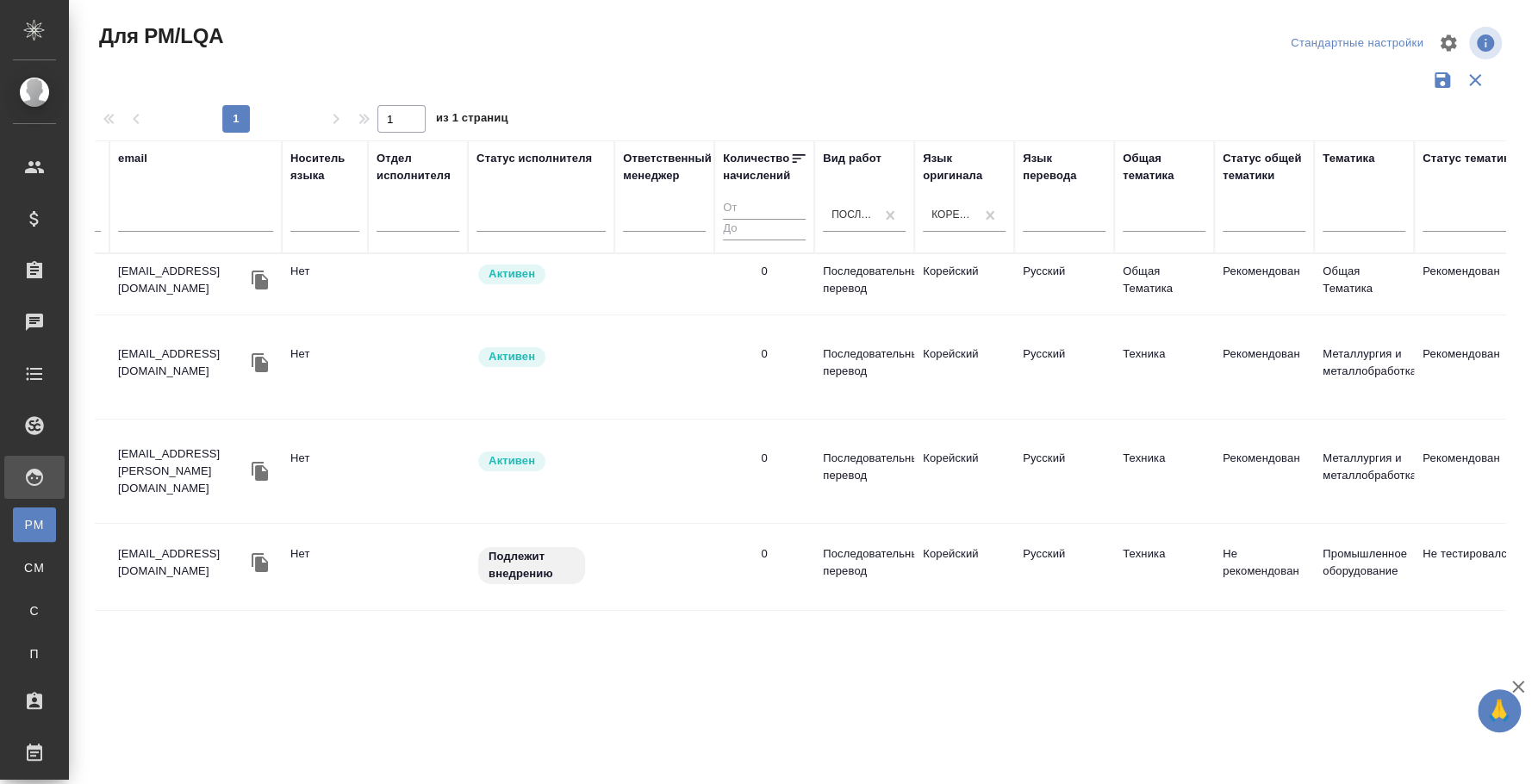
scroll to position [0, 0]
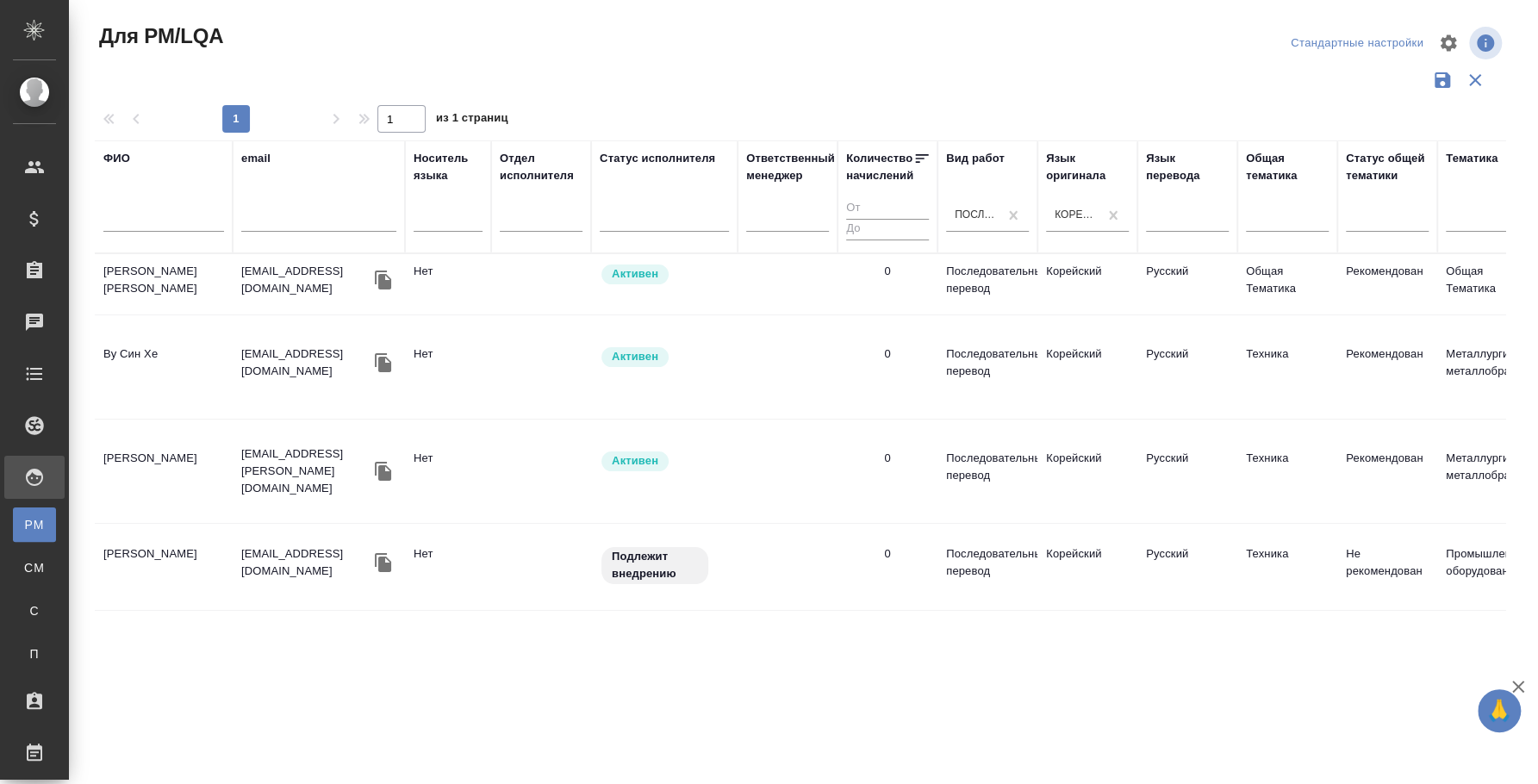
type input "москва"
click at [166, 274] on td "Тодорова Дарья Андреевна" at bounding box center [164, 284] width 138 height 60
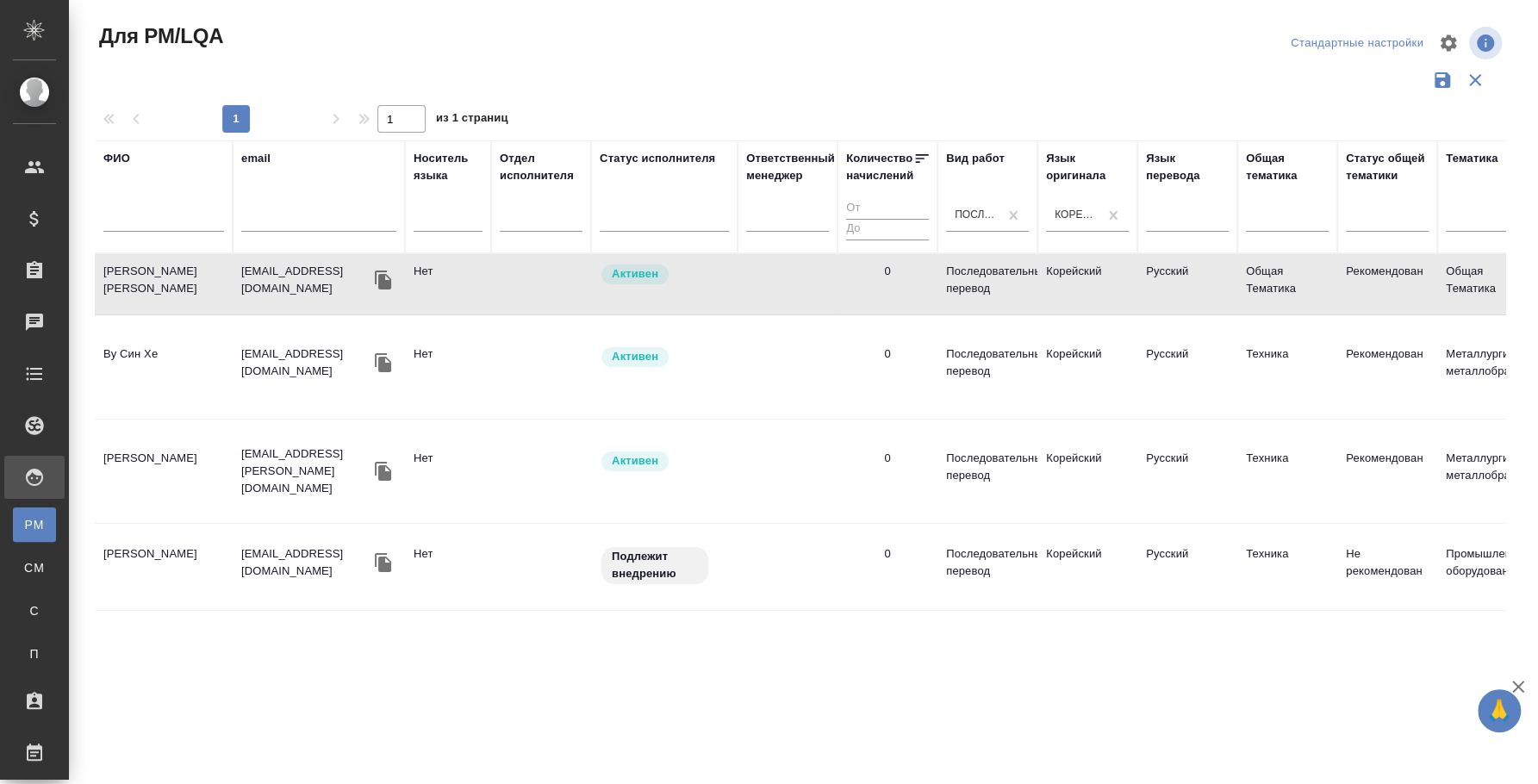
click at [166, 274] on td "Тодорова Дарья Андреевна" at bounding box center [164, 284] width 138 height 60
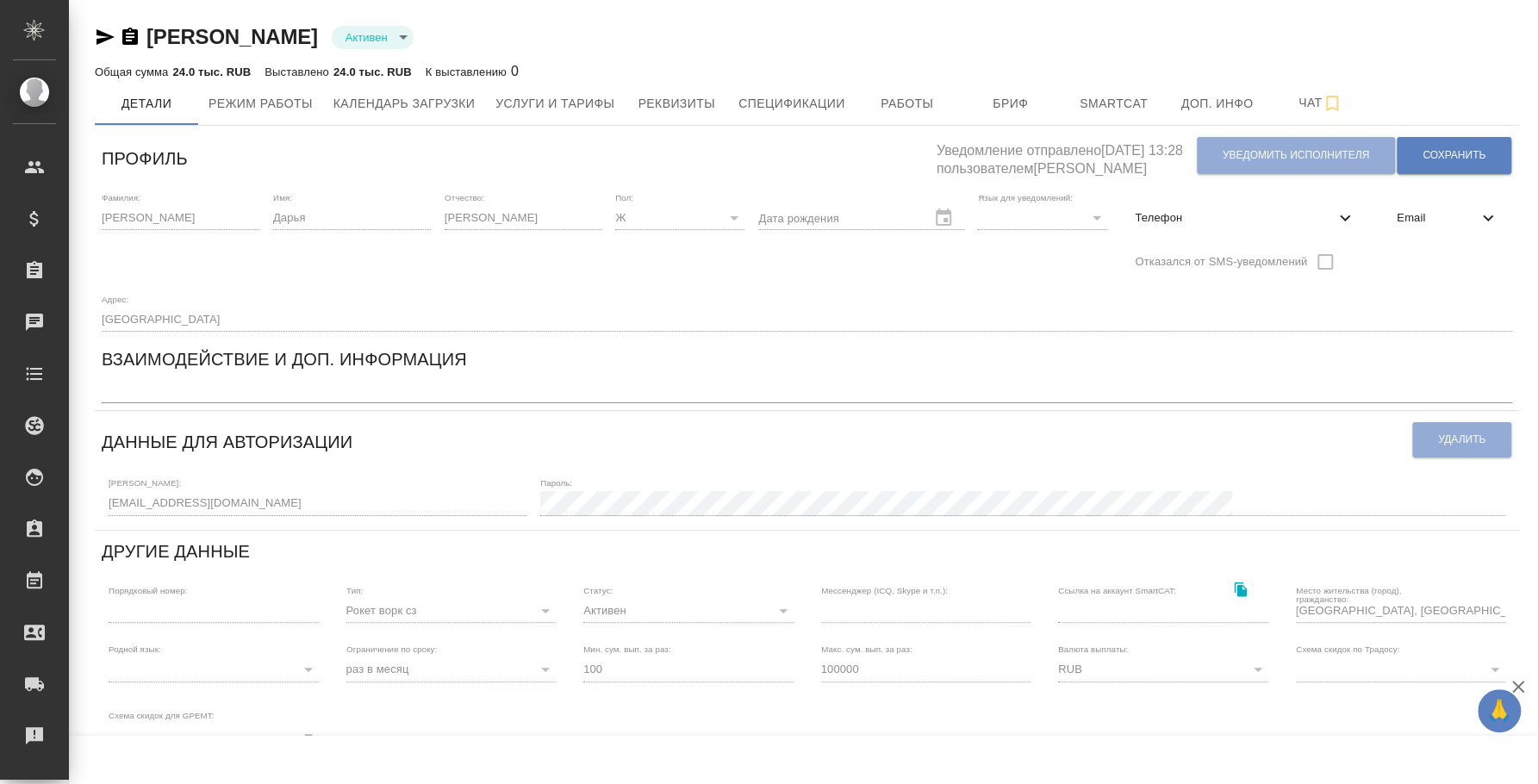
click at [1266, 224] on span "Телефон" at bounding box center [1235, 218] width 200 height 17
select select "RU"
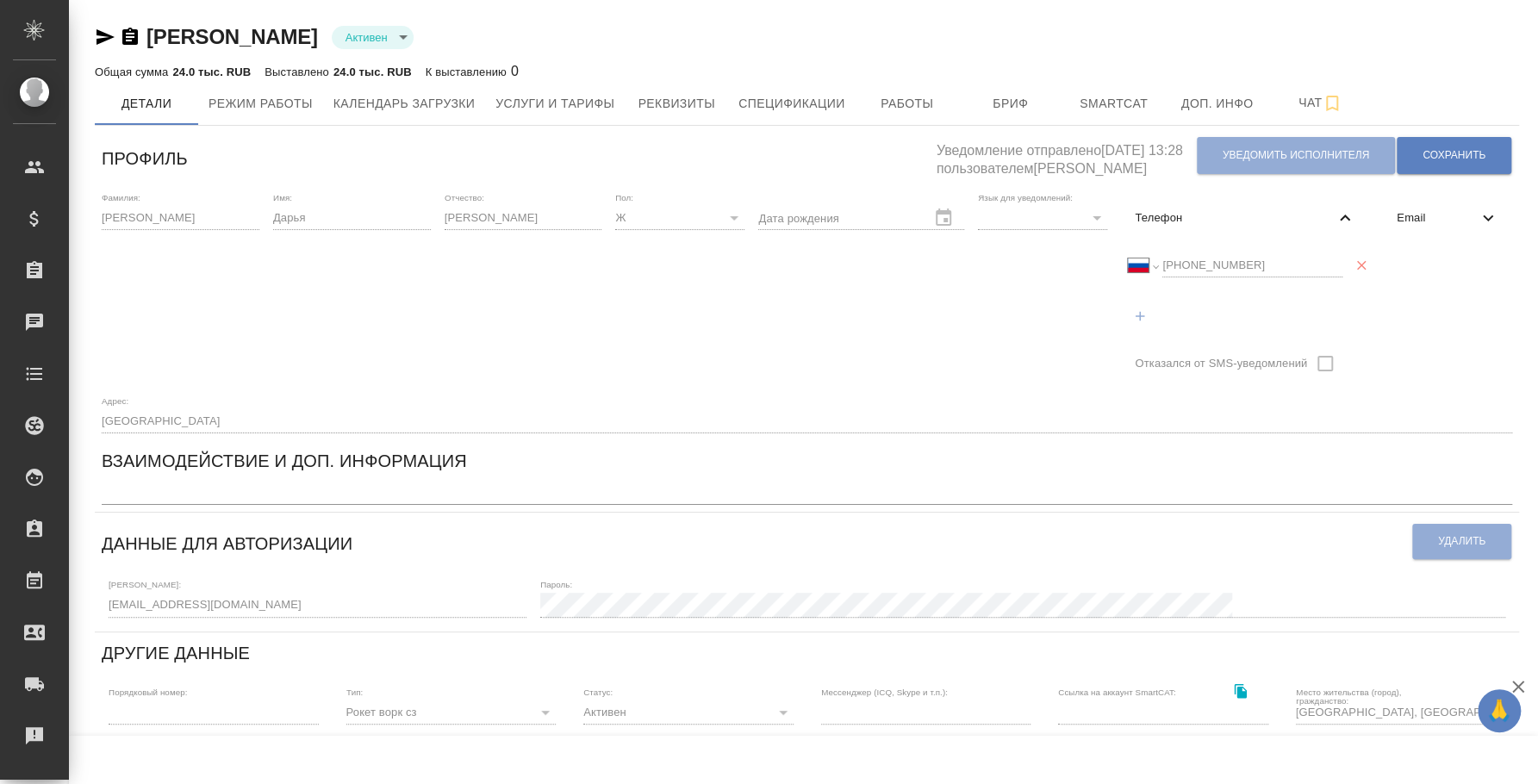
click at [1092, 266] on div "Фамилия: [PERSON_NAME] Имя: [PERSON_NAME] Отчество: [PERSON_NAME]: Ж [DEMOGRAPH…" at bounding box center [807, 312] width 1425 height 255
click at [617, 96] on button "Услуги и тарифы" at bounding box center [555, 103] width 140 height 43
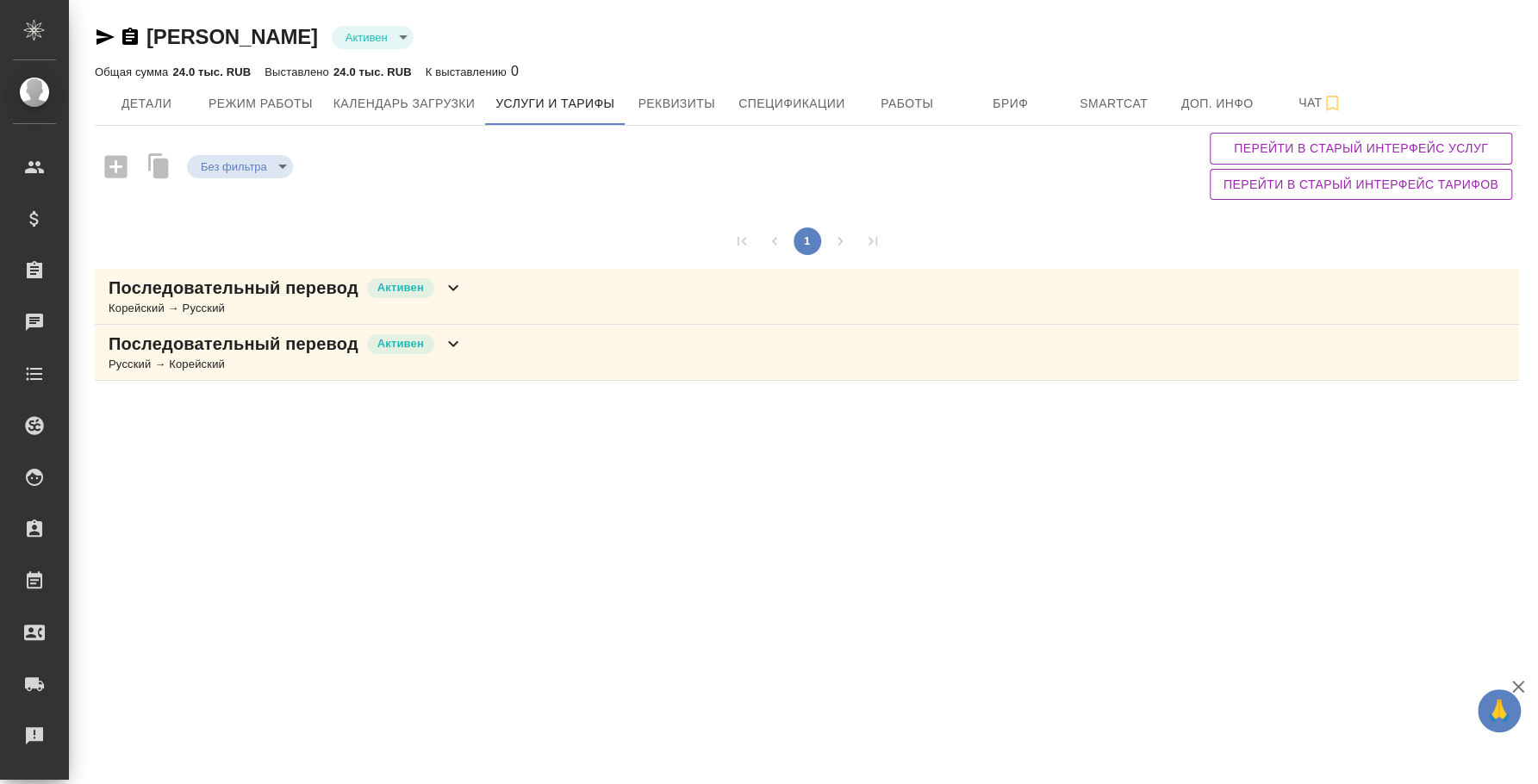
click at [486, 377] on div "Последовательный перевод Активен Русский → Корейский" at bounding box center [807, 353] width 1425 height 56
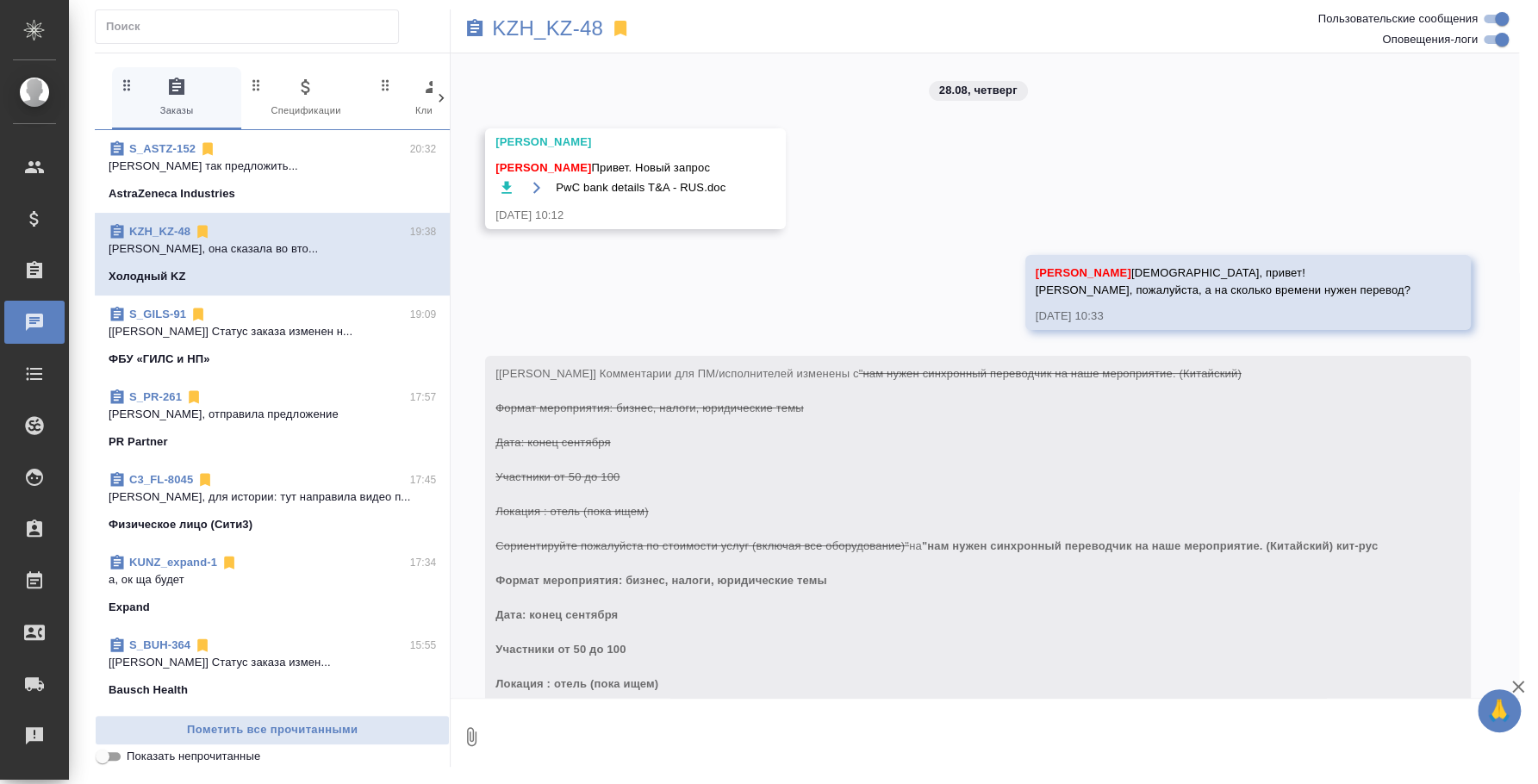
scroll to position [1737, 0]
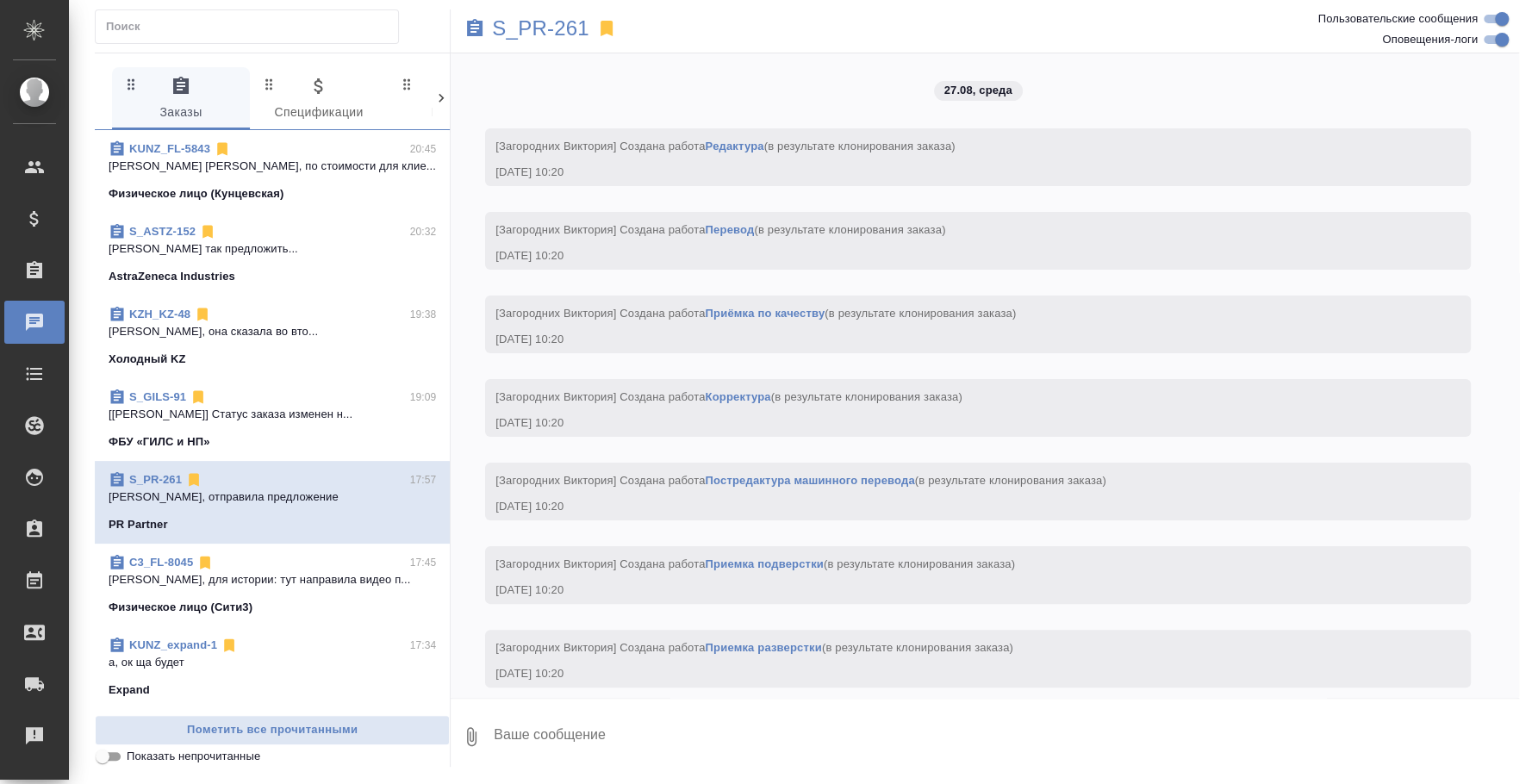
scroll to position [5414, 0]
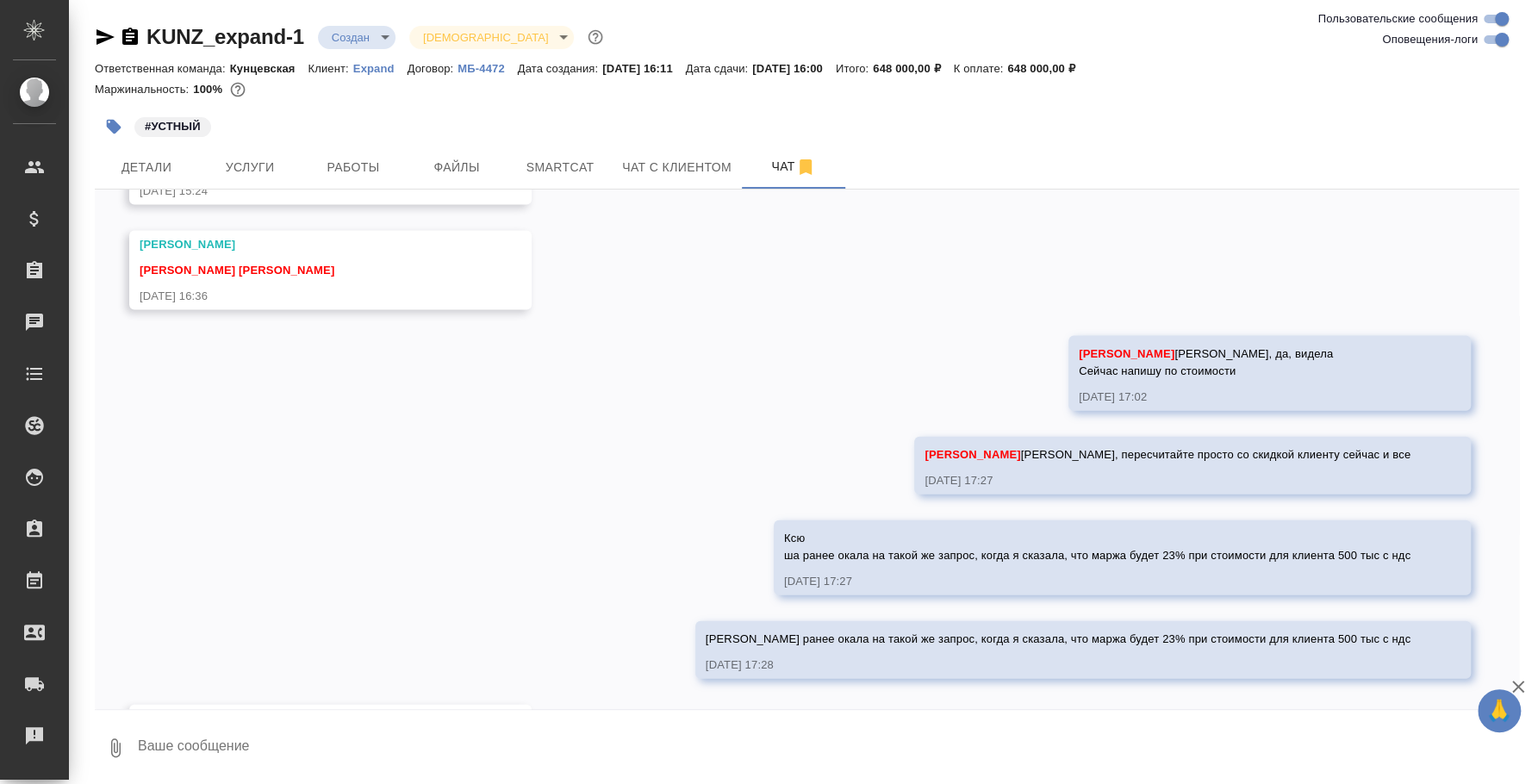
scroll to position [2620, 0]
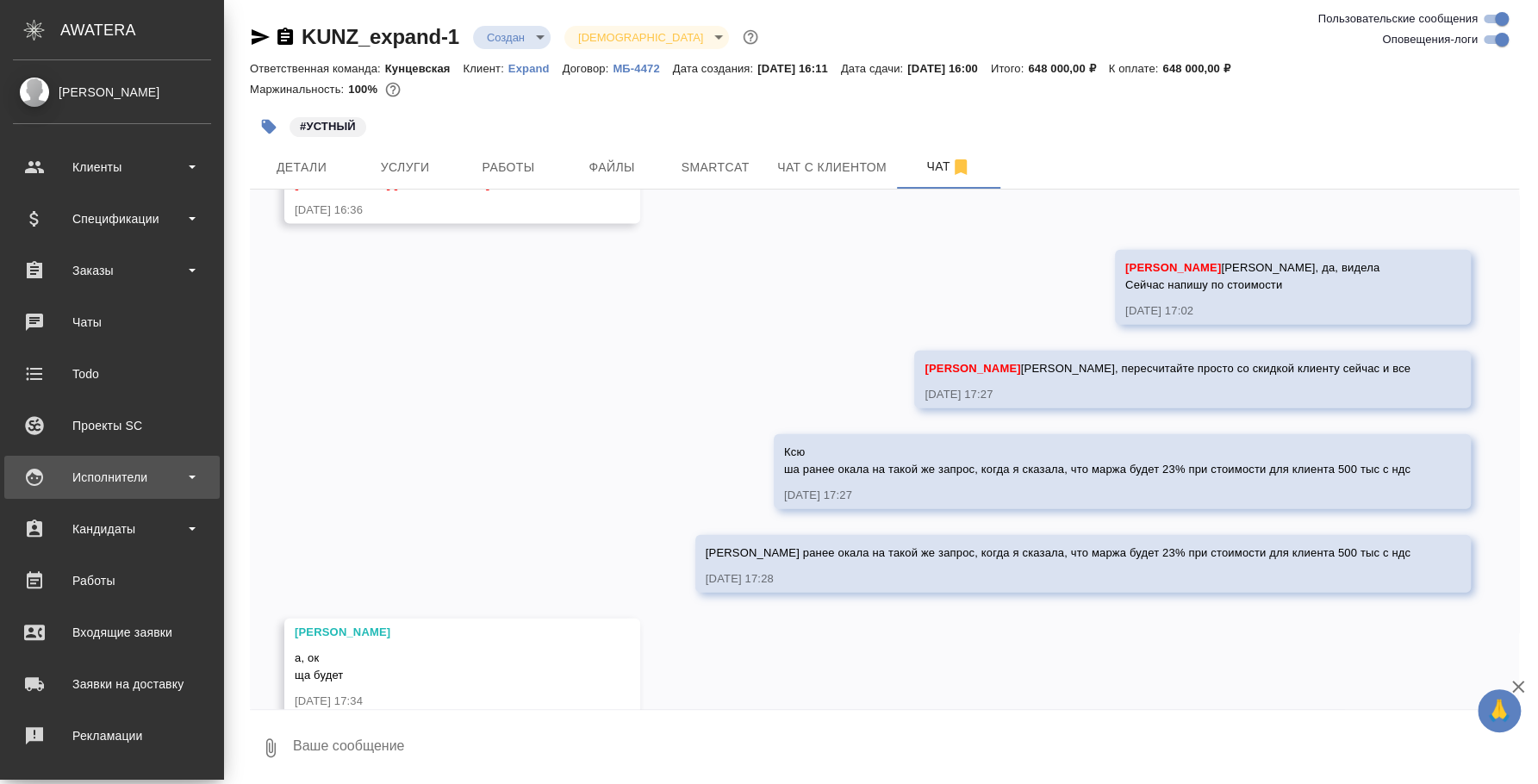
click at [66, 470] on div "Исполнители" at bounding box center [111, 477] width 198 height 26
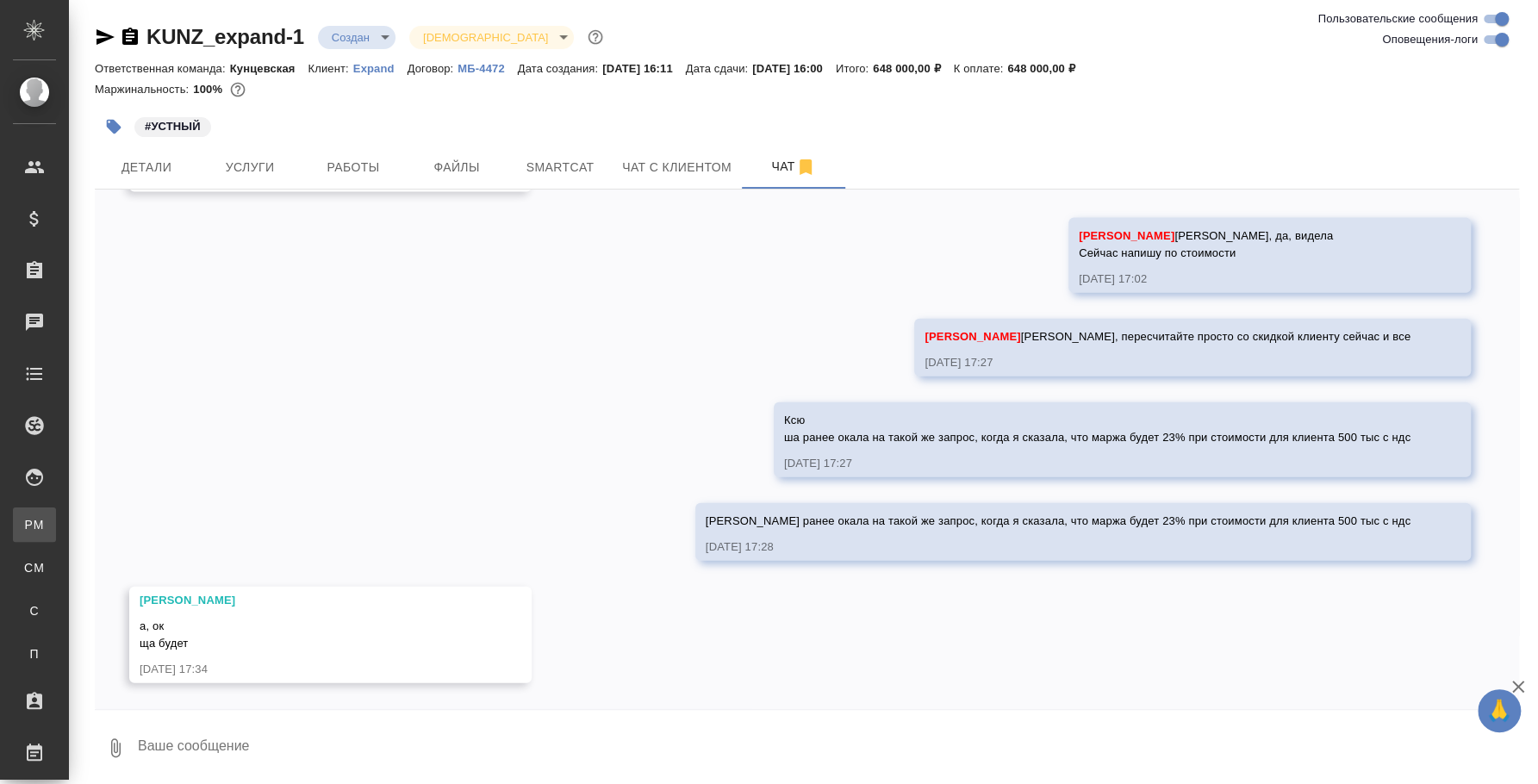
click at [26, 523] on div "Для PM/LQA" at bounding box center [13, 525] width 26 height 17
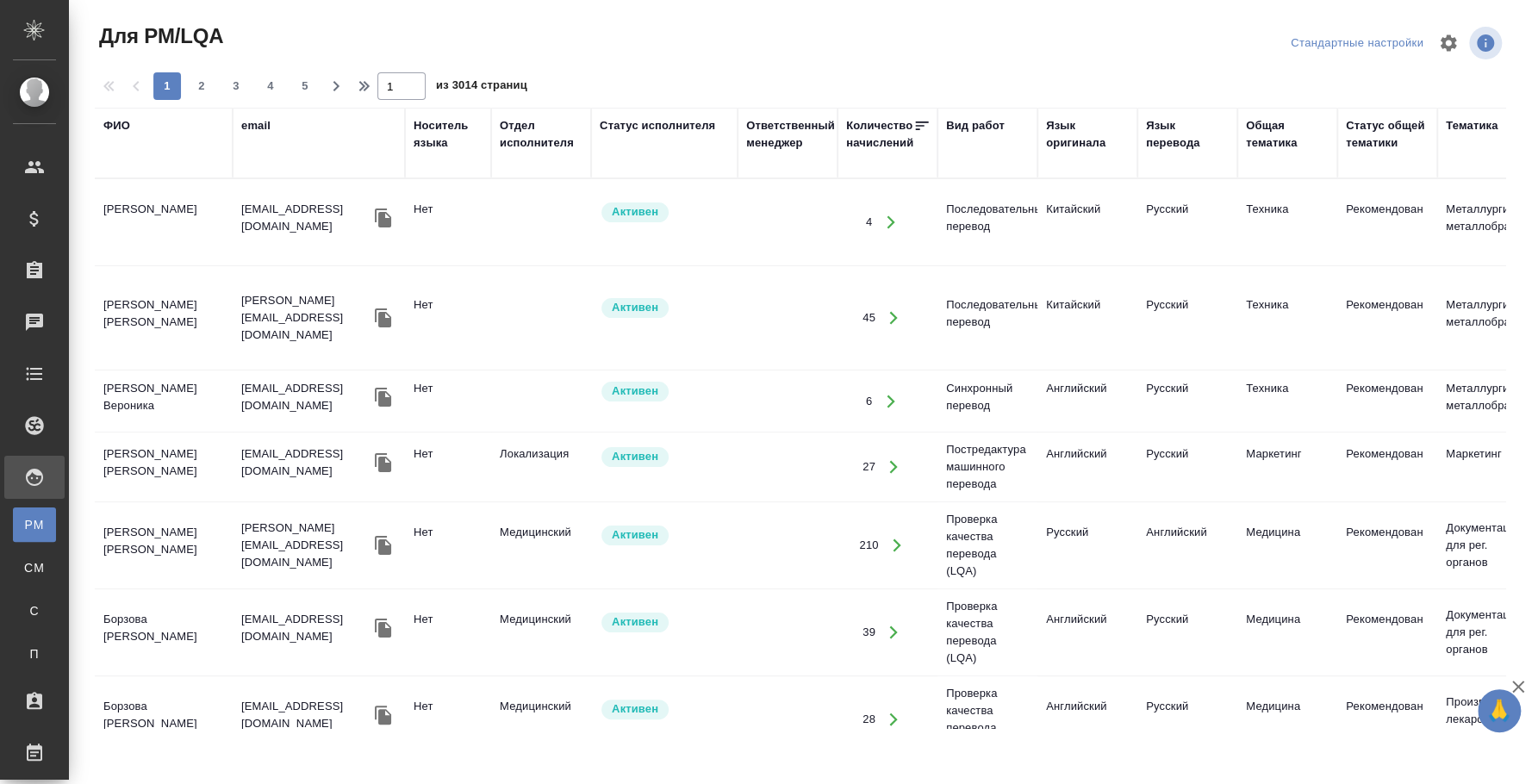
click at [1181, 144] on div "Язык перевода" at bounding box center [1187, 135] width 82 height 35
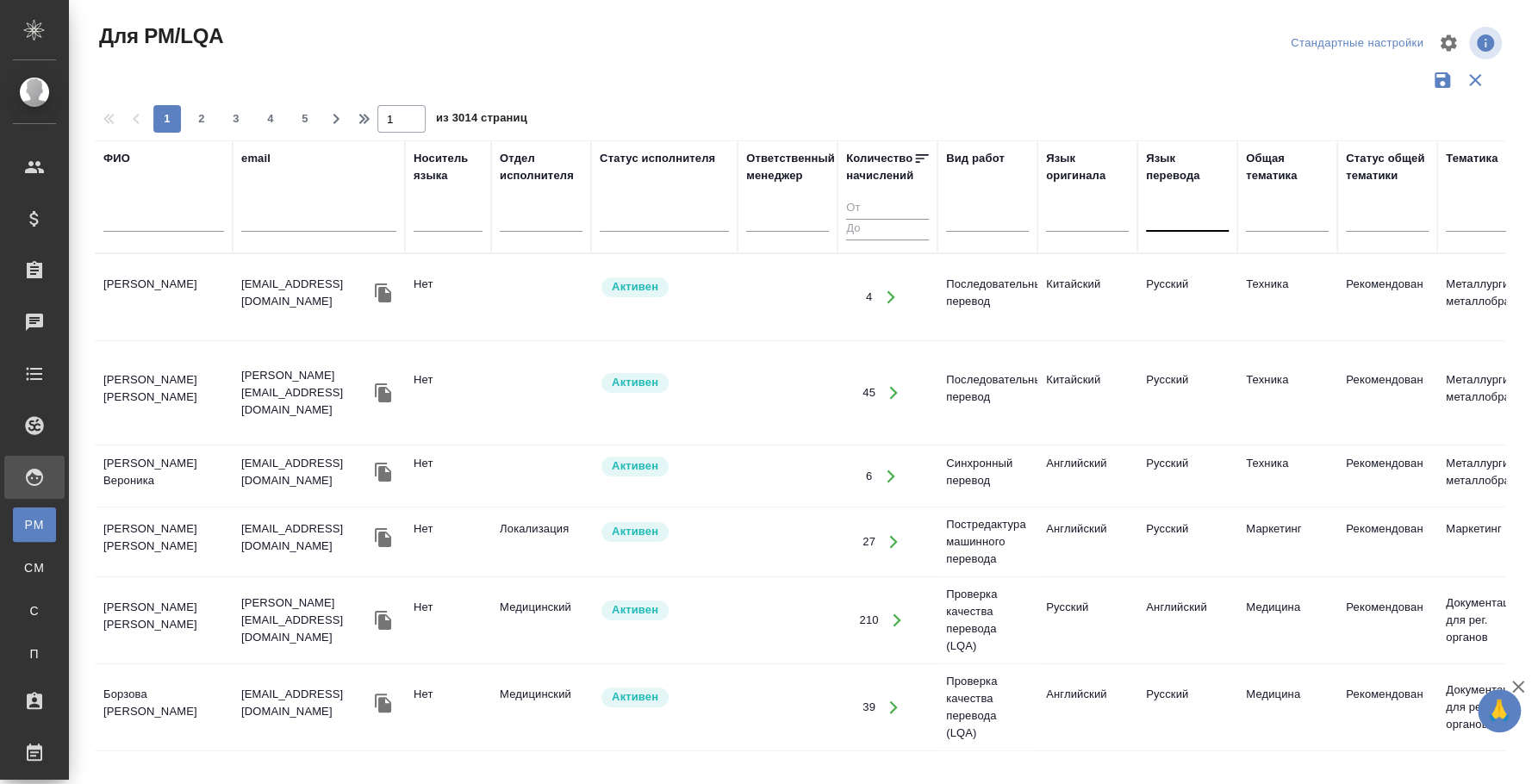
click at [1167, 206] on div at bounding box center [1187, 215] width 82 height 25
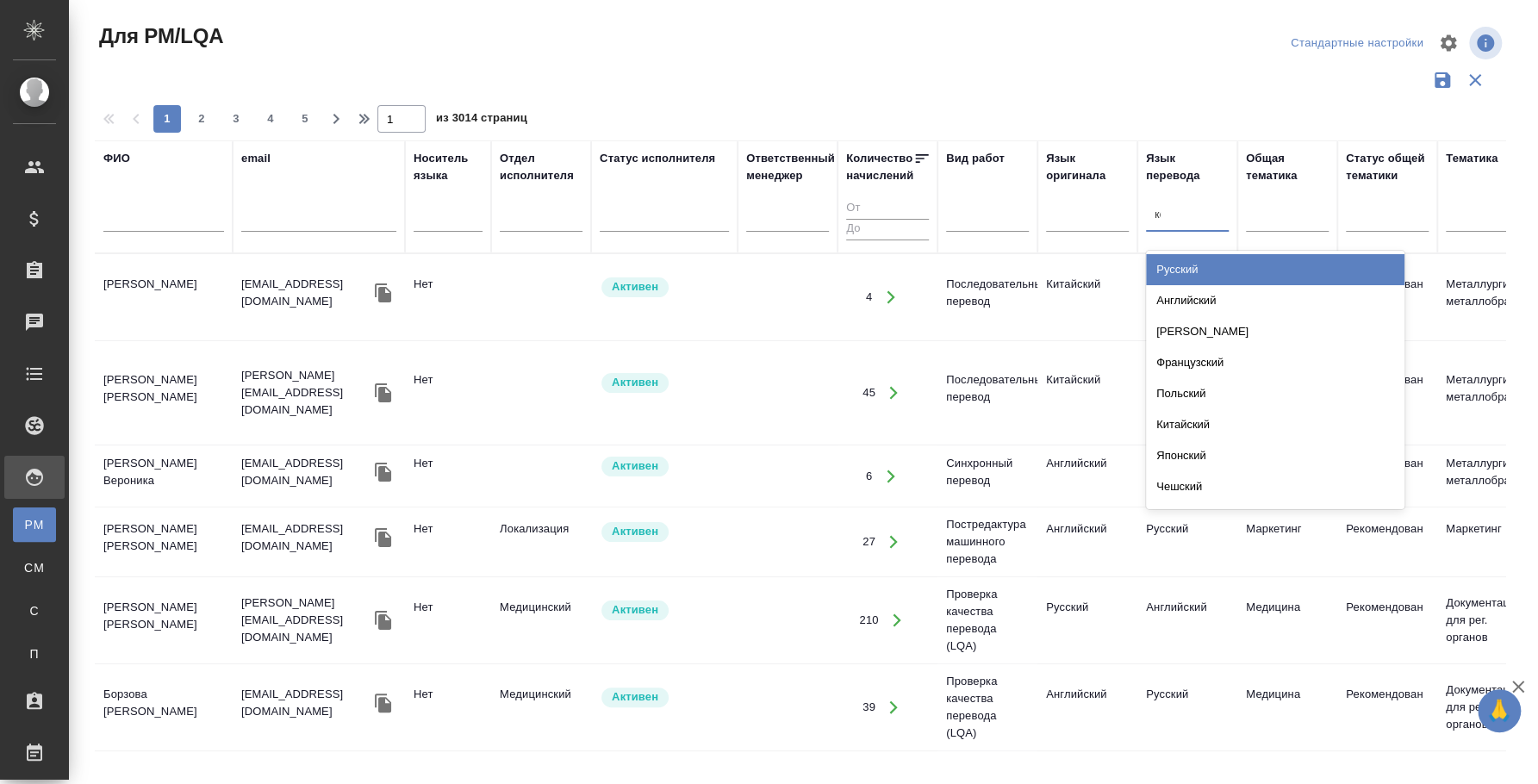
type input "кор"
click at [1205, 260] on div "Корейский" at bounding box center [1275, 269] width 259 height 31
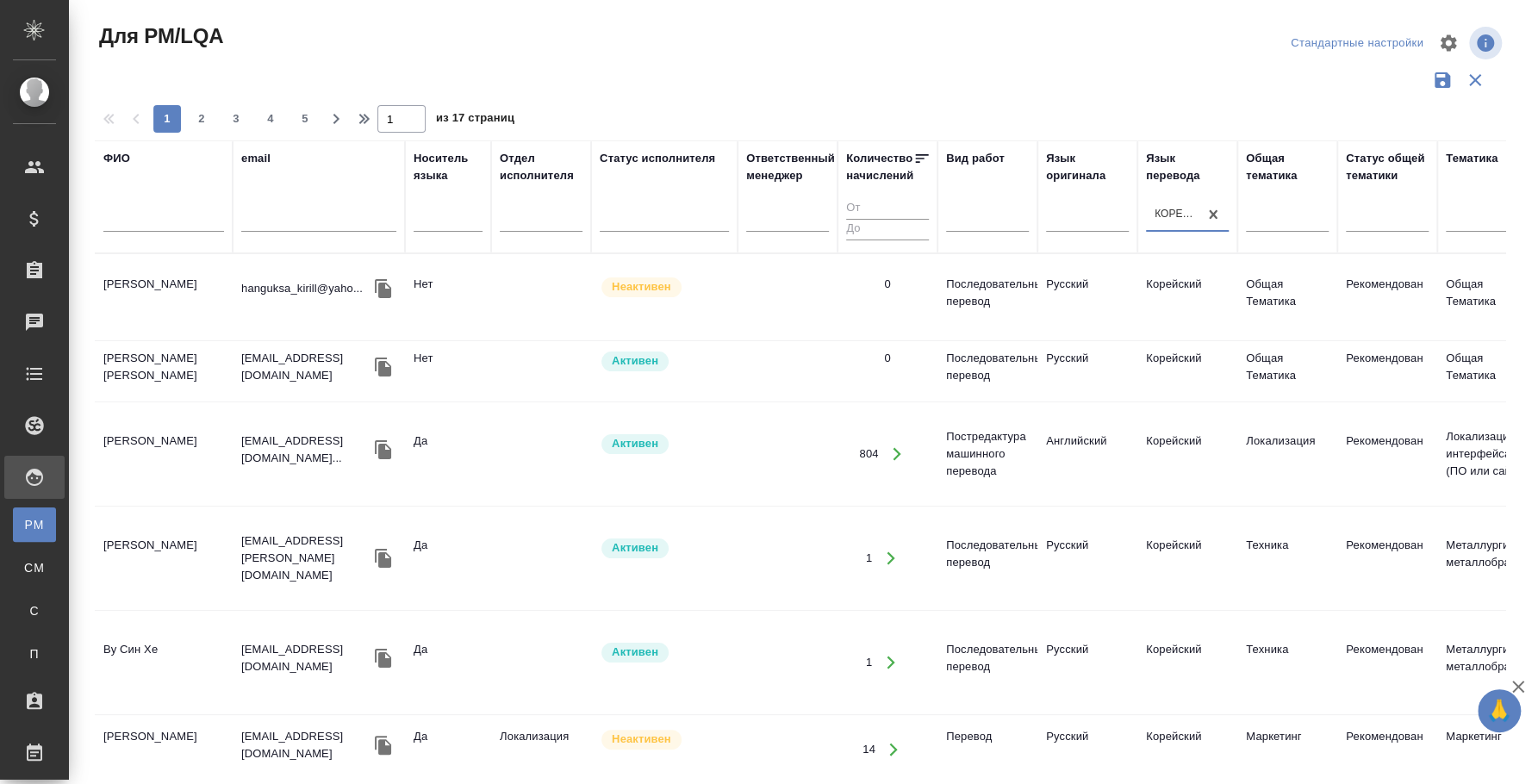
scroll to position [0, 1347]
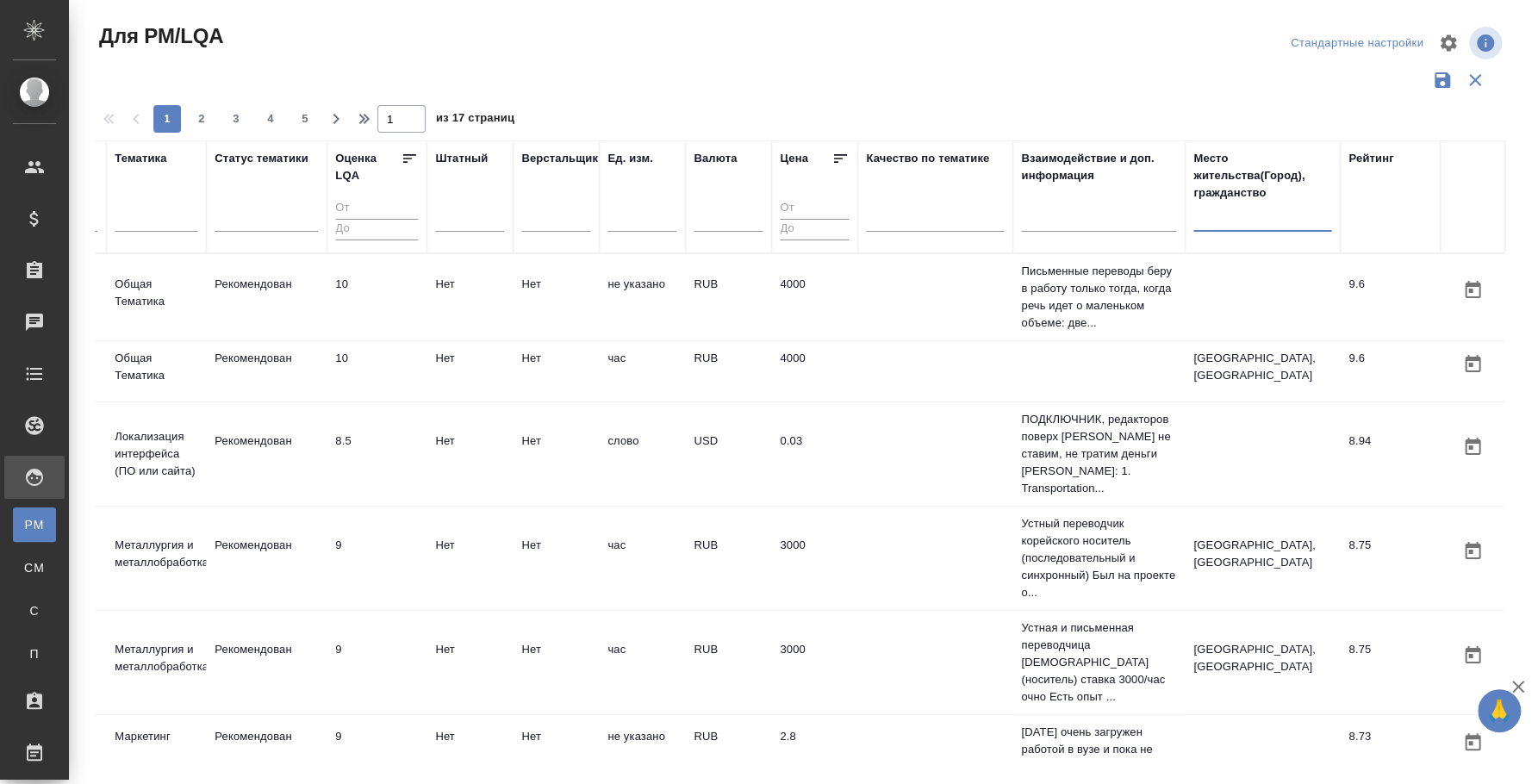
click at [1218, 230] on input "text" at bounding box center [1262, 221] width 138 height 21
type input "москва"
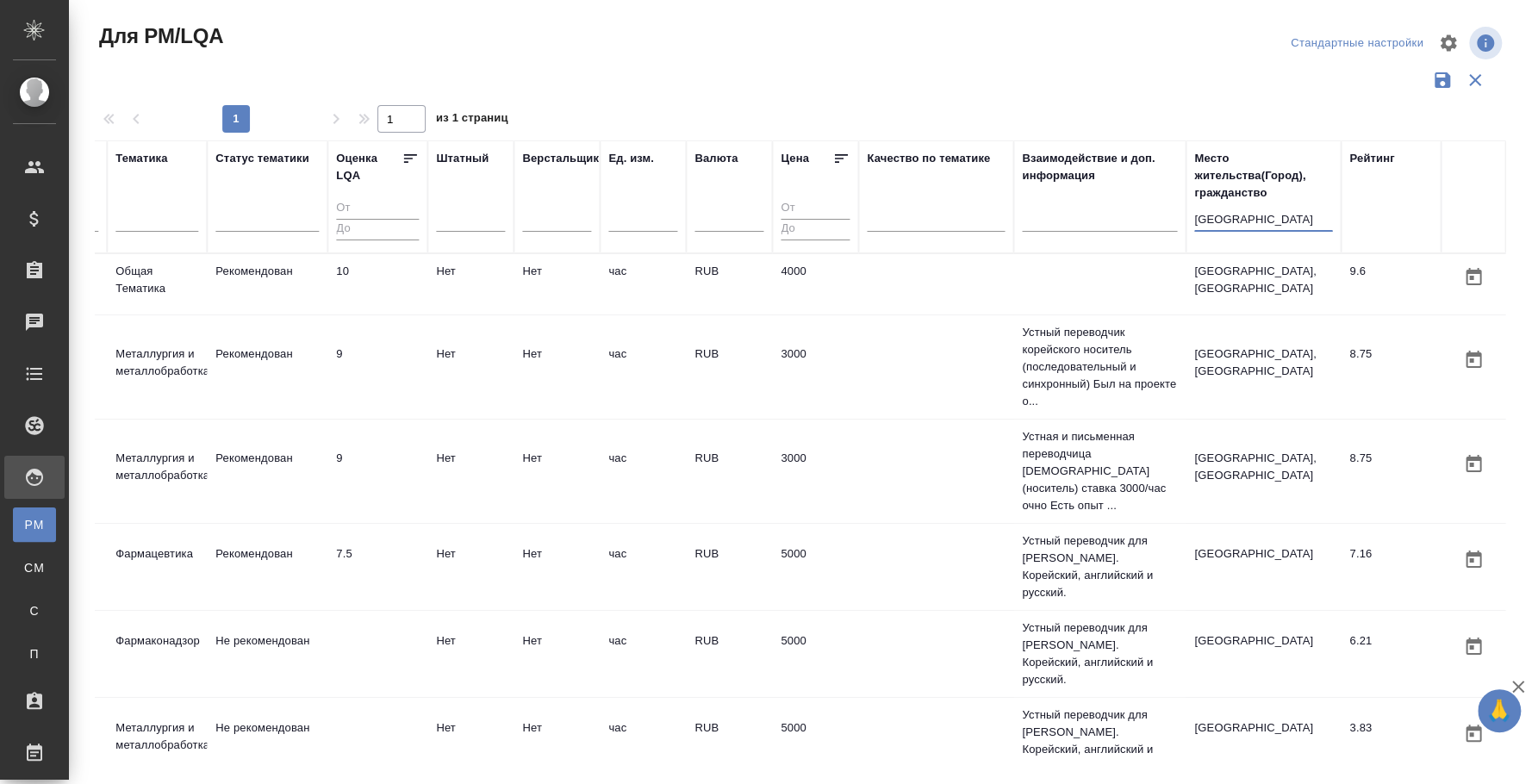
scroll to position [0, 0]
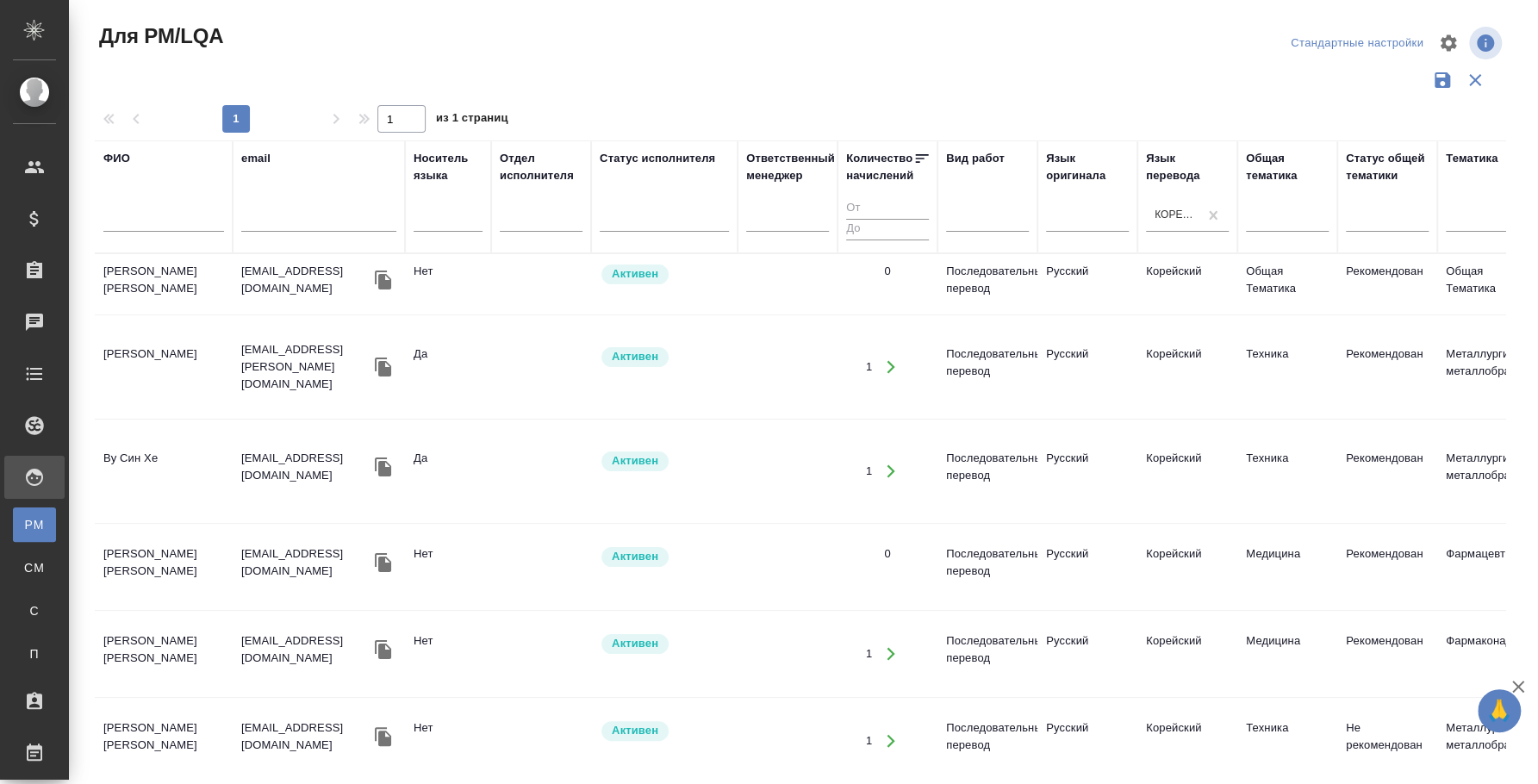
click at [140, 537] on td "Коган Наталья" at bounding box center [164, 567] width 138 height 60
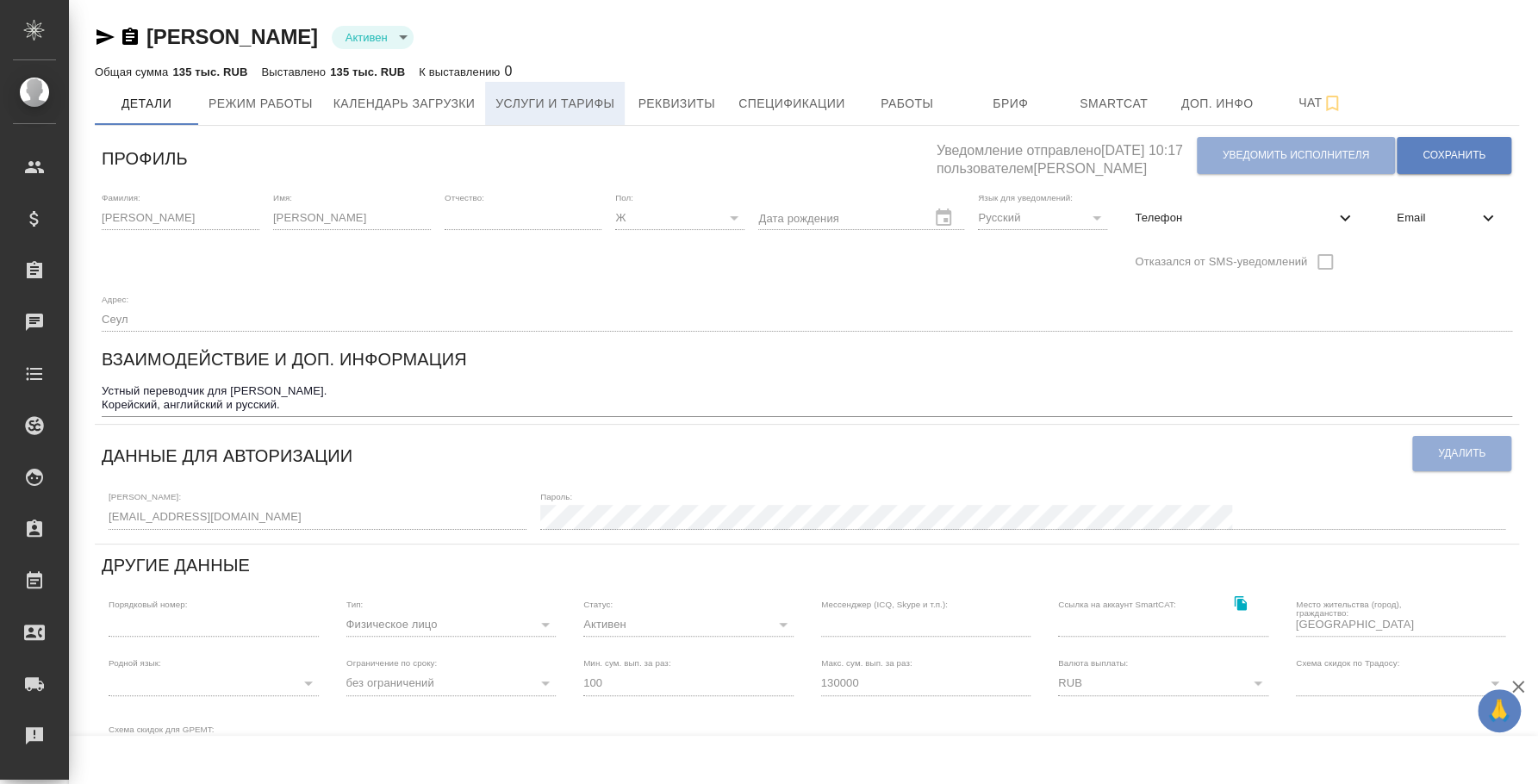
click at [574, 105] on span "Услуги и тарифы" at bounding box center [554, 104] width 119 height 21
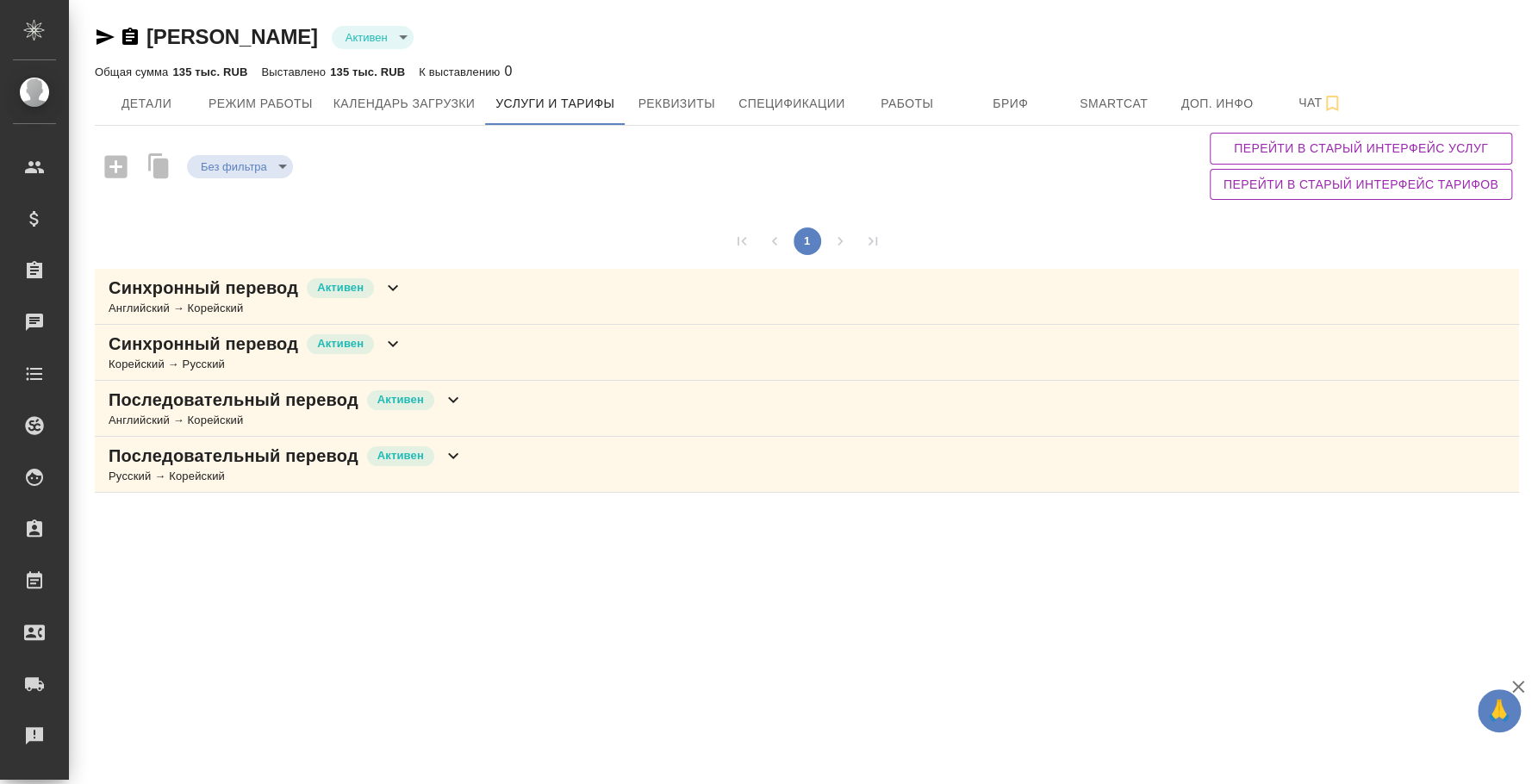
click at [548, 454] on div "Последовательный перевод Активен Русский → Корейский" at bounding box center [807, 465] width 1425 height 56
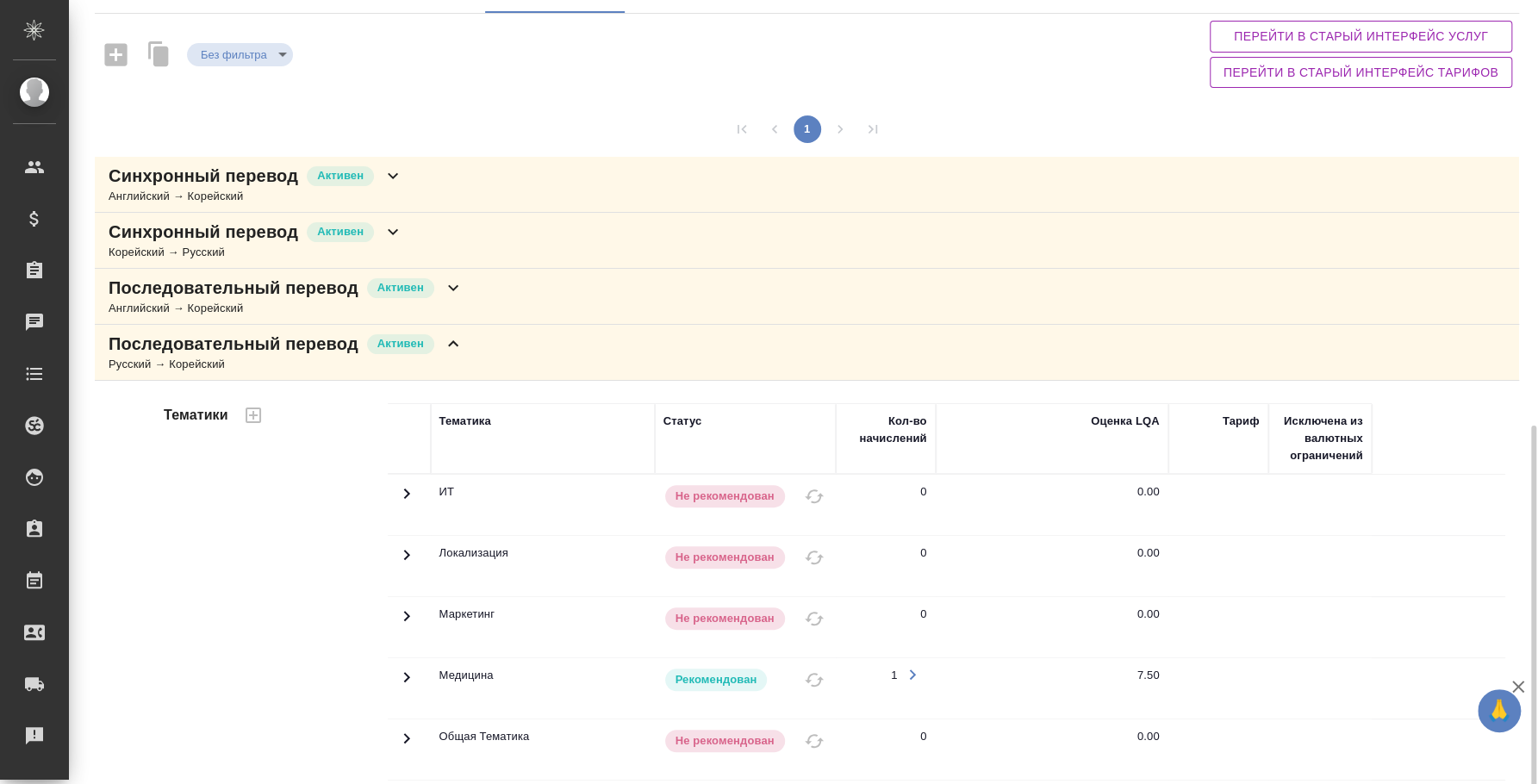
scroll to position [4, 0]
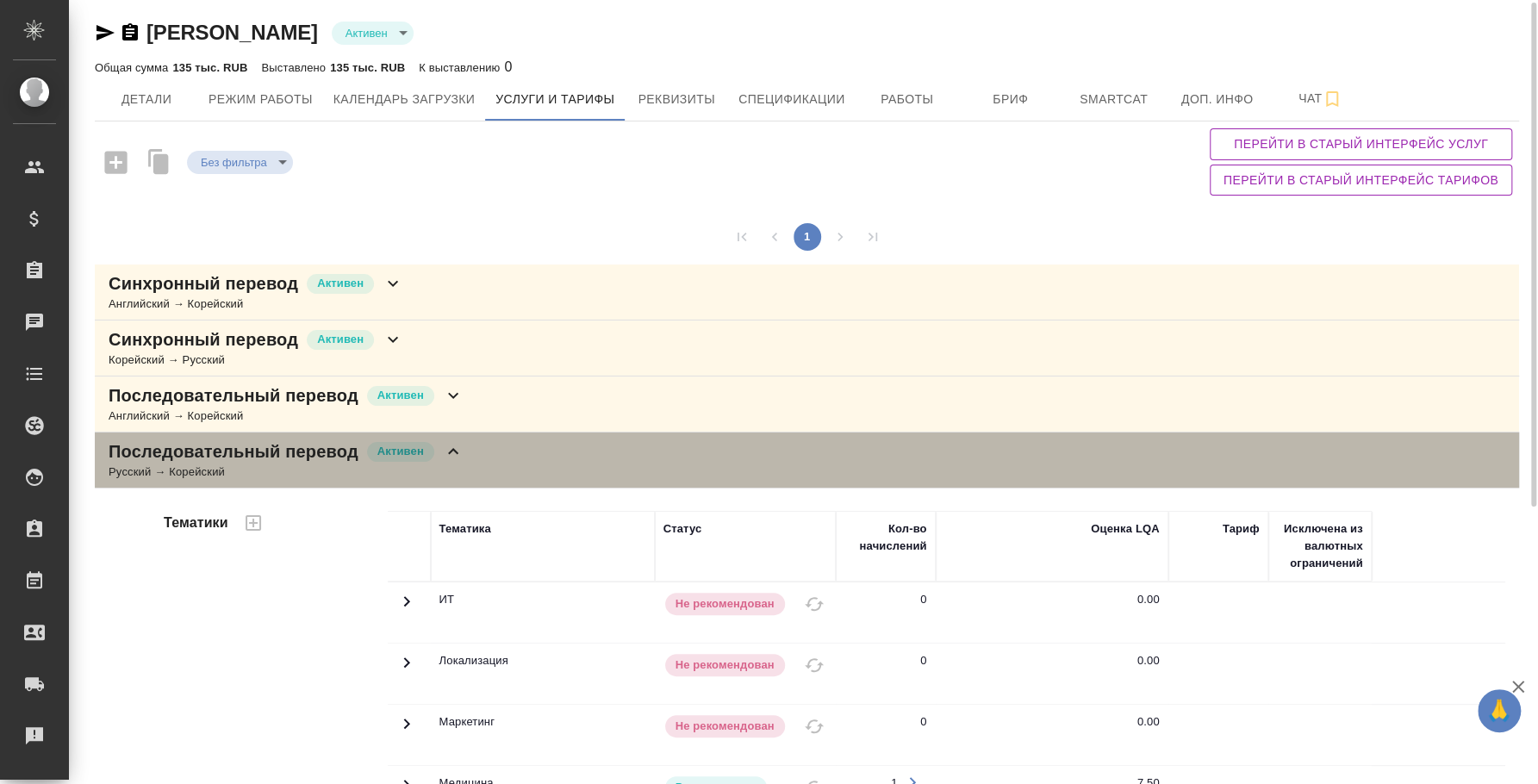
click at [548, 455] on div "Последовательный перевод Активен Русский → Корейский" at bounding box center [807, 460] width 1425 height 56
